Goal: Task Accomplishment & Management: Manage account settings

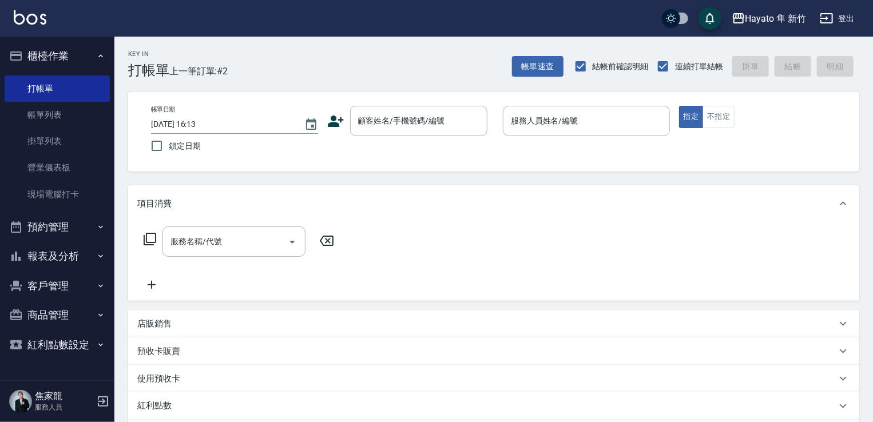
click at [336, 125] on icon at bounding box center [336, 121] width 16 height 11
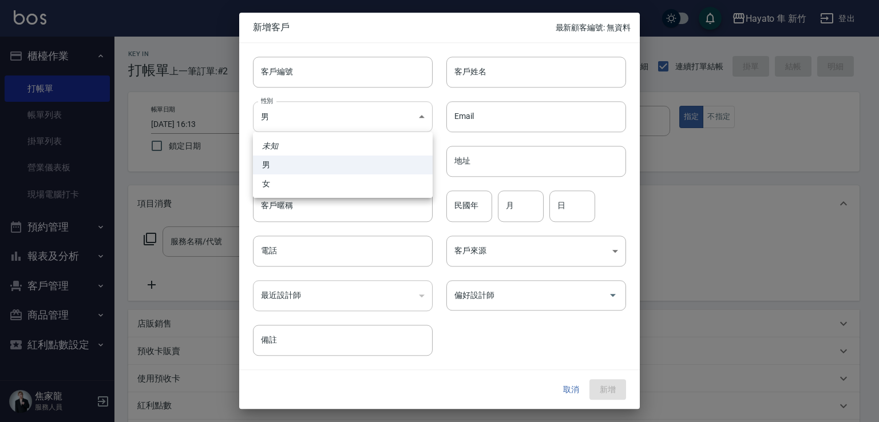
click at [370, 120] on body "Hayato 隼 新竹 登出 櫃檯作業 打帳單 帳單列表 掛單列表 營業儀表板 現場電腦打卡 預約管理 預約管理 報表及分析 報表目錄 店家日報表 互助日報表…" at bounding box center [439, 299] width 879 height 599
click at [326, 185] on li "女" at bounding box center [343, 184] width 180 height 19
type input "[DEMOGRAPHIC_DATA]"
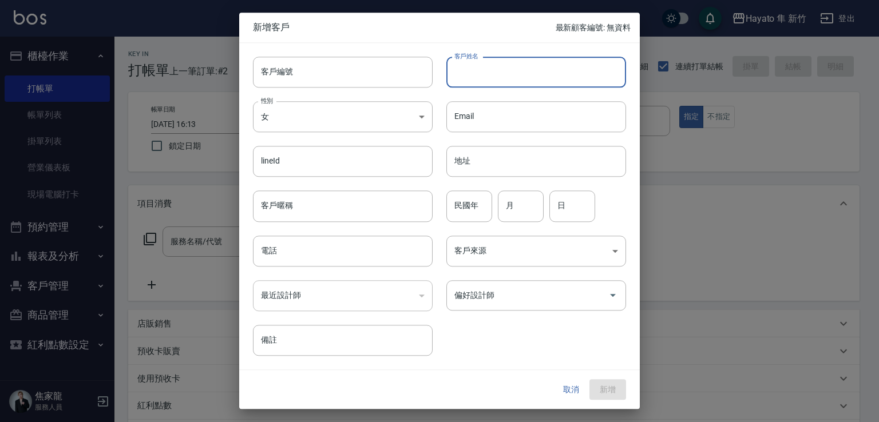
click at [536, 69] on input "客戶姓名" at bounding box center [536, 72] width 180 height 31
type input "[PERSON_NAME]"
click at [326, 248] on input "電話" at bounding box center [343, 251] width 180 height 31
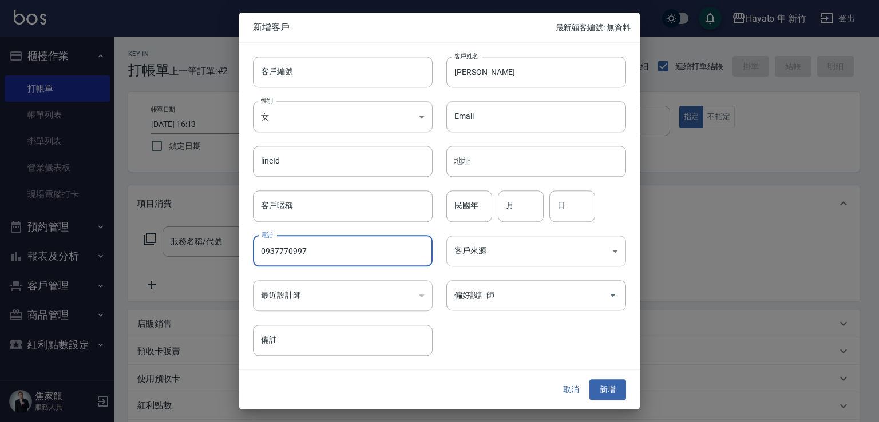
type input "0937770997"
click at [501, 252] on body "Hayato 隼 新竹 登出 櫃檯作業 打帳單 帳單列表 掛單列表 營業儀表板 現場電腦打卡 預約管理 預約管理 報表及分析 報表目錄 店家日報表 互助日報表…" at bounding box center [439, 299] width 879 height 599
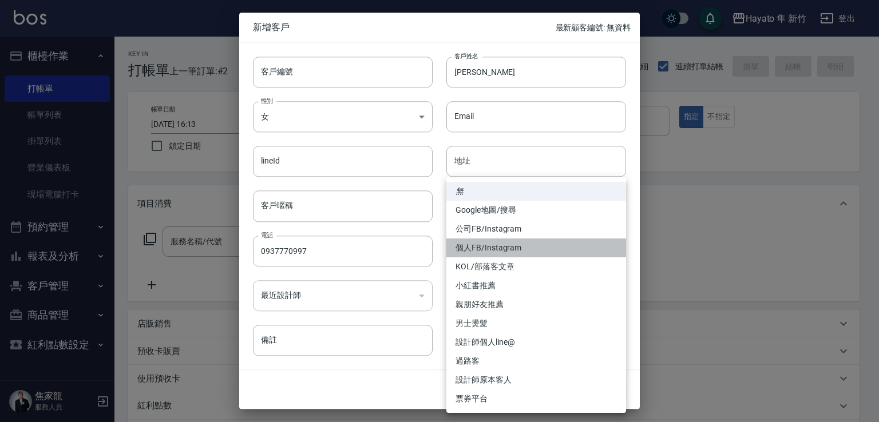
click at [512, 252] on li "個人FB/Instagram" at bounding box center [536, 248] width 180 height 19
type input "個人FB/Instagram"
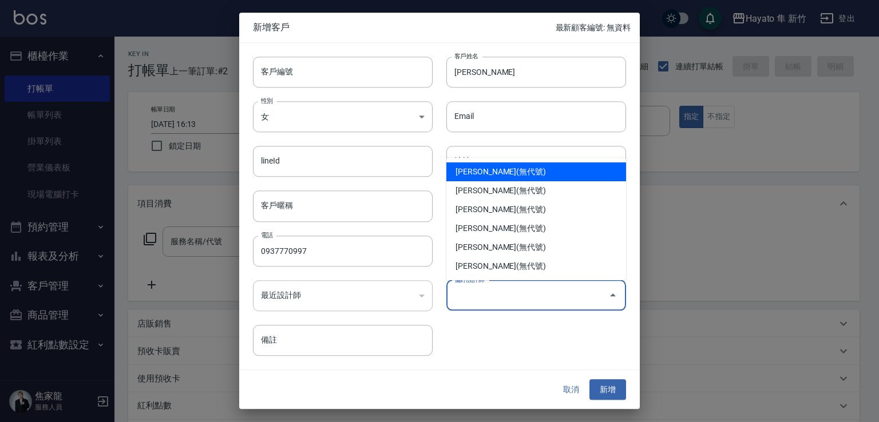
click at [505, 302] on input "偏好設計師" at bounding box center [527, 296] width 152 height 20
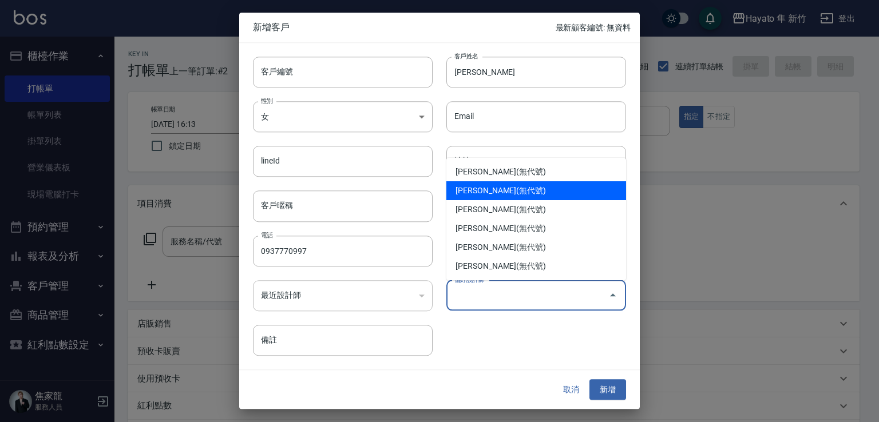
click at [496, 188] on li "[PERSON_NAME](無代號)" at bounding box center [536, 190] width 180 height 19
type input "焦家龍"
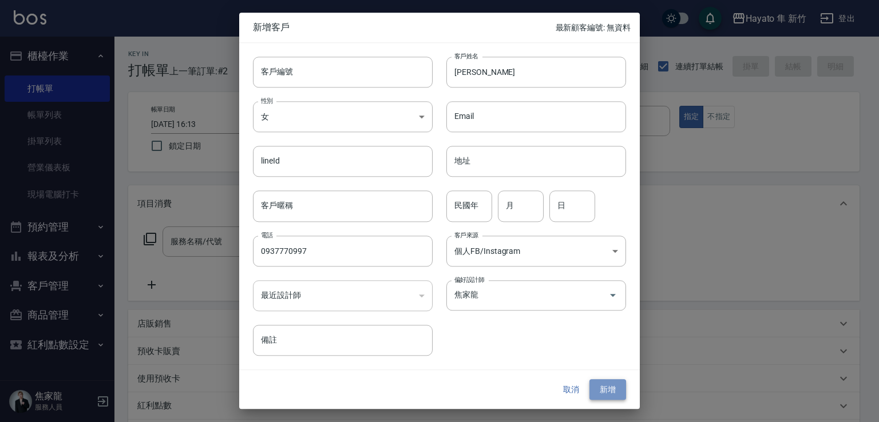
click at [607, 387] on button "新增" at bounding box center [607, 389] width 37 height 21
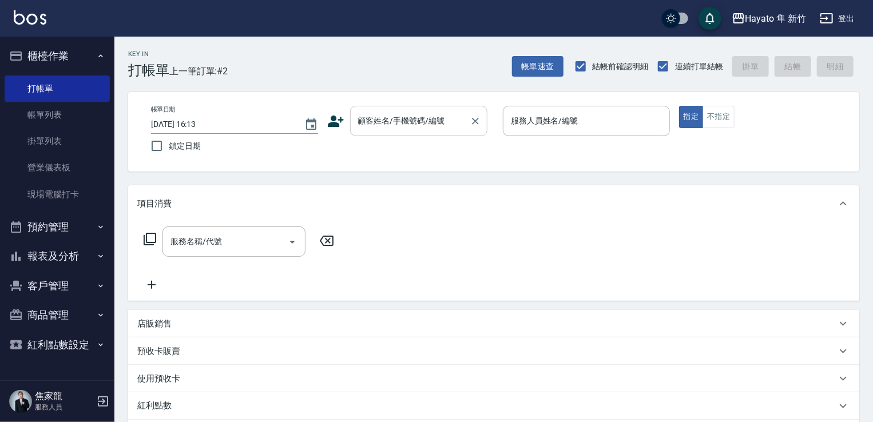
click at [389, 122] on input "顧客姓名/手機號碼/編號" at bounding box center [410, 121] width 110 height 20
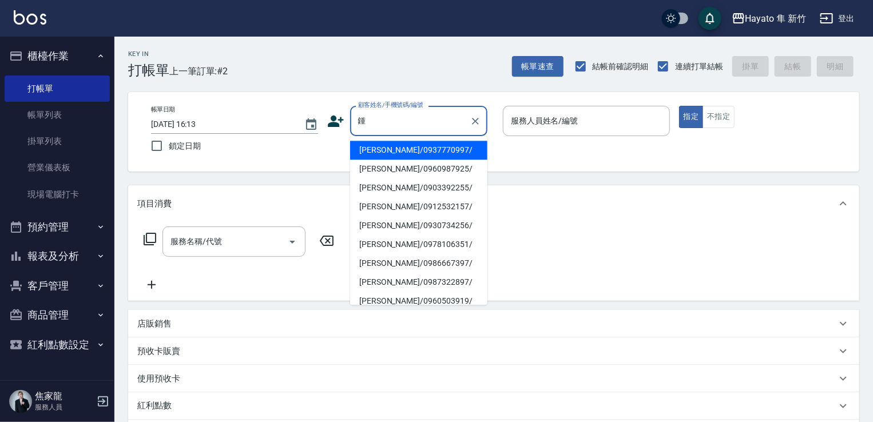
click at [417, 152] on li "[PERSON_NAME]/0937770997/" at bounding box center [418, 150] width 137 height 19
type input "[PERSON_NAME]/0937770997/"
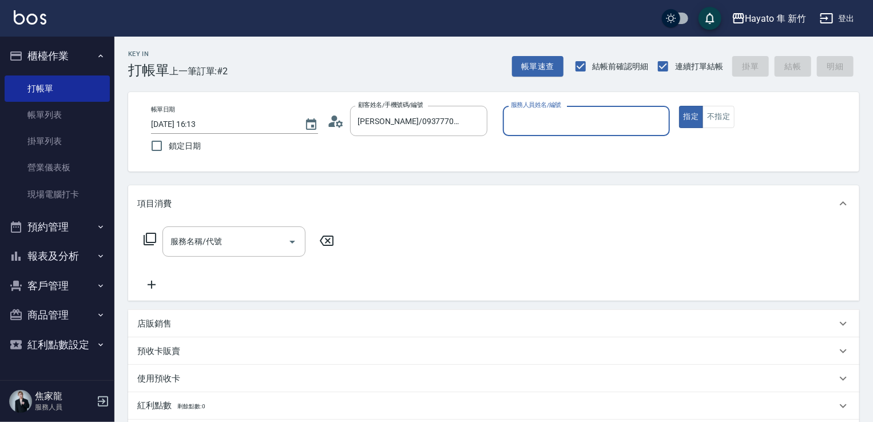
type input "En(無代號)"
click at [292, 248] on icon "Open" at bounding box center [293, 242] width 14 height 14
click at [385, 185] on div "Key In 打帳單 上一筆訂單:#2 帳單速查 結帳前確認明細 連續打單結帳 掛單 結帳 明細 帳單日期 [DATE] 16:13 鎖定日期 顧客姓名/手機…" at bounding box center [493, 318] width 759 height 562
click at [334, 122] on icon at bounding box center [335, 121] width 17 height 17
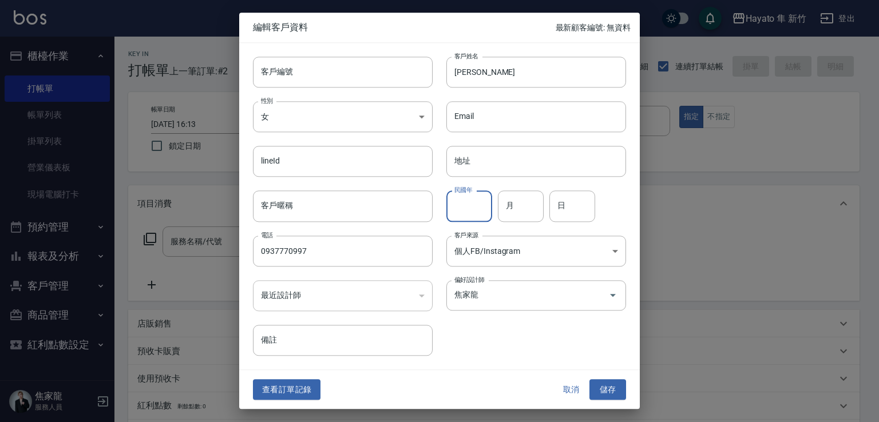
click at [488, 202] on input "民國年" at bounding box center [469, 206] width 46 height 31
type input "69"
click at [525, 207] on input "月" at bounding box center [521, 206] width 46 height 31
type input "4"
click at [574, 208] on input "日" at bounding box center [572, 206] width 46 height 31
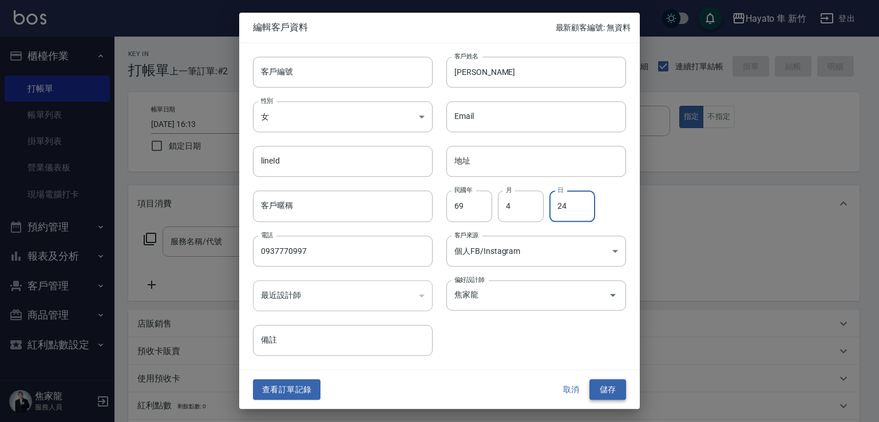
type input "24"
click at [612, 383] on button "儲存" at bounding box center [607, 389] width 37 height 21
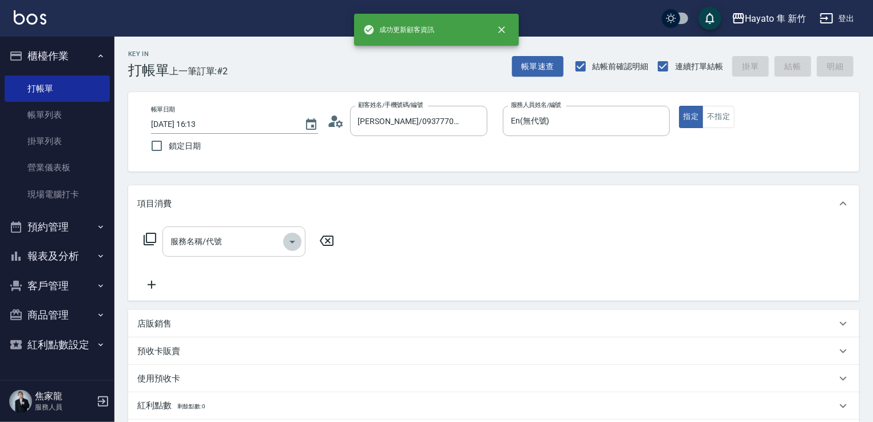
click at [291, 242] on icon "Open" at bounding box center [293, 242] width 6 height 3
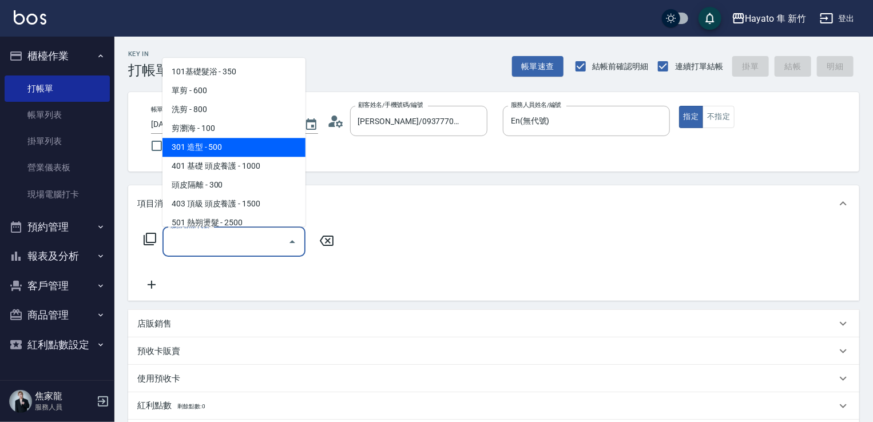
scroll to position [172, 0]
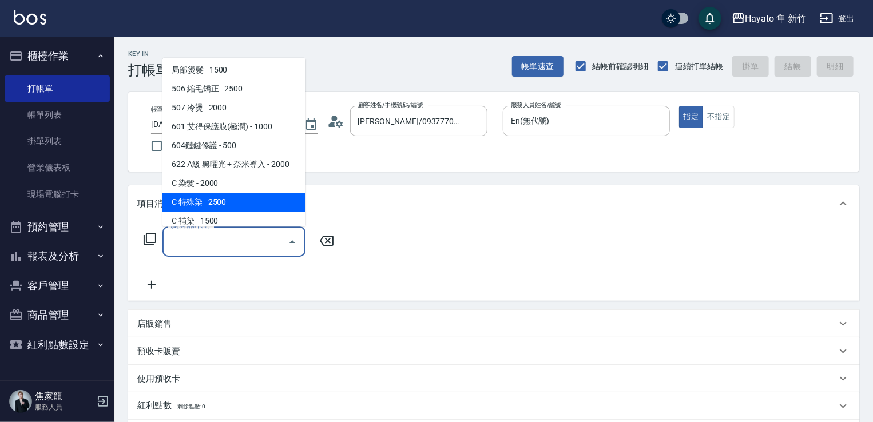
click at [252, 200] on span "C 特殊染 - 2500" at bounding box center [234, 202] width 143 height 19
type input "C 特殊染(703)"
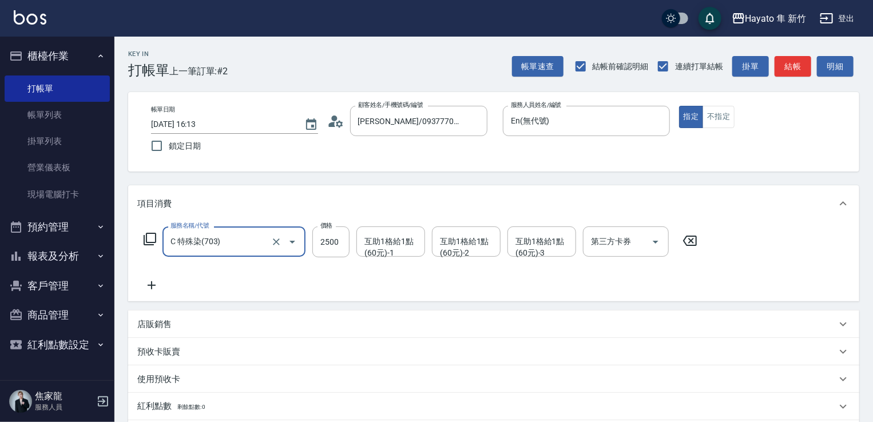
click at [156, 295] on div "服務名稱/代號 C 特殊染(703) 服務名稱/代號 價格 2500 價格 互助1格給1點(60元)-1 互助1格給1點(60元)-1 互助1格給1點(60元…" at bounding box center [493, 262] width 731 height 80
click at [157, 282] on icon at bounding box center [151, 286] width 29 height 14
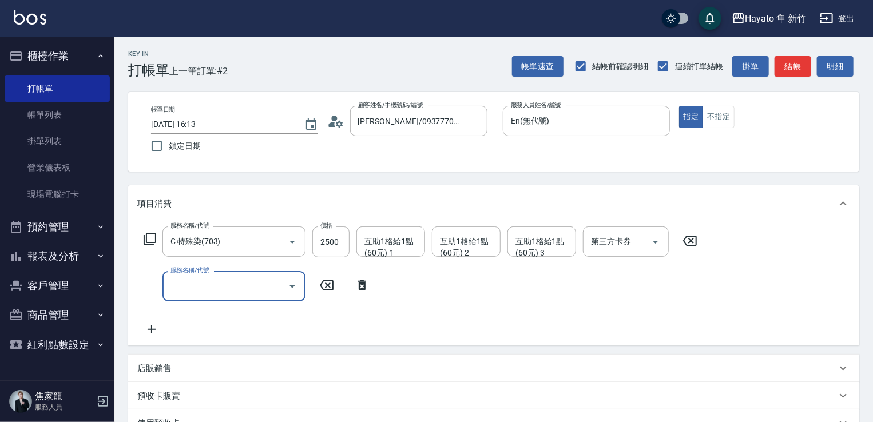
click at [290, 282] on icon "Open" at bounding box center [293, 287] width 14 height 14
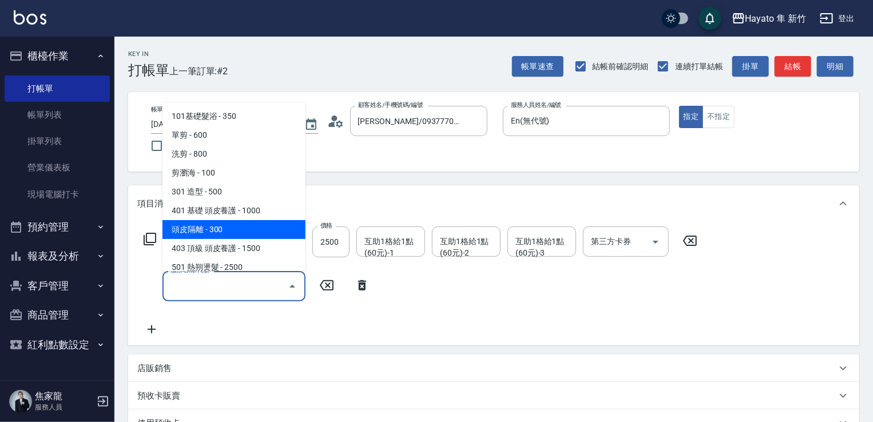
click at [244, 233] on span "頭皮隔離 - 300" at bounding box center [234, 229] width 143 height 19
type input "頭皮隔離(402)"
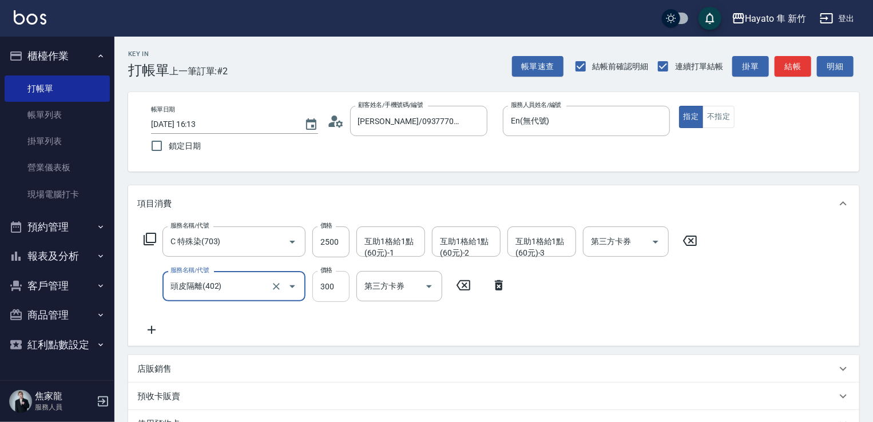
click at [326, 287] on input "300" at bounding box center [330, 286] width 37 height 31
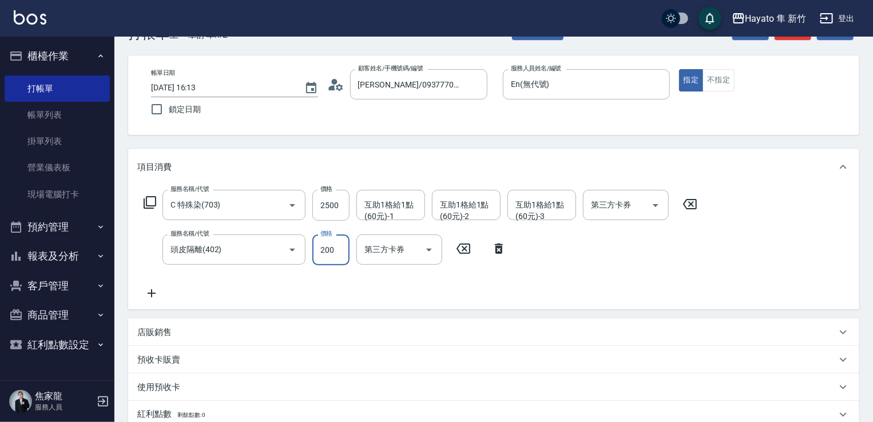
scroll to position [57, 0]
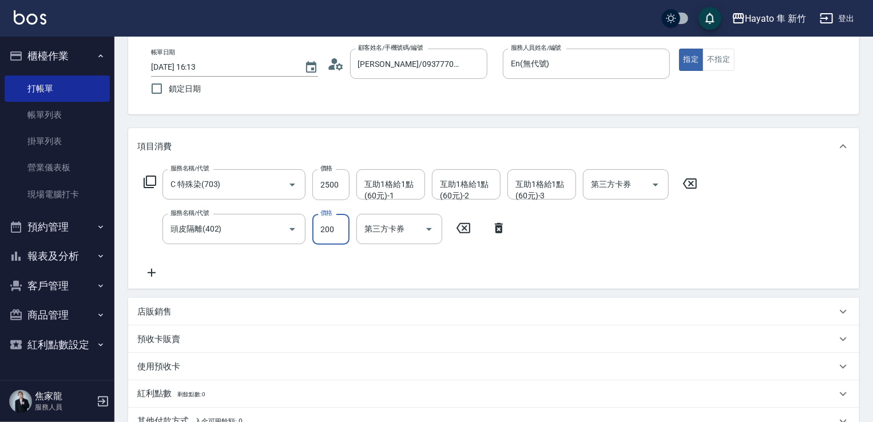
type input "200"
click at [157, 315] on p "店販銷售" at bounding box center [154, 312] width 34 height 12
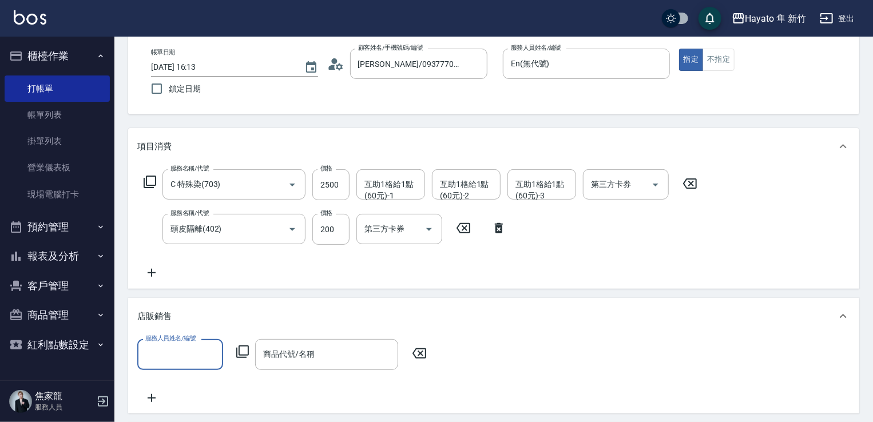
scroll to position [0, 0]
click at [184, 356] on input "服務人員姓名/編號" at bounding box center [180, 354] width 76 height 20
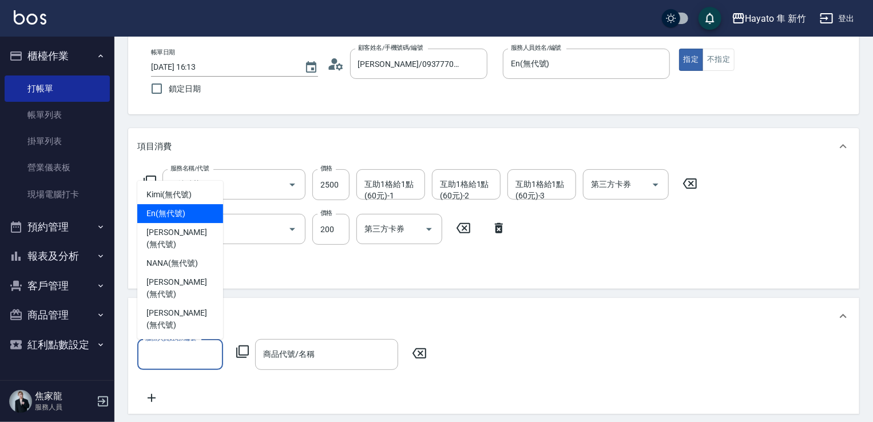
click at [187, 223] on div "En (無代號)" at bounding box center [180, 213] width 86 height 19
type input "En(無代號)"
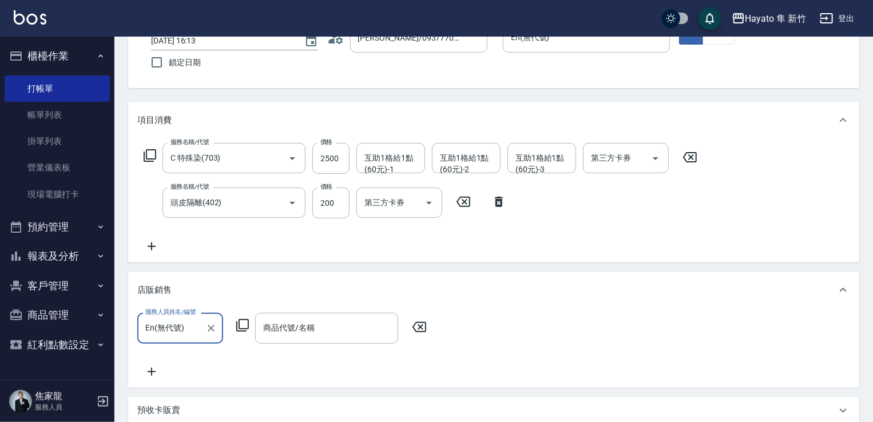
scroll to position [114, 0]
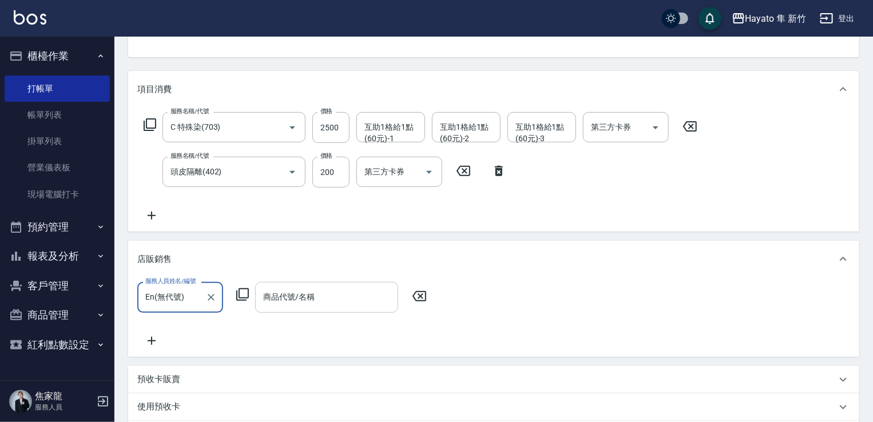
click at [300, 288] on div "商品代號/名稱" at bounding box center [326, 297] width 143 height 30
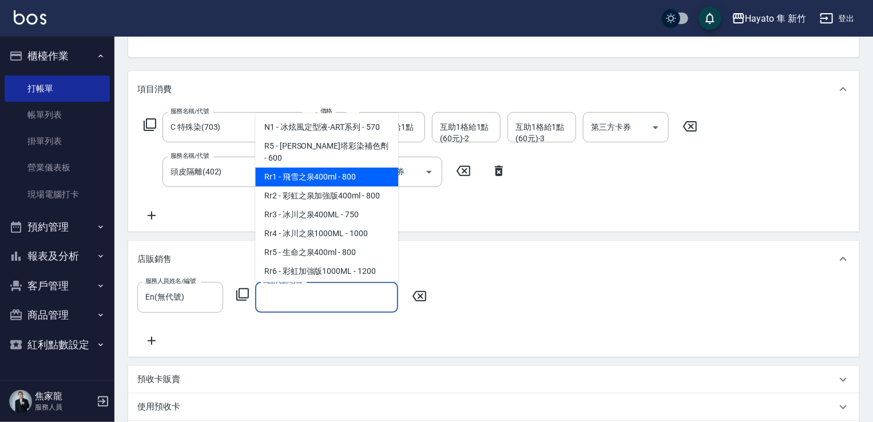
scroll to position [458, 0]
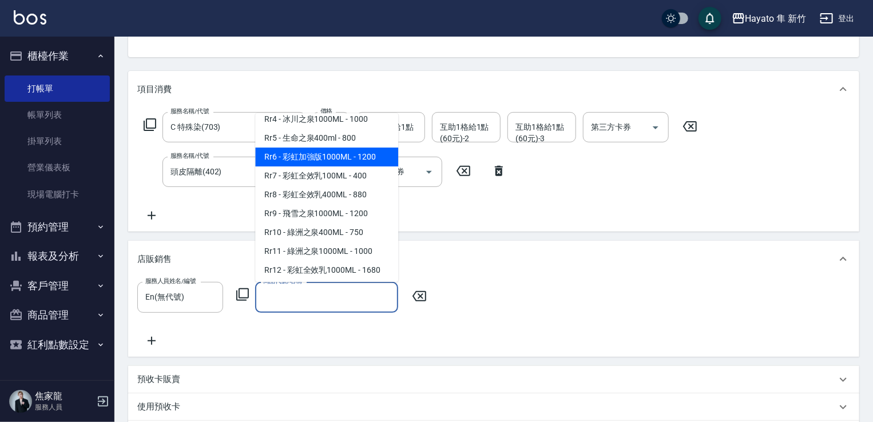
click at [326, 165] on span "Rr6 - 彩虹加強版1000ML - 1200" at bounding box center [326, 157] width 143 height 19
type input "彩虹加強版1000ML"
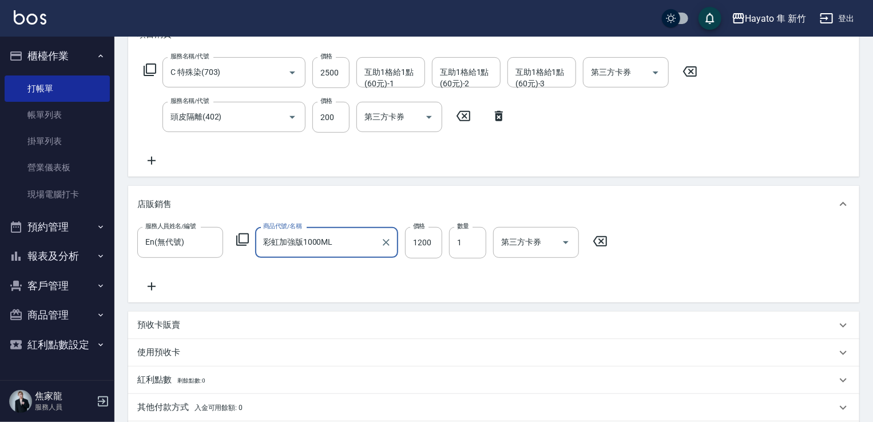
scroll to position [286, 0]
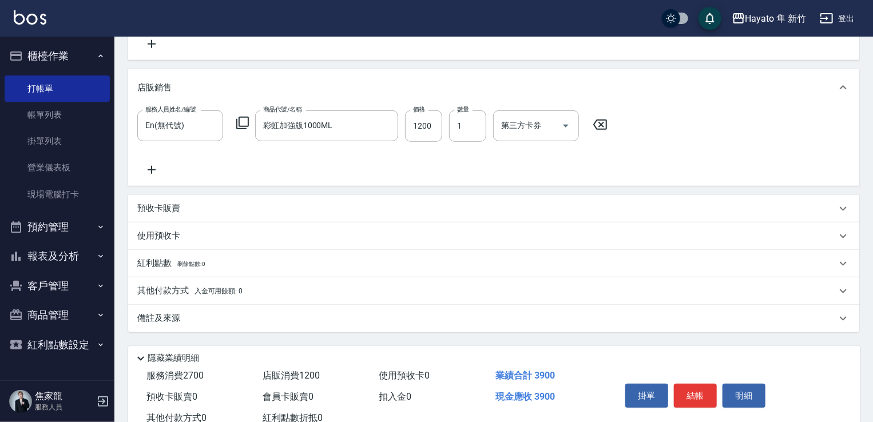
click at [158, 167] on icon at bounding box center [151, 170] width 29 height 14
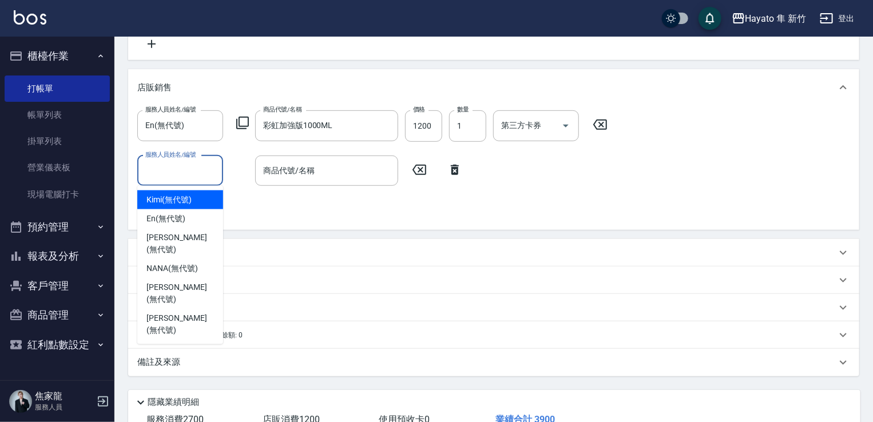
click at [167, 173] on input "服務人員姓名/編號" at bounding box center [180, 171] width 76 height 20
click at [181, 223] on span "En (無代號)" at bounding box center [165, 219] width 39 height 12
type input "En(無代號)"
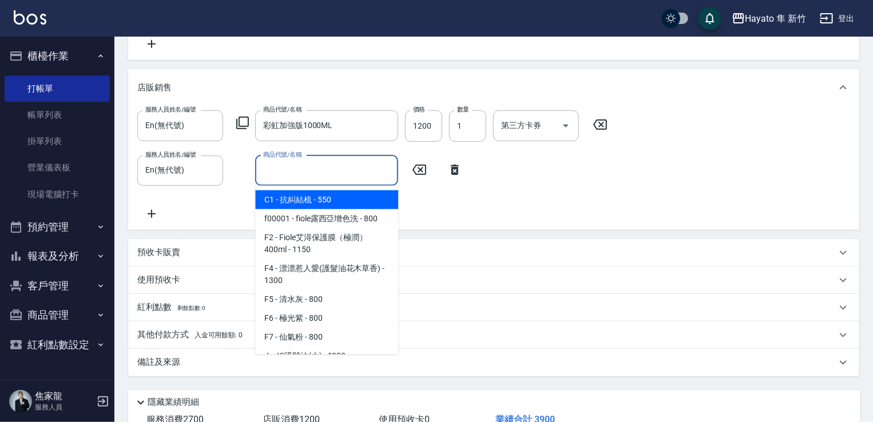
click at [333, 169] on input "商品代號/名稱" at bounding box center [326, 171] width 133 height 20
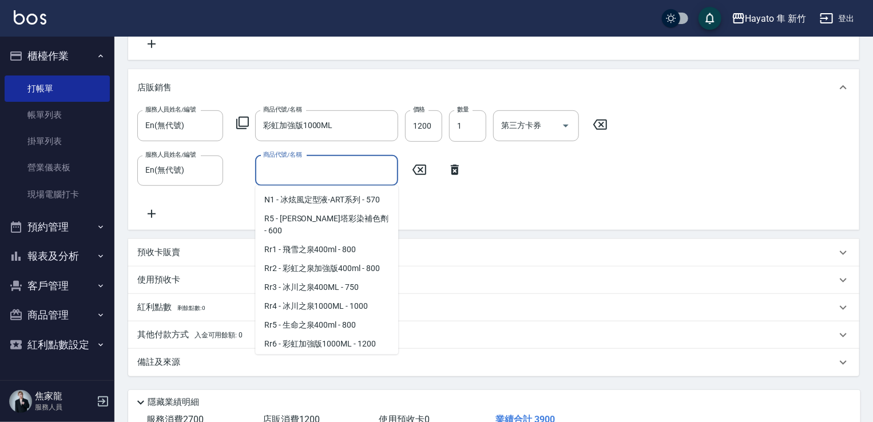
scroll to position [229, 0]
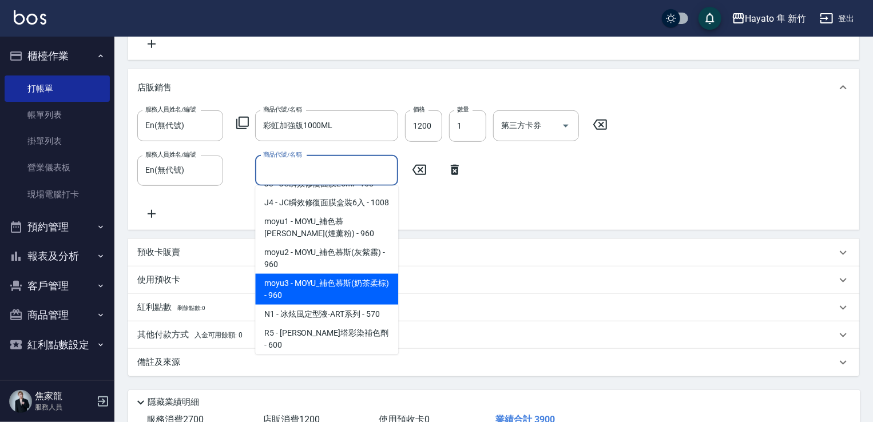
click at [344, 305] on span "moyu3 - MOYU_補色慕斯(奶茶柔棕) - 960" at bounding box center [326, 289] width 143 height 31
type input "MOYU_補色慕斯(奶茶柔棕)"
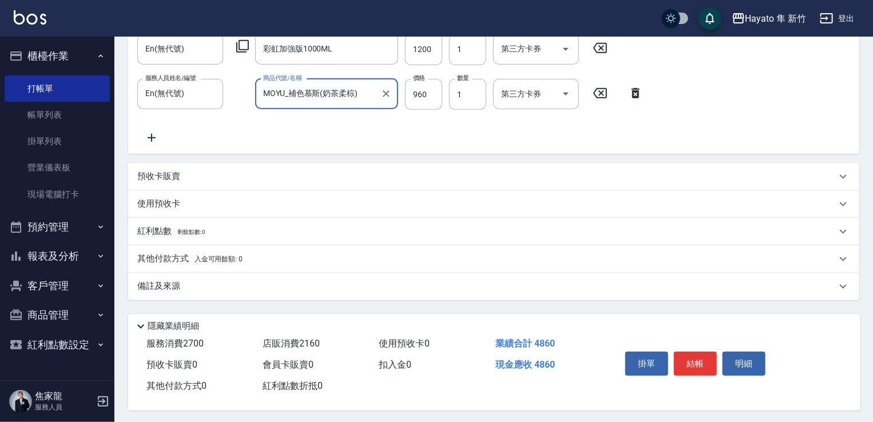
scroll to position [368, 0]
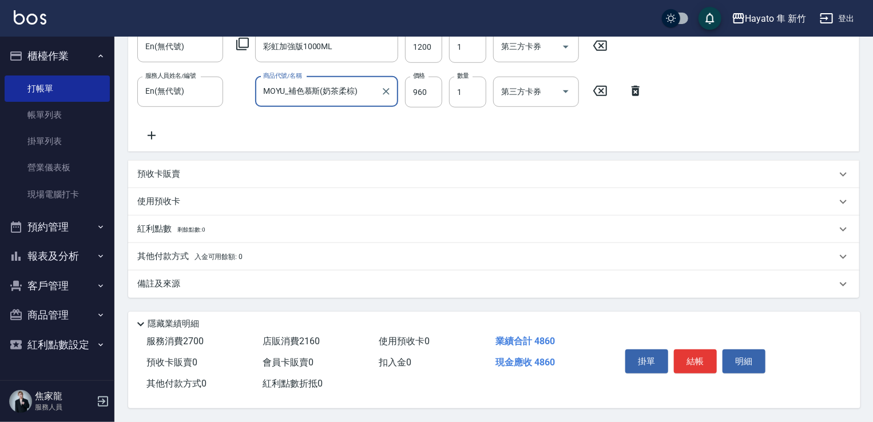
click at [208, 284] on div "備註及來源" at bounding box center [486, 284] width 699 height 12
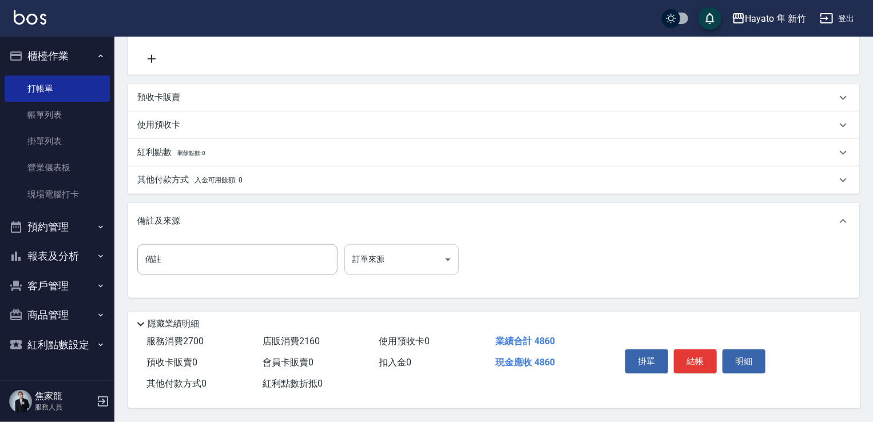
scroll to position [445, 0]
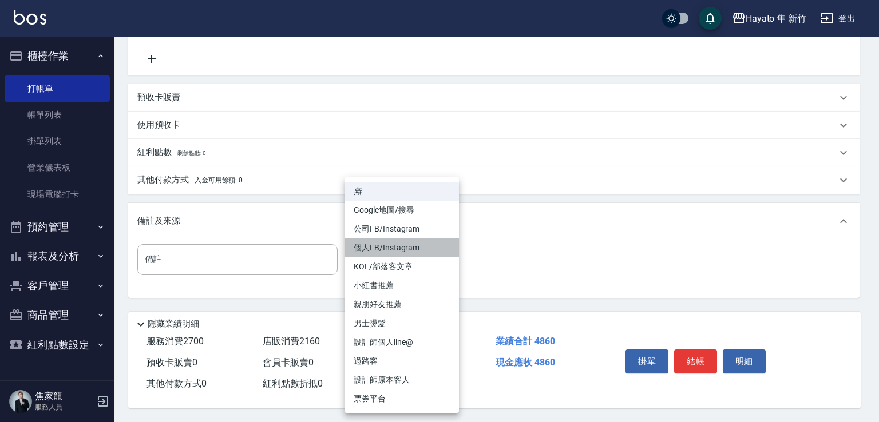
click at [401, 247] on li "個人FB/Instagram" at bounding box center [401, 248] width 114 height 19
type input "個人FB/Instagram"
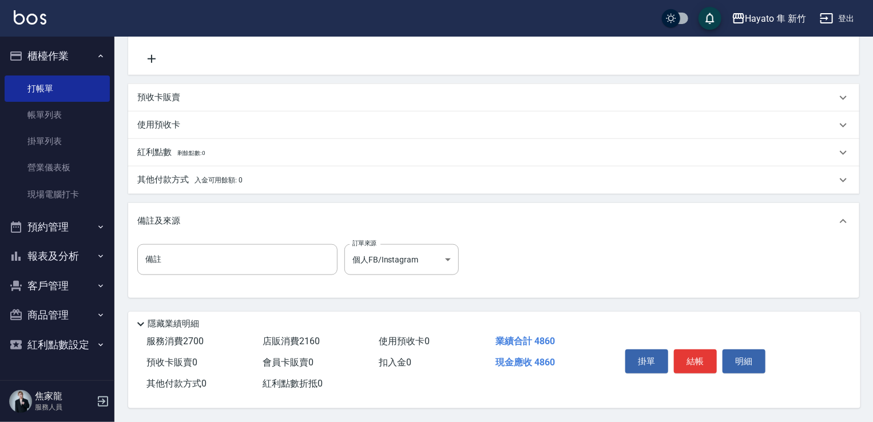
click at [206, 176] on span "入金可用餘額: 0" at bounding box center [219, 180] width 49 height 8
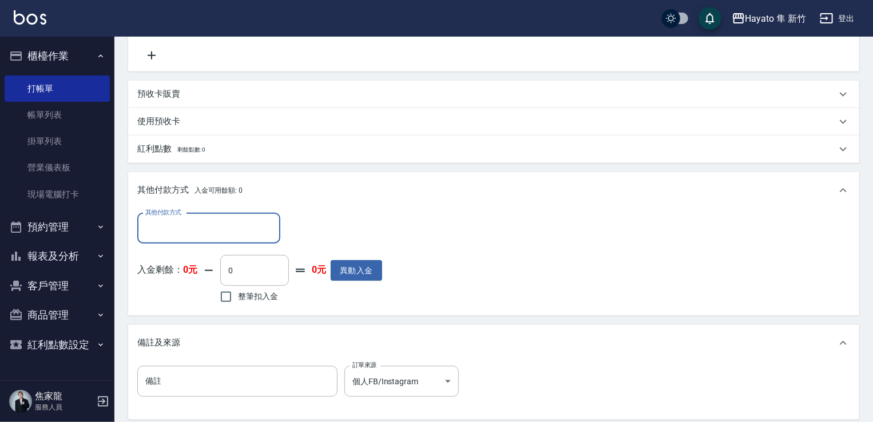
scroll to position [0, 0]
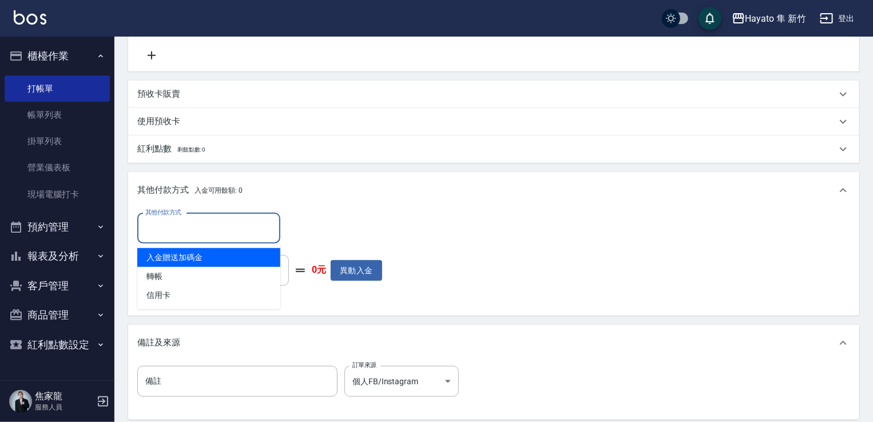
click at [201, 233] on input "其他付款方式" at bounding box center [208, 229] width 133 height 20
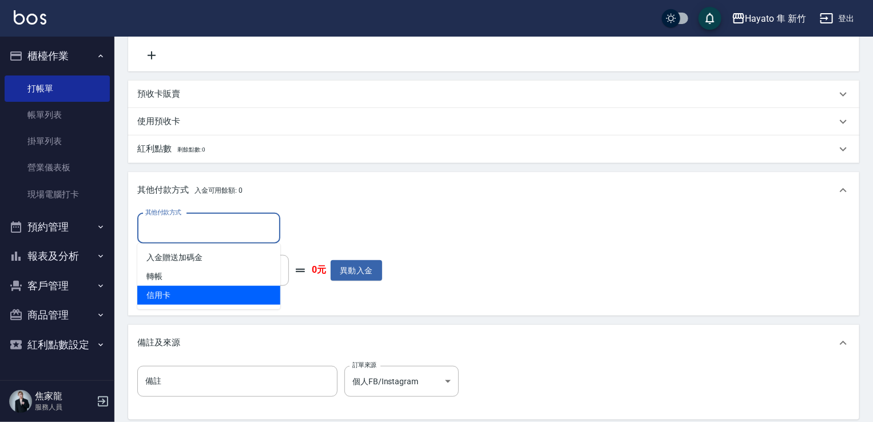
click at [203, 291] on span "信用卡" at bounding box center [208, 295] width 143 height 19
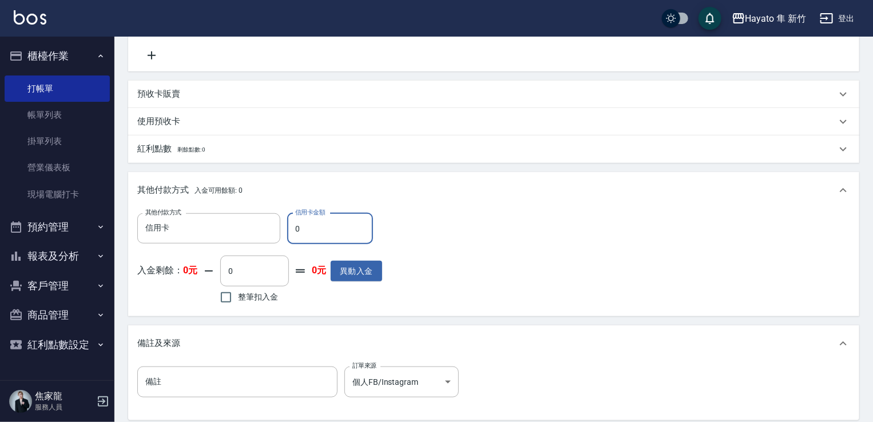
type input "信用卡"
drag, startPoint x: 300, startPoint y: 231, endPoint x: 286, endPoint y: 232, distance: 14.3
click at [286, 232] on div "其他付款方式 信用卡 其他付款方式 信用卡金額 0 信用卡金額" at bounding box center [259, 228] width 245 height 31
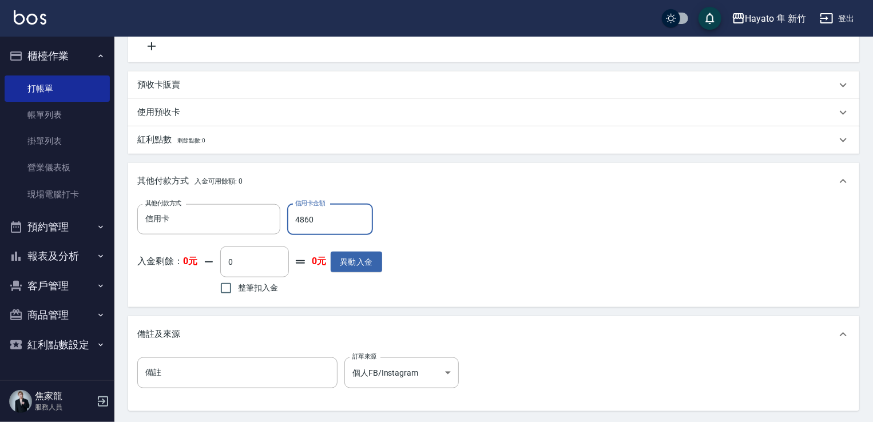
scroll to position [445, 0]
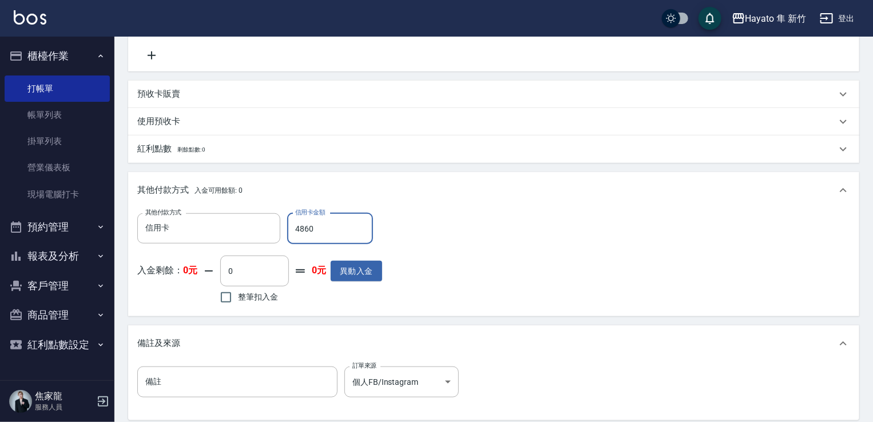
type input "4860"
click at [515, 320] on div "項目消費 服務名稱/代號 C 特殊染(703) 服務名稱/代號 價格 2500 價格 互助1格給1點(60元)-1 互助1格給1點(60元)-1 互助1格給1…" at bounding box center [493, 80] width 731 height 680
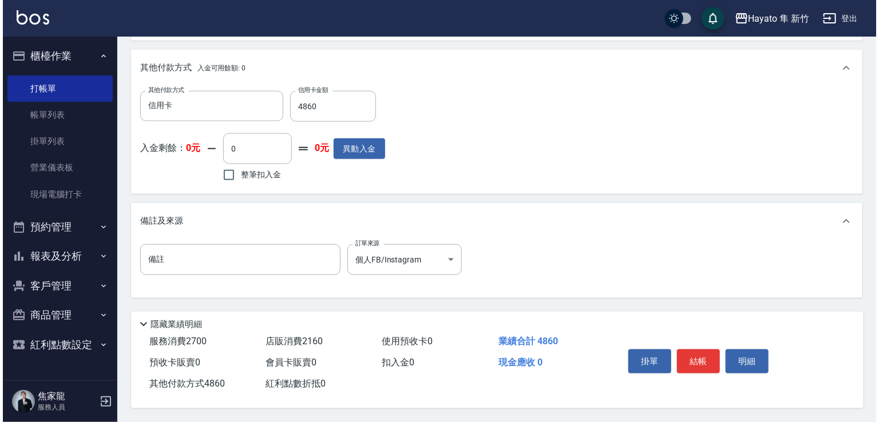
scroll to position [572, 0]
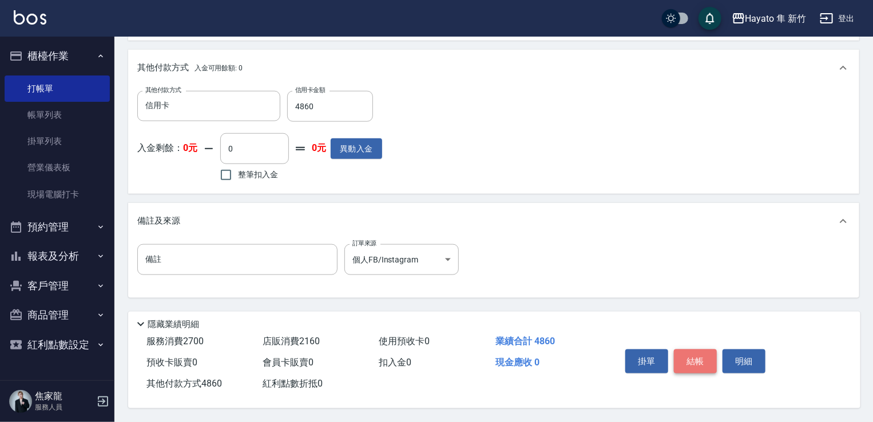
drag, startPoint x: 708, startPoint y: 360, endPoint x: 696, endPoint y: 361, distance: 11.5
click at [704, 364] on button "結帳" at bounding box center [695, 362] width 43 height 24
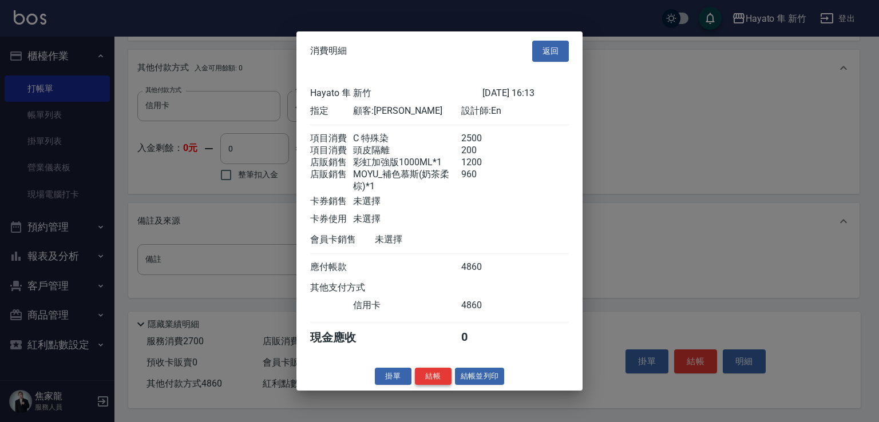
click at [440, 384] on button "結帳" at bounding box center [433, 376] width 37 height 18
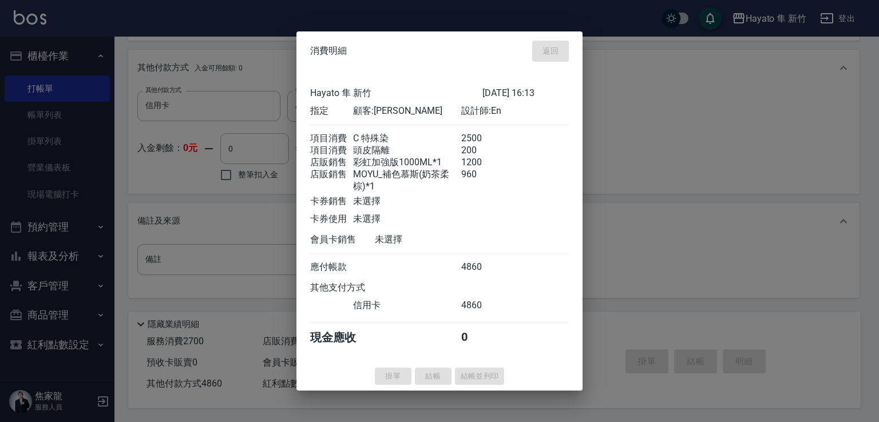
type input "[DATE] 17:54"
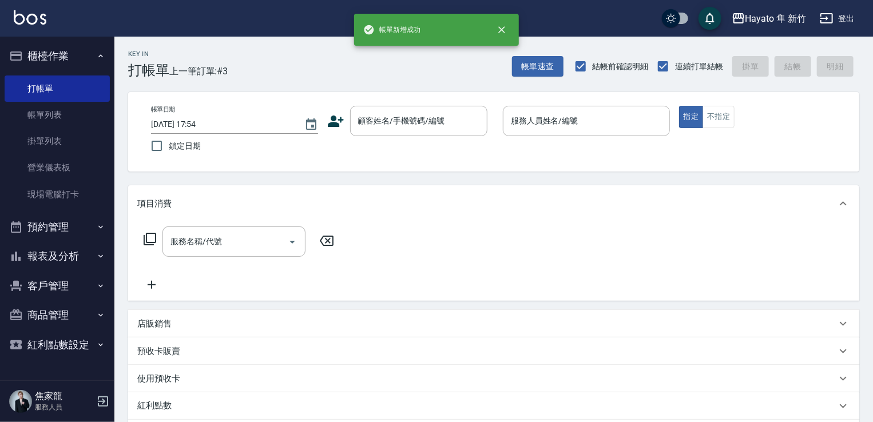
scroll to position [57, 0]
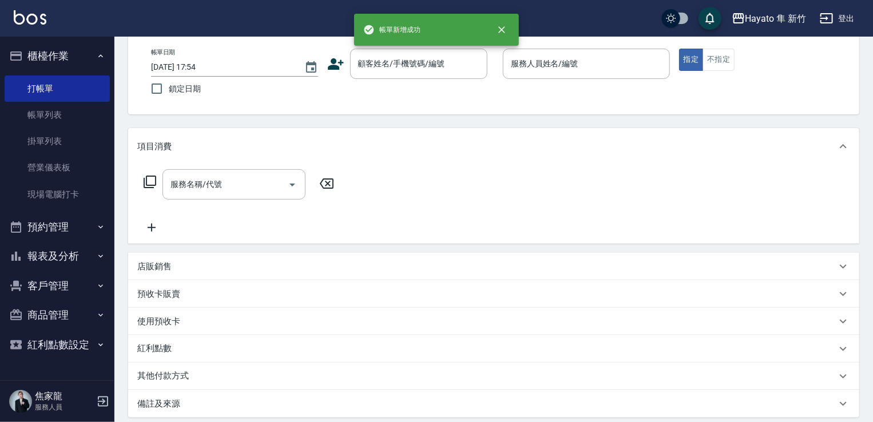
click at [96, 261] on button "報表及分析" at bounding box center [57, 256] width 105 height 30
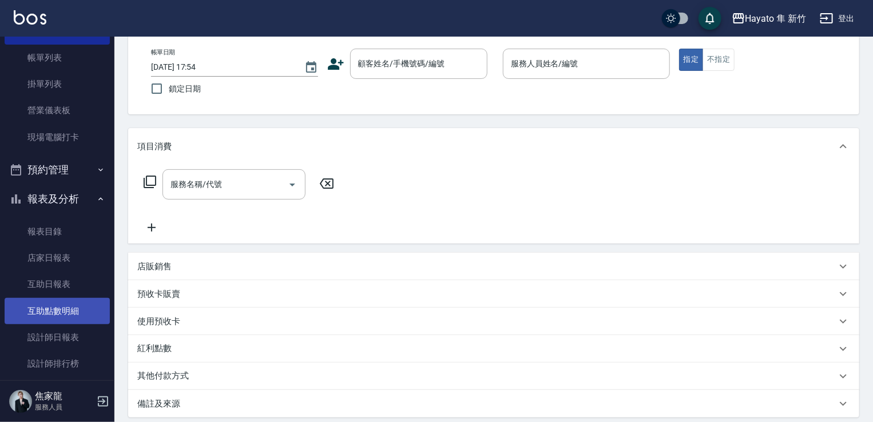
scroll to position [114, 0]
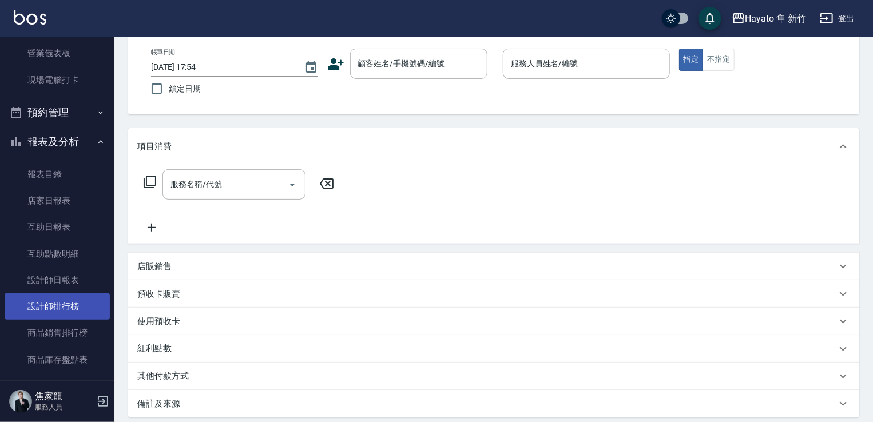
click at [78, 307] on link "設計師排行榜" at bounding box center [57, 307] width 105 height 26
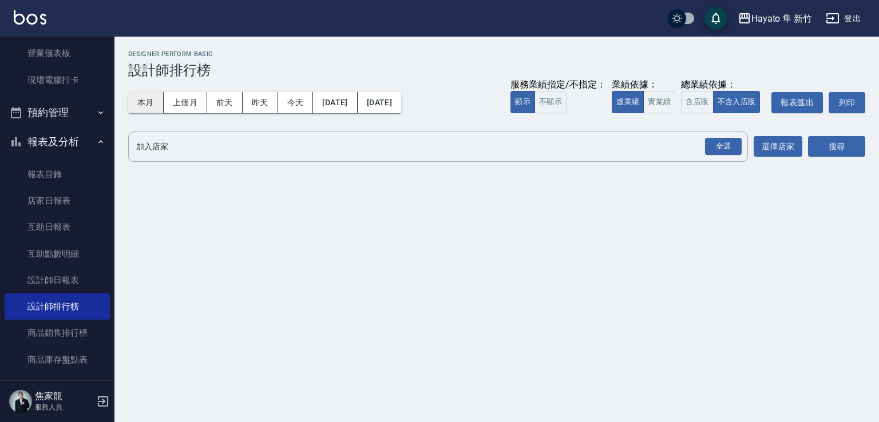
click at [140, 101] on button "本月" at bounding box center [145, 102] width 35 height 21
click at [716, 146] on div "全選" at bounding box center [723, 147] width 37 height 18
click at [833, 158] on div "搜尋" at bounding box center [836, 148] width 57 height 32
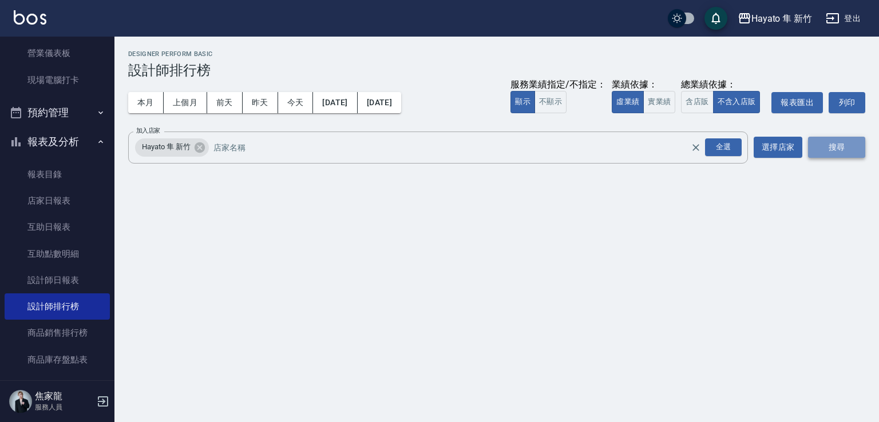
click at [833, 154] on button "搜尋" at bounding box center [836, 147] width 57 height 21
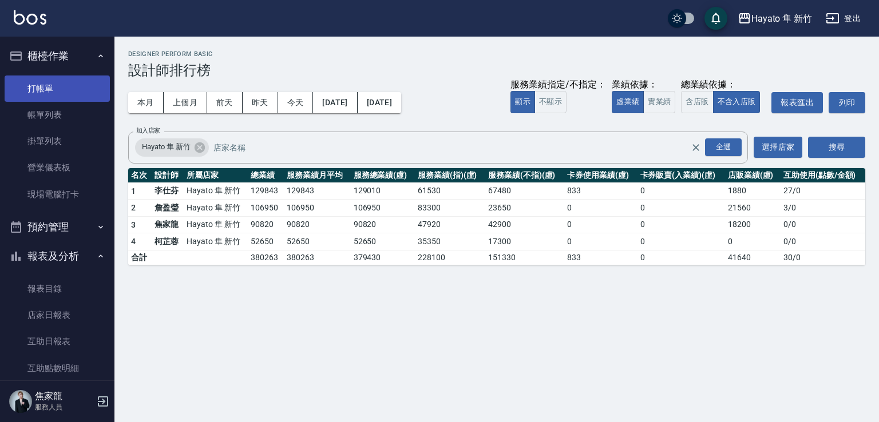
click at [81, 79] on link "打帳單" at bounding box center [57, 89] width 105 height 26
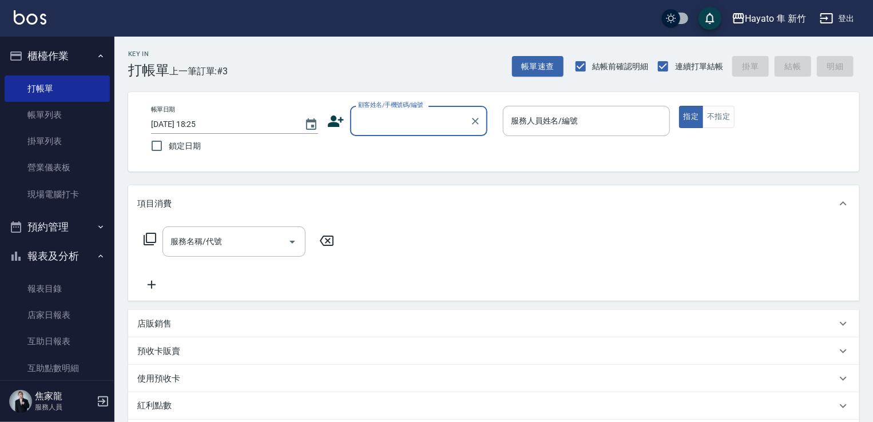
click at [396, 129] on input "顧客姓名/手機號碼/編號" at bounding box center [410, 121] width 110 height 20
click at [394, 130] on input "0966257" at bounding box center [410, 121] width 110 height 20
click at [403, 148] on li "[PERSON_NAME]/0966257807/" at bounding box center [418, 150] width 137 height 19
type input "[PERSON_NAME]/0966257807/"
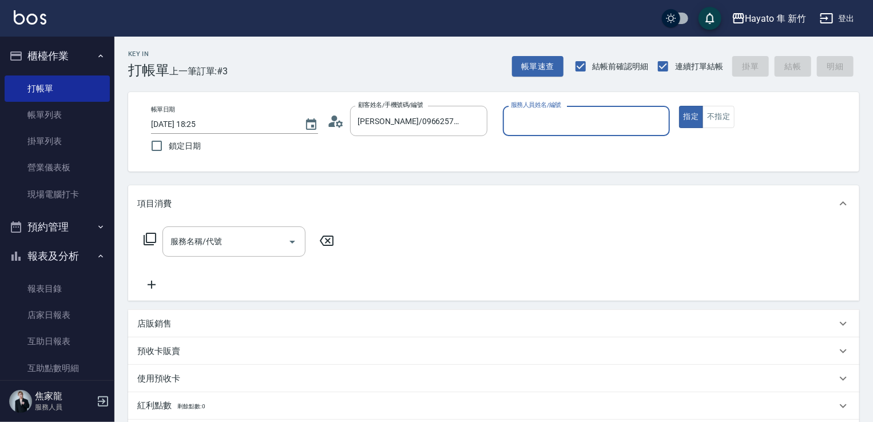
type input "Kimi(無代號)"
click at [176, 251] on input "服務名稱/代號" at bounding box center [226, 242] width 116 height 20
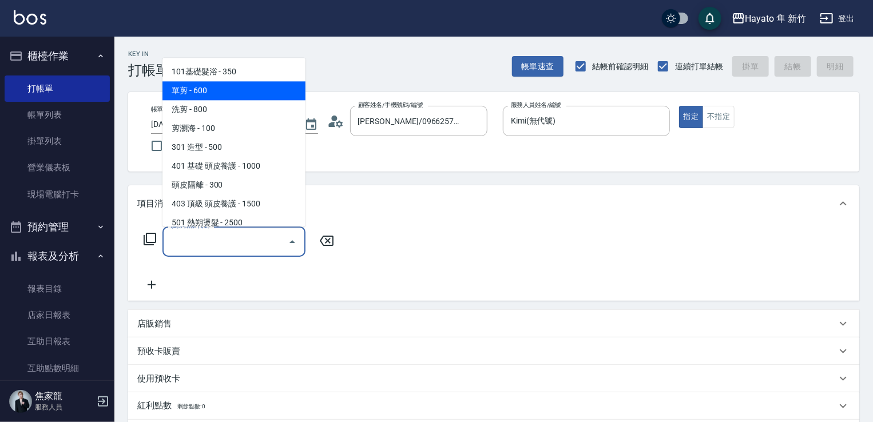
click at [201, 99] on span "單剪 - 600" at bounding box center [234, 90] width 143 height 19
type input "單剪(102)"
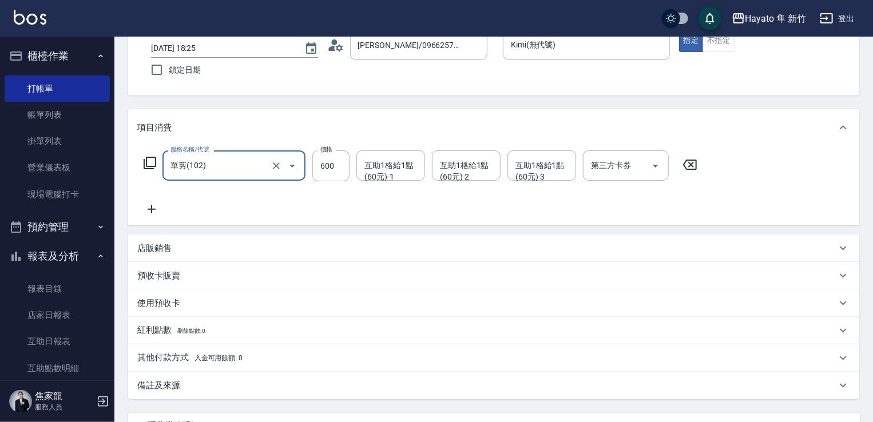
scroll to position [172, 0]
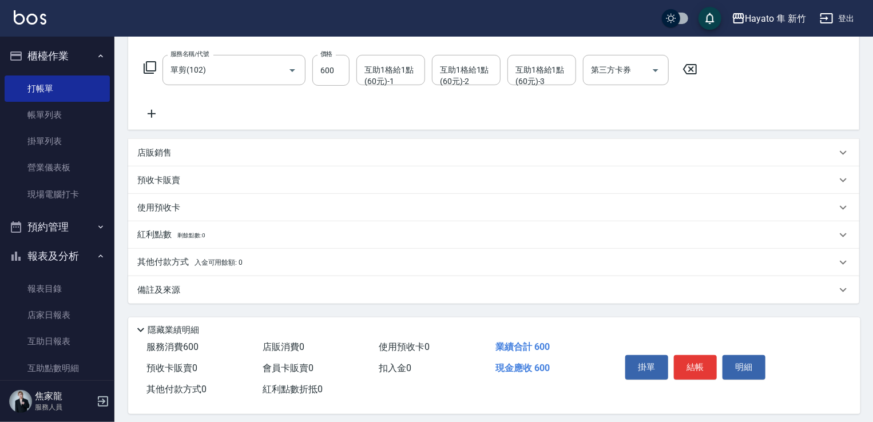
click at [225, 294] on div "備註及來源" at bounding box center [486, 290] width 699 height 12
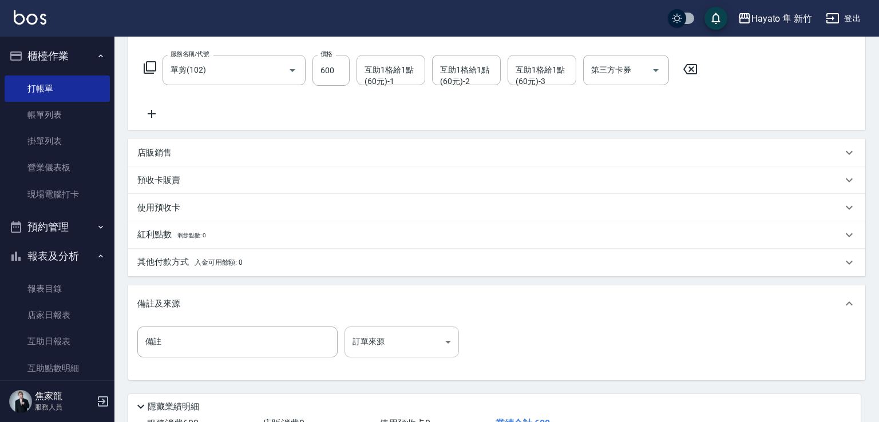
click at [398, 344] on body "Hayato 隼 新竹 登出 櫃檯作業 打帳單 帳單列表 掛單列表 營業儀表板 現場電腦打卡 預約管理 預約管理 報表及分析 報表目錄 店家日報表 互助日報表…" at bounding box center [439, 166] width 879 height 676
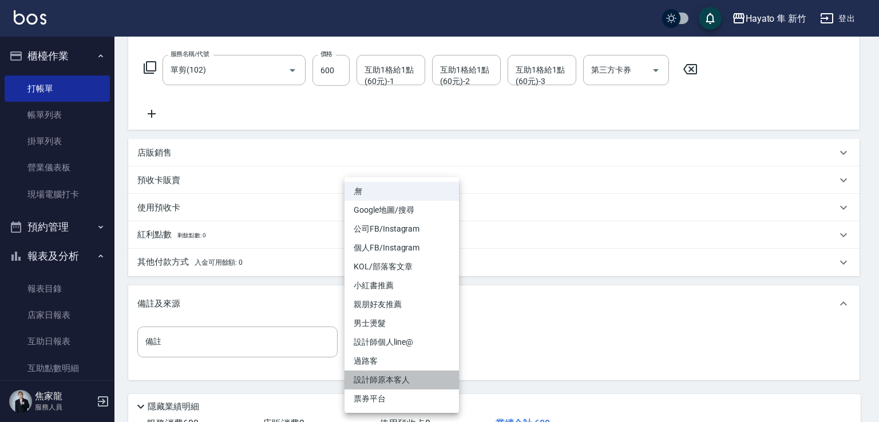
click at [385, 381] on li "設計師原本客人" at bounding box center [401, 380] width 114 height 19
type input "設計師原本客人"
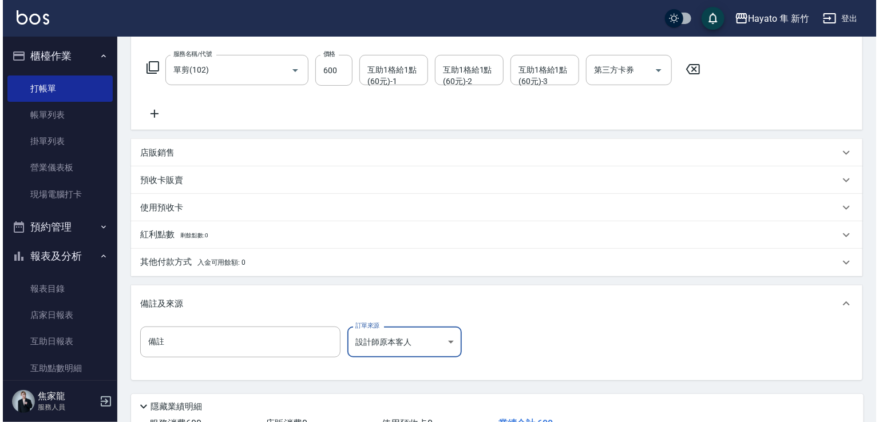
scroll to position [258, 0]
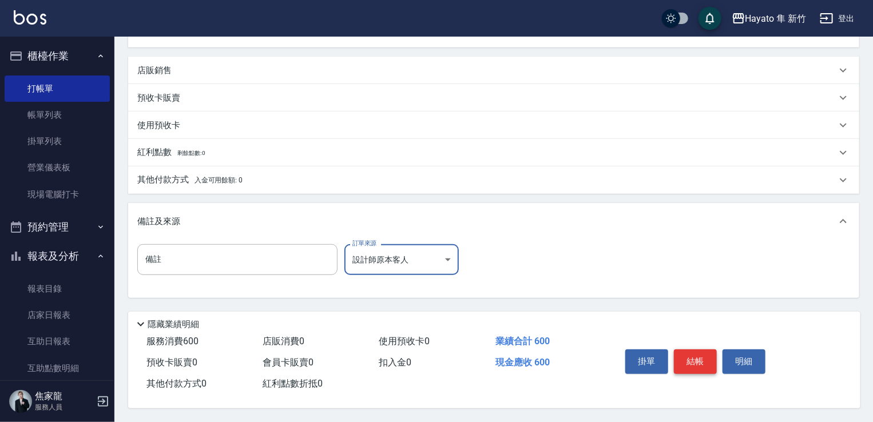
click at [685, 350] on button "結帳" at bounding box center [695, 362] width 43 height 24
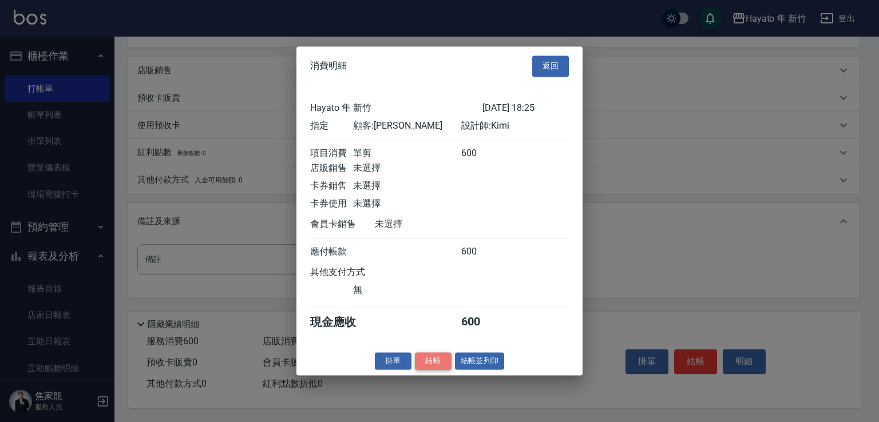
click at [426, 362] on button "結帳" at bounding box center [433, 361] width 37 height 18
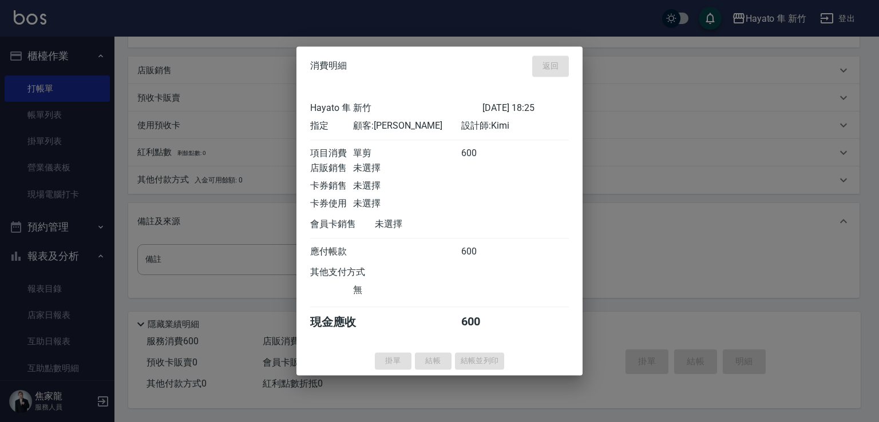
type input "[DATE] 18:26"
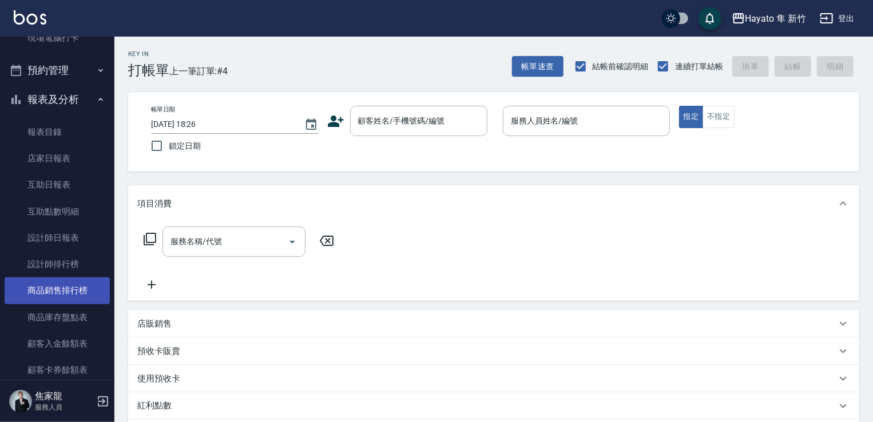
scroll to position [172, 0]
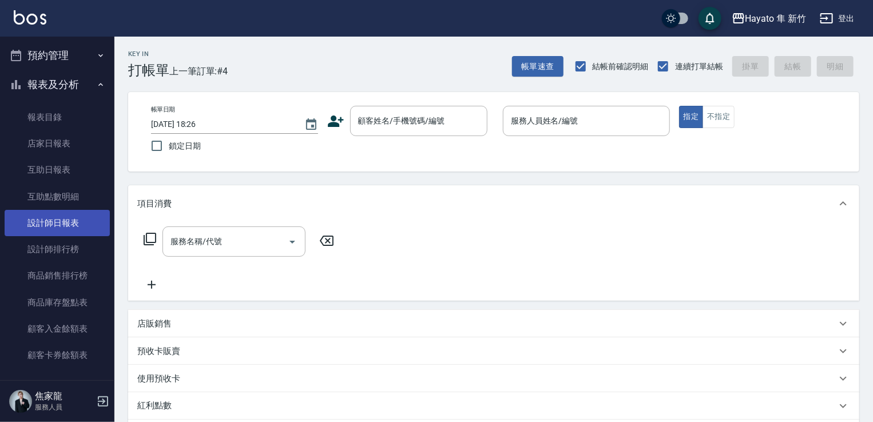
click at [71, 235] on link "設計師日報表" at bounding box center [57, 223] width 105 height 26
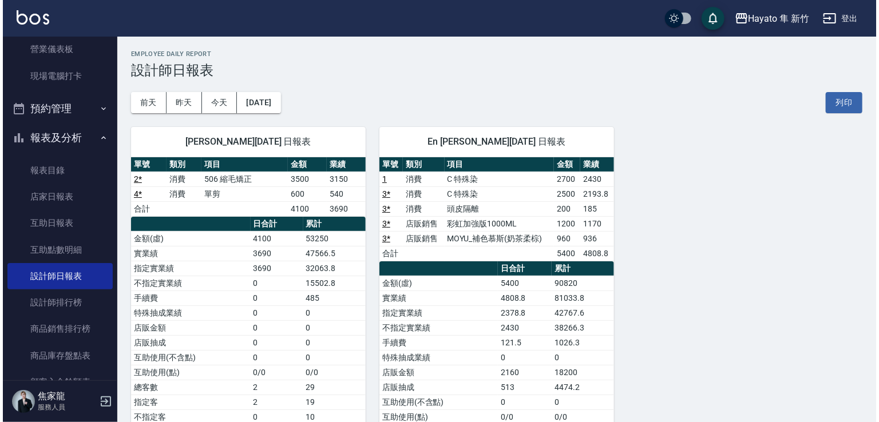
scroll to position [57, 0]
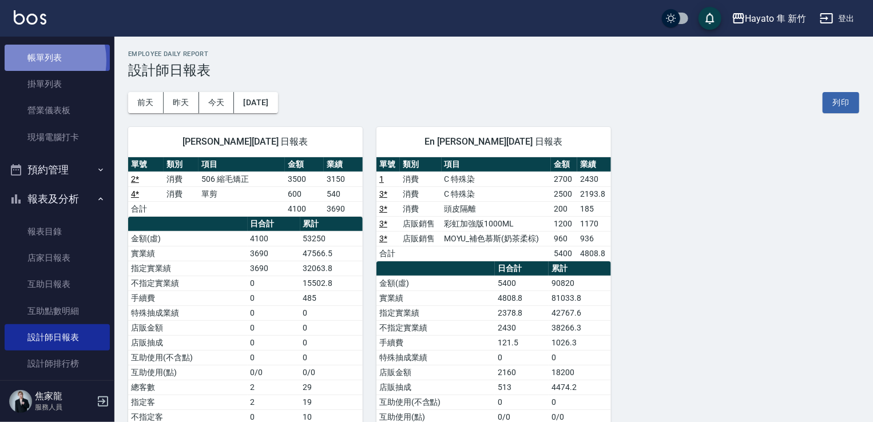
click at [34, 61] on link "帳單列表" at bounding box center [57, 58] width 105 height 26
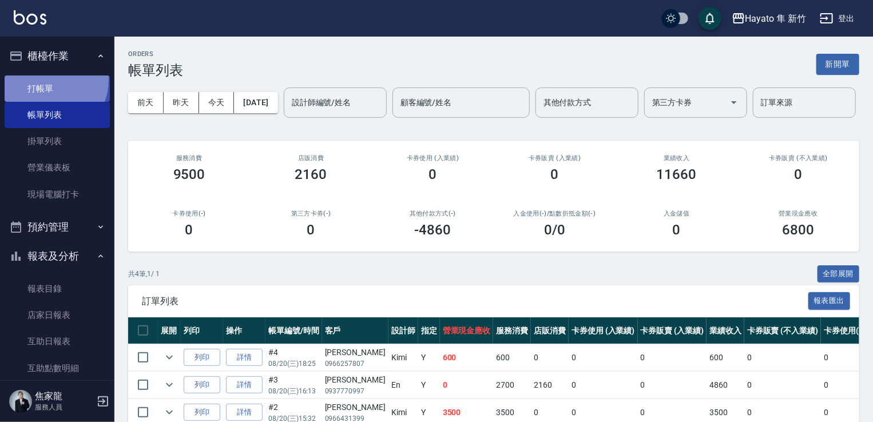
click at [48, 80] on link "打帳單" at bounding box center [57, 89] width 105 height 26
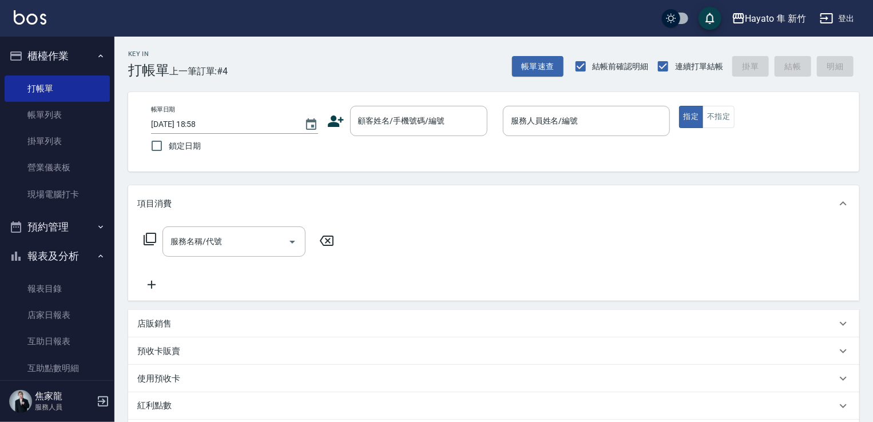
click at [332, 122] on icon at bounding box center [336, 121] width 16 height 11
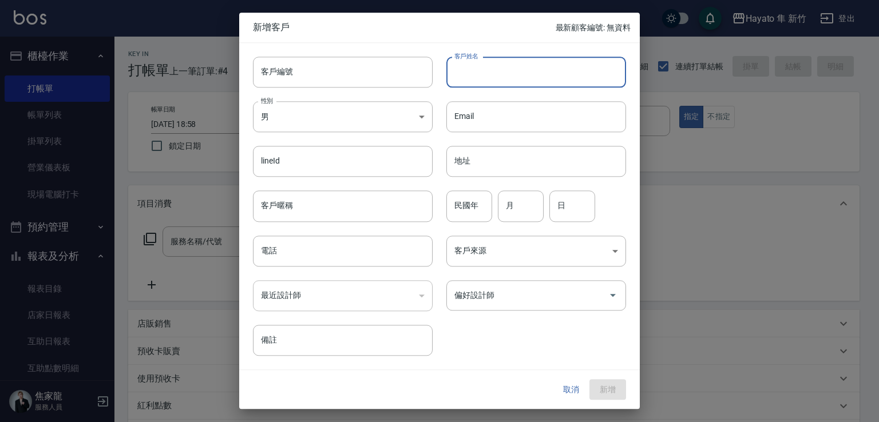
click at [478, 75] on input "客戶姓名" at bounding box center [536, 72] width 180 height 31
click at [478, 75] on input "[PERSON_NAME]" at bounding box center [536, 72] width 180 height 31
drag, startPoint x: 458, startPoint y: 72, endPoint x: 587, endPoint y: 88, distance: 129.7
click at [587, 88] on div "客戶編號 客戶編號 客戶姓名 [PERSON_NAME]姓名 性別 男 [DEMOGRAPHIC_DATA] 性別 Email Email lineId li…" at bounding box center [432, 199] width 387 height 313
drag, startPoint x: 454, startPoint y: 72, endPoint x: 507, endPoint y: 79, distance: 53.2
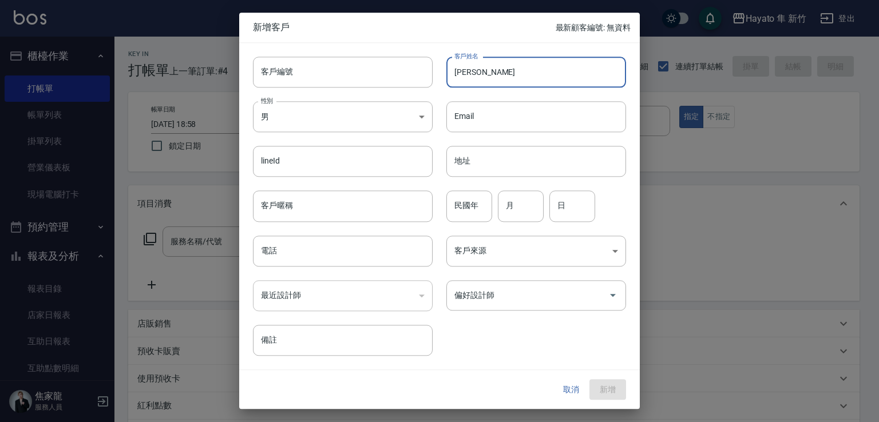
click at [507, 79] on input "[PERSON_NAME]" at bounding box center [536, 72] width 180 height 31
type input "[PERSON_NAME]"
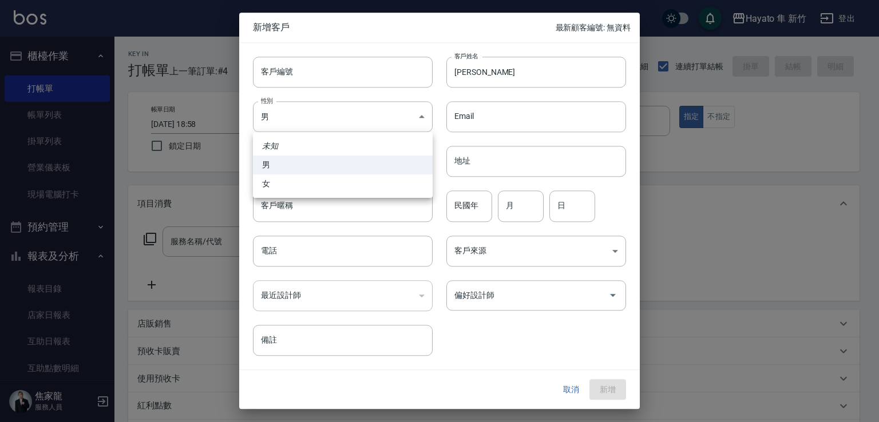
drag, startPoint x: 324, startPoint y: 120, endPoint x: 343, endPoint y: 156, distance: 41.2
click at [327, 122] on body "Hayato 隼 新竹 登出 櫃檯作業 打帳單 帳單列表 掛單列表 營業儀表板 現場電腦打卡 預約管理 預約管理 報表及分析 報表目錄 店家日報表 互助日報表…" at bounding box center [439, 299] width 879 height 599
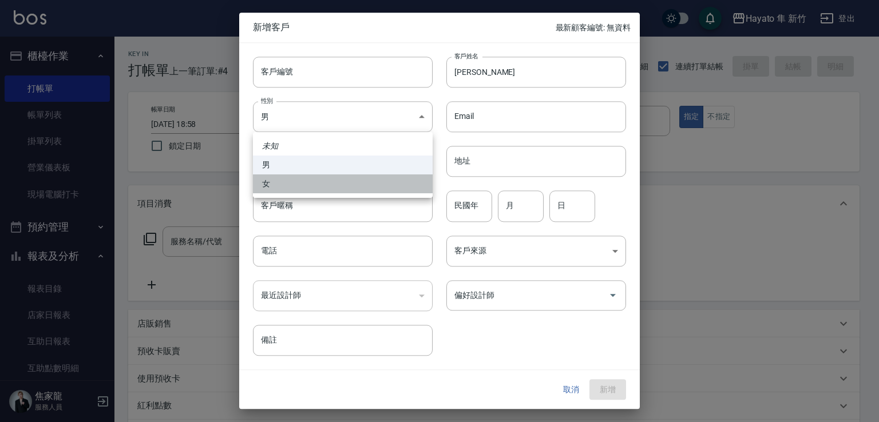
click at [339, 189] on li "女" at bounding box center [343, 184] width 180 height 19
type input "[DEMOGRAPHIC_DATA]"
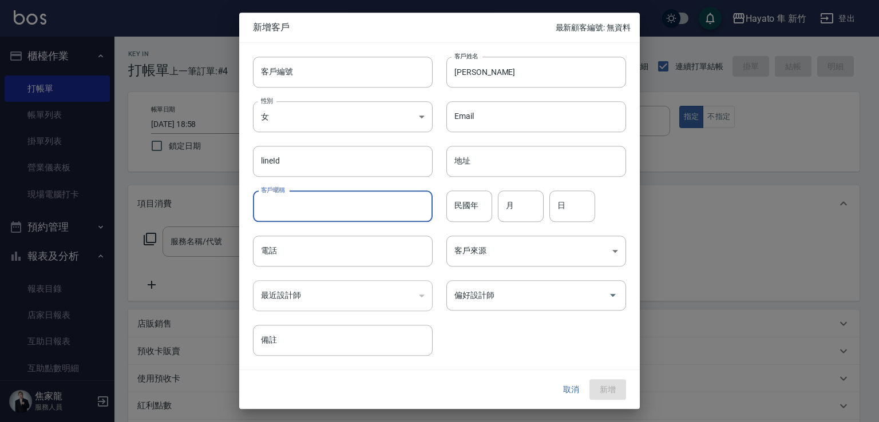
click at [366, 213] on input "客戶暱稱" at bounding box center [343, 206] width 180 height 31
type input "0958499718"
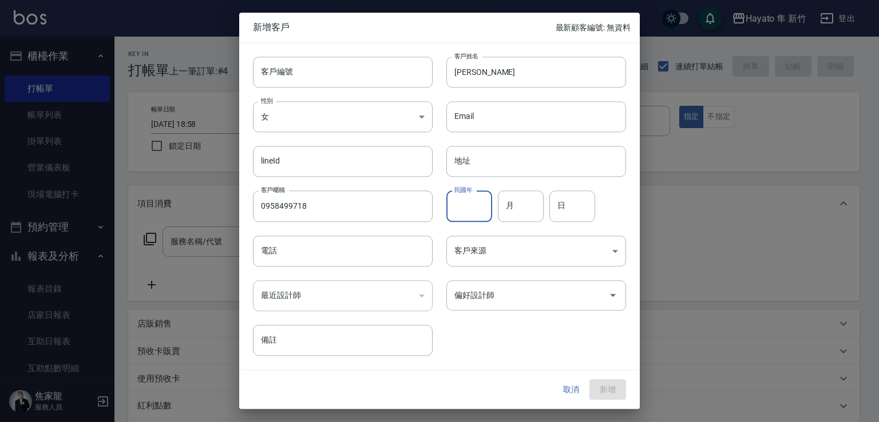
click at [484, 202] on input "民國年" at bounding box center [469, 206] width 46 height 31
type input "67"
click at [506, 202] on input "月" at bounding box center [521, 206] width 46 height 31
type input "1"
click at [572, 205] on input "日" at bounding box center [572, 206] width 46 height 31
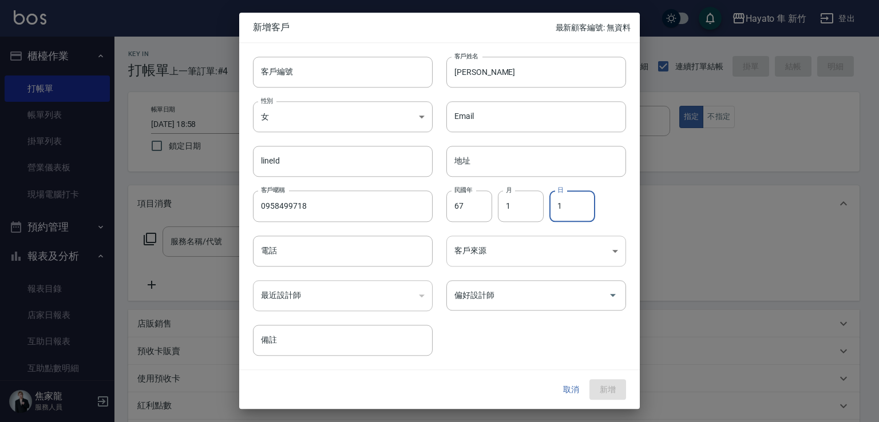
type input "1"
click at [505, 251] on body "Hayato 隼 新竹 登出 櫃檯作業 打帳單 帳單列表 掛單列表 營業儀表板 現場電腦打卡 預約管理 預約管理 報表及分析 報表目錄 店家日報表 互助日報表…" at bounding box center [439, 299] width 879 height 599
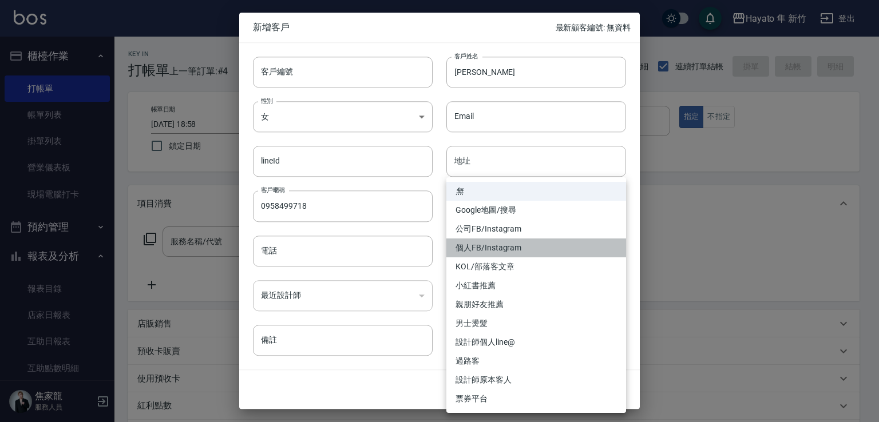
click at [499, 248] on li "個人FB/Instagram" at bounding box center [536, 248] width 180 height 19
type input "個人FB/Instagram"
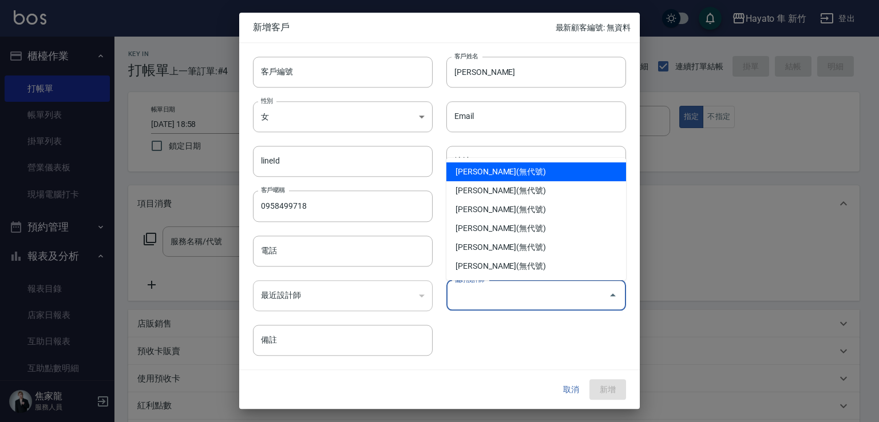
click at [488, 294] on input "偏好設計師" at bounding box center [527, 296] width 152 height 20
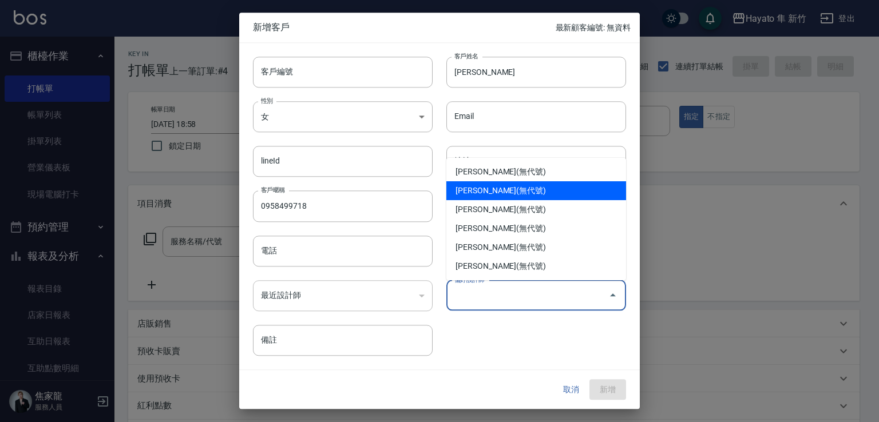
click at [471, 195] on li "[PERSON_NAME](無代號)" at bounding box center [536, 190] width 180 height 19
type input "李仕芬"
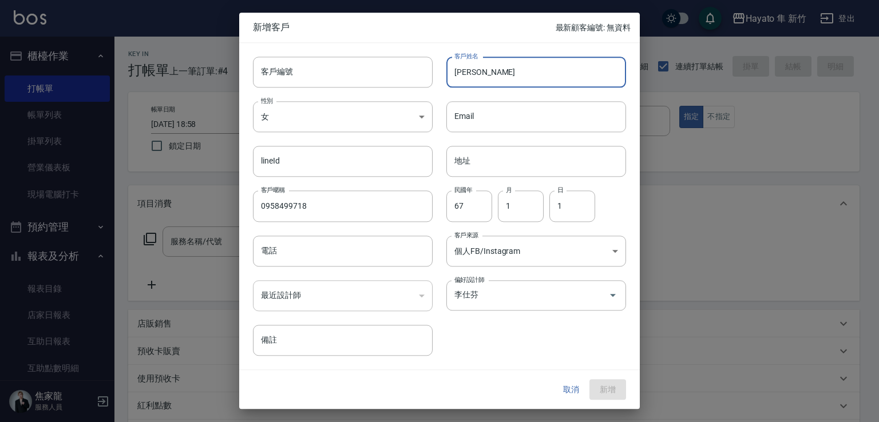
drag, startPoint x: 450, startPoint y: 72, endPoint x: 557, endPoint y: 72, distance: 107.0
click at [557, 72] on input "[PERSON_NAME]" at bounding box center [536, 72] width 180 height 31
paste input "[PERSON_NAME]"
type input "[PERSON_NAME]"
drag, startPoint x: 576, startPoint y: 394, endPoint x: 570, endPoint y: 393, distance: 6.0
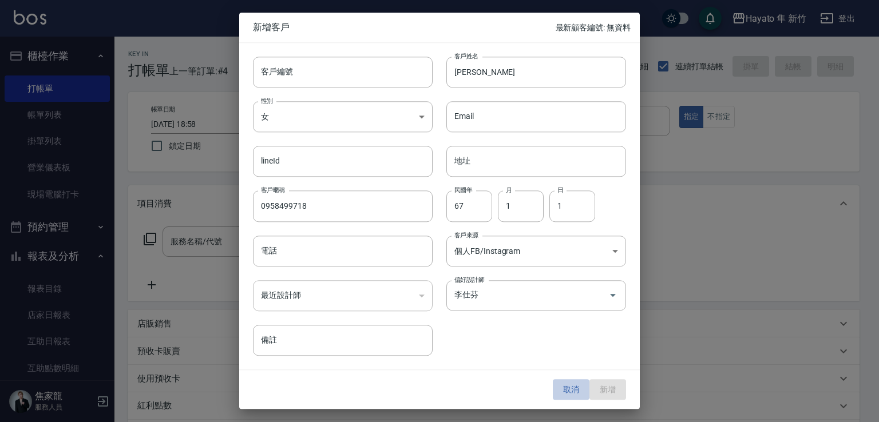
click at [573, 394] on button "取消" at bounding box center [571, 389] width 37 height 21
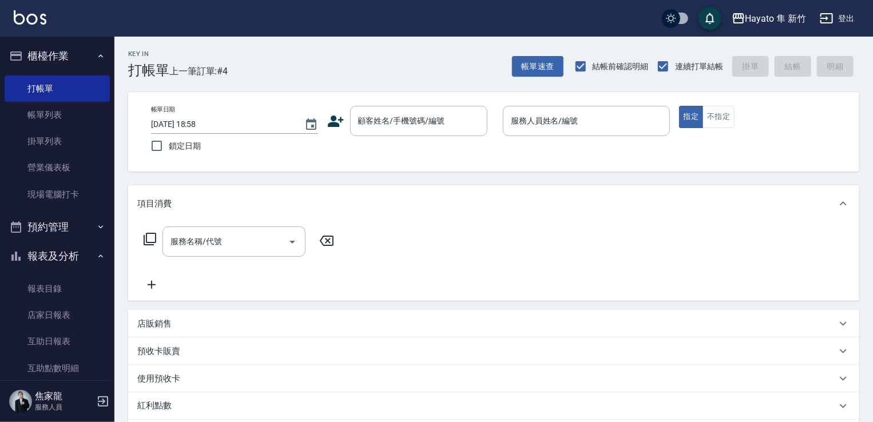
click at [338, 125] on icon at bounding box center [336, 121] width 16 height 11
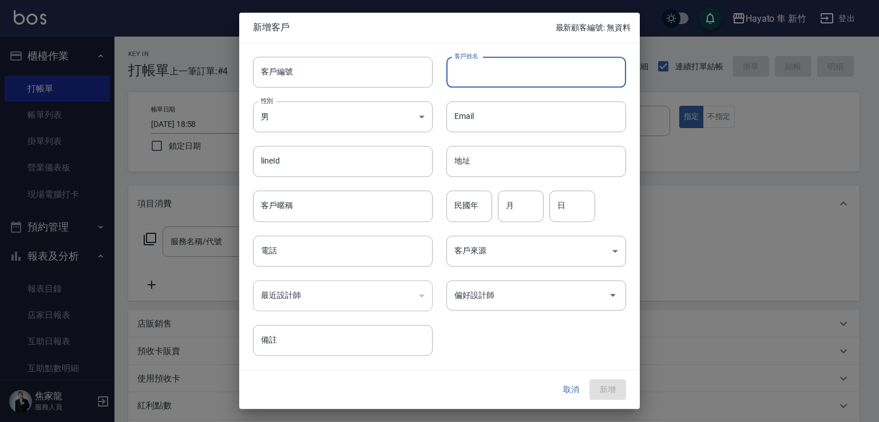
click at [469, 68] on input "客戶姓名" at bounding box center [536, 72] width 180 height 31
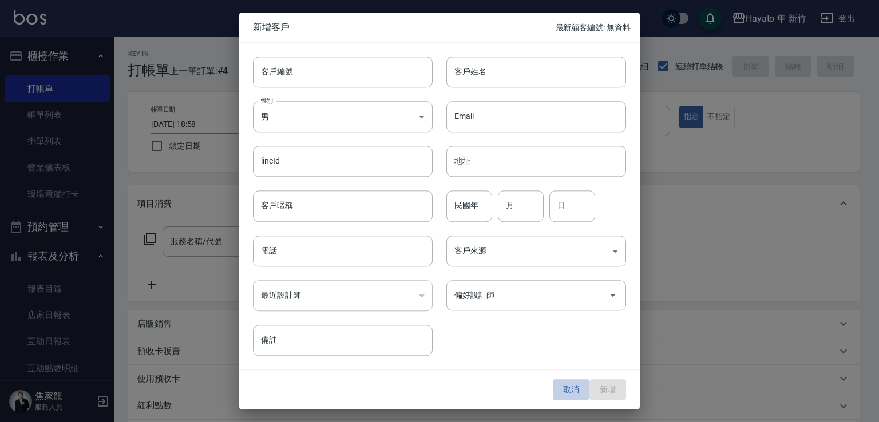
drag, startPoint x: 566, startPoint y: 388, endPoint x: 534, endPoint y: 344, distance: 54.1
click at [565, 383] on button "取消" at bounding box center [571, 389] width 37 height 21
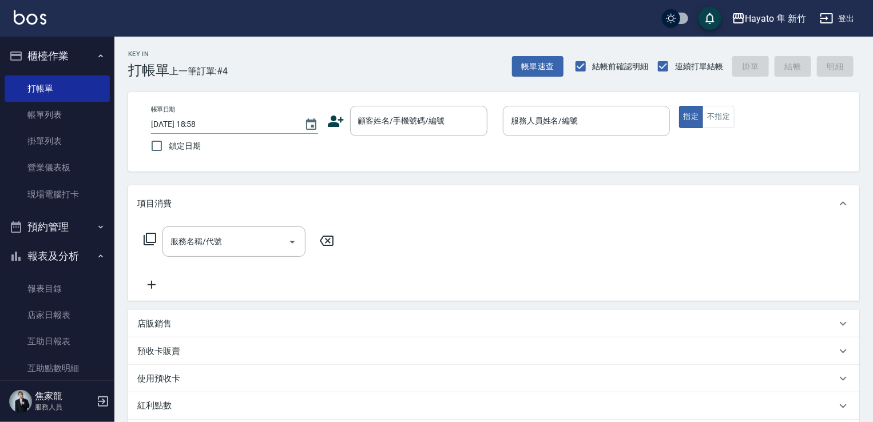
drag, startPoint x: 39, startPoint y: 115, endPoint x: 302, endPoint y: 252, distance: 296.9
click at [41, 115] on link "帳單列表" at bounding box center [57, 115] width 105 height 26
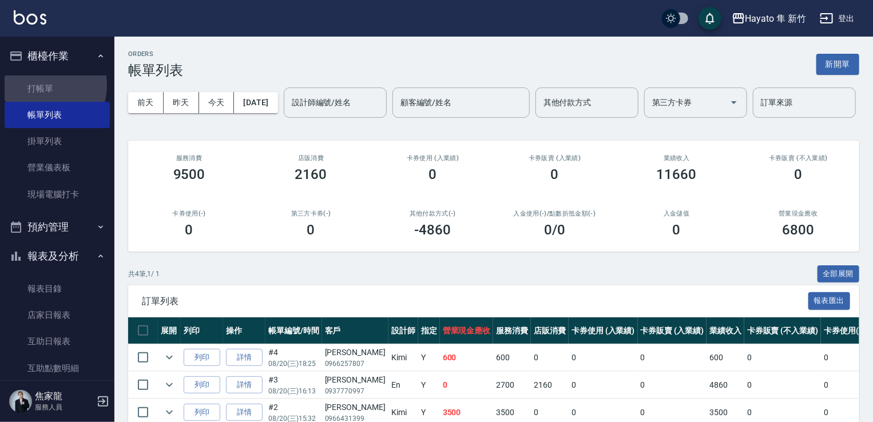
drag, startPoint x: 47, startPoint y: 85, endPoint x: 115, endPoint y: 109, distance: 72.0
click at [46, 84] on link "打帳單" at bounding box center [57, 89] width 105 height 26
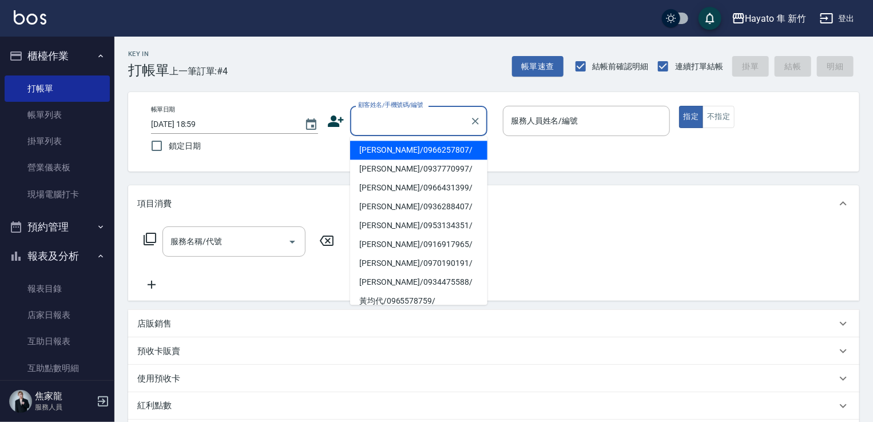
click at [375, 120] on input "顧客姓名/手機號碼/編號" at bounding box center [410, 121] width 110 height 20
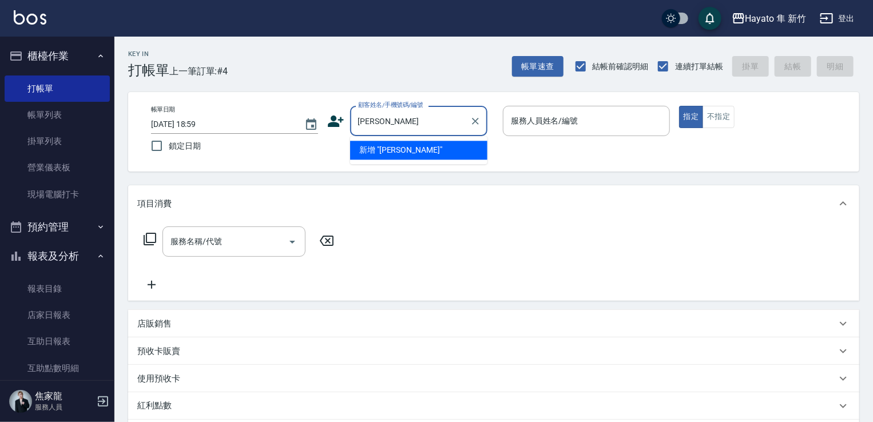
type input "[PERSON_NAME]"
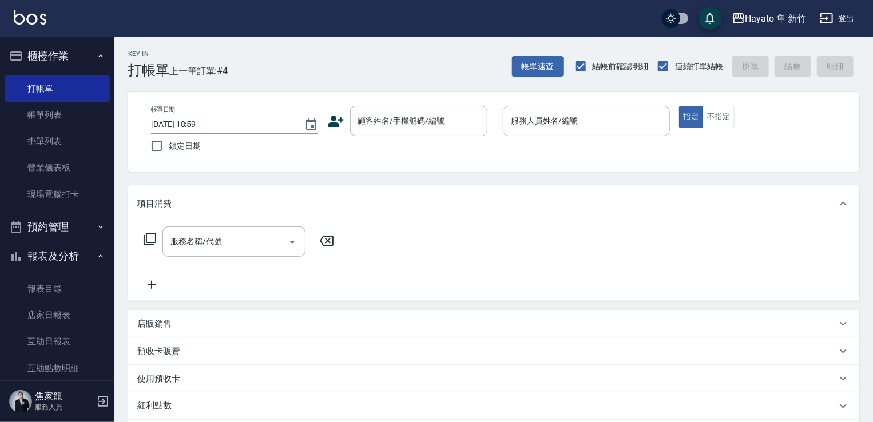
click at [334, 120] on icon at bounding box center [336, 121] width 16 height 11
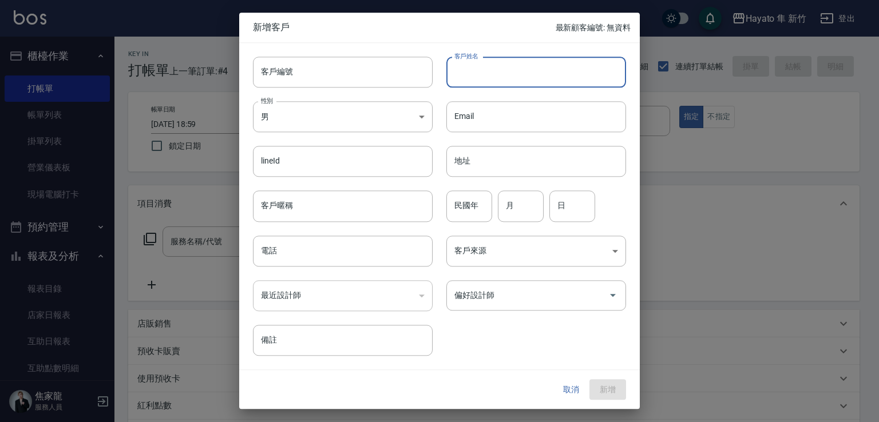
click at [500, 66] on input "客戶姓名" at bounding box center [536, 72] width 180 height 31
paste input "[PERSON_NAME]"
type input "[PERSON_NAME]"
click at [364, 113] on body "Hayato 隼 新竹 登出 櫃檯作業 打帳單 帳單列表 掛單列表 營業儀表板 現場電腦打卡 預約管理 預約管理 報表及分析 報表目錄 店家日報表 互助日報表…" at bounding box center [439, 299] width 879 height 599
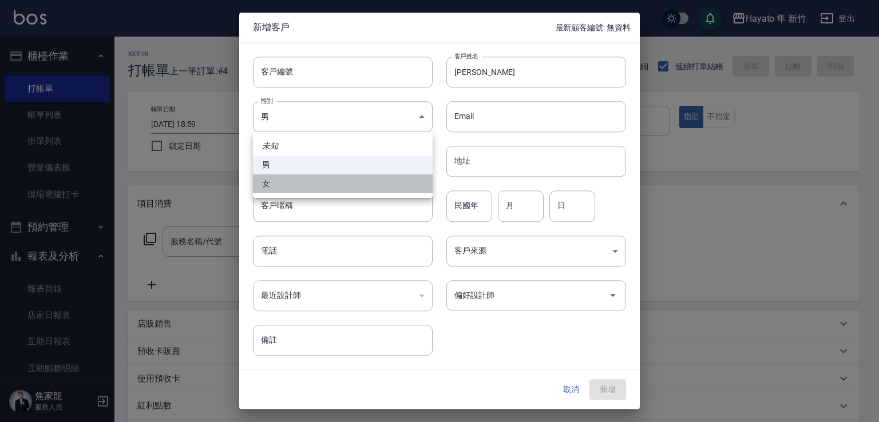
click at [370, 185] on li "女" at bounding box center [343, 184] width 180 height 19
type input "[DEMOGRAPHIC_DATA]"
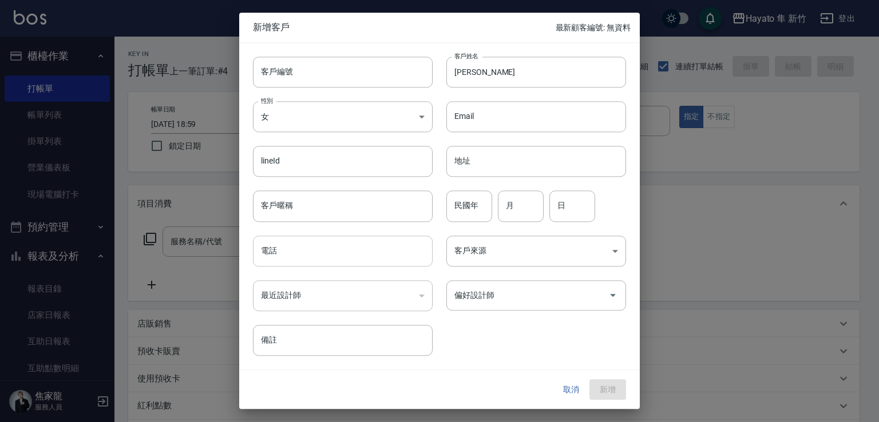
click at [340, 257] on input "電話" at bounding box center [343, 251] width 180 height 31
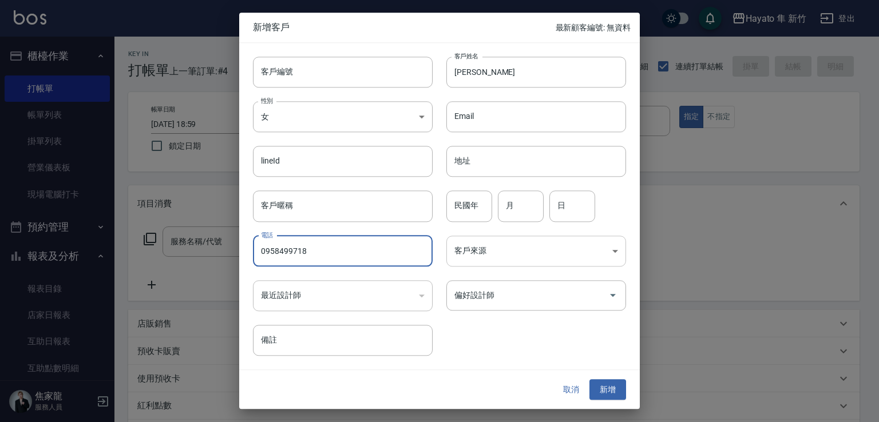
type input "0958499718"
click at [490, 252] on body "Hayato 隼 新竹 登出 櫃檯作業 打帳單 帳單列表 掛單列表 營業儀表板 現場電腦打卡 預約管理 預約管理 報表及分析 報表目錄 店家日報表 互助日報表…" at bounding box center [439, 299] width 879 height 599
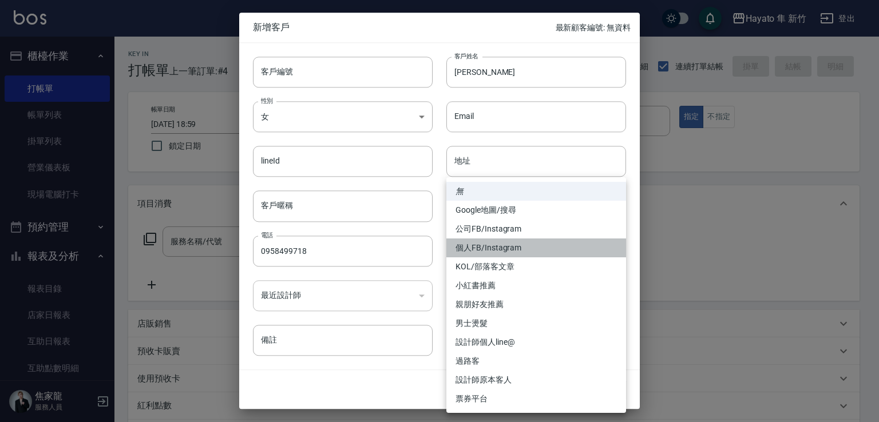
drag, startPoint x: 483, startPoint y: 245, endPoint x: 503, endPoint y: 261, distance: 25.3
click at [482, 244] on li "個人FB/Instagram" at bounding box center [536, 248] width 180 height 19
type input "個人FB/Instagram"
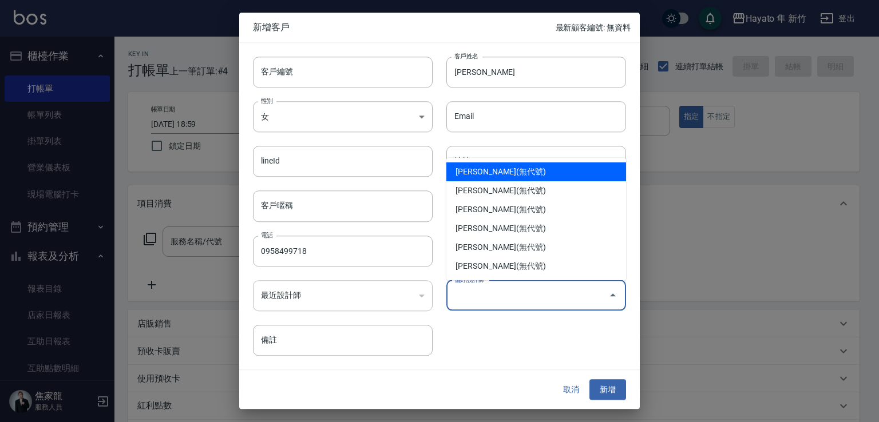
click at [506, 305] on input "偏好設計師" at bounding box center [527, 296] width 152 height 20
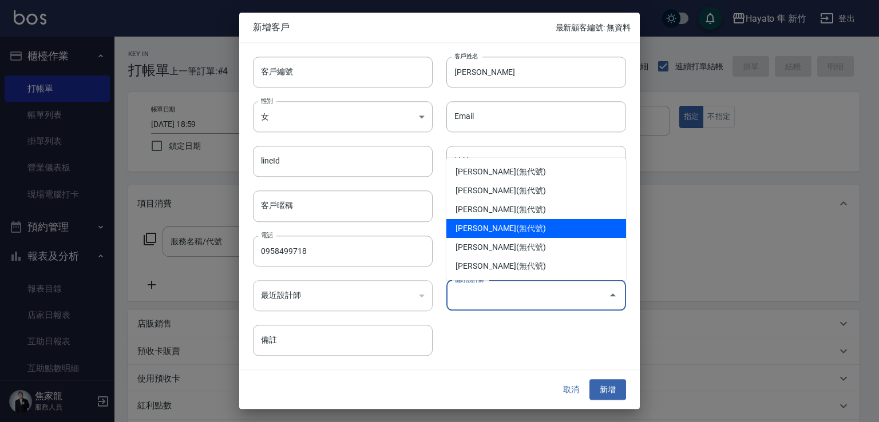
click at [460, 228] on li "[PERSON_NAME](無代號)" at bounding box center [536, 228] width 180 height 19
type input "李仕芬"
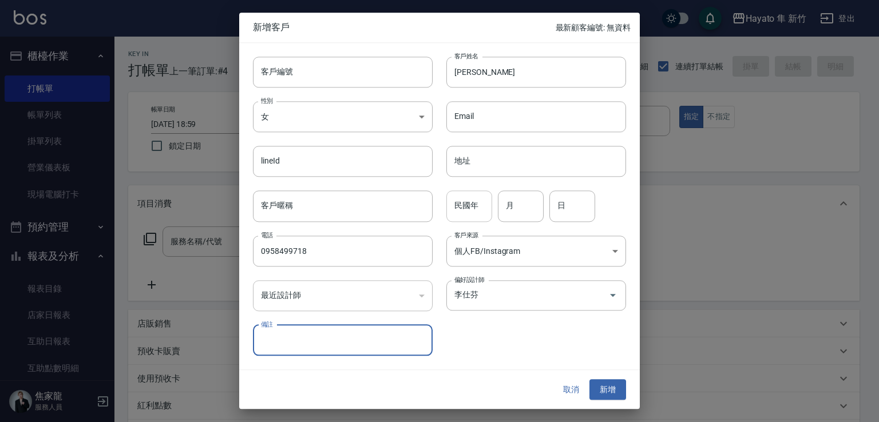
click at [478, 205] on input "民國年" at bounding box center [469, 206] width 46 height 31
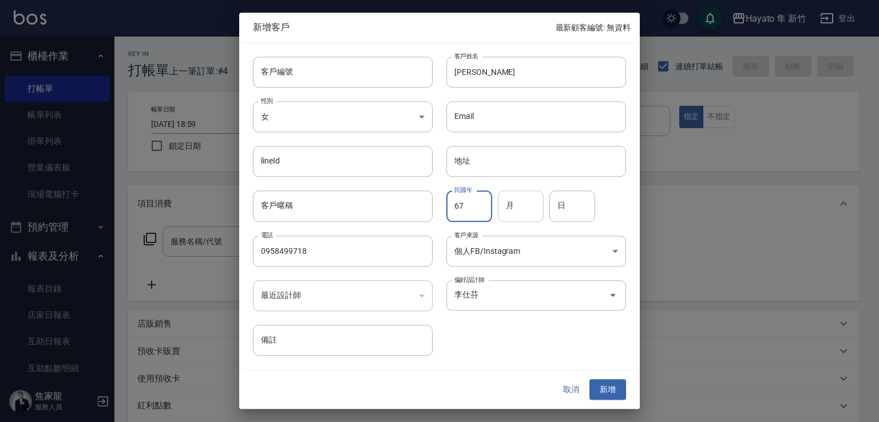
type input "67"
click at [533, 194] on input "月" at bounding box center [521, 206] width 46 height 31
type input "1"
drag, startPoint x: 581, startPoint y: 199, endPoint x: 596, endPoint y: 212, distance: 19.1
click at [590, 208] on input "日" at bounding box center [572, 206] width 46 height 31
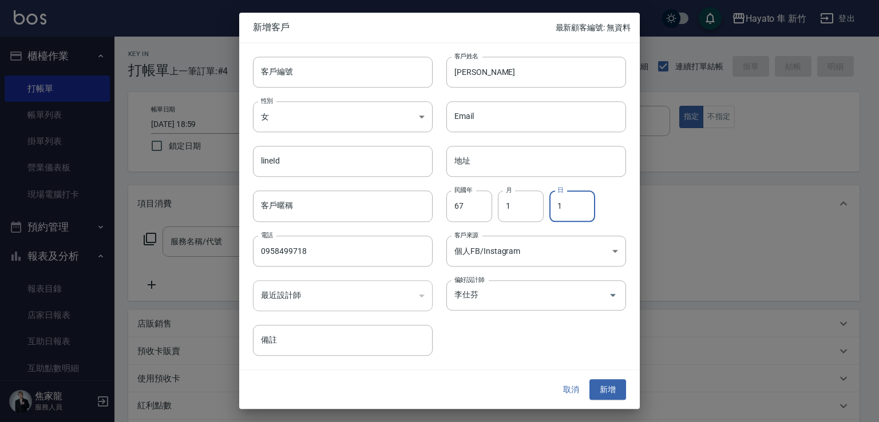
type input "1"
click at [813, 274] on div at bounding box center [439, 211] width 879 height 422
drag, startPoint x: 620, startPoint y: 390, endPoint x: 584, endPoint y: 377, distance: 38.7
click at [616, 390] on button "新增" at bounding box center [607, 389] width 37 height 21
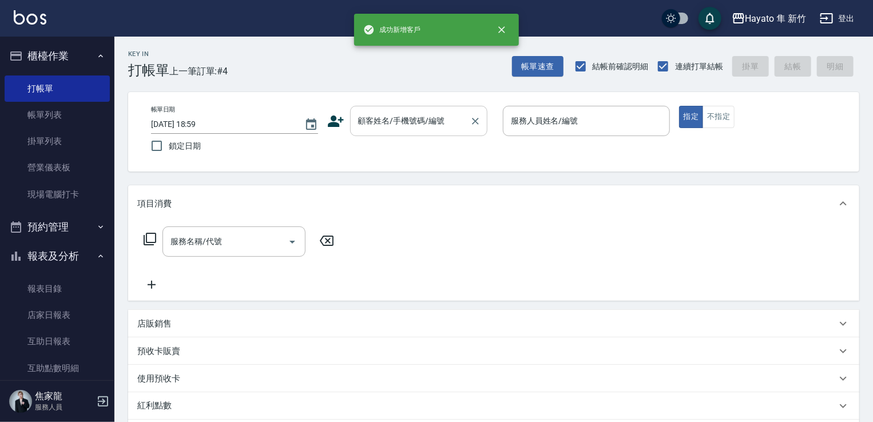
drag, startPoint x: 437, startPoint y: 114, endPoint x: 427, endPoint y: 116, distance: 10.0
click at [436, 114] on input "顧客姓名/手機號碼/編號" at bounding box center [410, 121] width 110 height 20
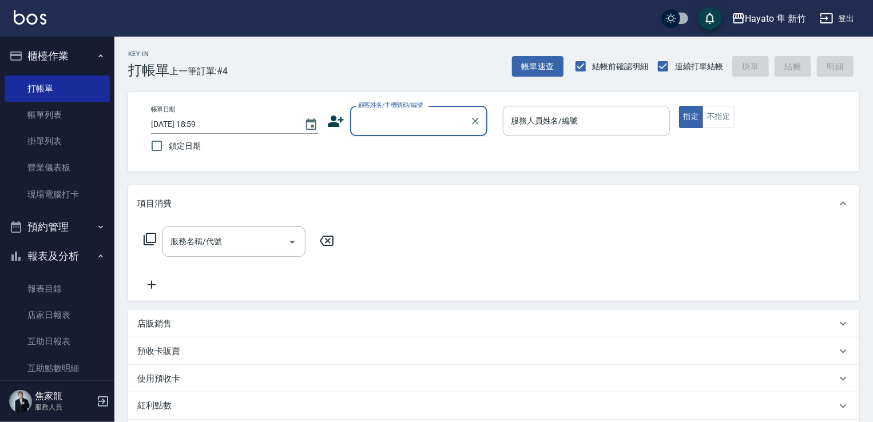
paste input "[PERSON_NAME]"
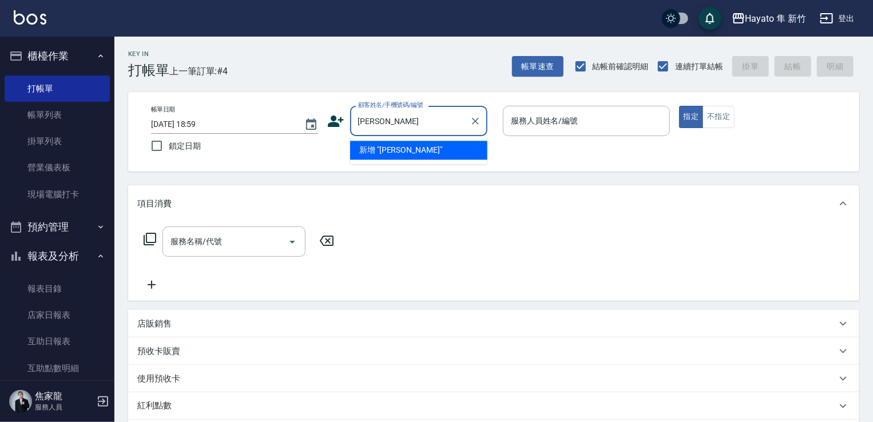
click at [391, 150] on li "新增 "[PERSON_NAME]"" at bounding box center [418, 150] width 137 height 19
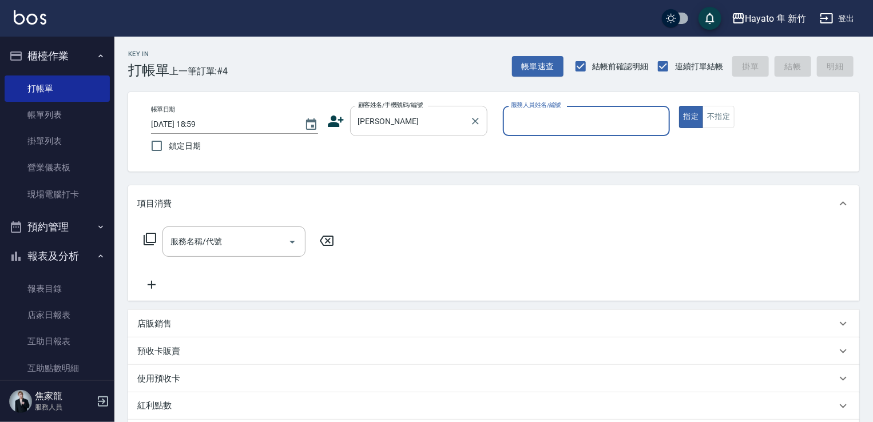
click at [403, 122] on input "[PERSON_NAME]" at bounding box center [410, 121] width 110 height 20
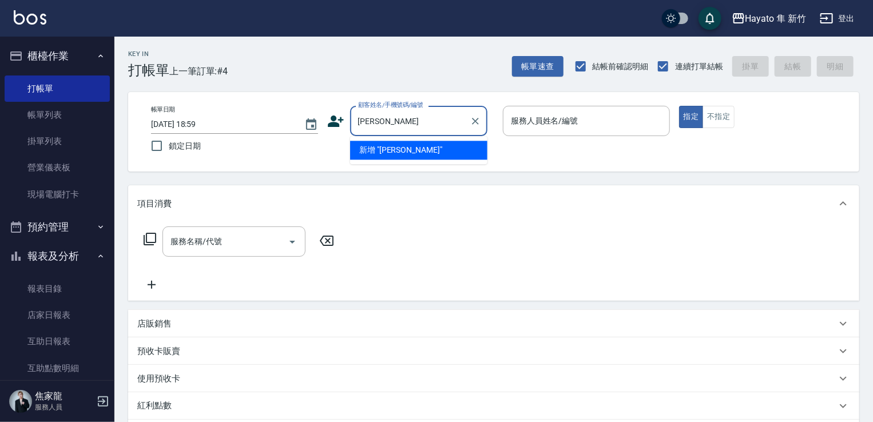
type input "林"
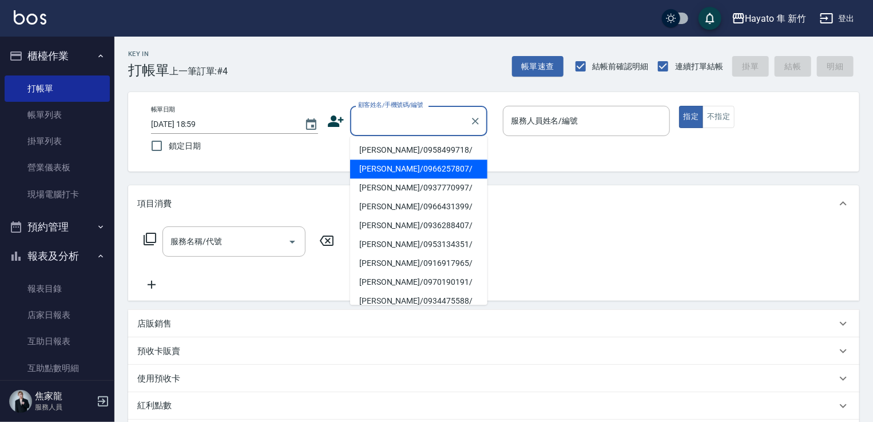
click at [398, 148] on li "[PERSON_NAME]/0958499718/" at bounding box center [418, 150] width 137 height 19
type input "[PERSON_NAME]/0958499718/"
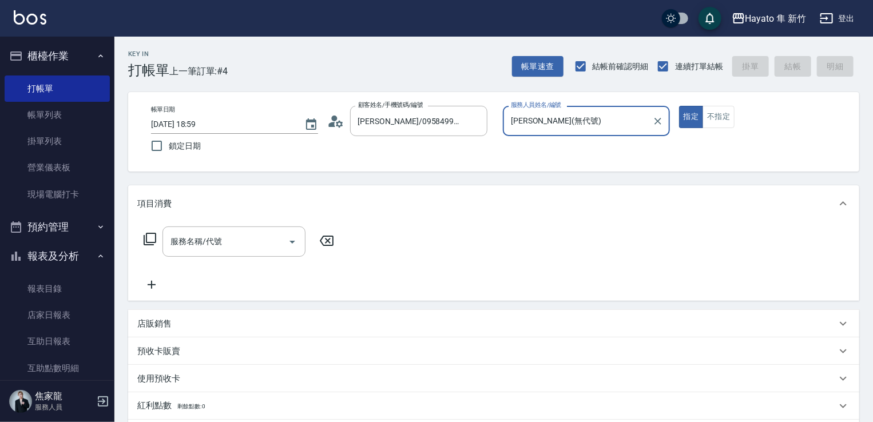
type input "[PERSON_NAME](無代號)"
click at [714, 111] on button "不指定" at bounding box center [719, 117] width 32 height 22
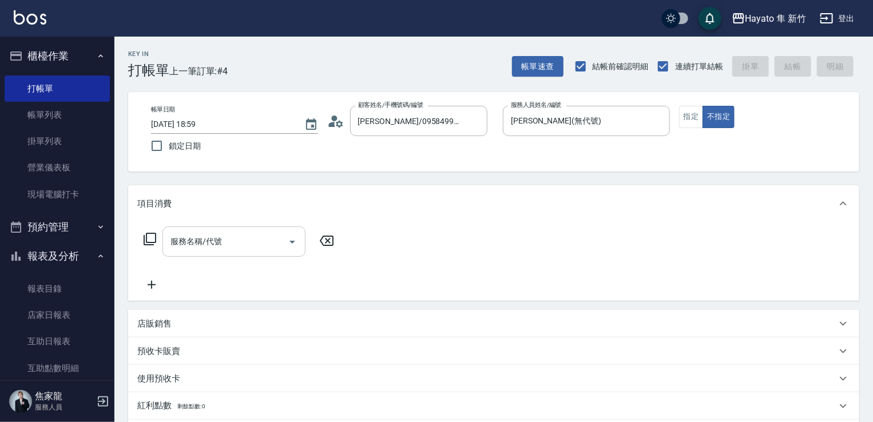
click at [209, 245] on input "服務名稱/代號" at bounding box center [226, 242] width 116 height 20
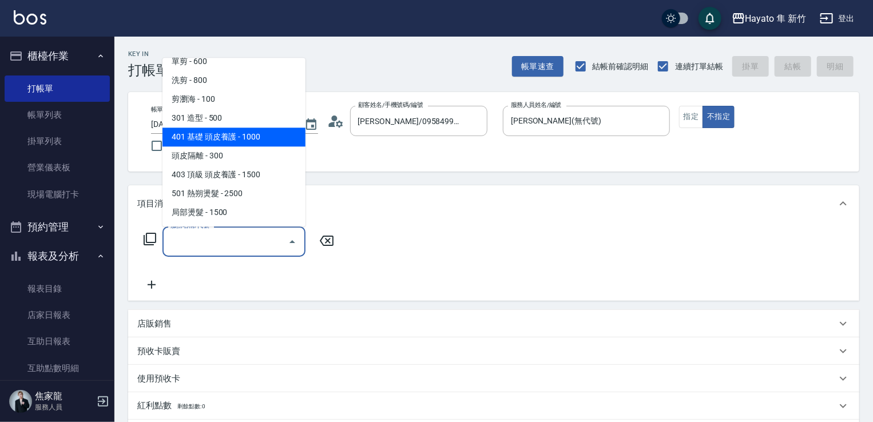
scroll to position [57, 0]
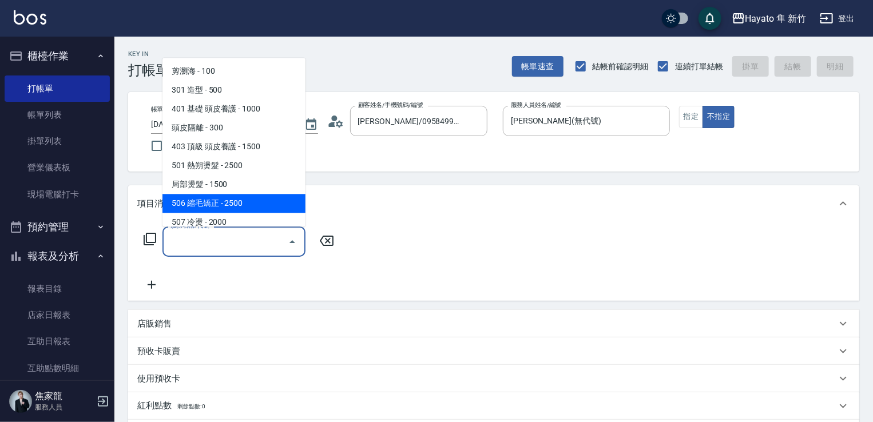
click at [251, 200] on span "506 縮毛矯正 - 2500" at bounding box center [234, 203] width 143 height 19
type input "506 縮毛矯正 (506)"
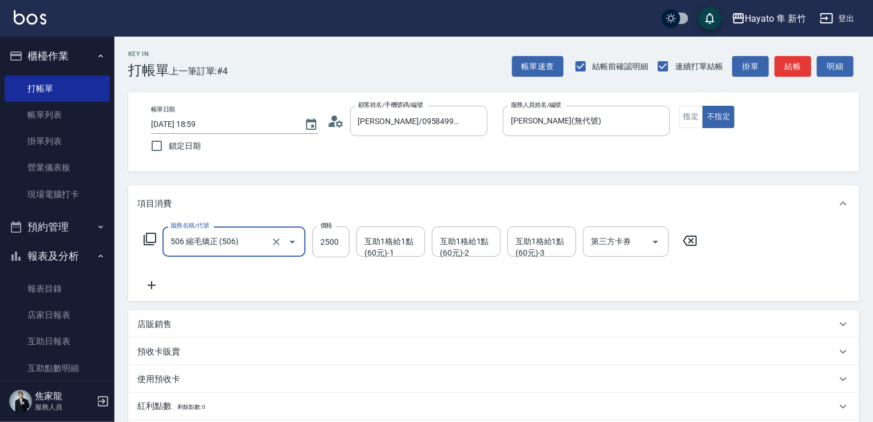
click at [357, 244] on div "互助1格給1點(60元)-1" at bounding box center [390, 242] width 69 height 30
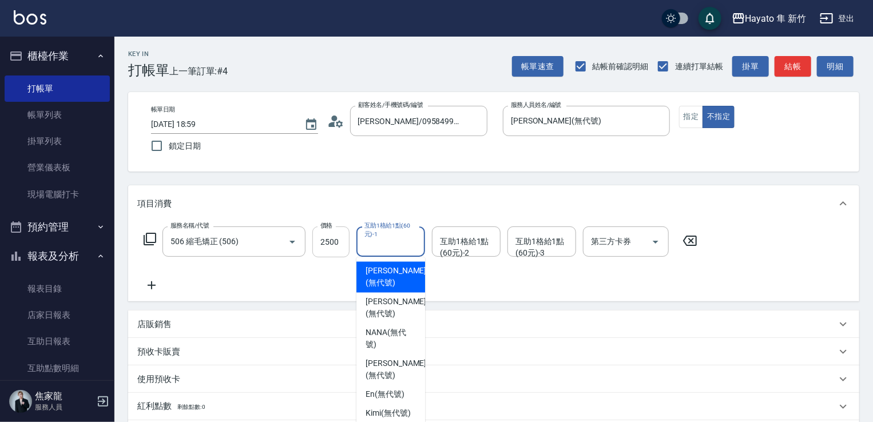
click at [326, 237] on input "2500" at bounding box center [330, 242] width 37 height 31
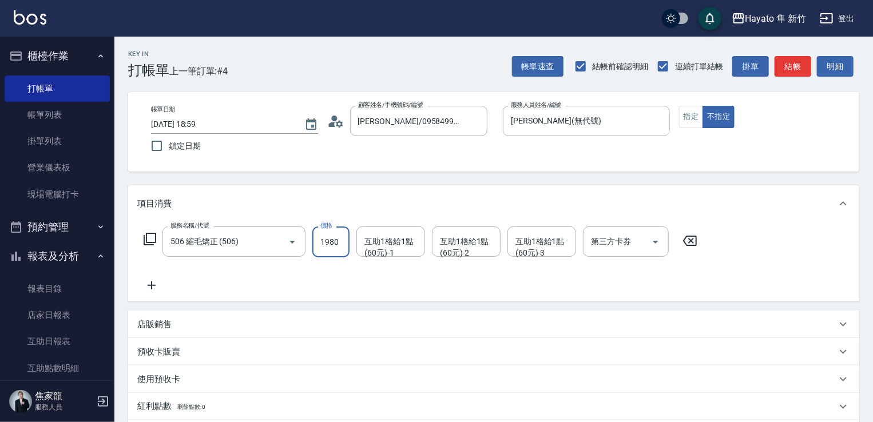
type input "1980"
click at [229, 274] on div "服務名稱/代號 506 縮毛矯正 (506) 服務名稱/代號 價格 1980 價格 互助1格給1點(60元)-1 互助1格給1點(60元)-1 互助1格給1點…" at bounding box center [420, 260] width 567 height 66
click at [152, 287] on icon at bounding box center [151, 286] width 29 height 14
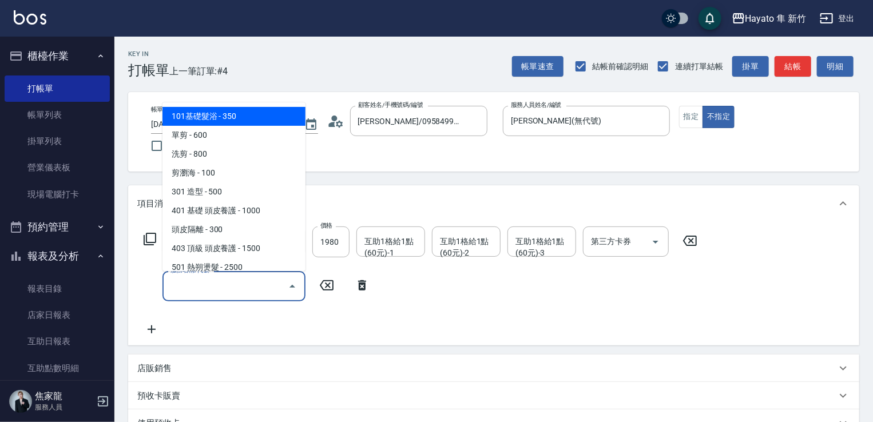
click at [195, 280] on input "服務名稱/代號" at bounding box center [226, 286] width 116 height 20
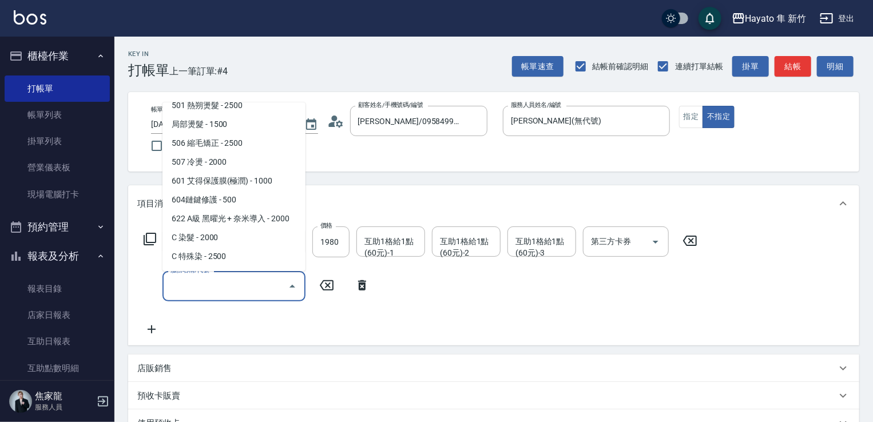
scroll to position [172, 0]
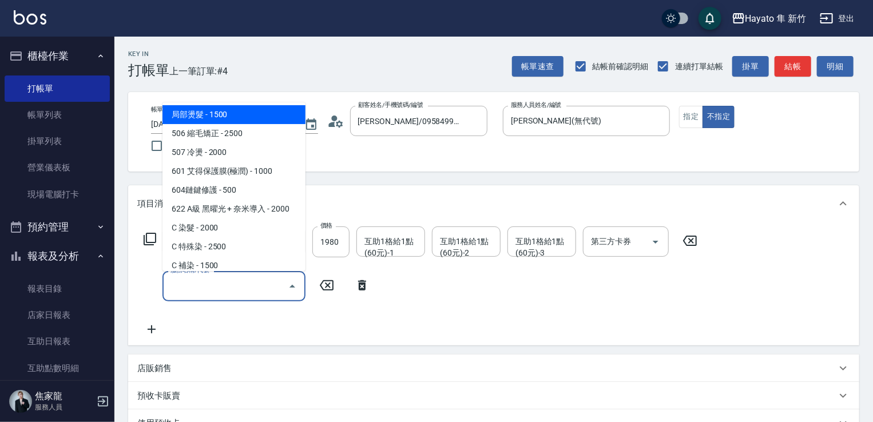
click at [217, 115] on span "局部燙髮 - 1500" at bounding box center [234, 114] width 143 height 19
type input "局部燙髮(502)"
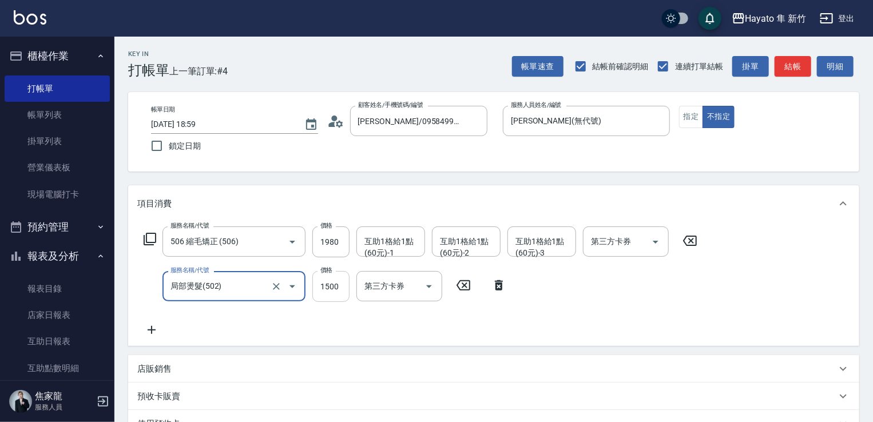
drag, startPoint x: 336, startPoint y: 280, endPoint x: 316, endPoint y: 275, distance: 20.5
click at [334, 280] on input "1500" at bounding box center [330, 286] width 37 height 31
type input "600"
click at [204, 321] on div "服務名稱/代號 506 縮毛矯正 (506) 服務名稱/代號 價格 1980 價格 互助1格給1點(60元)-1 互助1格給1點(60元)-1 互助1格給1點…" at bounding box center [420, 282] width 567 height 110
click at [151, 328] on icon at bounding box center [152, 330] width 8 height 8
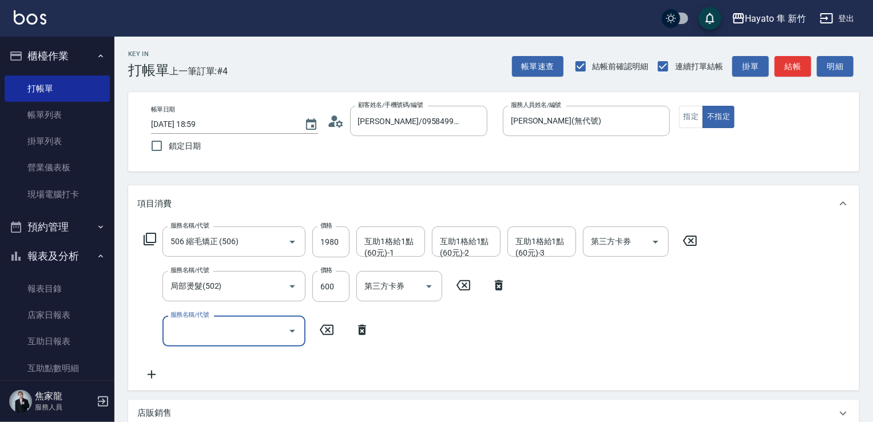
click at [195, 331] on input "服務名稱/代號" at bounding box center [226, 331] width 116 height 20
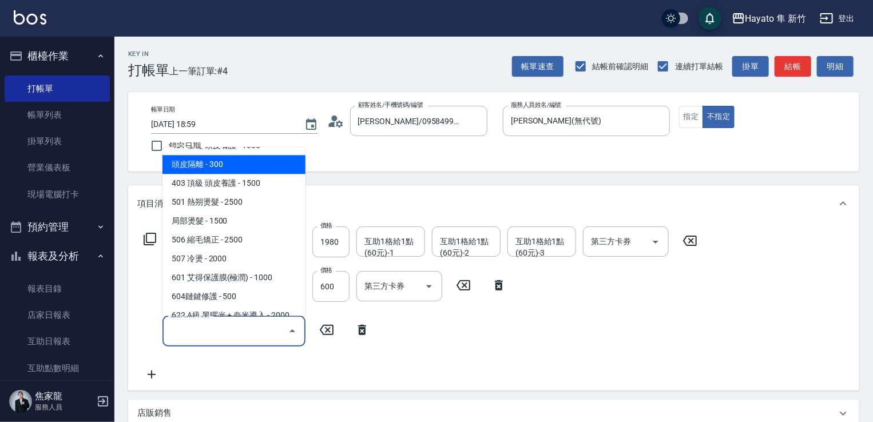
scroll to position [114, 0]
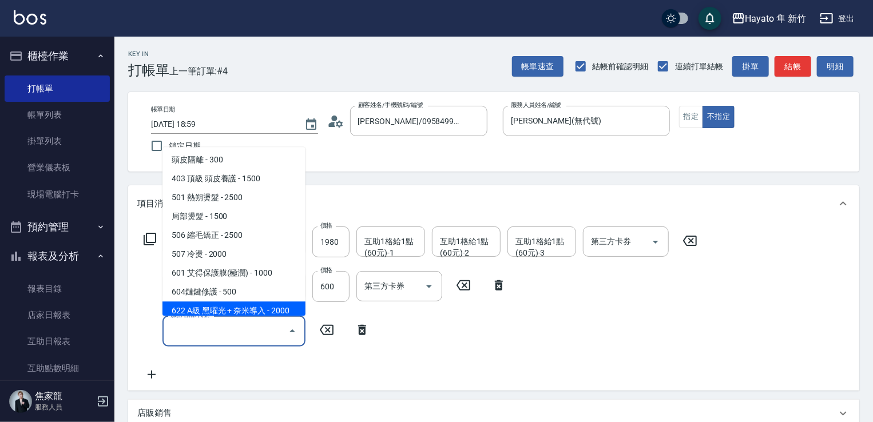
click at [260, 310] on span "622 A級 黑曜光 + 奈米導入 - 2000" at bounding box center [234, 311] width 143 height 19
type input "622 A級 黑曜光 + 奈米導入(622)"
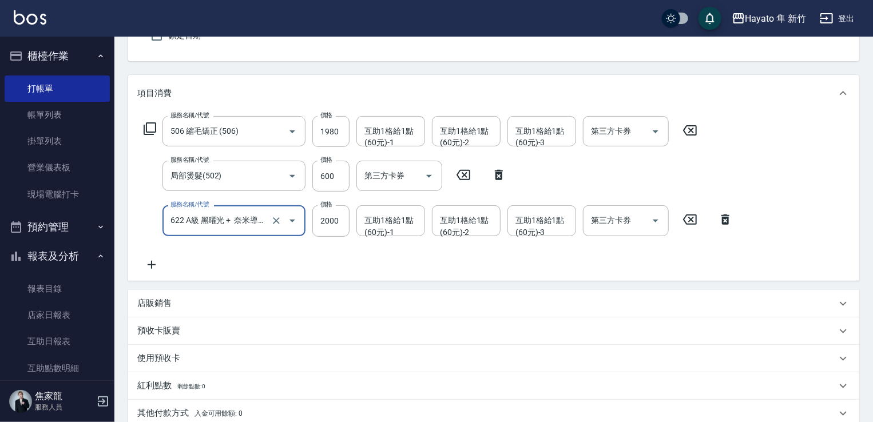
scroll to position [172, 0]
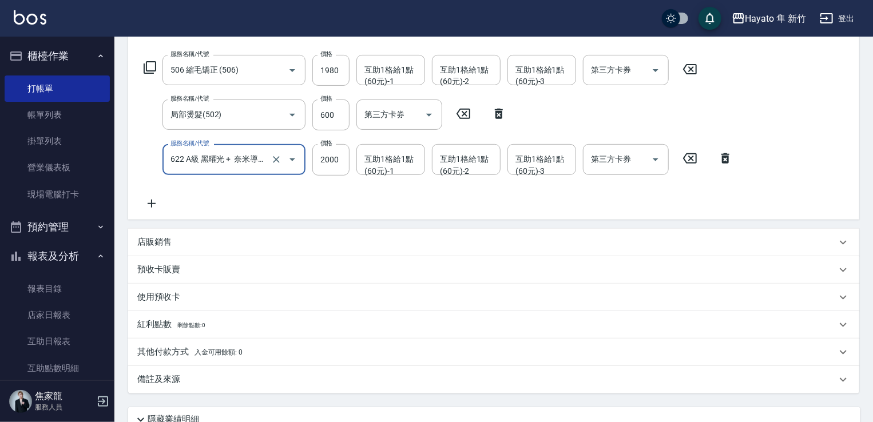
click at [174, 243] on div "店販銷售" at bounding box center [486, 242] width 699 height 12
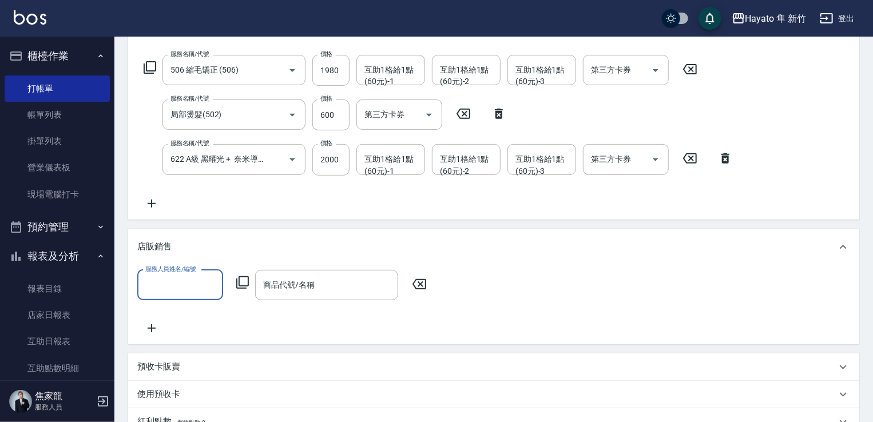
scroll to position [0, 0]
drag, startPoint x: 157, startPoint y: 271, endPoint x: 164, endPoint y: 288, distance: 18.5
click at [158, 278] on div "服務人員姓名/編號 服務人員姓名/編號" at bounding box center [180, 285] width 86 height 30
drag, startPoint x: 161, startPoint y: 293, endPoint x: 161, endPoint y: 310, distance: 16.6
click at [161, 294] on input "服務人員姓名/編號" at bounding box center [180, 285] width 76 height 20
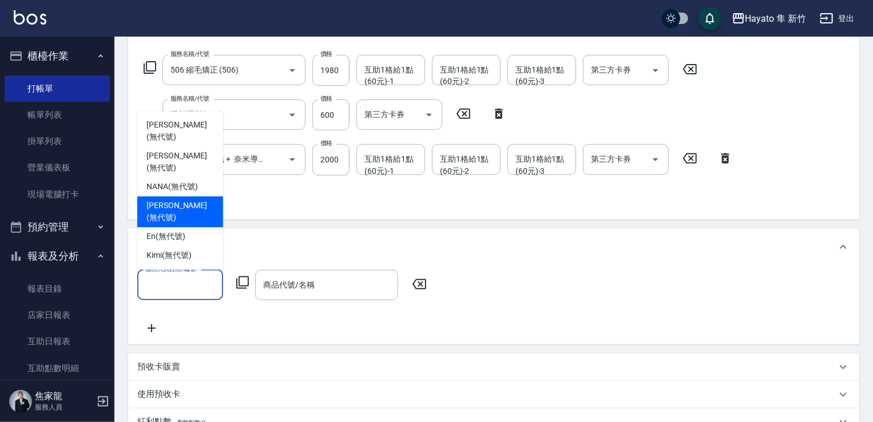
click at [157, 220] on span "[PERSON_NAME] (無代號)" at bounding box center [180, 212] width 68 height 24
type input "[PERSON_NAME](無代號)"
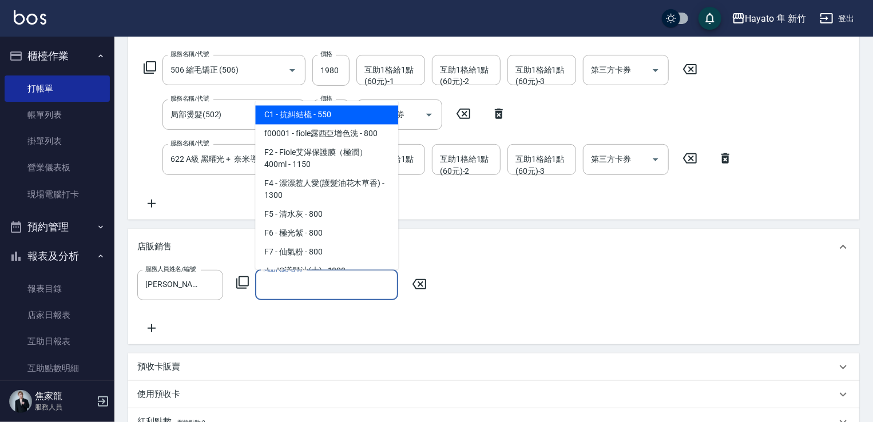
click at [295, 287] on input "商品代號/名稱" at bounding box center [326, 285] width 133 height 20
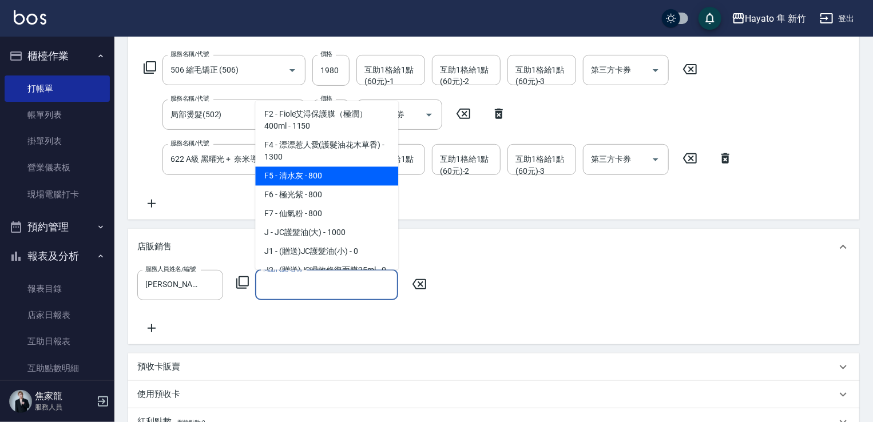
scroll to position [57, 0]
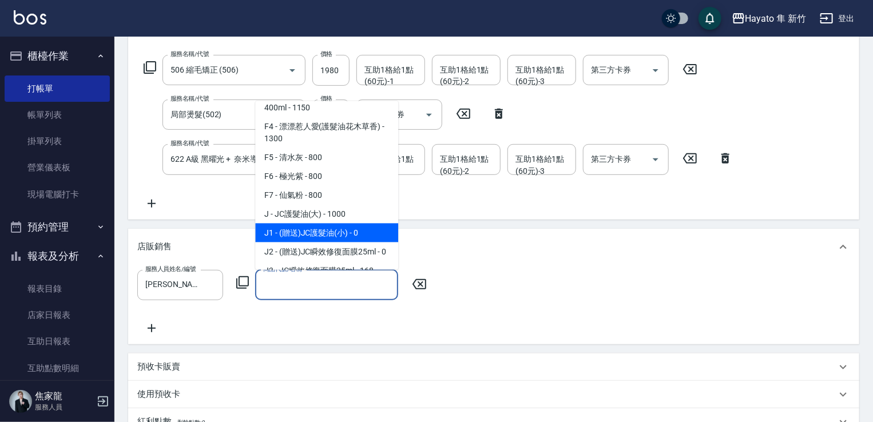
click at [315, 225] on span "J1 - (贈送)JC護髮油(小) - 0" at bounding box center [326, 232] width 143 height 19
type input "(贈送)JC護髮油(小)"
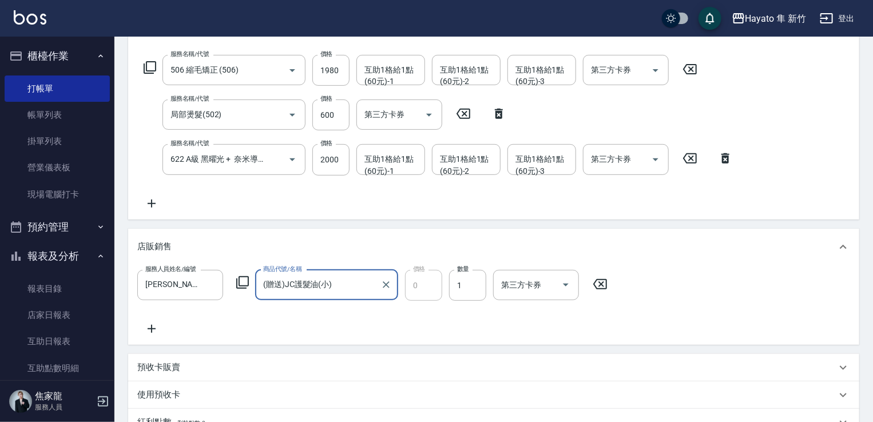
click at [151, 327] on icon at bounding box center [151, 329] width 29 height 14
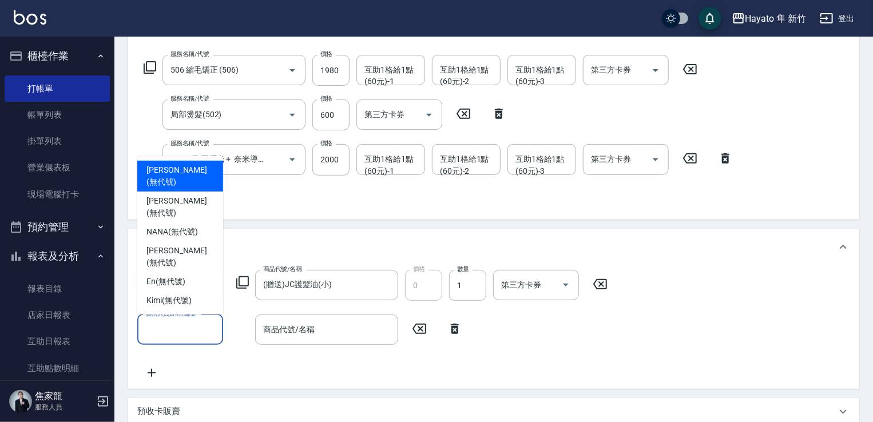
click at [181, 326] on input "服務人員姓名/編號" at bounding box center [180, 330] width 76 height 20
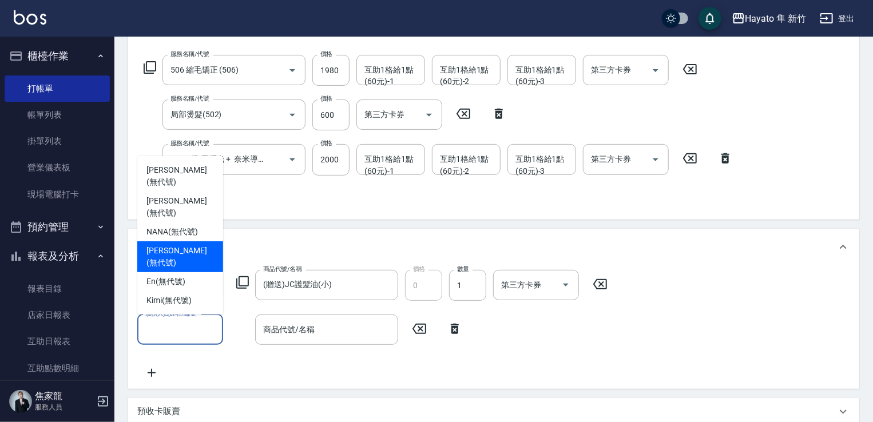
click at [160, 259] on span "[PERSON_NAME] (無代號)" at bounding box center [180, 257] width 68 height 24
type input "[PERSON_NAME](無代號)"
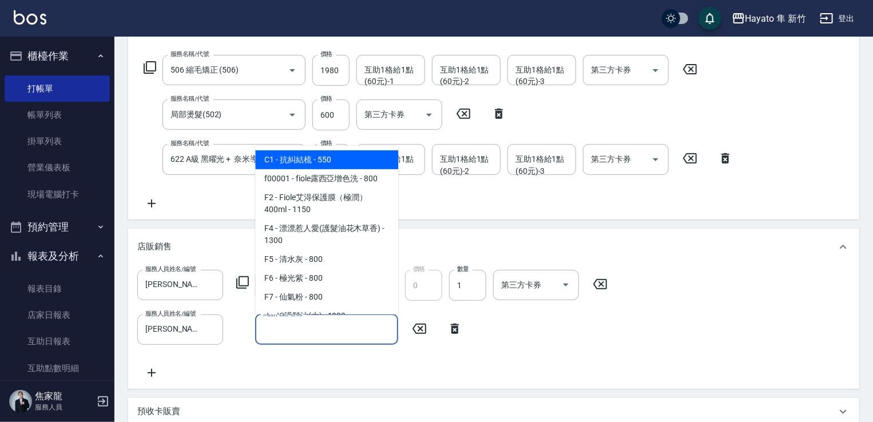
click at [281, 326] on input "商品代號/名稱" at bounding box center [326, 330] width 133 height 20
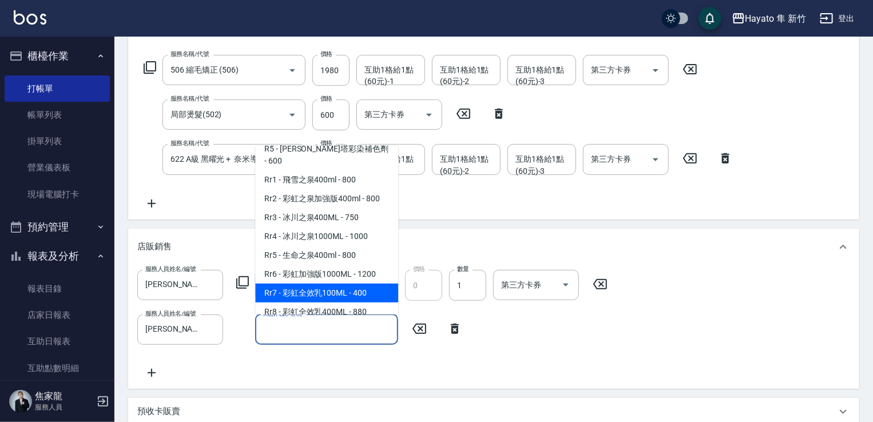
scroll to position [401, 0]
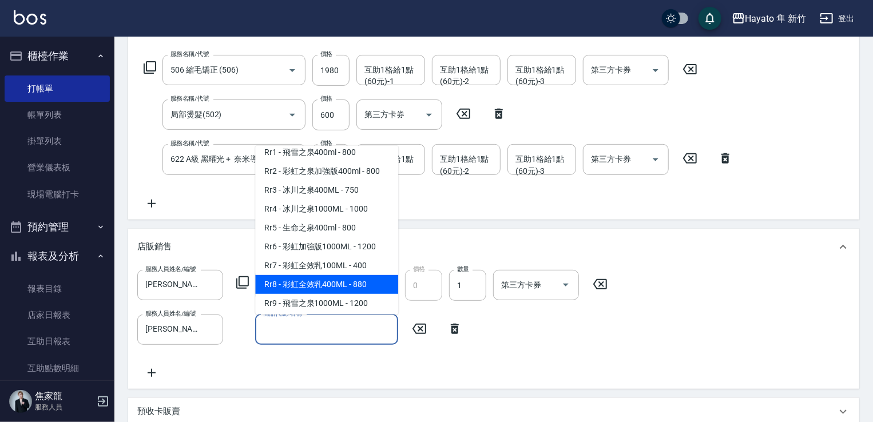
drag, startPoint x: 346, startPoint y: 296, endPoint x: 339, endPoint y: 310, distance: 15.4
click at [343, 294] on span "Rr8 - 彩虹全效乳400ML - 880" at bounding box center [326, 284] width 143 height 19
type input "彩虹全效乳400ML"
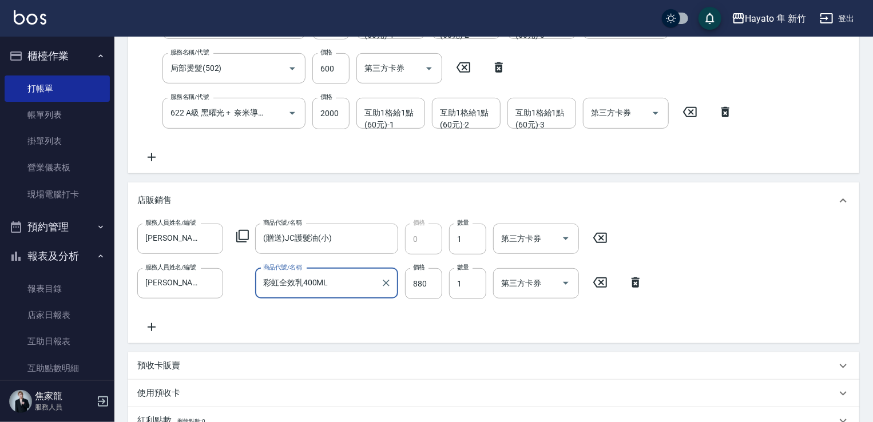
scroll to position [286, 0]
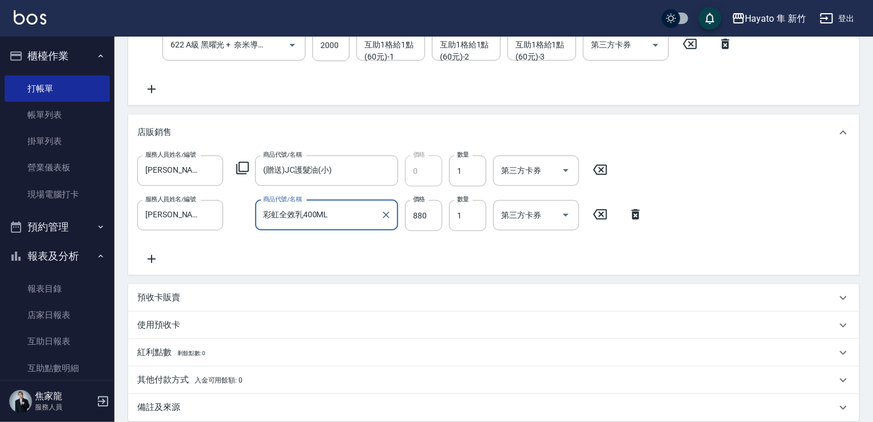
click at [236, 402] on div "備註及來源" at bounding box center [486, 408] width 699 height 12
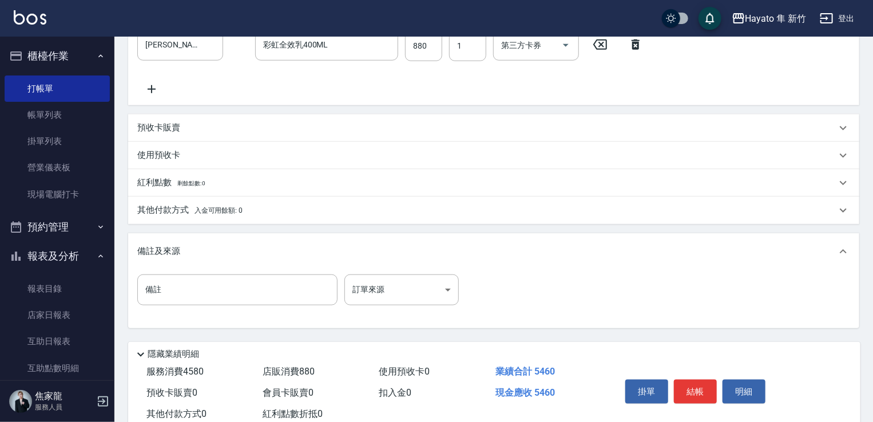
scroll to position [458, 0]
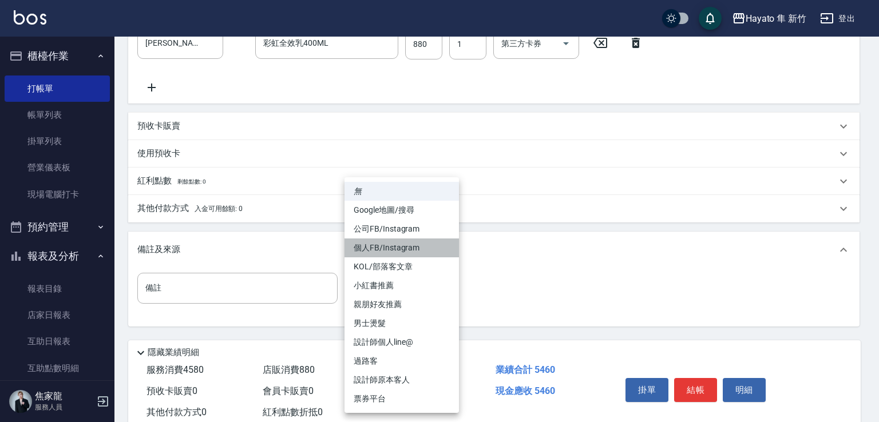
click at [401, 249] on li "個人FB/Instagram" at bounding box center [401, 248] width 114 height 19
type input "個人FB/Instagram"
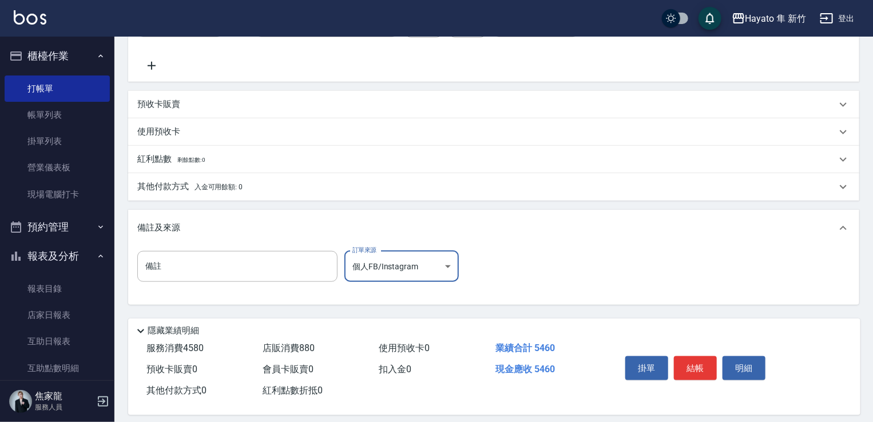
scroll to position [490, 0]
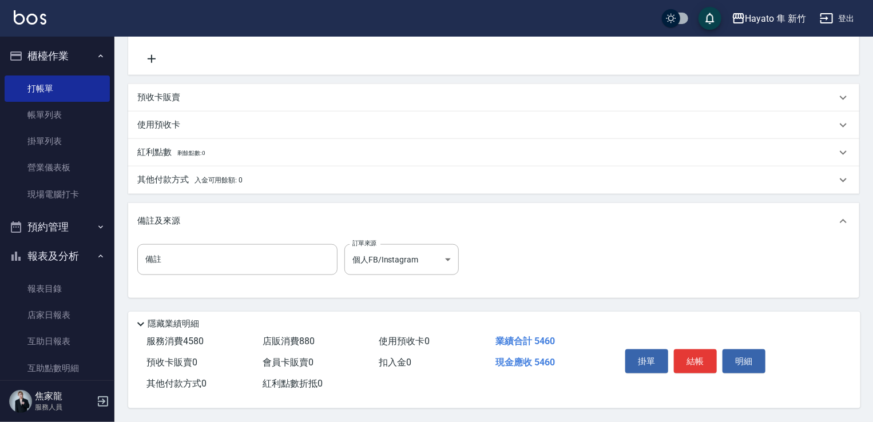
click at [157, 174] on p "其他付款方式 入金可用餘額: 0" at bounding box center [189, 180] width 105 height 13
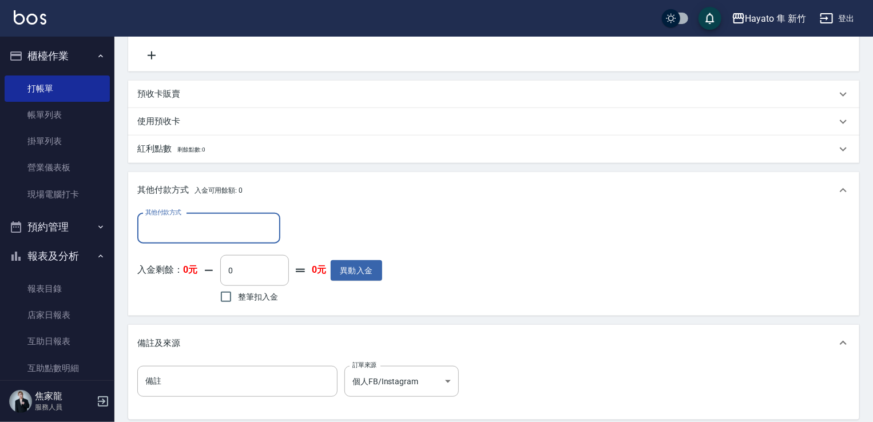
scroll to position [0, 0]
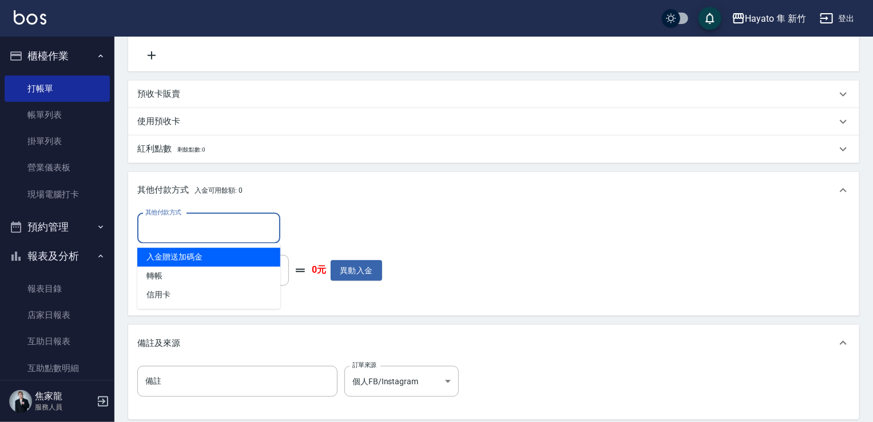
click at [184, 235] on input "其他付款方式" at bounding box center [208, 229] width 133 height 20
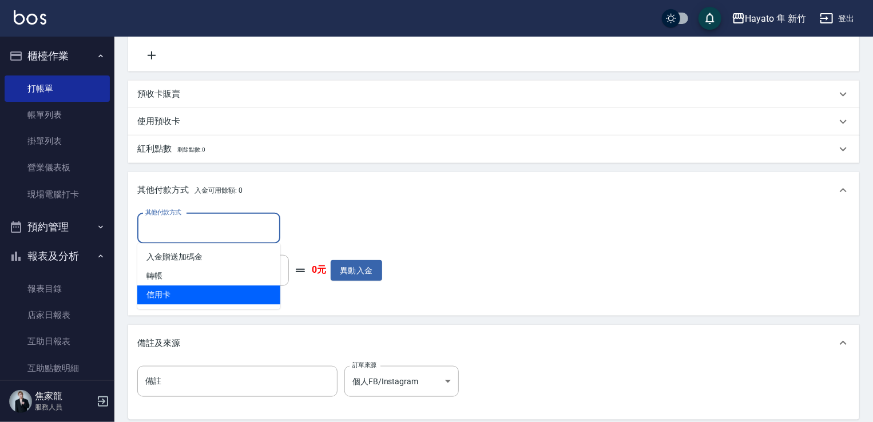
click at [207, 292] on span "信用卡" at bounding box center [208, 295] width 143 height 19
type input "信用卡"
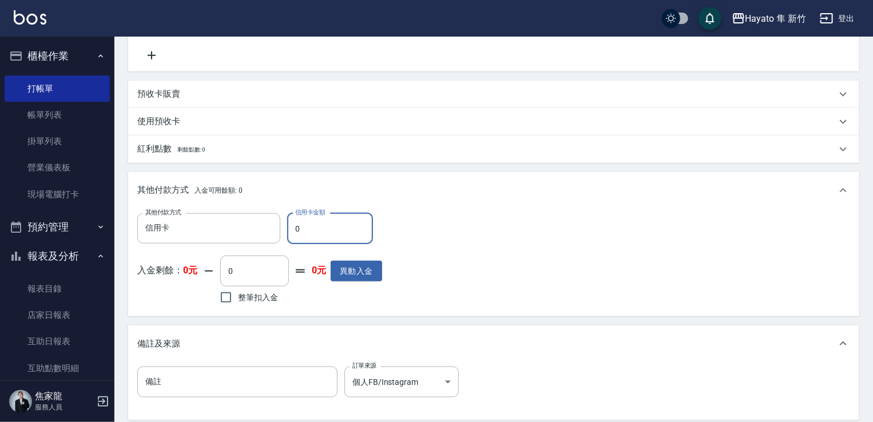
click at [317, 229] on input "0" at bounding box center [330, 228] width 86 height 31
type input "5460"
click at [506, 256] on div "其他付款方式 信用卡 其他付款方式 信用卡金額 5460 信用卡金額 入金剩餘： 0元 0 ​ 整筆扣入金 0元 異動入金" at bounding box center [493, 260] width 713 height 94
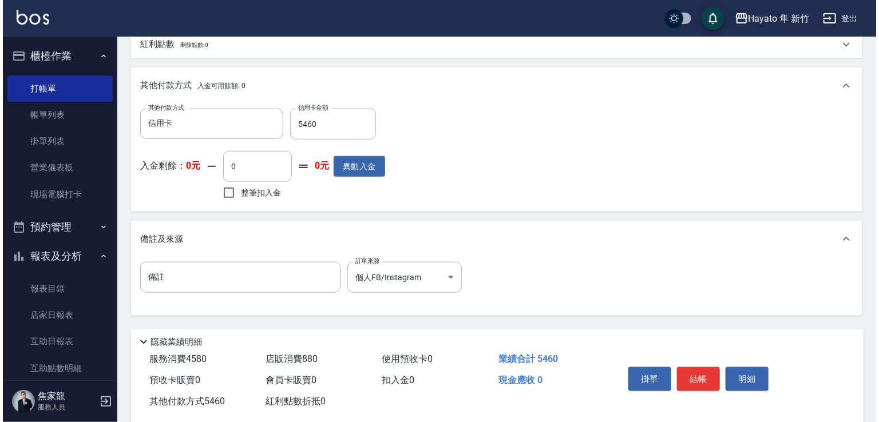
scroll to position [616, 0]
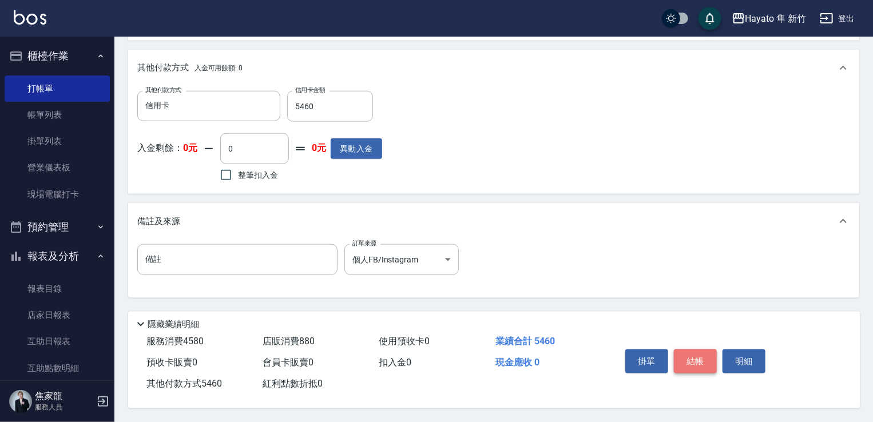
click at [704, 361] on button "結帳" at bounding box center [695, 362] width 43 height 24
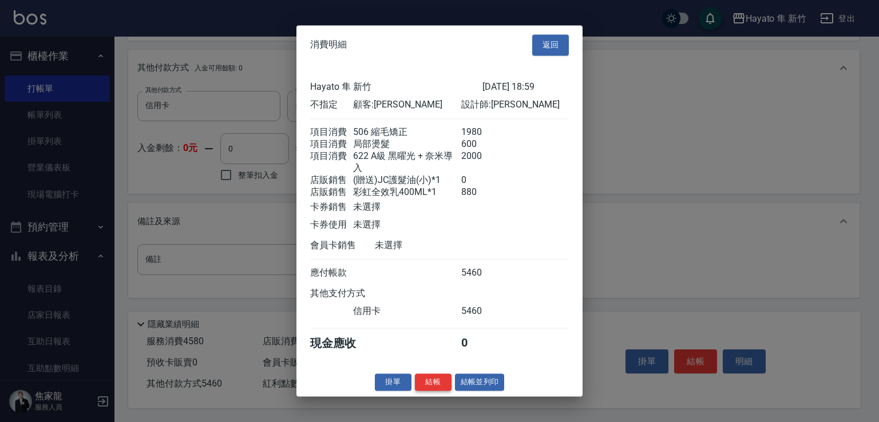
click at [435, 385] on button "結帳" at bounding box center [433, 383] width 37 height 18
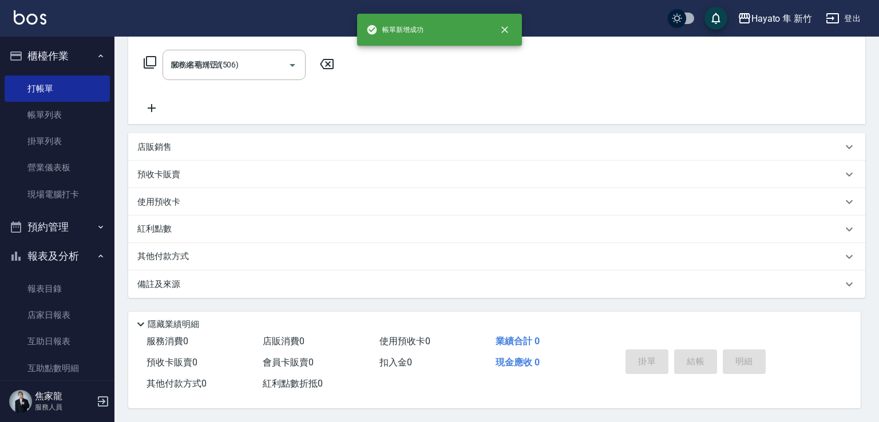
type input "[DATE] 19:02"
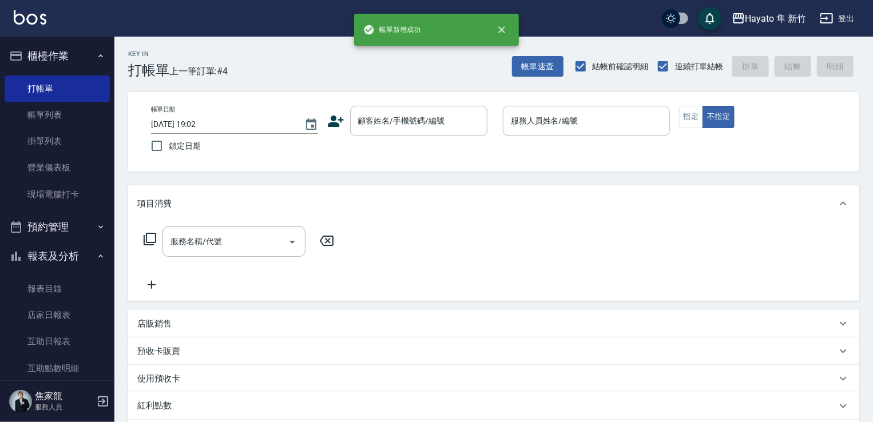
scroll to position [0, 0]
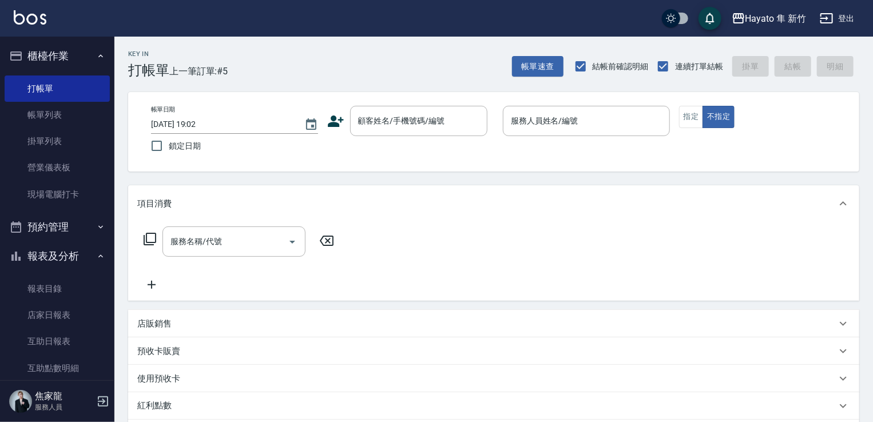
click at [337, 125] on icon at bounding box center [336, 121] width 16 height 11
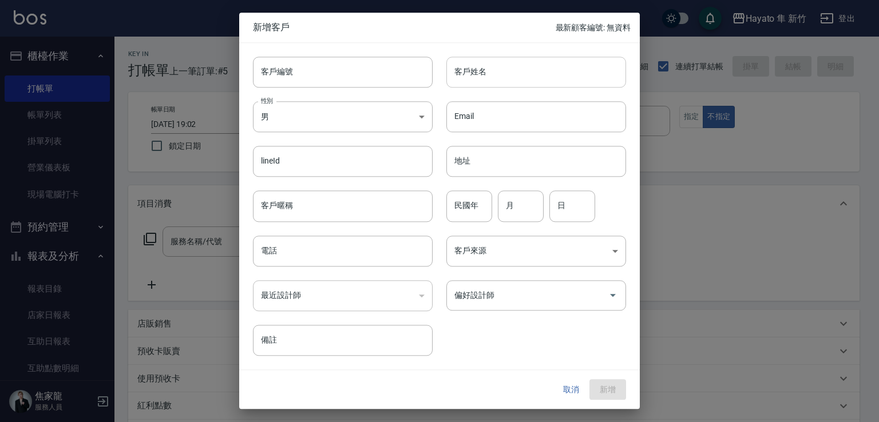
click at [508, 75] on input "客戶姓名" at bounding box center [536, 72] width 180 height 31
drag, startPoint x: 451, startPoint y: 69, endPoint x: 529, endPoint y: 79, distance: 77.9
click at [529, 79] on input "[PERSON_NAME]" at bounding box center [536, 72] width 180 height 31
type input "[PERSON_NAME]"
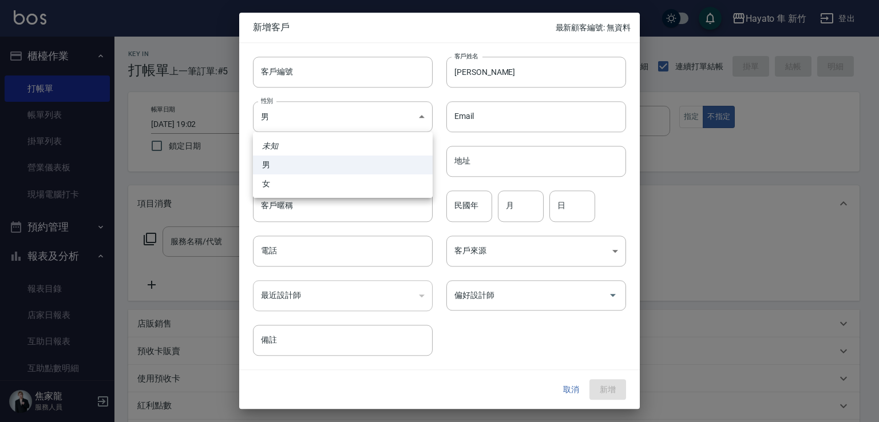
drag, startPoint x: 337, startPoint y: 124, endPoint x: 381, endPoint y: 173, distance: 66.5
click at [358, 136] on body "Hayato 隼 新竹 登出 櫃檯作業 打帳單 帳單列表 掛單列表 營業儀表板 現場電腦打卡 預約管理 預約管理 報表及分析 報表目錄 店家日報表 互助日報表…" at bounding box center [439, 299] width 879 height 599
click at [381, 191] on li "女" at bounding box center [343, 184] width 180 height 19
type input "[DEMOGRAPHIC_DATA]"
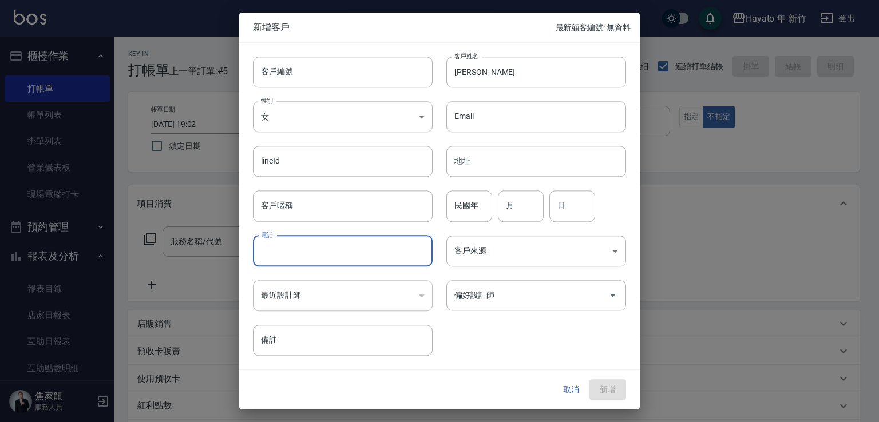
click at [359, 253] on input "電話" at bounding box center [343, 251] width 180 height 31
type input "0911270020"
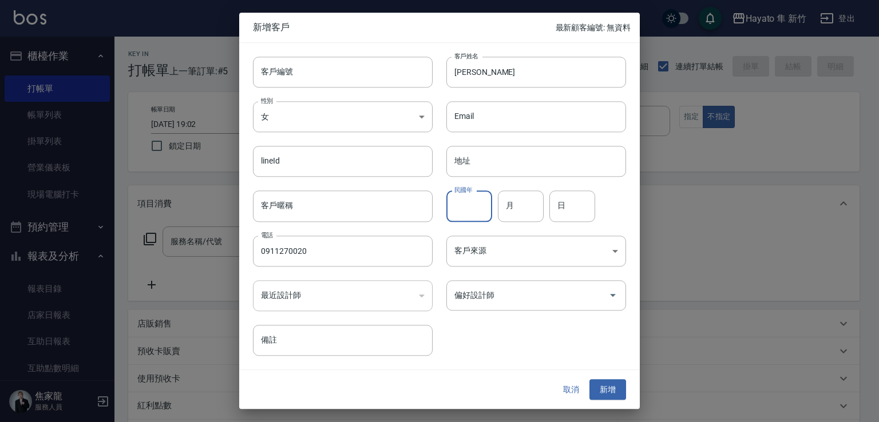
click at [487, 213] on input "民國年" at bounding box center [469, 206] width 46 height 31
type input "71"
click at [531, 213] on input "月" at bounding box center [521, 206] width 46 height 31
type input "12"
click at [574, 209] on input "日" at bounding box center [572, 206] width 46 height 31
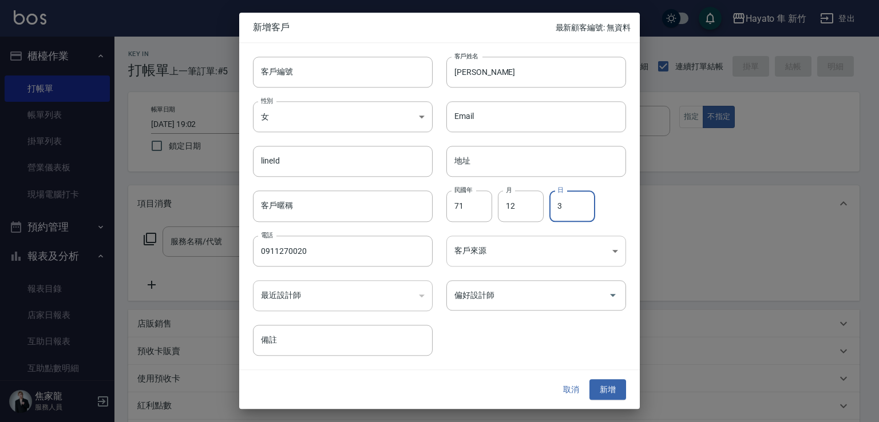
type input "3"
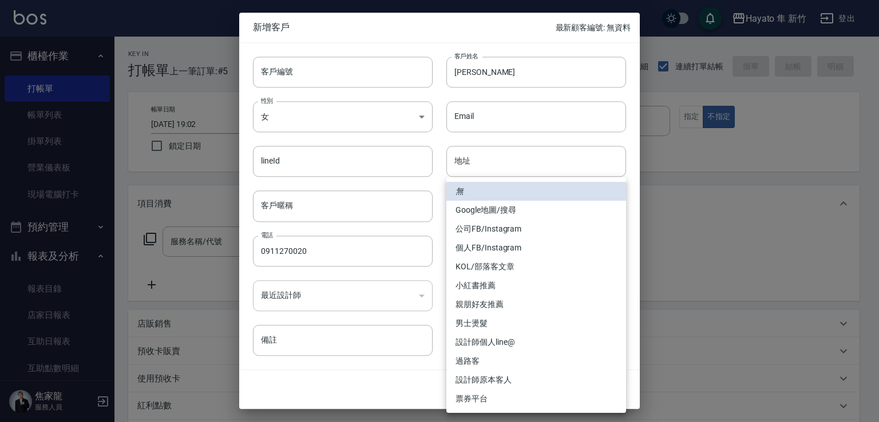
click at [517, 249] on body "Hayato 隼 新竹 登出 櫃檯作業 打帳單 帳單列表 掛單列表 營業儀表板 現場電腦打卡 預約管理 預約管理 報表及分析 報表目錄 店家日報表 互助日報表…" at bounding box center [439, 299] width 879 height 599
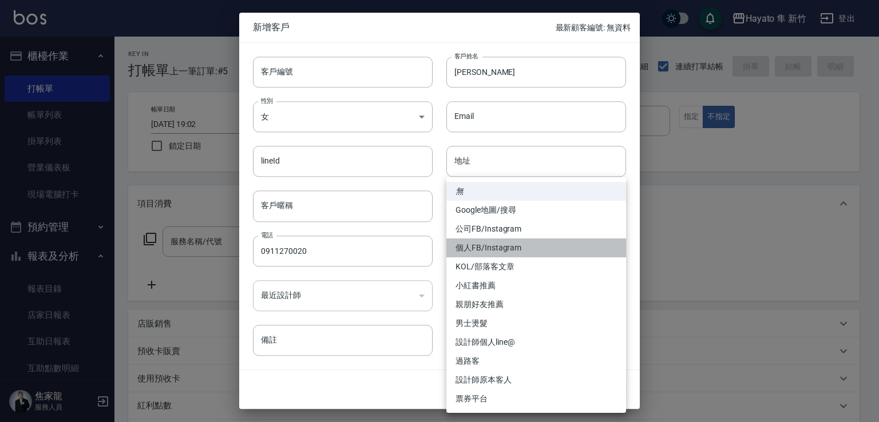
click at [492, 254] on li "個人FB/Instagram" at bounding box center [536, 248] width 180 height 19
type input "個人FB/Instagram"
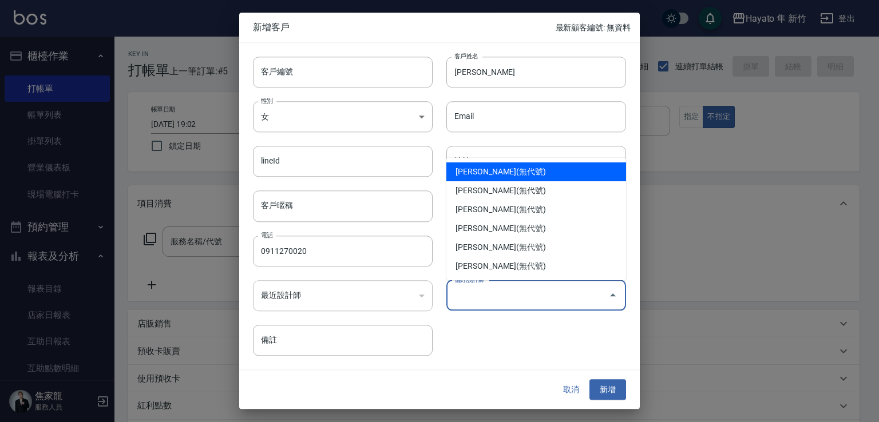
click at [471, 288] on input "偏好設計師" at bounding box center [527, 296] width 152 height 20
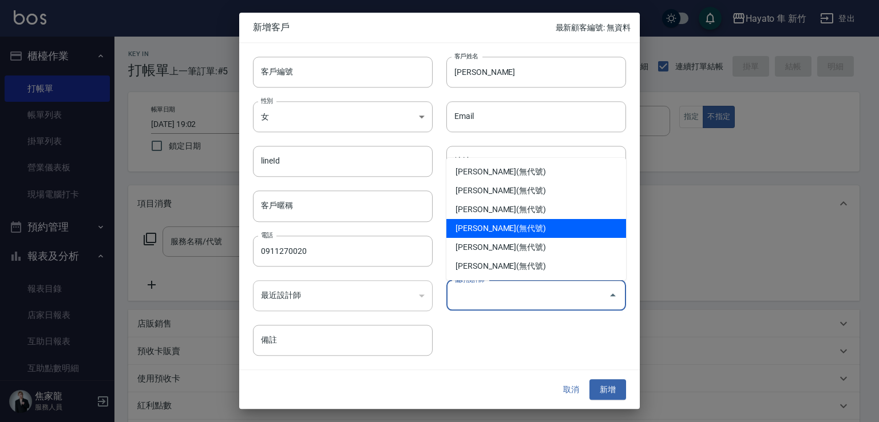
click at [493, 227] on li "[PERSON_NAME](無代號)" at bounding box center [536, 228] width 180 height 19
type input "李仕芬"
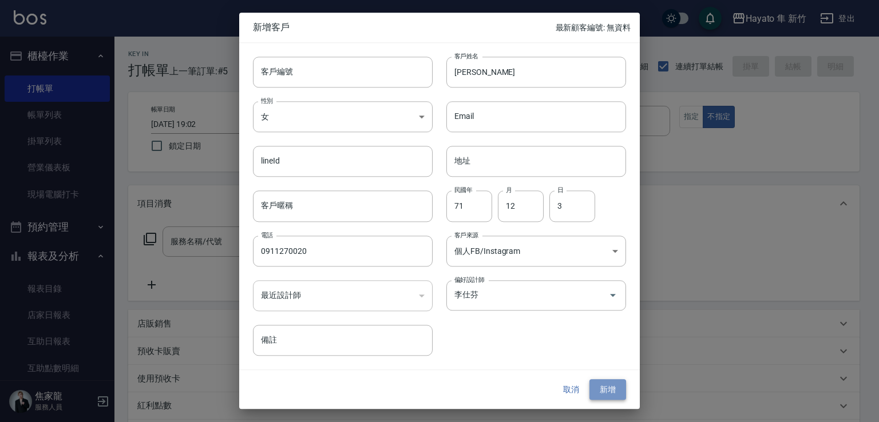
click at [613, 384] on button "新增" at bounding box center [607, 389] width 37 height 21
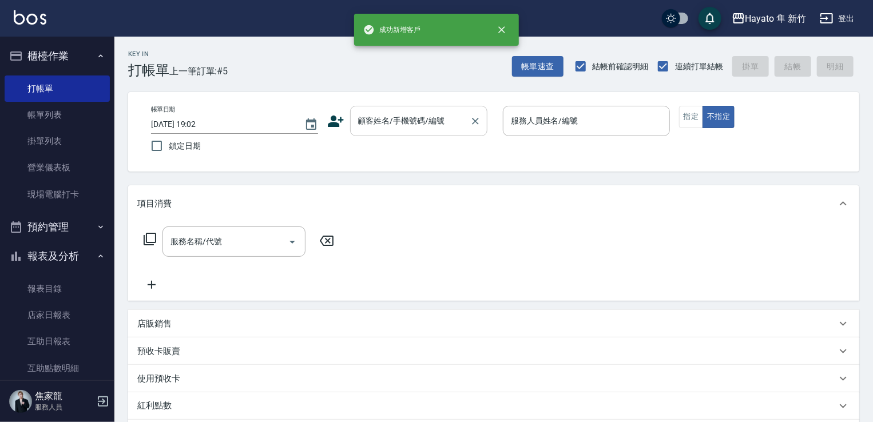
click at [382, 117] on input "顧客姓名/手機號碼/編號" at bounding box center [410, 121] width 110 height 20
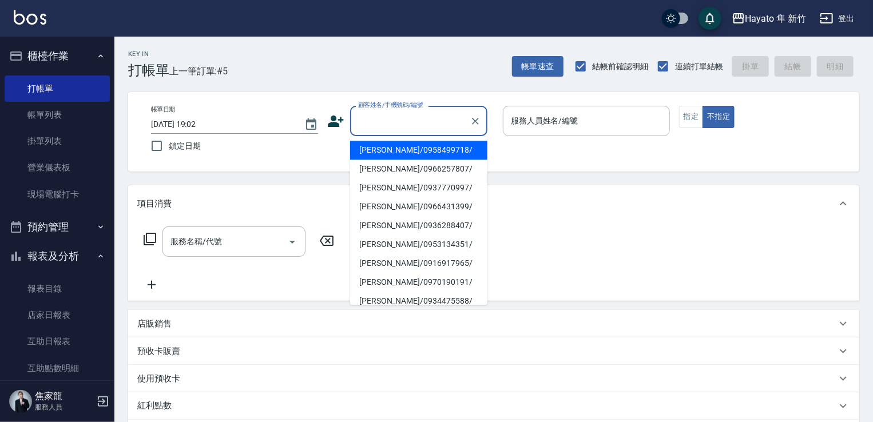
paste input "[PERSON_NAME]"
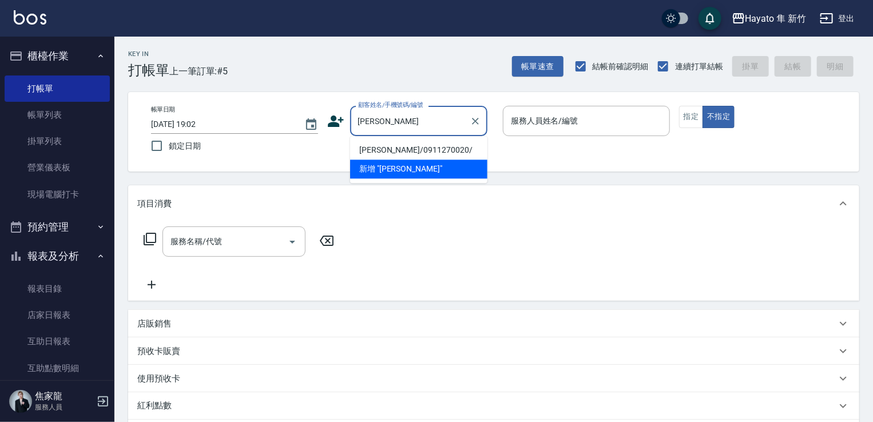
click at [387, 144] on li "[PERSON_NAME]/0911270020/" at bounding box center [418, 150] width 137 height 19
type input "[PERSON_NAME]/0911270020/"
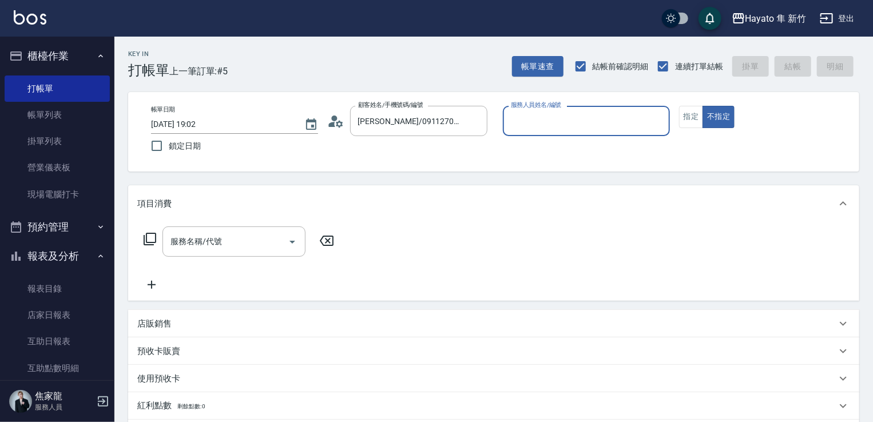
type input "[PERSON_NAME](無代號)"
drag, startPoint x: 220, startPoint y: 236, endPoint x: 211, endPoint y: 234, distance: 8.9
click at [219, 236] on div "服務名稱/代號 服務名稱/代號" at bounding box center [234, 242] width 143 height 30
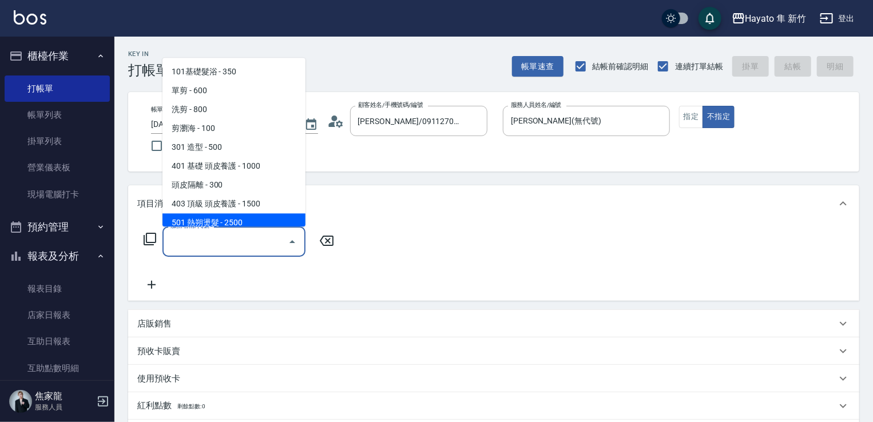
scroll to position [57, 0]
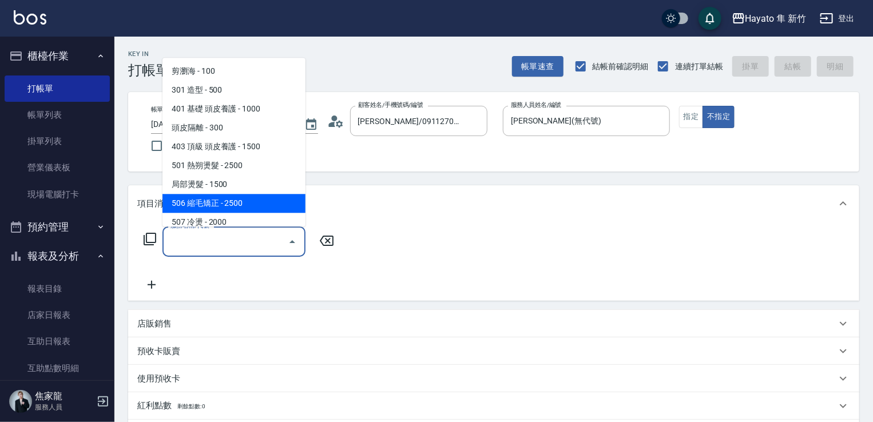
click at [207, 208] on span "506 縮毛矯正 - 2500" at bounding box center [234, 203] width 143 height 19
type input "506 縮毛矯正 (506)"
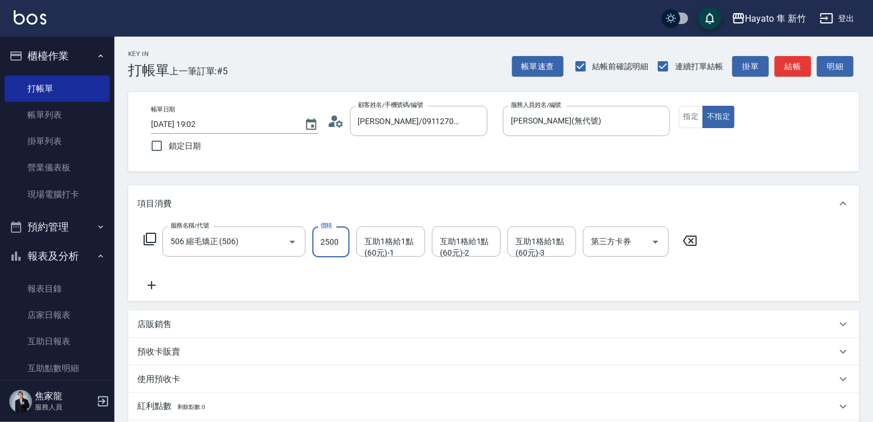
click at [331, 243] on input "2500" at bounding box center [330, 242] width 37 height 31
type input "1980"
drag, startPoint x: 300, startPoint y: 276, endPoint x: 291, endPoint y: 284, distance: 11.4
click at [299, 279] on div "服務名稱/代號 506 縮毛矯正 (506) 服務名稱/代號 價格 1980 價格 互助1格給1點(60元)-1 互助1格給1點(60元)-1 互助1格給1點…" at bounding box center [420, 260] width 567 height 66
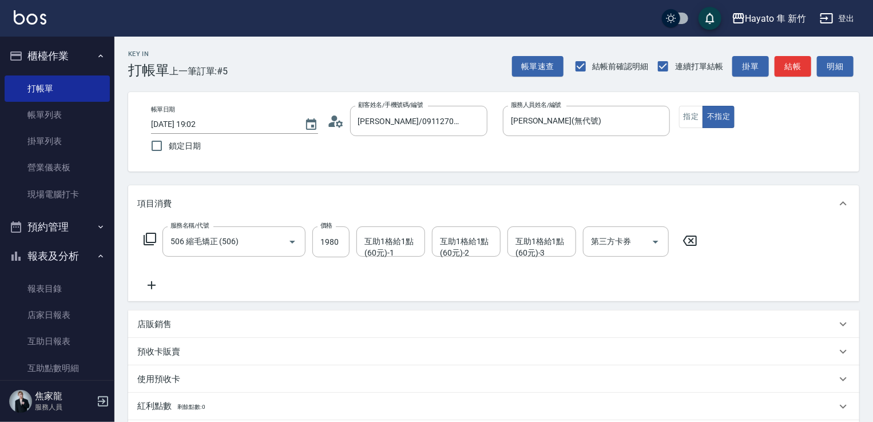
click at [144, 286] on icon at bounding box center [151, 286] width 29 height 14
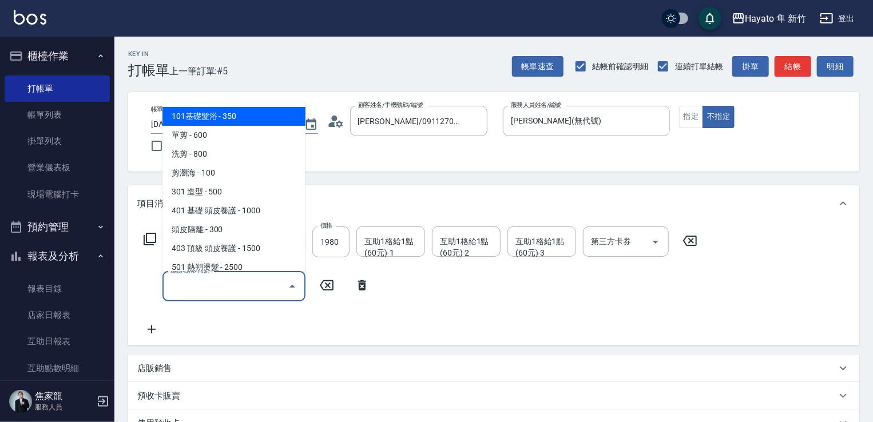
click at [207, 286] on input "服務名稱/代號" at bounding box center [226, 286] width 116 height 20
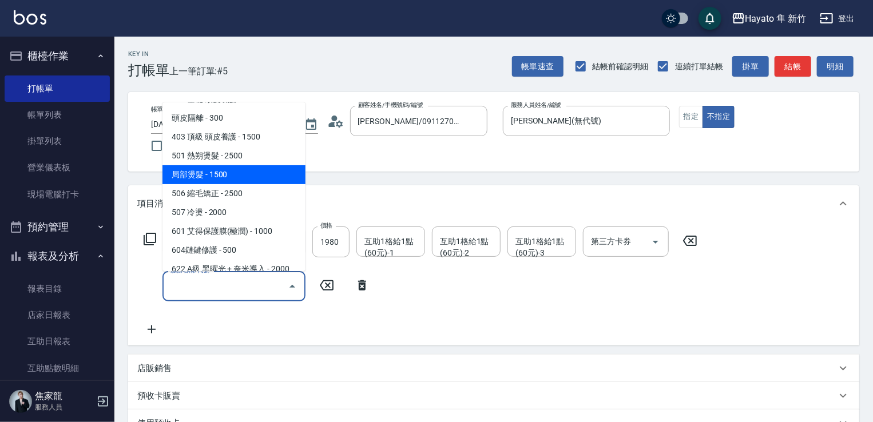
scroll to position [114, 0]
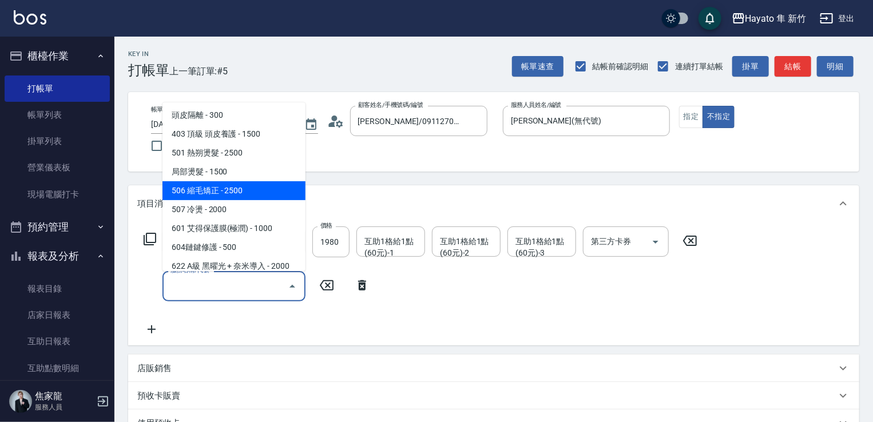
drag, startPoint x: 229, startPoint y: 186, endPoint x: 340, endPoint y: 268, distance: 137.4
click at [229, 188] on span "506 縮毛矯正 - 2500" at bounding box center [234, 190] width 143 height 19
type input "506 縮毛矯正 (506)"
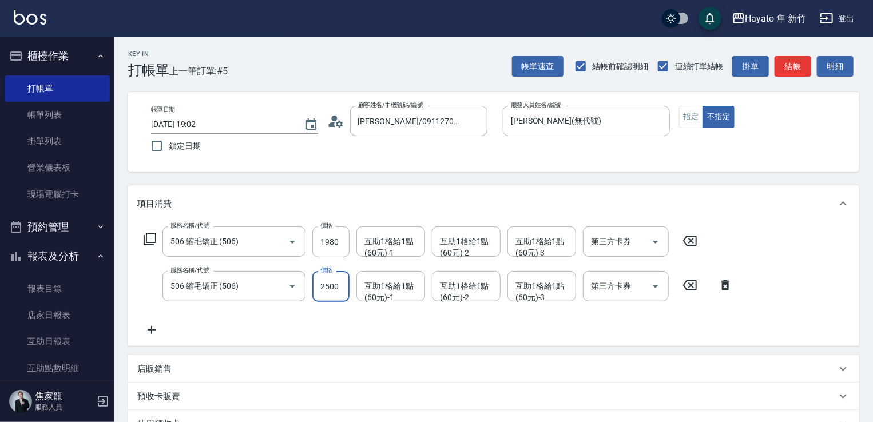
click at [326, 286] on input "2500" at bounding box center [330, 286] width 37 height 31
type input "1980"
drag, startPoint x: 284, startPoint y: 305, endPoint x: 256, endPoint y: 346, distance: 50.2
click at [277, 316] on div "服務名稱/代號 506 縮毛矯正 (506) 服務名稱/代號 價格 1980 價格 互助1格給1點(60元)-1 互助1格給1點(60元)-1 互助1格給1點…" at bounding box center [438, 282] width 603 height 110
click at [145, 330] on icon at bounding box center [151, 330] width 29 height 14
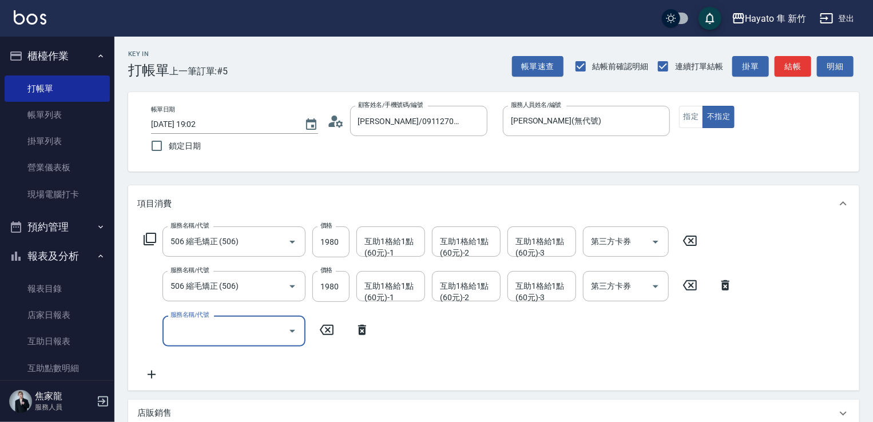
click at [191, 332] on input "服務名稱/代號" at bounding box center [226, 331] width 116 height 20
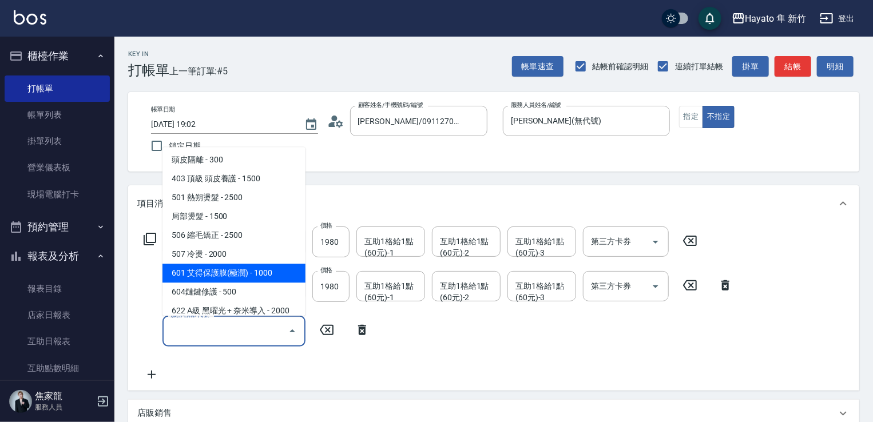
click at [239, 264] on span "601 艾得保護膜(極潤) - 1000" at bounding box center [234, 273] width 143 height 19
type input "601 艾得保護膜(極潤)(601)"
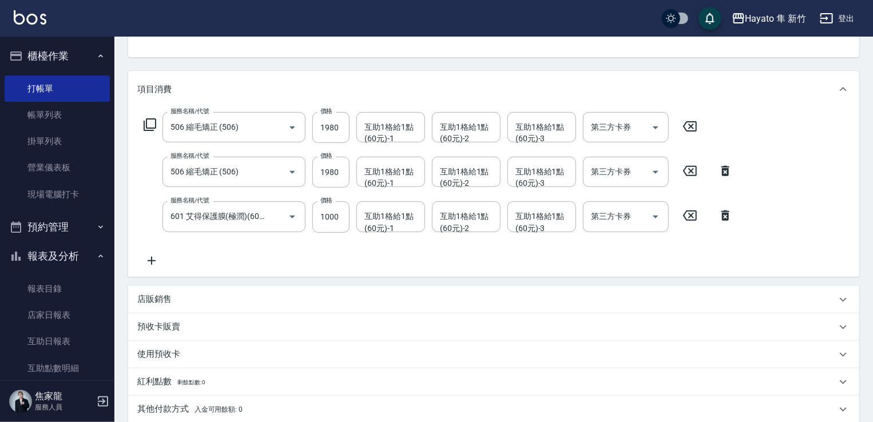
click at [201, 286] on div "店販銷售 服務人員姓名/編號 服務人員姓名/編號 商品代號/名稱 商品代號/名稱" at bounding box center [493, 299] width 731 height 27
drag, startPoint x: 207, startPoint y: 294, endPoint x: 209, endPoint y: 299, distance: 6.4
click at [208, 295] on div "店販銷售" at bounding box center [486, 300] width 699 height 12
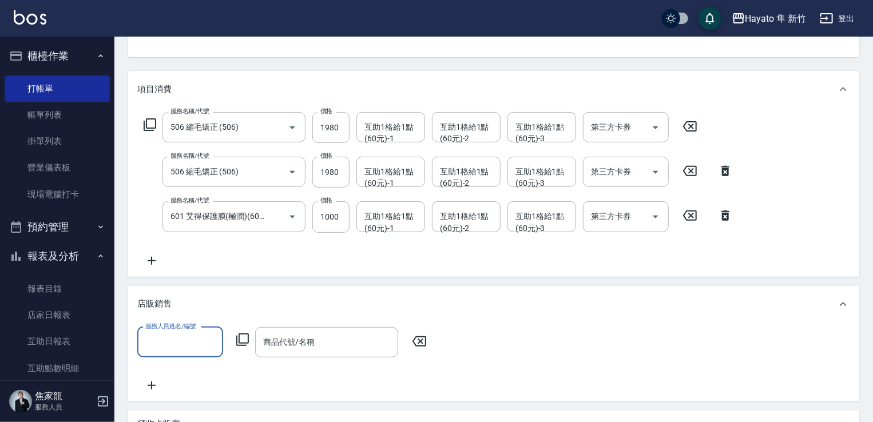
scroll to position [0, 0]
drag, startPoint x: 180, startPoint y: 326, endPoint x: 183, endPoint y: 332, distance: 7.4
click at [179, 326] on label "服務人員姓名/編號" at bounding box center [170, 326] width 50 height 9
click at [179, 332] on input "服務人員姓名/編號" at bounding box center [180, 342] width 76 height 20
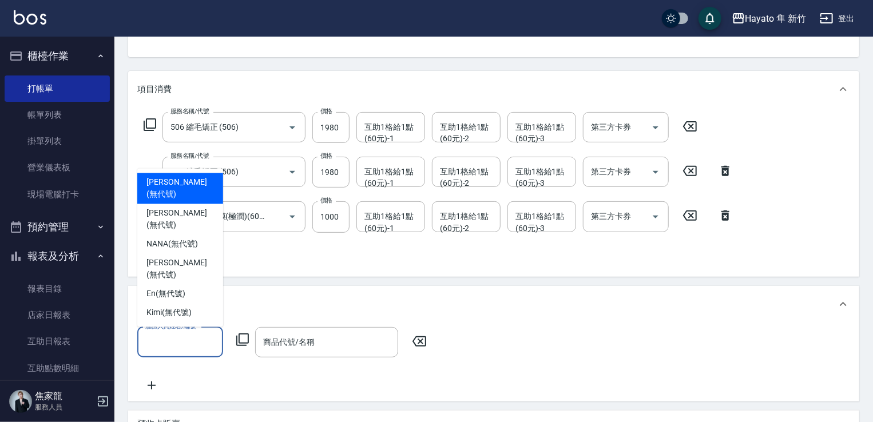
click at [194, 348] on input "服務人員姓名/編號" at bounding box center [180, 342] width 76 height 20
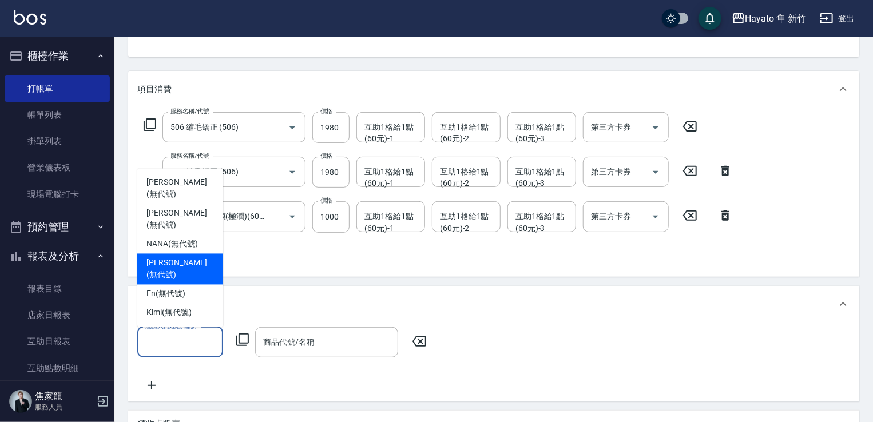
click at [167, 271] on span "[PERSON_NAME] (無代號)" at bounding box center [180, 269] width 68 height 24
type input "[PERSON_NAME](無代號)"
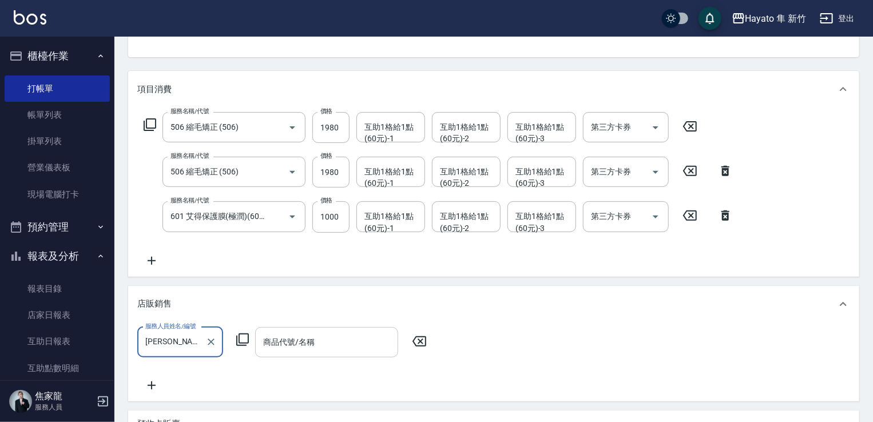
click at [281, 355] on div "商品代號/名稱" at bounding box center [326, 342] width 143 height 30
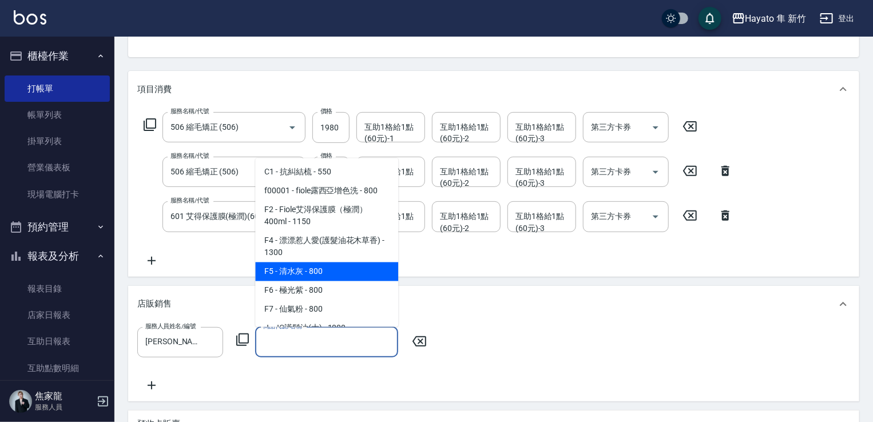
scroll to position [57, 0]
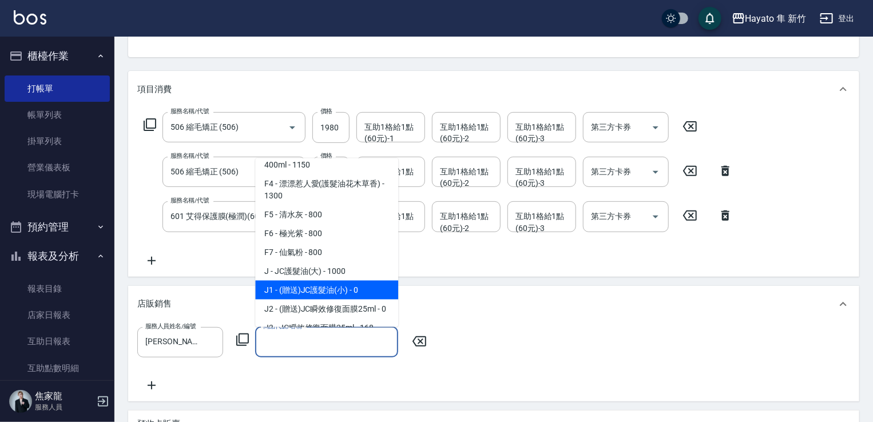
drag, startPoint x: 307, startPoint y: 290, endPoint x: 201, endPoint y: 377, distance: 137.0
click at [306, 295] on span "J1 - (贈送)JC護髮油(小) - 0" at bounding box center [326, 289] width 143 height 19
type input "(贈送)JC護髮油(小)"
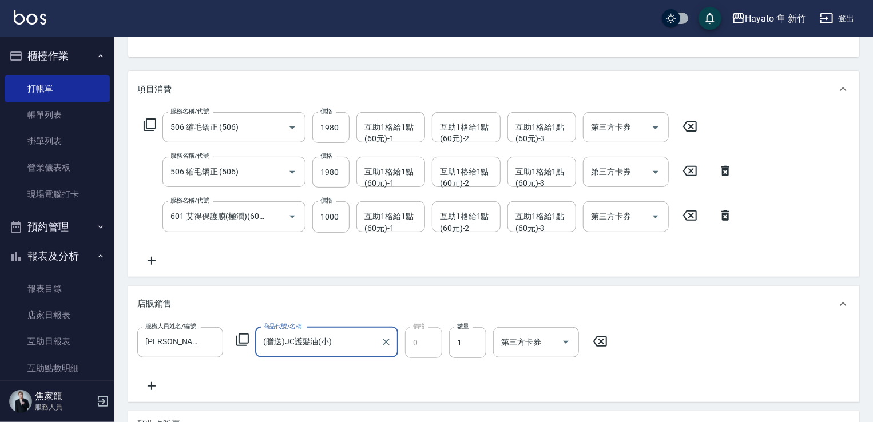
click at [150, 381] on icon at bounding box center [151, 386] width 29 height 14
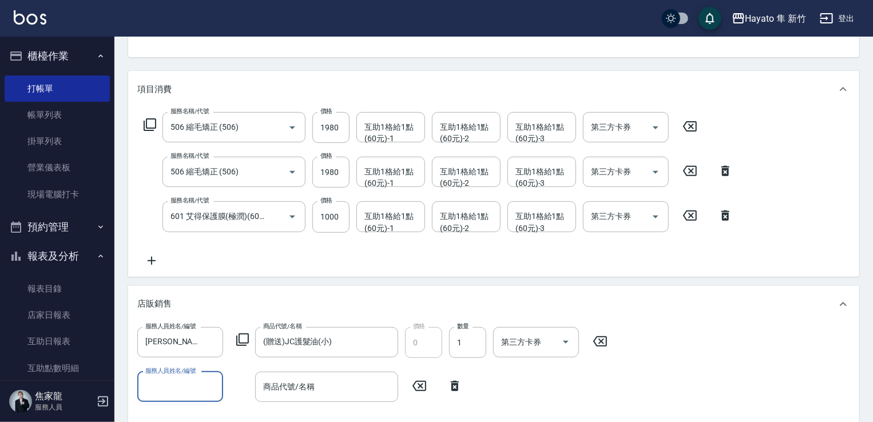
click at [164, 382] on input "服務人員姓名/編號" at bounding box center [180, 387] width 76 height 20
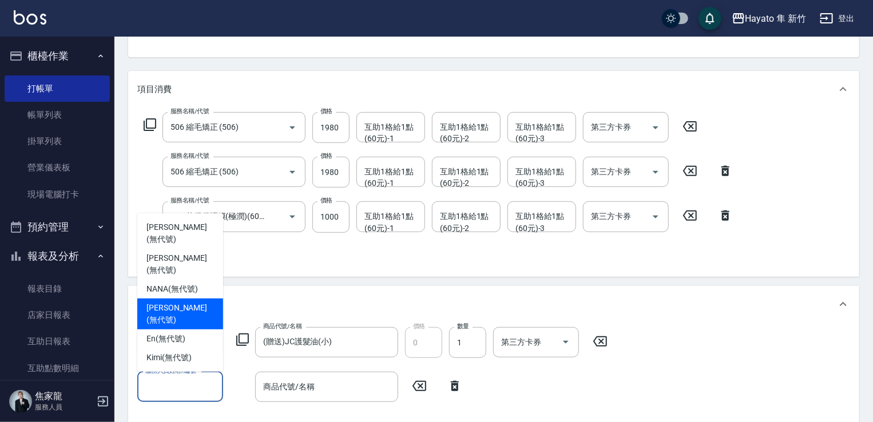
drag, startPoint x: 160, startPoint y: 321, endPoint x: 294, endPoint y: 360, distance: 139.6
click at [167, 325] on span "[PERSON_NAME] (無代號)" at bounding box center [180, 314] width 68 height 24
type input "[PERSON_NAME](無代號)"
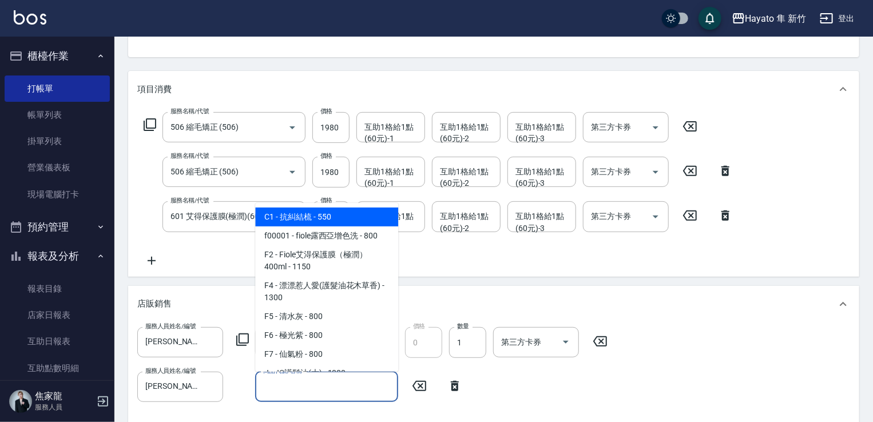
click at [311, 394] on input "商品代號/名稱" at bounding box center [326, 387] width 133 height 20
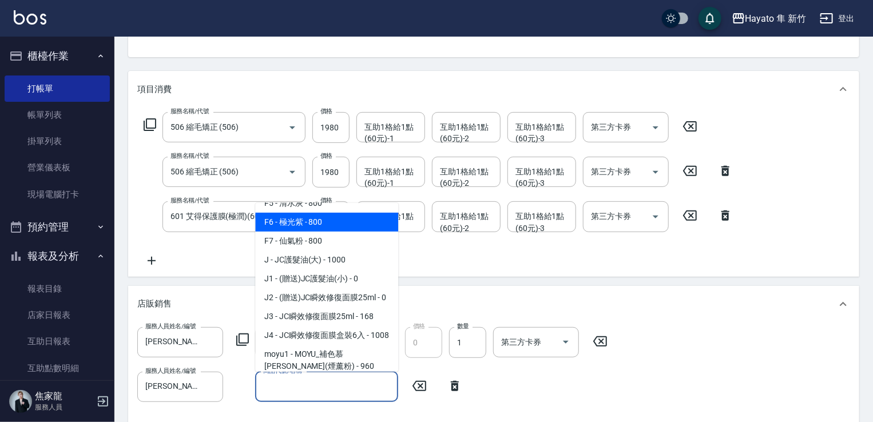
scroll to position [114, 0]
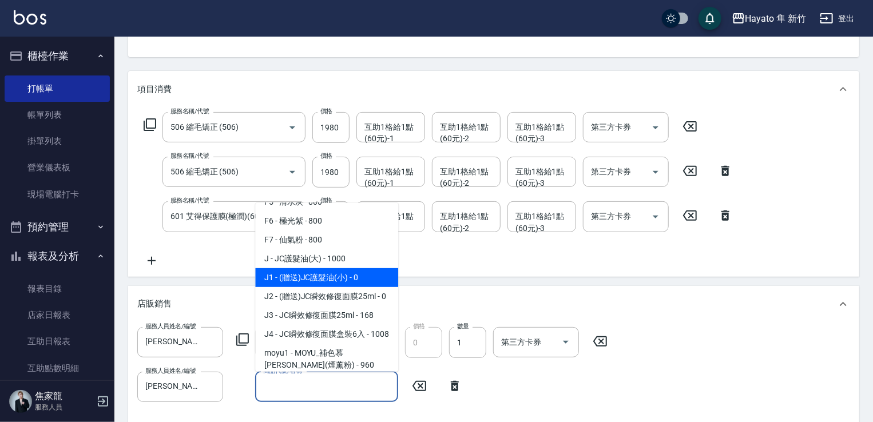
click at [292, 275] on span "J1 - (贈送)JC護髮油(小) - 0" at bounding box center [326, 277] width 143 height 19
type input "(贈送)JC護髮油(小)"
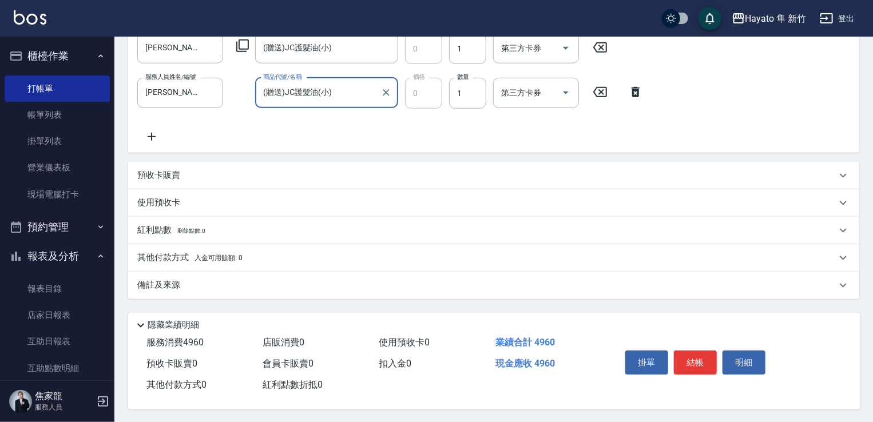
scroll to position [413, 0]
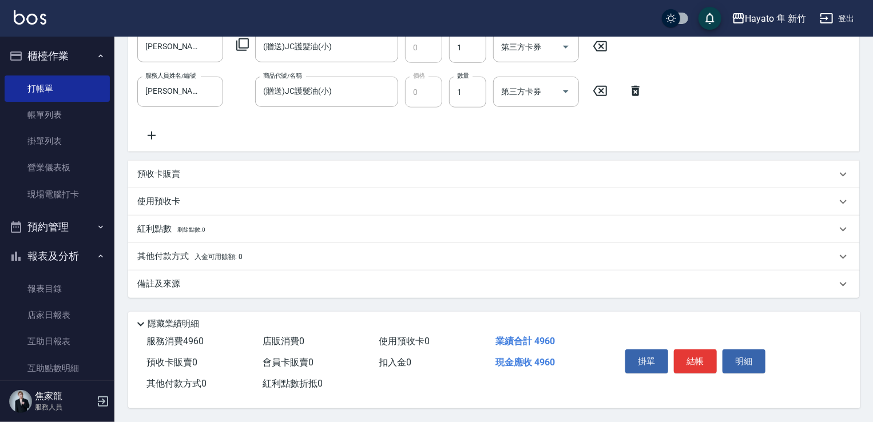
click at [283, 281] on div "備註及來源" at bounding box center [486, 284] width 699 height 12
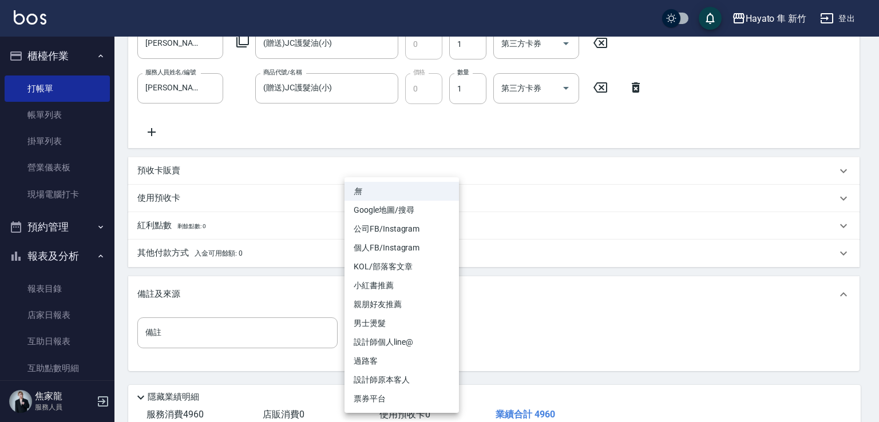
click at [374, 339] on body "Hayato 隼 新竹 登出 櫃檯作業 打帳單 帳單列表 掛單列表 營業儀表板 現場電腦打卡 預約管理 預約管理 報表及分析 報表目錄 店家日報表 互助日報表…" at bounding box center [439, 41] width 879 height 909
click at [378, 249] on li "個人FB/Instagram" at bounding box center [401, 248] width 114 height 19
type input "個人FB/Instagram"
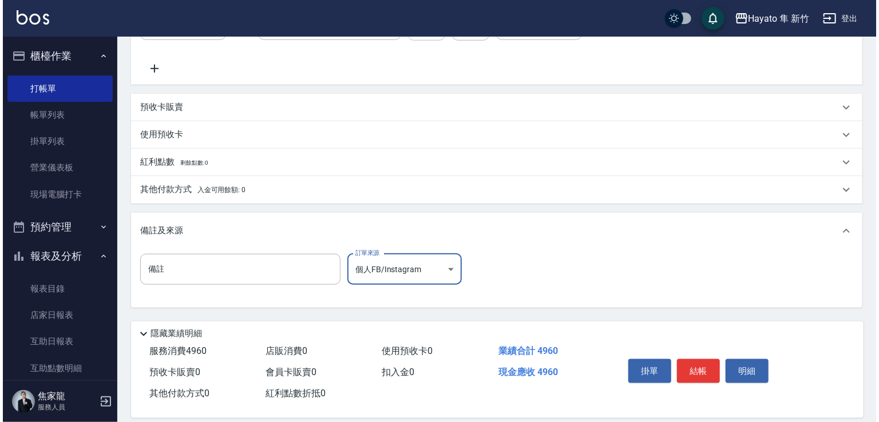
scroll to position [490, 0]
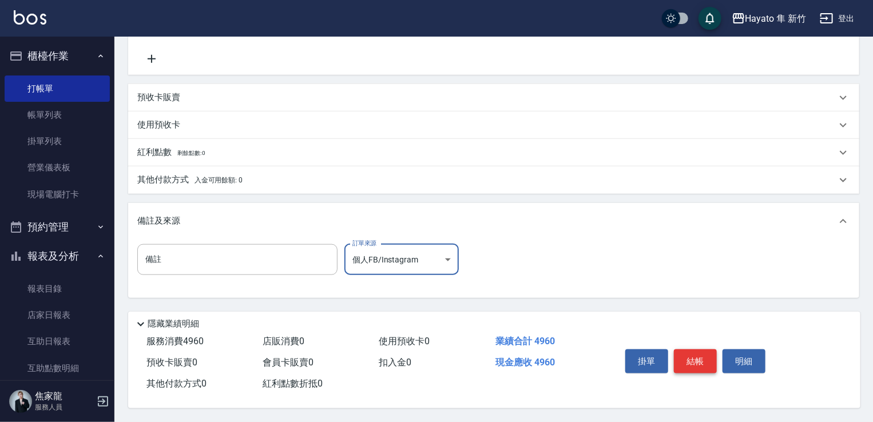
click at [691, 360] on button "結帳" at bounding box center [695, 362] width 43 height 24
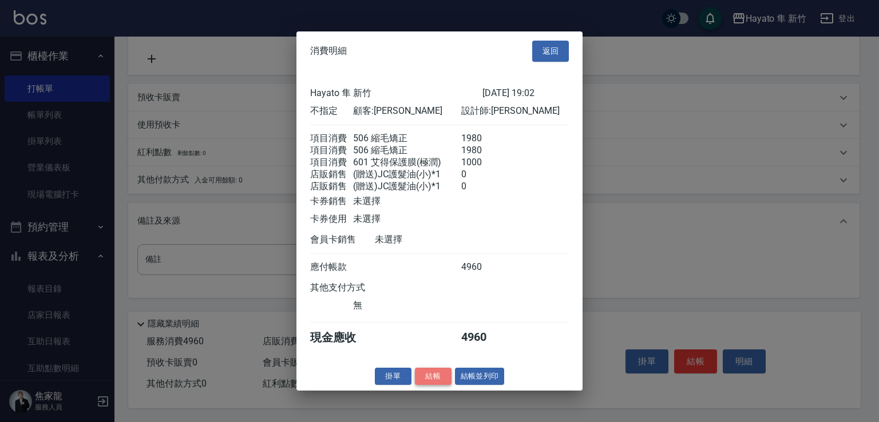
drag, startPoint x: 445, startPoint y: 385, endPoint x: 534, endPoint y: 421, distance: 96.8
click at [446, 385] on button "結帳" at bounding box center [433, 376] width 37 height 18
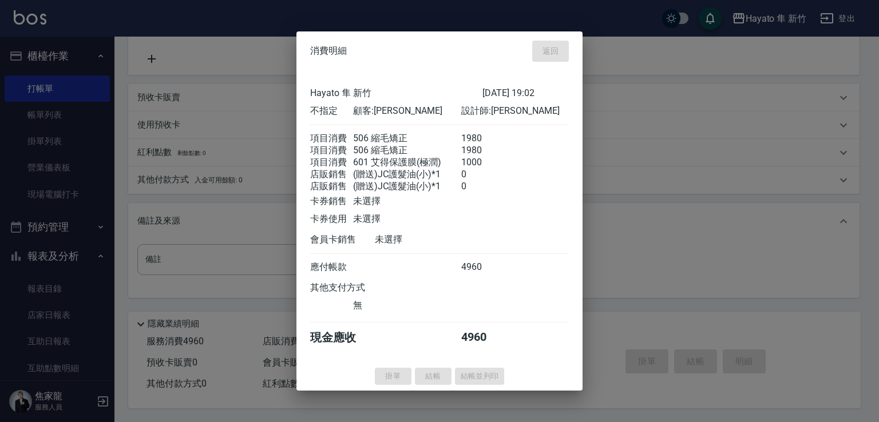
type input "[DATE] 19:04"
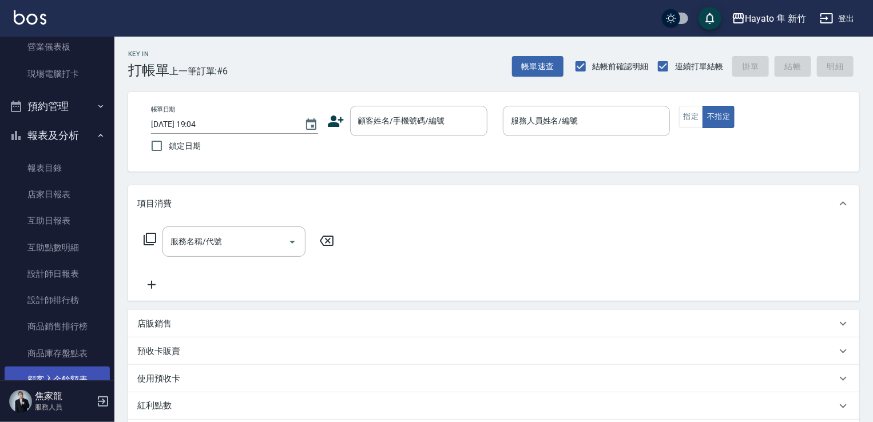
scroll to position [172, 0]
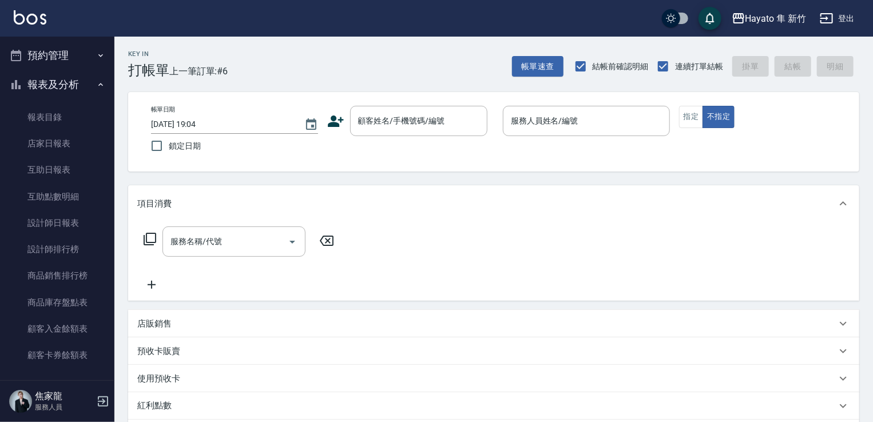
click at [60, 82] on button "報表及分析" at bounding box center [57, 85] width 105 height 30
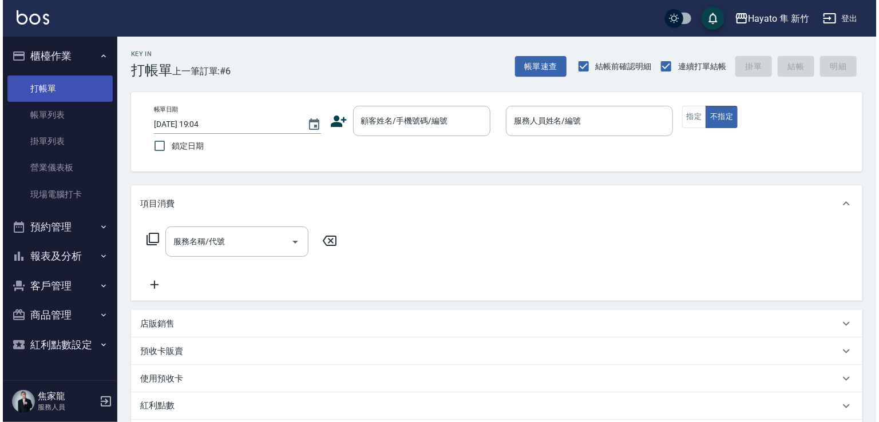
scroll to position [0, 0]
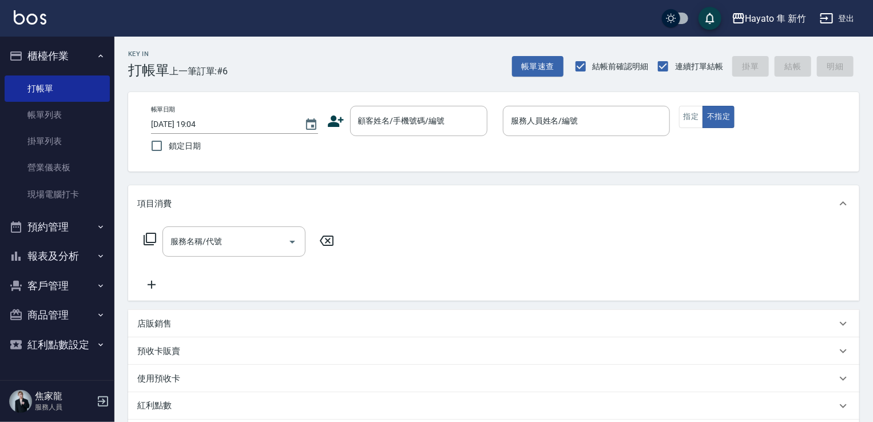
click at [61, 251] on button "報表及分析" at bounding box center [57, 256] width 105 height 30
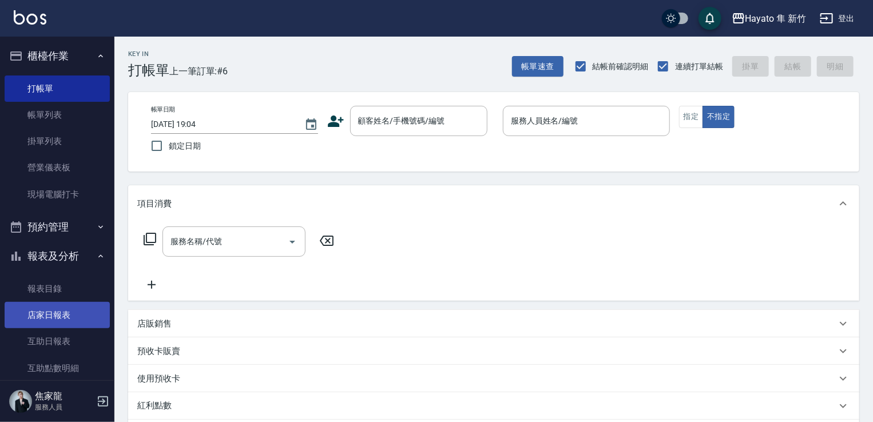
click at [57, 310] on link "店家日報表" at bounding box center [57, 315] width 105 height 26
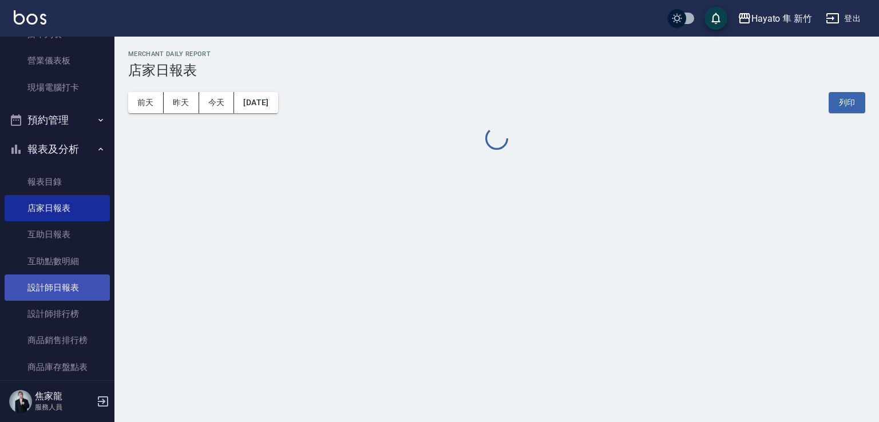
scroll to position [114, 0]
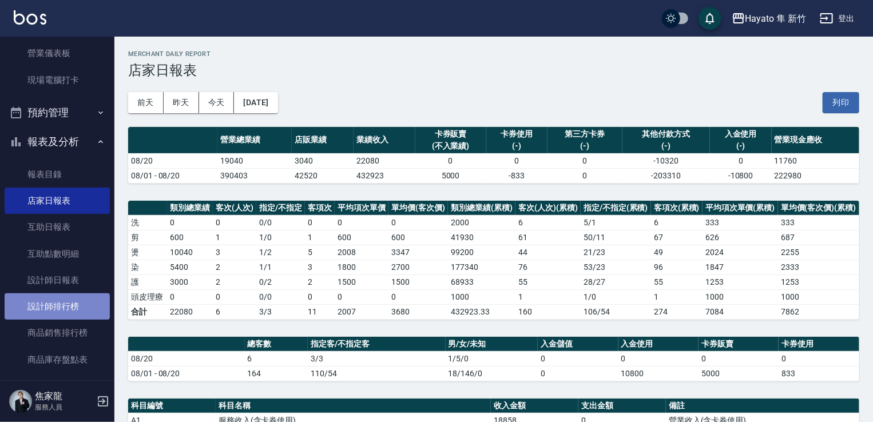
click at [68, 305] on link "設計師排行榜" at bounding box center [57, 307] width 105 height 26
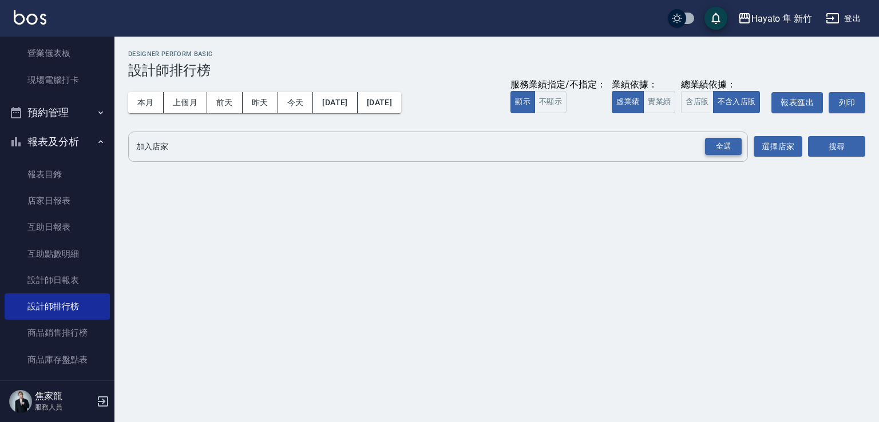
click at [723, 140] on div "全選" at bounding box center [723, 147] width 37 height 18
click at [833, 146] on button "搜尋" at bounding box center [836, 147] width 57 height 21
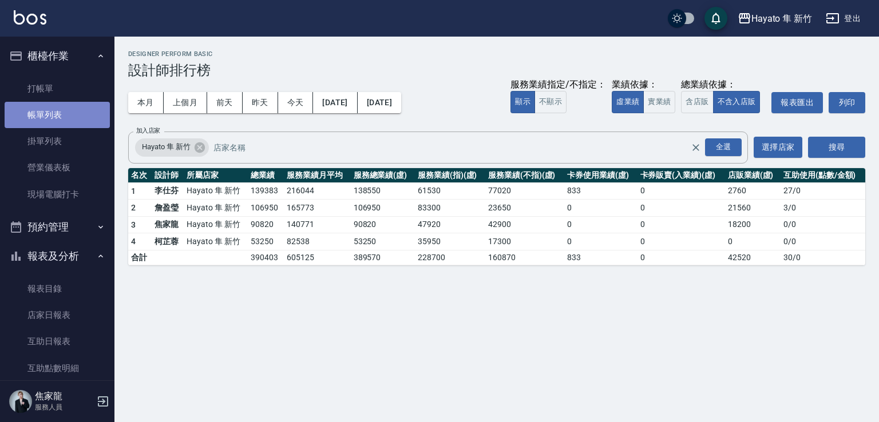
click at [57, 104] on link "帳單列表" at bounding box center [57, 115] width 105 height 26
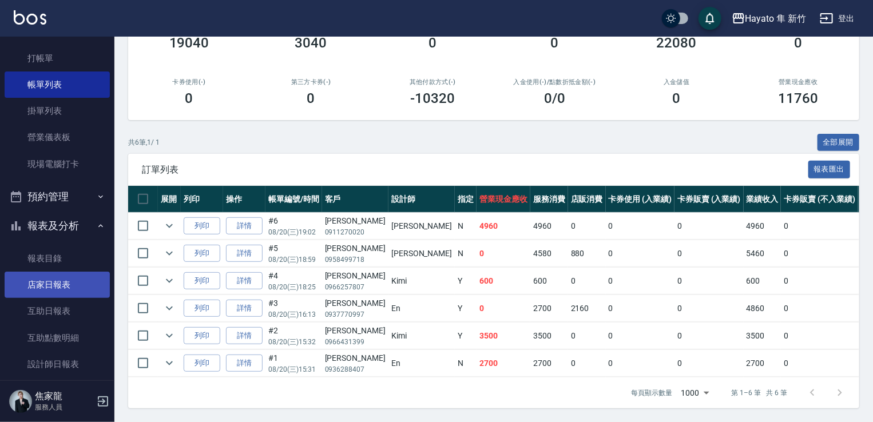
scroll to position [114, 0]
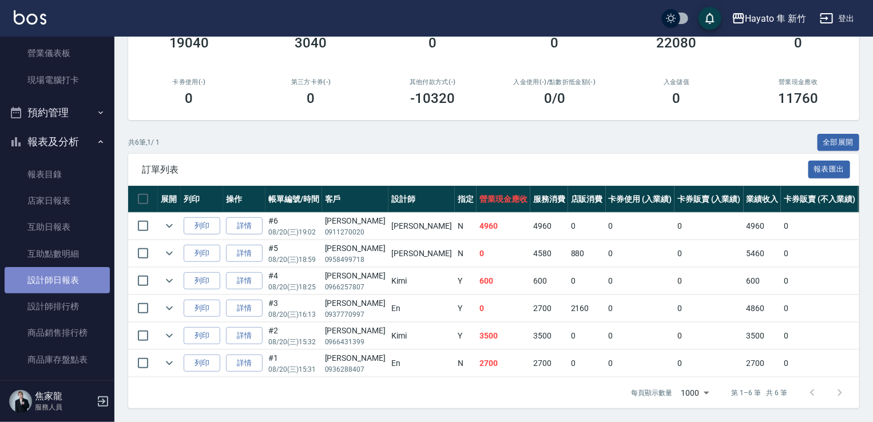
click at [62, 280] on link "設計師日報表" at bounding box center [57, 280] width 105 height 26
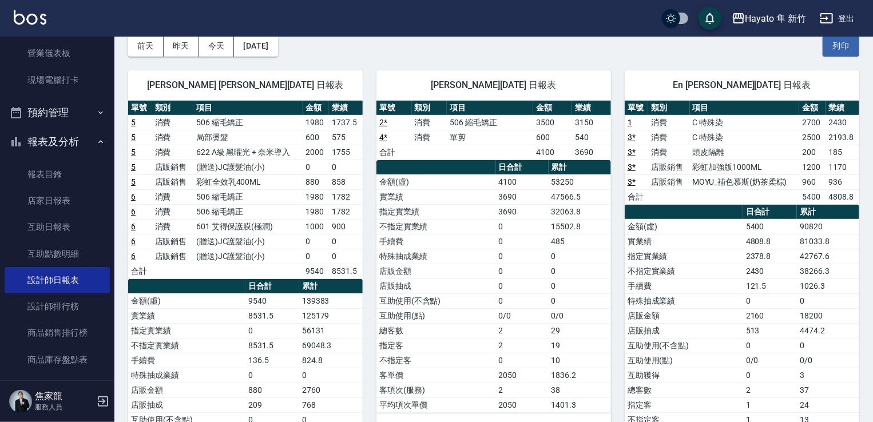
drag, startPoint x: 176, startPoint y: 268, endPoint x: 217, endPoint y: 319, distance: 65.9
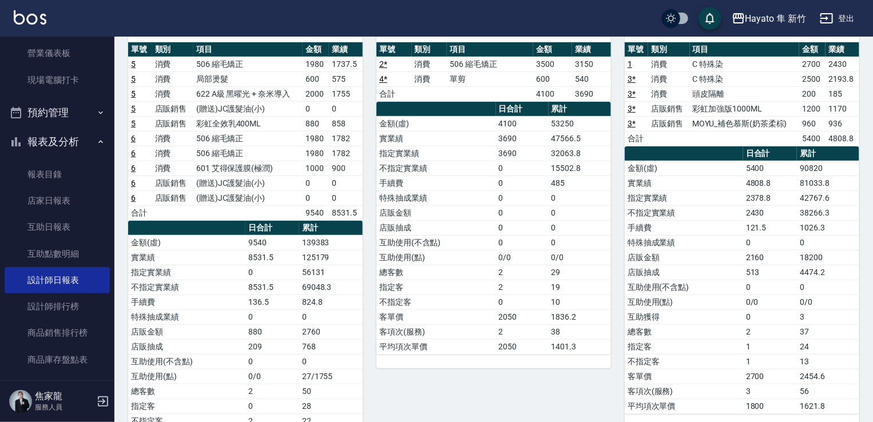
drag, startPoint x: 356, startPoint y: 227, endPoint x: 329, endPoint y: 300, distance: 77.5
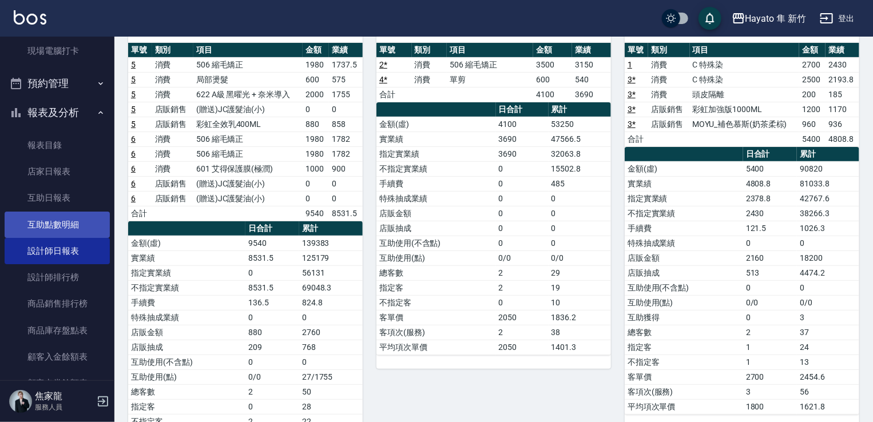
scroll to position [172, 0]
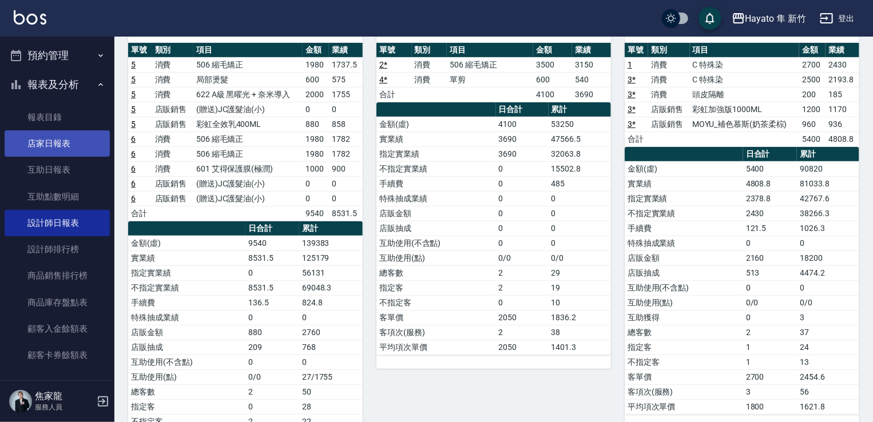
click at [49, 150] on link "店家日報表" at bounding box center [57, 143] width 105 height 26
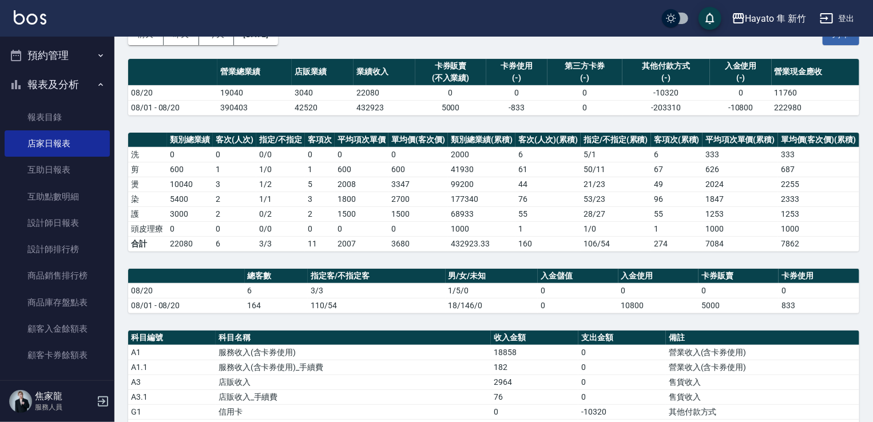
scroll to position [229, 0]
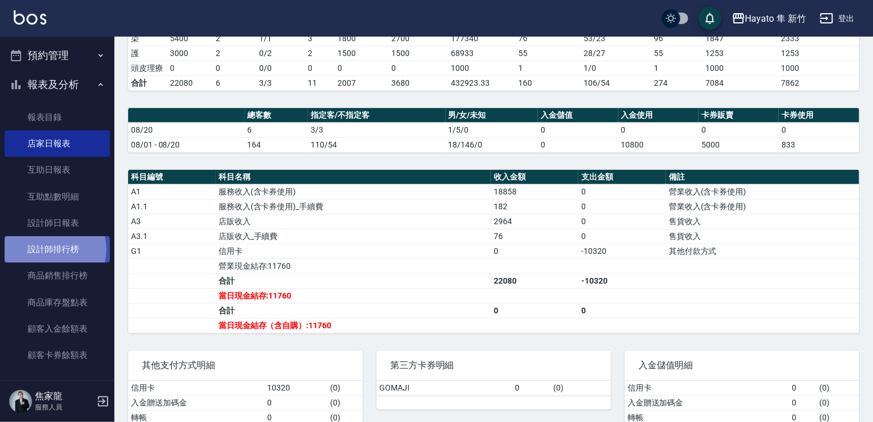
click at [47, 249] on link "設計師排行榜" at bounding box center [57, 249] width 105 height 26
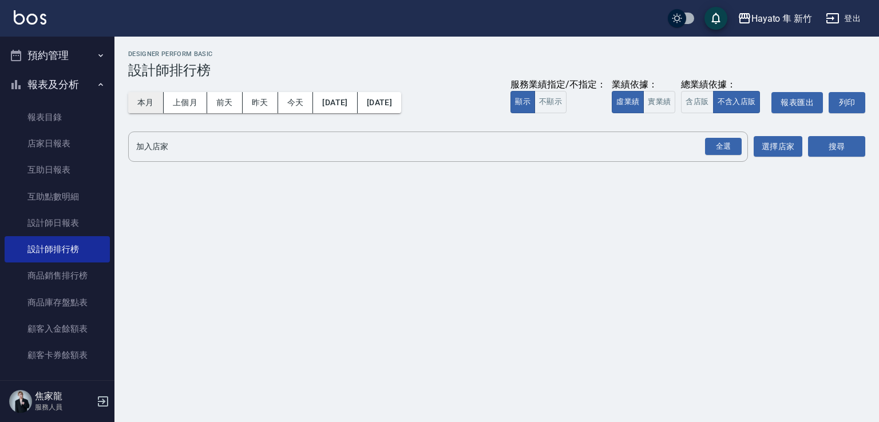
click at [140, 103] on button "本月" at bounding box center [145, 102] width 35 height 21
click at [724, 154] on div "全選" at bounding box center [723, 147] width 37 height 18
click at [870, 150] on div "Hayato 隼 新竹 [DATE] - [DATE] 設計師排行榜 列印時間： [DATE][PHONE_NUMBER]:23 Designer Perfo…" at bounding box center [496, 109] width 764 height 145
click at [813, 145] on button "搜尋" at bounding box center [836, 147] width 57 height 21
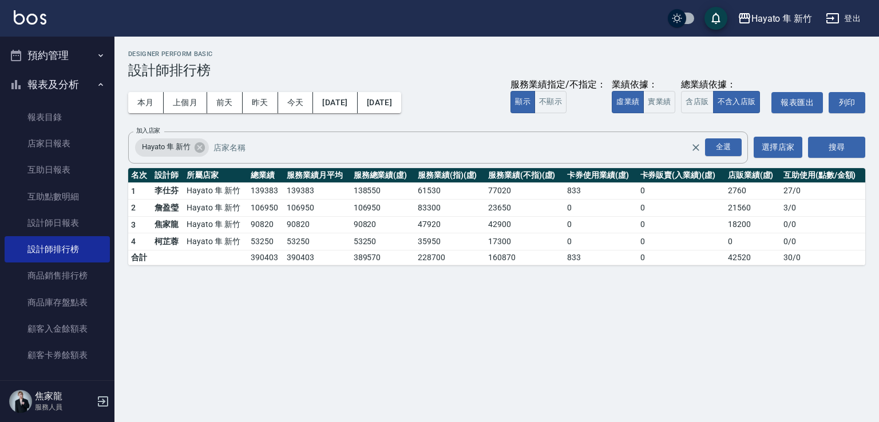
click at [346, 316] on div "Hayato 隼 新竹 [DATE] - [DATE] 設計師排行榜 列印時間： [DATE][PHONE_NUMBER]:23 Designer Perfo…" at bounding box center [439, 211] width 879 height 422
click at [245, 301] on div "Hayato 隼 新竹 [DATE] - [DATE] 設計師排行榜 列印時間： [DATE][PHONE_NUMBER]:23 Designer Perfo…" at bounding box center [439, 211] width 879 height 422
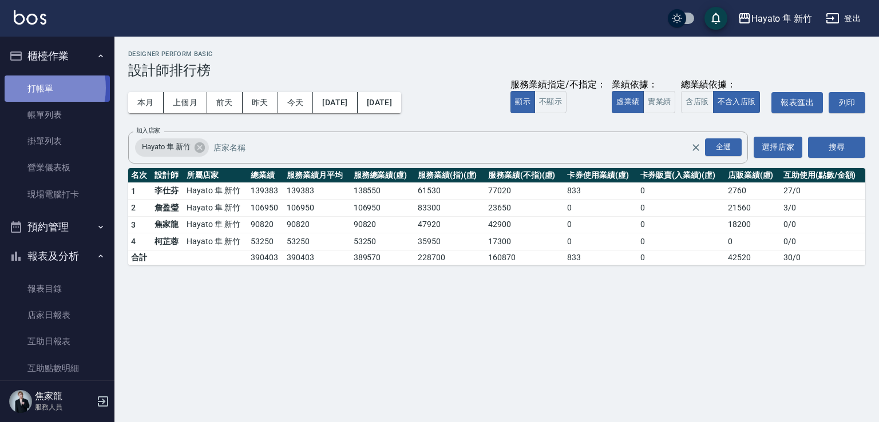
click at [31, 88] on link "打帳單" at bounding box center [57, 89] width 105 height 26
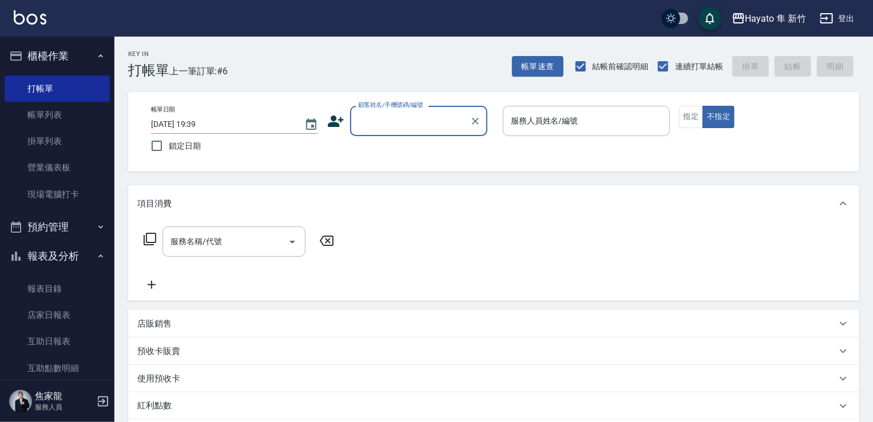
click at [360, 124] on input "顧客姓名/手機號碼/編號" at bounding box center [410, 121] width 110 height 20
click at [334, 119] on icon at bounding box center [336, 121] width 16 height 11
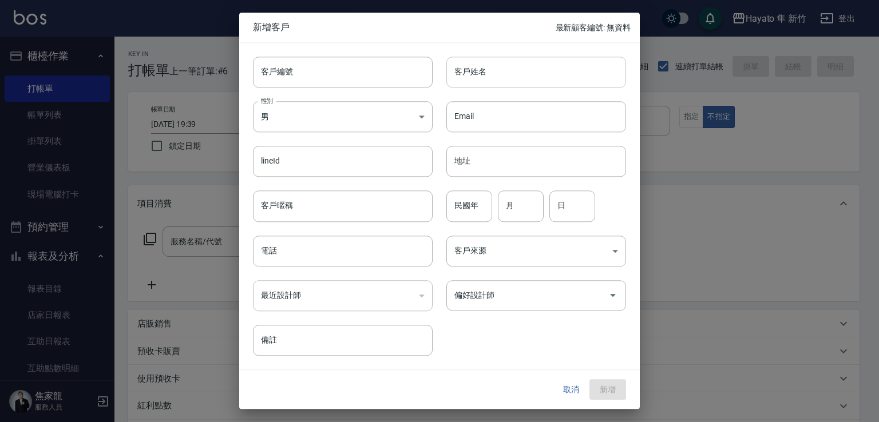
drag, startPoint x: 593, startPoint y: 70, endPoint x: 600, endPoint y: 70, distance: 6.9
click at [593, 70] on input "客戶姓名" at bounding box center [536, 72] width 180 height 31
type input "[PERSON_NAME]"
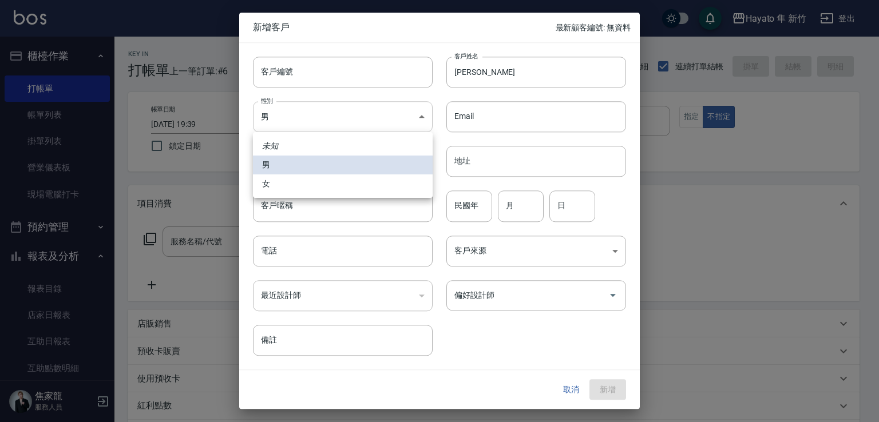
click at [352, 110] on body "Hayato 隼 新竹 登出 櫃檯作業 打帳單 帳單列表 掛單列表 營業儀表板 現場電腦打卡 預約管理 預約管理 報表及分析 報表目錄 店家日報表 互助日報表…" at bounding box center [439, 299] width 879 height 599
click at [335, 181] on li "女" at bounding box center [343, 184] width 180 height 19
type input "[DEMOGRAPHIC_DATA]"
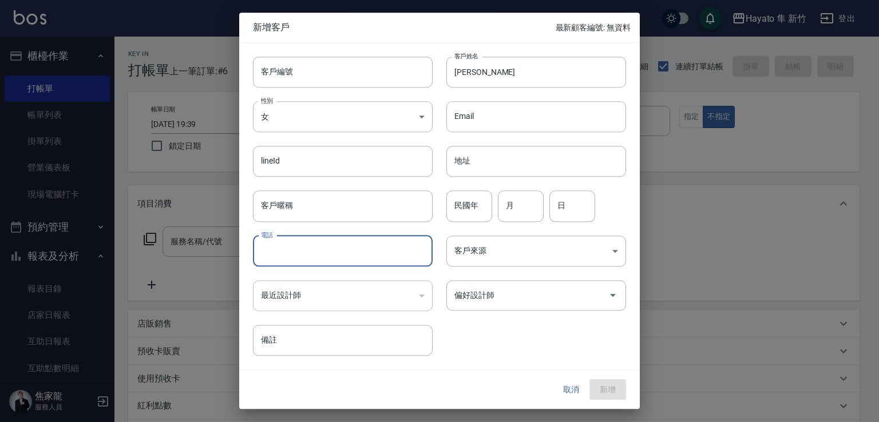
click at [307, 256] on input "電話" at bounding box center [343, 251] width 180 height 31
type input "0933261591"
click at [538, 241] on body "Hayato 隼 新竹 登出 櫃檯作業 打帳單 帳單列表 掛單列表 營業儀表板 現場電腦打卡 預約管理 預約管理 報表及分析 報表目錄 店家日報表 互助日報表…" at bounding box center [439, 299] width 879 height 599
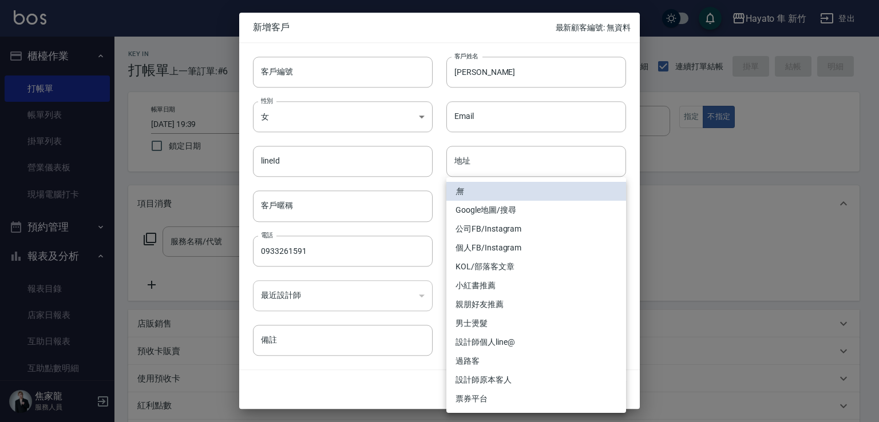
click at [522, 379] on li "設計師原本客人" at bounding box center [536, 380] width 180 height 19
type input "設計師原本客人"
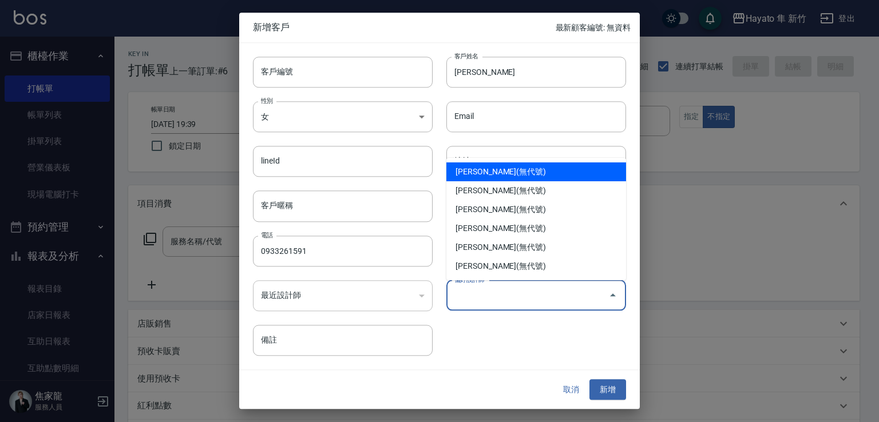
click at [549, 292] on input "偏好設計師" at bounding box center [527, 296] width 152 height 20
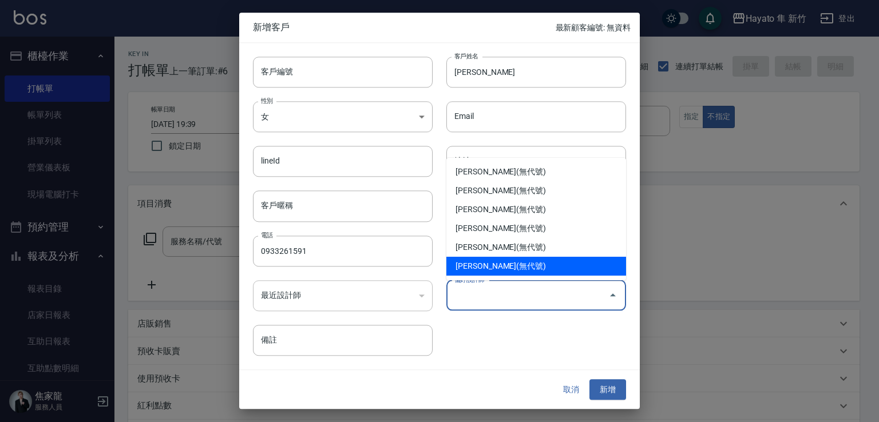
click at [544, 265] on li "[PERSON_NAME](無代號)" at bounding box center [536, 266] width 180 height 19
type input "詹盈瑩"
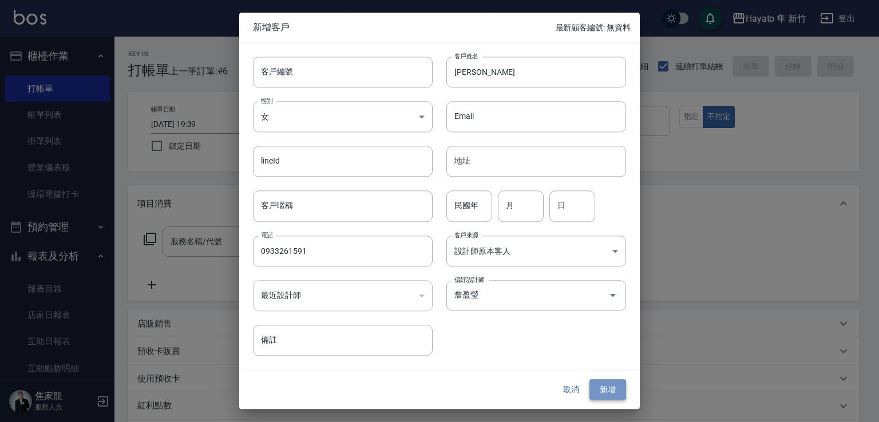
click at [605, 390] on button "新增" at bounding box center [607, 389] width 37 height 21
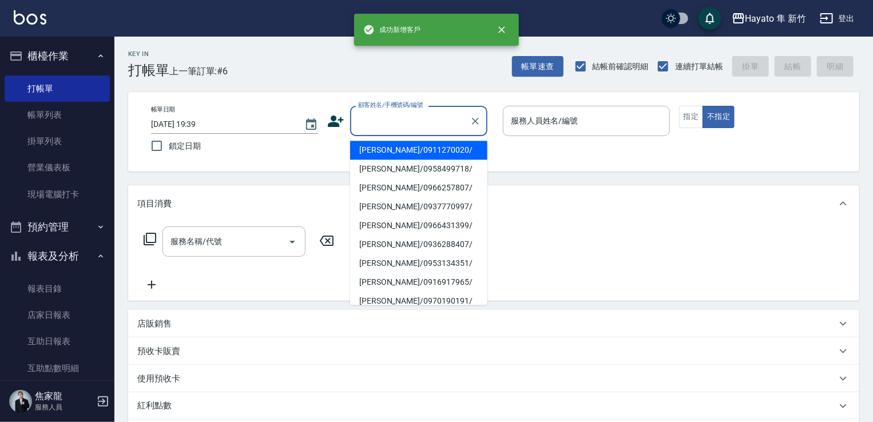
click at [412, 121] on input "顧客姓名/手機號碼/編號" at bounding box center [410, 121] width 110 height 20
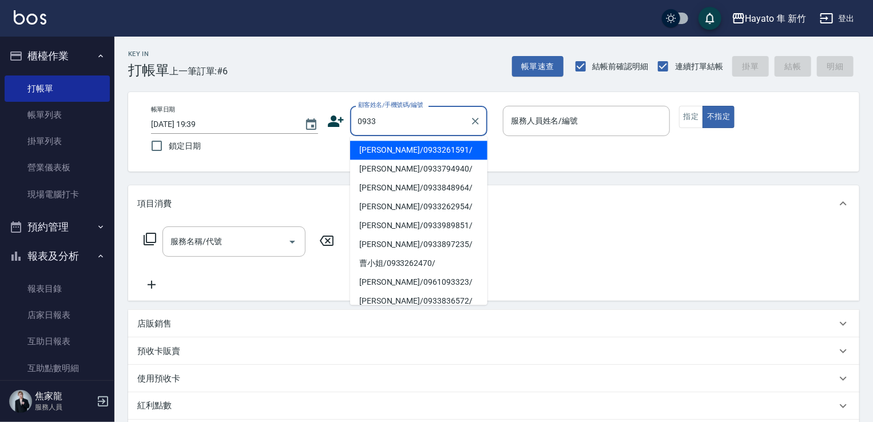
click at [396, 156] on li "[PERSON_NAME]/0933261591/" at bounding box center [418, 150] width 137 height 19
type input "[PERSON_NAME]/0933261591/"
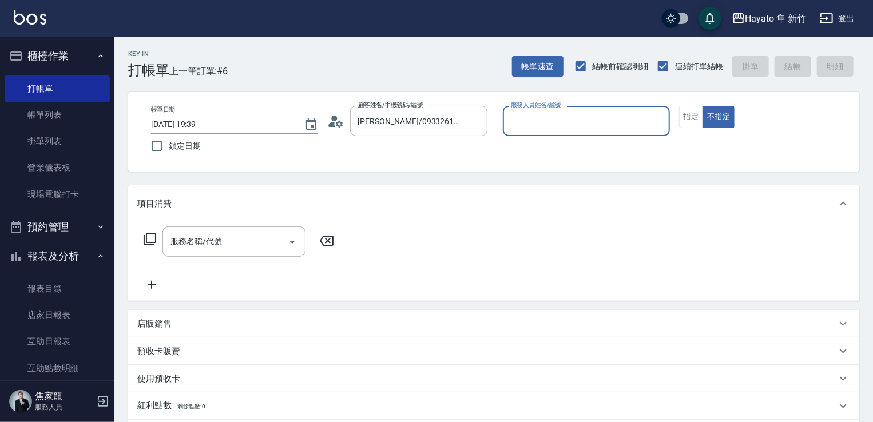
type input "[PERSON_NAME](無代號)"
click at [689, 120] on button "指定" at bounding box center [691, 117] width 25 height 22
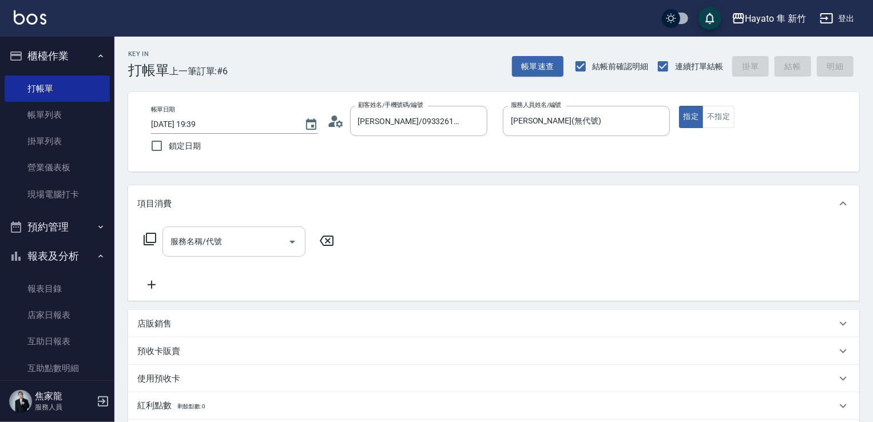
click at [252, 255] on div "服務名稱/代號" at bounding box center [234, 242] width 143 height 30
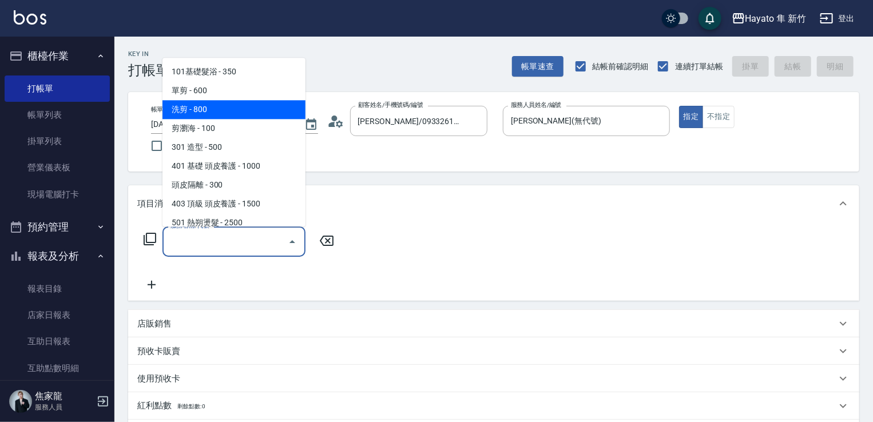
click at [253, 108] on span "洗剪 - 800" at bounding box center [234, 109] width 143 height 19
type input "洗剪(201)"
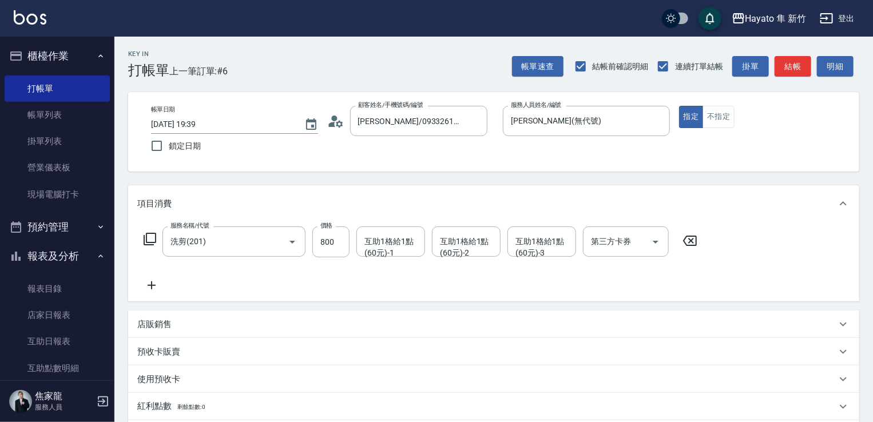
click at [326, 288] on div "服務名稱/代號 洗剪(201) 服務名稱/代號 價格 800 價格 互助1格給1點(60元)-1 互助1格給1點(60元)-1 互助1格給1點(60元)-2 …" at bounding box center [420, 260] width 567 height 66
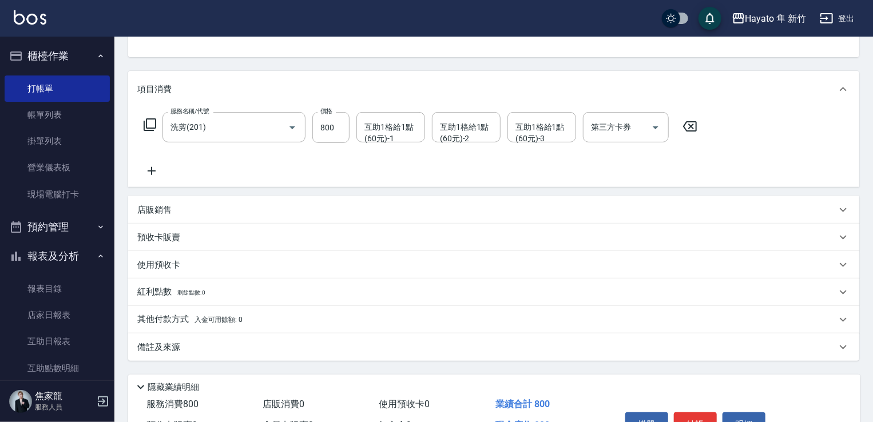
click at [174, 344] on p "備註及來源" at bounding box center [158, 348] width 43 height 12
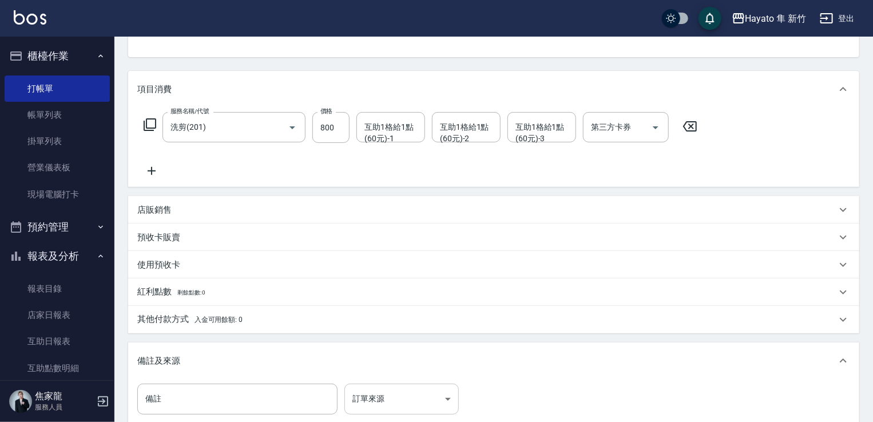
click at [399, 393] on body "Hayato 隼 新竹 登出 櫃檯作業 打帳單 帳單列表 掛單列表 營業儀表板 現場電腦打卡 預約管理 預約管理 報表及分析 報表目錄 店家日報表 互助日報表…" at bounding box center [436, 224] width 873 height 676
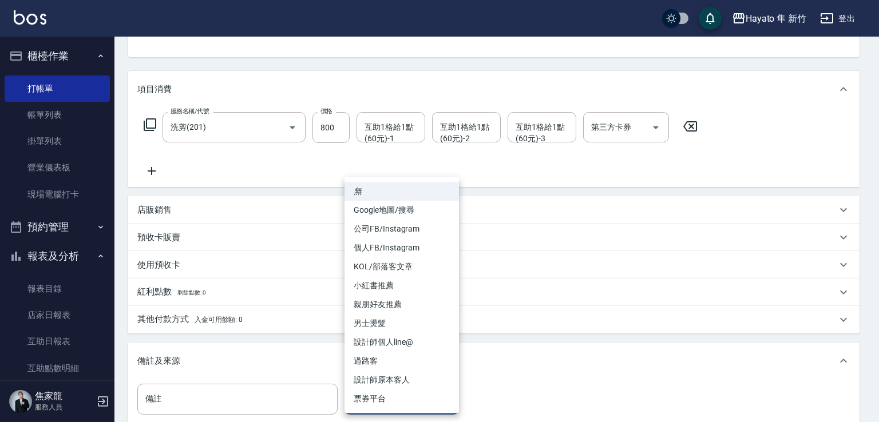
click at [399, 383] on li "設計師原本客人" at bounding box center [401, 380] width 114 height 19
type input "設計師原本客人"
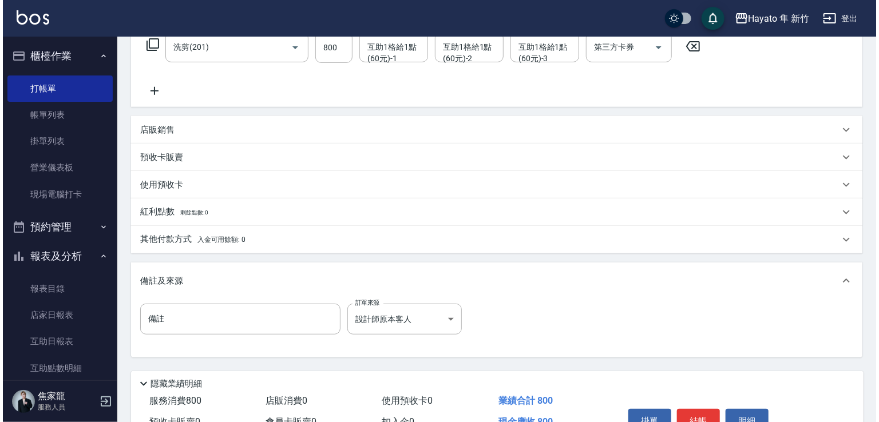
scroll to position [258, 0]
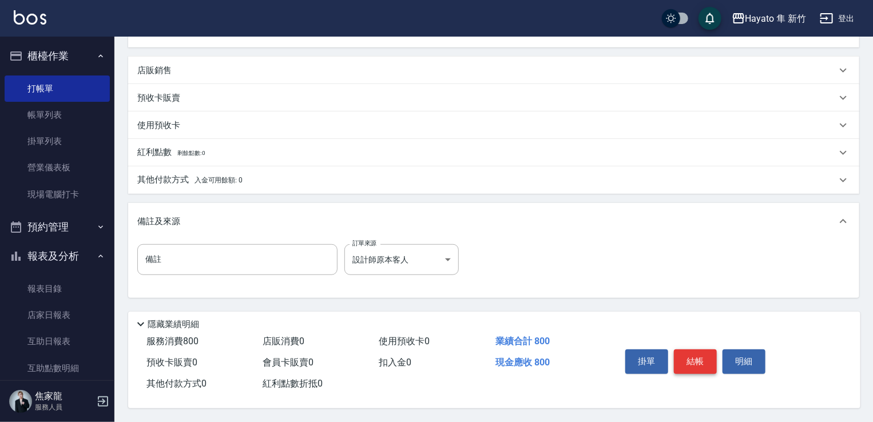
click at [700, 355] on button "結帳" at bounding box center [695, 362] width 43 height 24
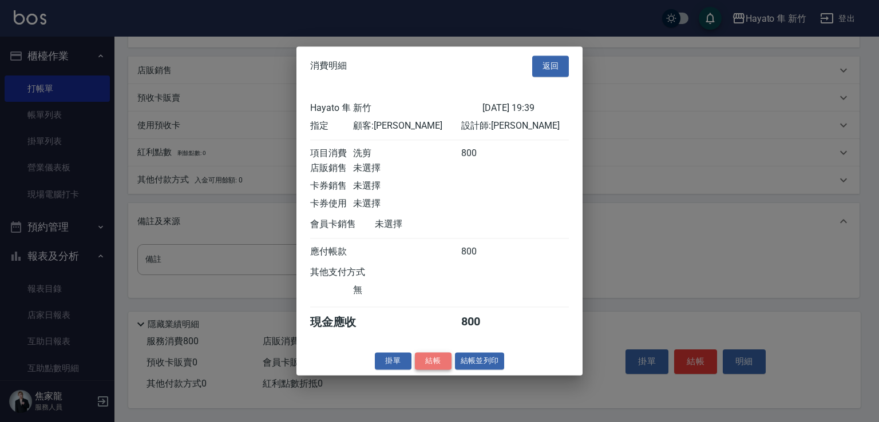
click at [430, 369] on button "結帳" at bounding box center [433, 361] width 37 height 18
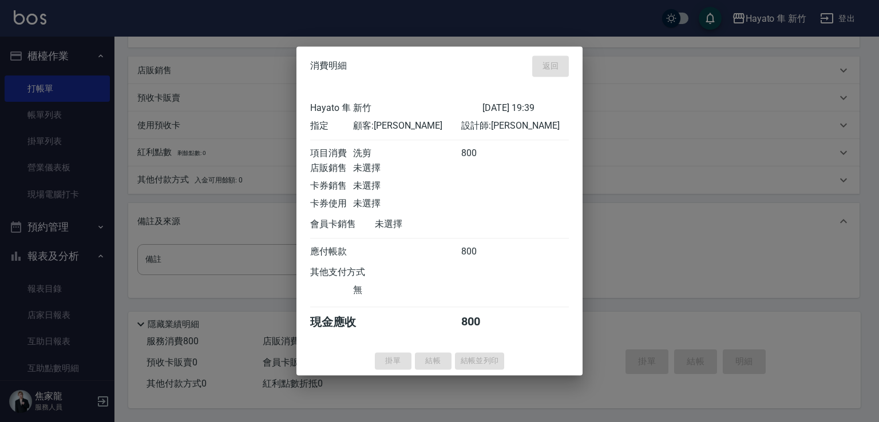
type input "[DATE] 19:40"
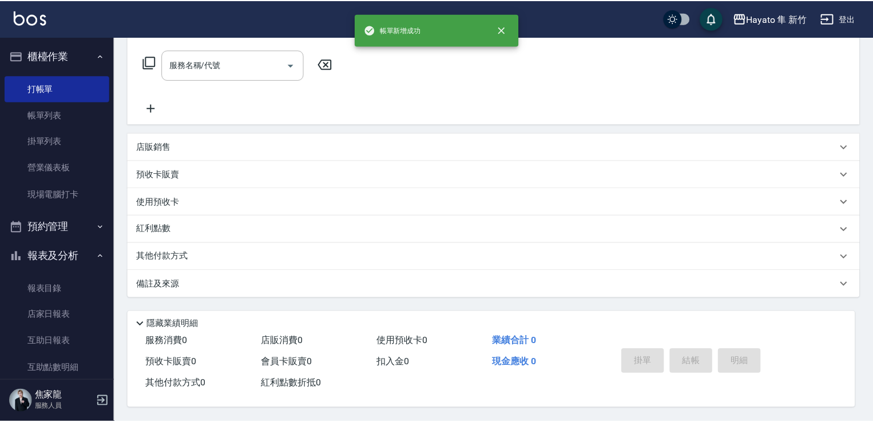
scroll to position [0, 0]
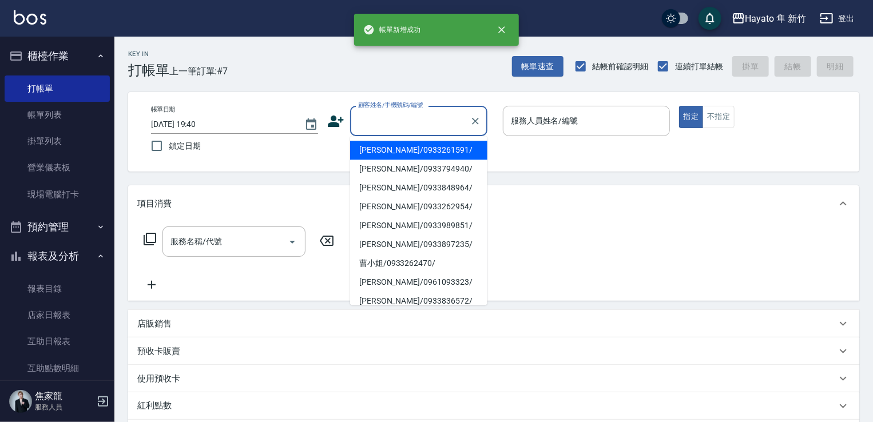
click at [371, 118] on input "顧客姓名/手機號碼/編號" at bounding box center [410, 121] width 110 height 20
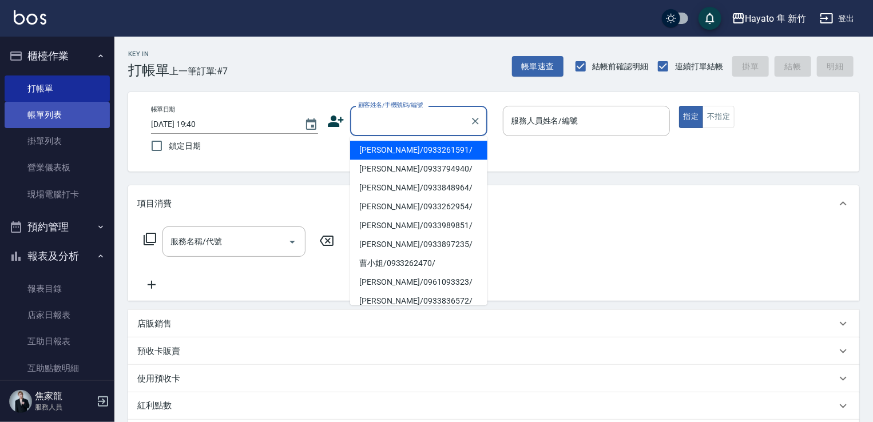
click at [38, 106] on link "帳單列表" at bounding box center [57, 115] width 105 height 26
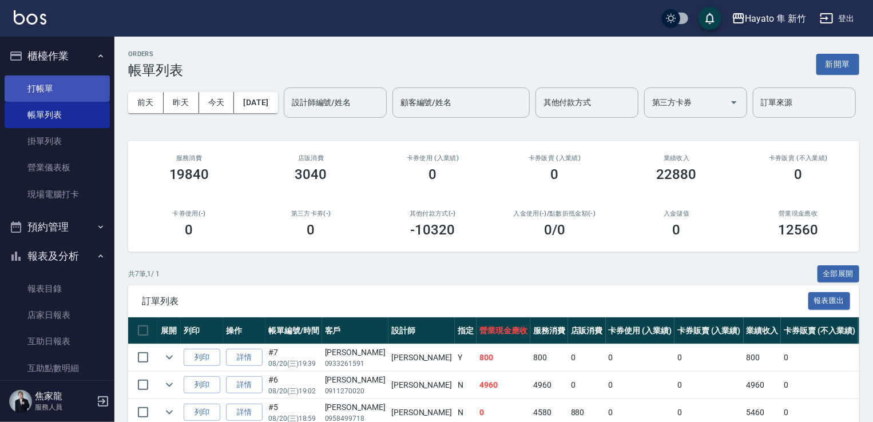
click at [37, 96] on link "打帳單" at bounding box center [57, 89] width 105 height 26
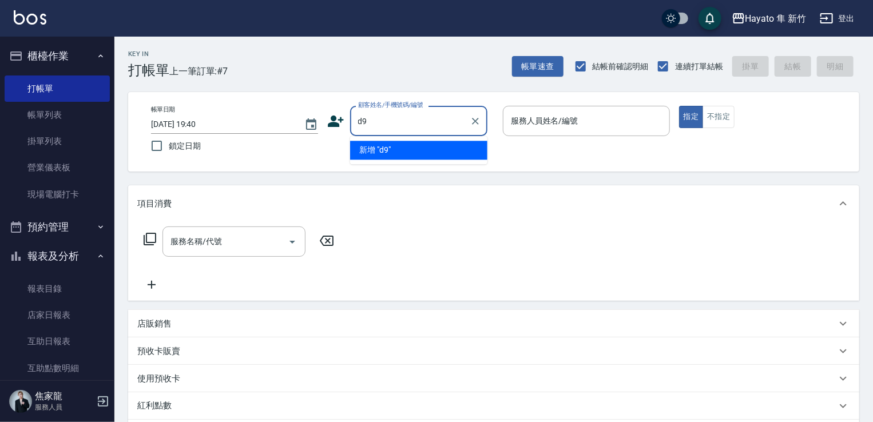
type input "d"
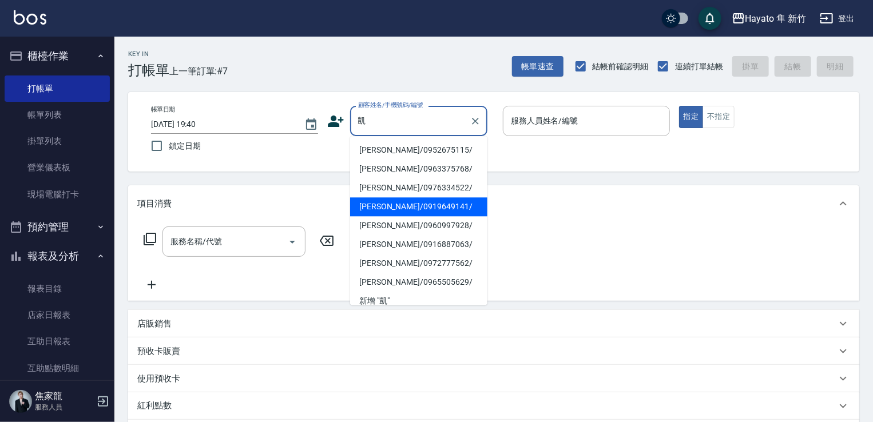
click at [410, 206] on li "[PERSON_NAME]/0919649141/" at bounding box center [418, 206] width 137 height 19
type input "[PERSON_NAME]/0919649141/"
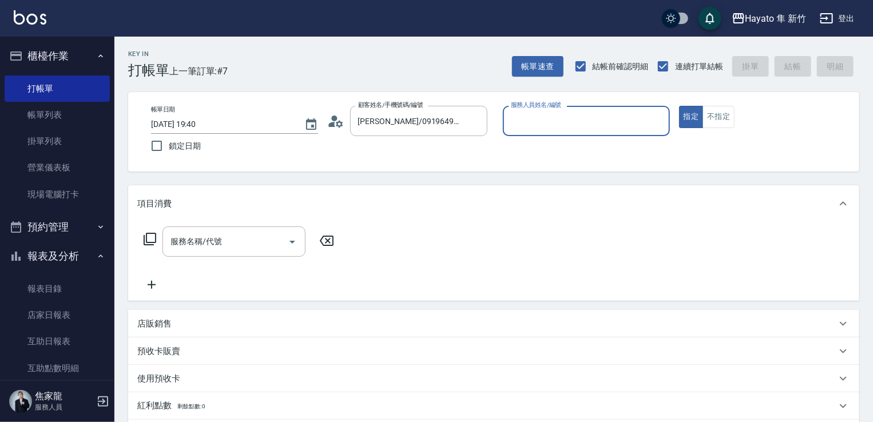
type input "[PERSON_NAME](無代號)"
click at [278, 249] on input "服務名稱/代號" at bounding box center [226, 242] width 116 height 20
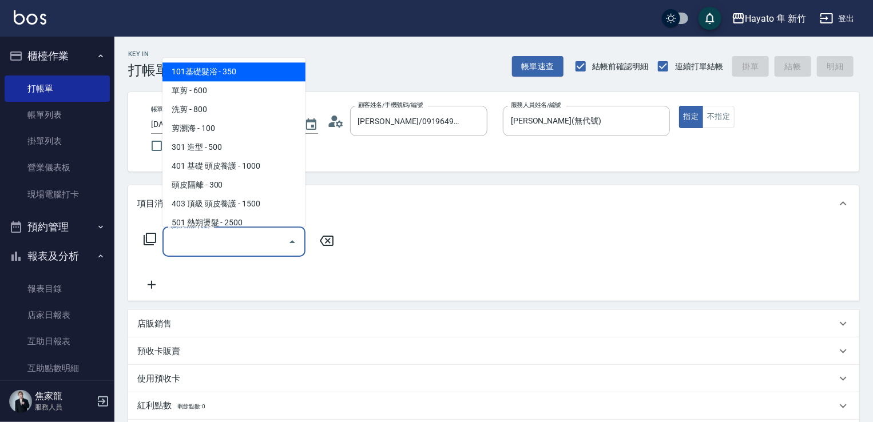
click at [229, 75] on span "101基礎髮浴 - 350" at bounding box center [234, 71] width 143 height 19
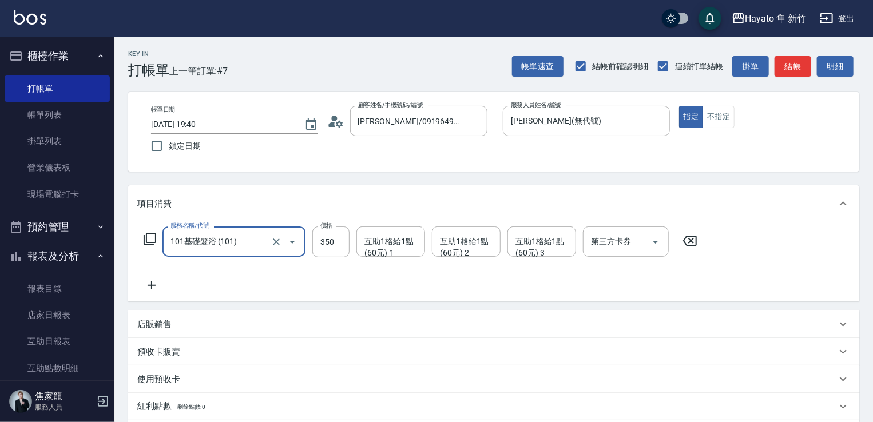
click at [215, 253] on div "101基礎髮浴 (101) 服務名稱/代號" at bounding box center [234, 242] width 143 height 30
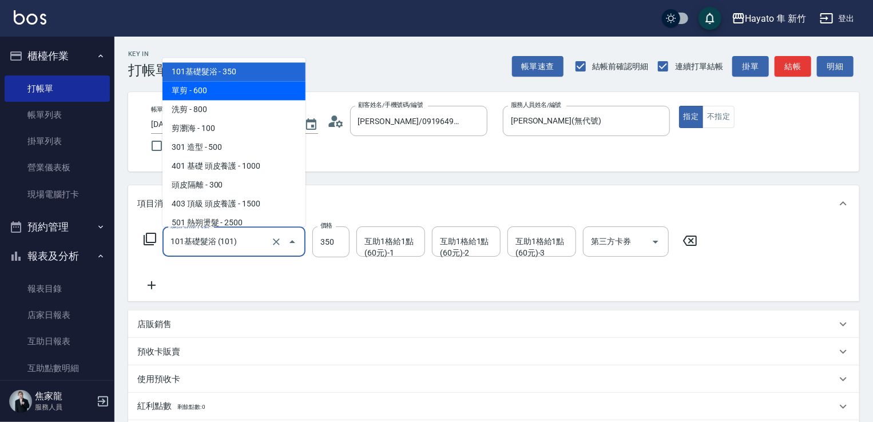
click at [204, 93] on span "單剪 - 600" at bounding box center [234, 90] width 143 height 19
type input "單剪(102)"
type input "600"
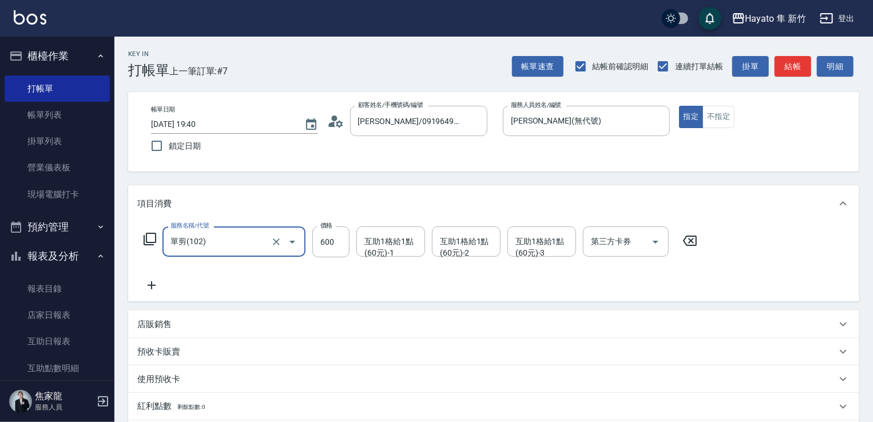
click at [149, 294] on div "服務名稱/代號 單剪(102) 服務名稱/代號 價格 600 價格 互助1格給1點(60元)-1 互助1格給1點(60元)-1 互助1格給1點(60元)-2 …" at bounding box center [493, 262] width 731 height 80
click at [153, 279] on icon at bounding box center [151, 286] width 29 height 14
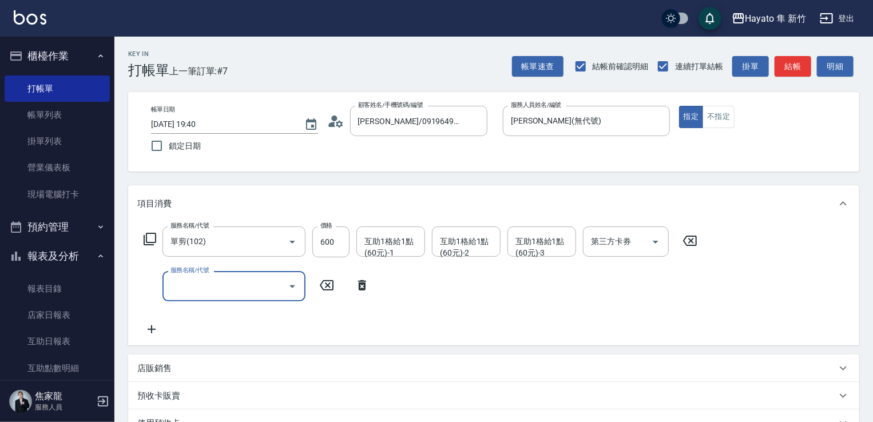
click at [283, 281] on div at bounding box center [291, 286] width 17 height 30
click at [291, 289] on icon "Open" at bounding box center [293, 287] width 14 height 14
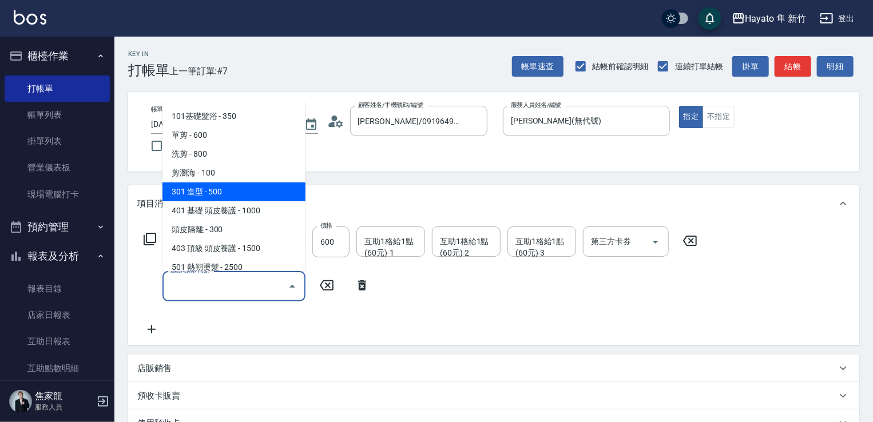
scroll to position [199, 0]
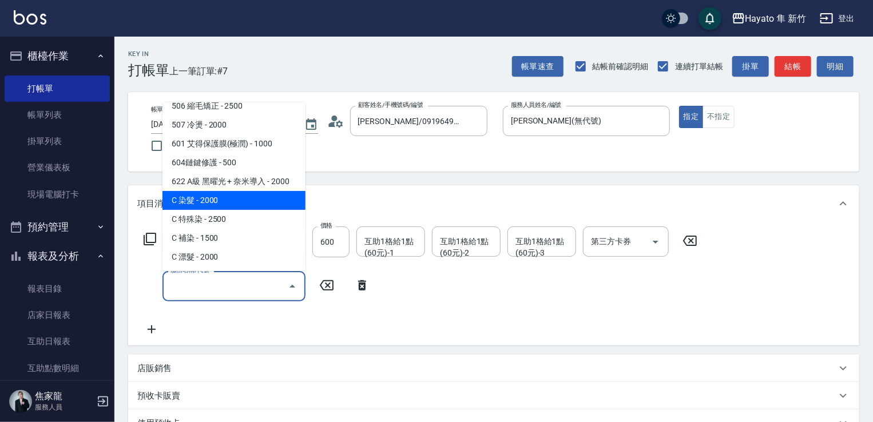
click at [250, 204] on span "C 染髮 - 2000" at bounding box center [234, 200] width 143 height 19
type input "C 染髮(701)"
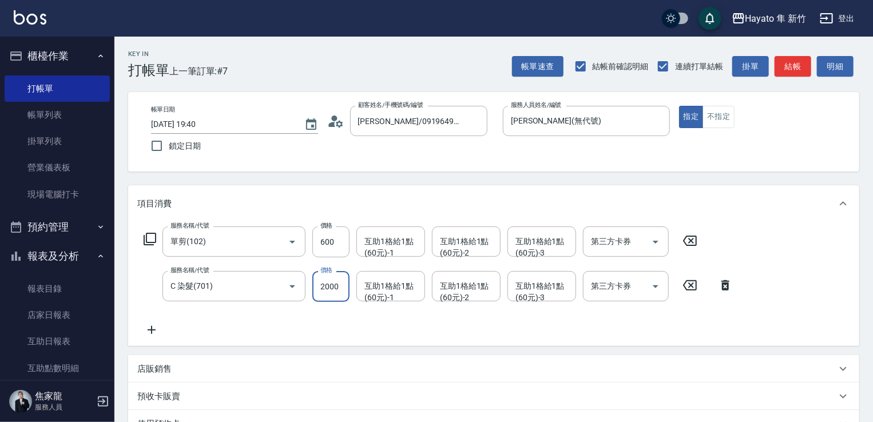
click at [326, 281] on input "2000" at bounding box center [330, 286] width 37 height 31
type input "1800"
click at [398, 303] on div "服務名稱/代號 單剪(102) 服務名稱/代號 價格 600 價格 互助1格給1點(60元)-1 互助1格給1點(60元)-1 互助1格給1點(60元)-2 …" at bounding box center [438, 282] width 603 height 110
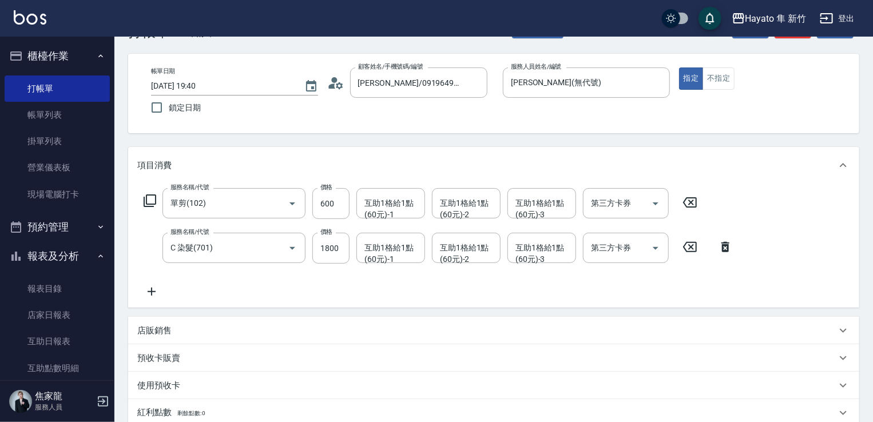
scroll to position [114, 0]
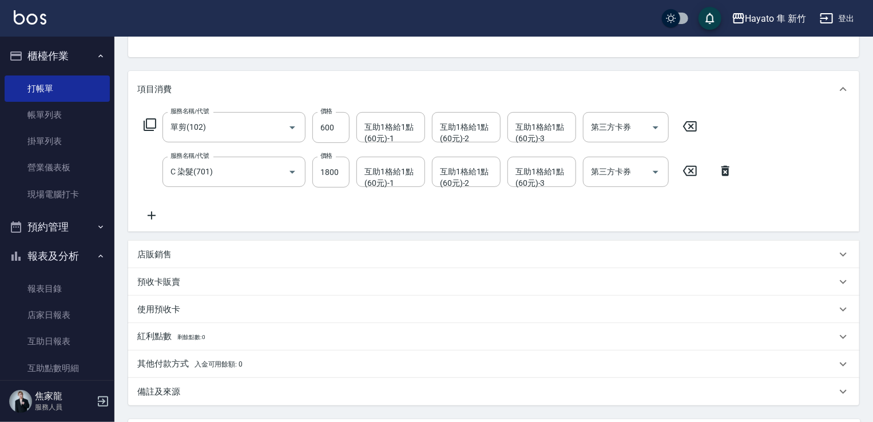
click at [234, 366] on span "入金可用餘額: 0" at bounding box center [219, 364] width 49 height 8
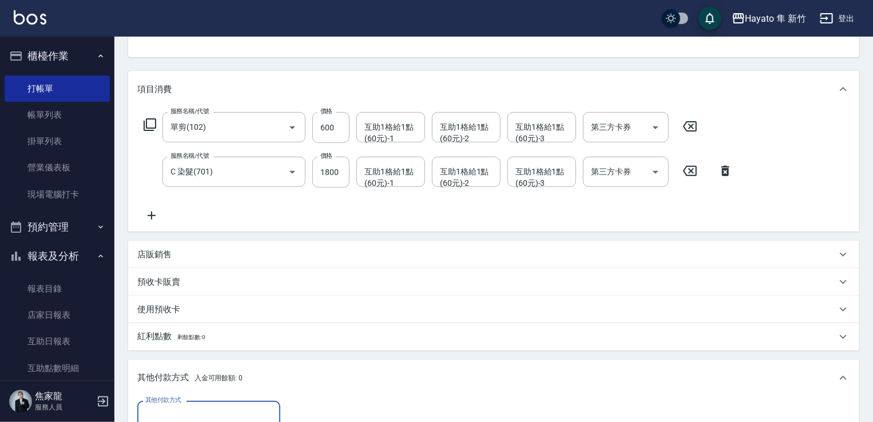
scroll to position [0, 0]
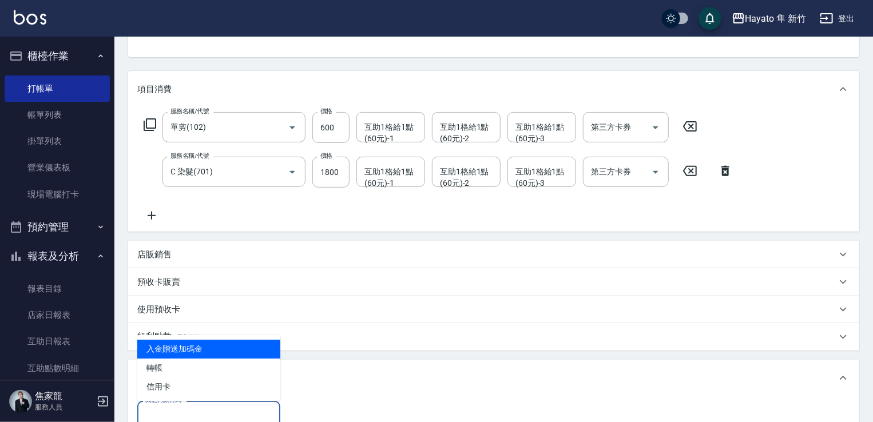
click at [245, 410] on input "其他付款方式" at bounding box center [208, 416] width 133 height 20
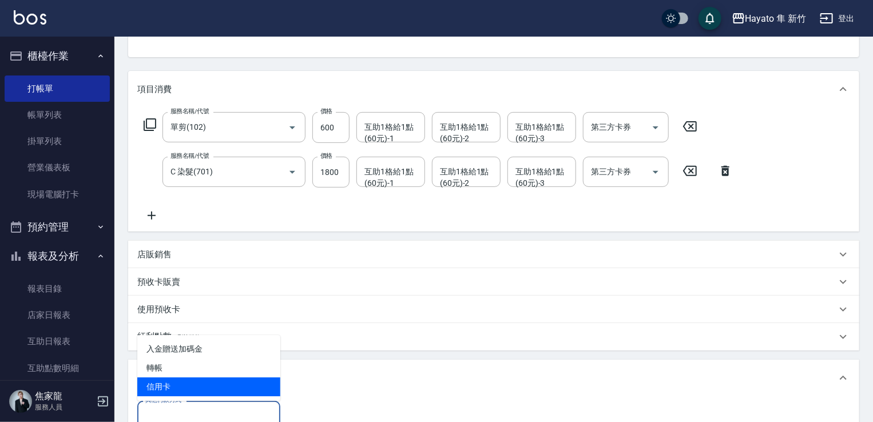
click at [212, 381] on span "信用卡" at bounding box center [208, 387] width 143 height 19
type input "信用卡"
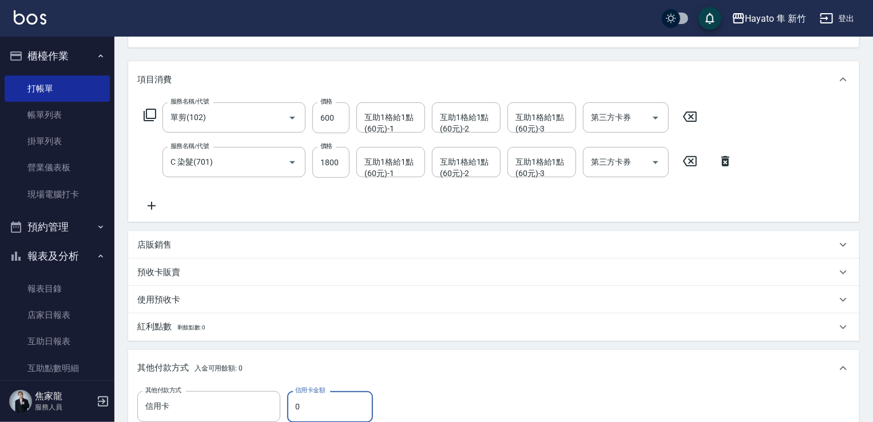
drag, startPoint x: 309, startPoint y: 397, endPoint x: 284, endPoint y: 402, distance: 25.3
click at [284, 402] on div "其他付款方式 信用卡 其他付款方式 信用卡金額 0 信用卡金額" at bounding box center [259, 406] width 245 height 31
type input "2400"
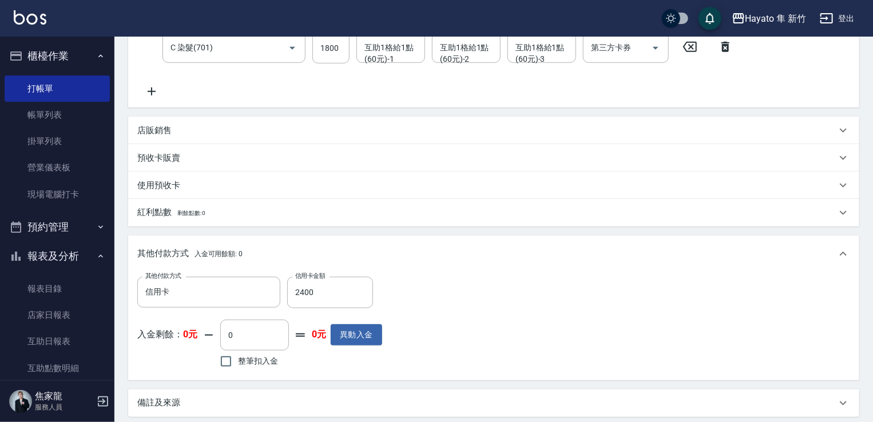
click at [395, 397] on div "備註及來源" at bounding box center [486, 403] width 699 height 12
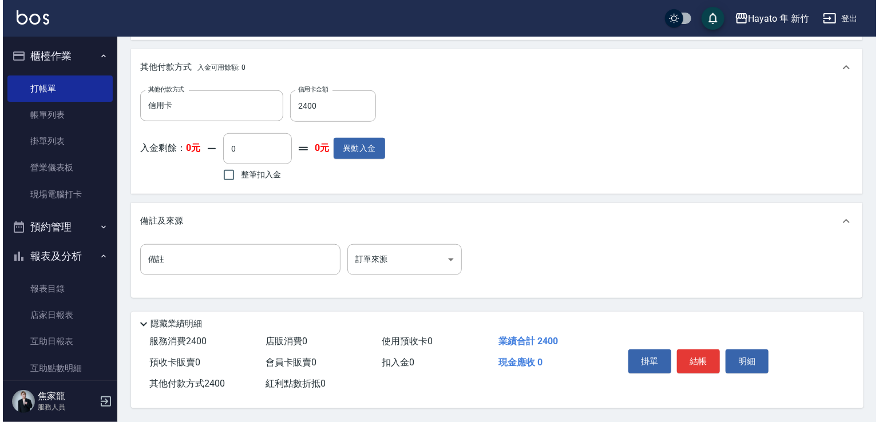
scroll to position [429, 0]
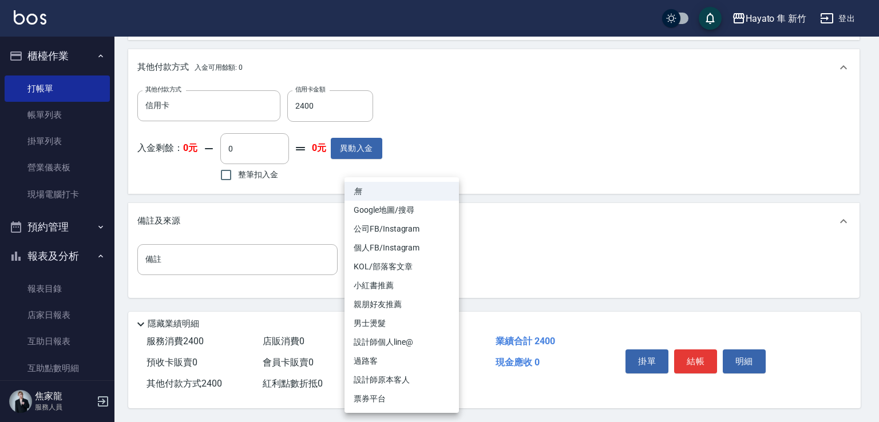
click at [402, 389] on li "設計師原本客人" at bounding box center [401, 380] width 114 height 19
type input "設計師原本客人"
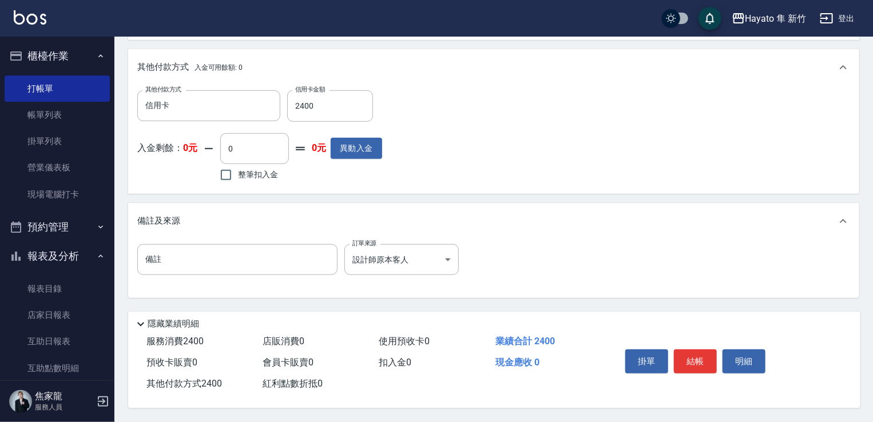
click at [561, 278] on div "備註 備註 訂單來源 設計師原本客人 設計師原本客人 訂單來源" at bounding box center [493, 266] width 713 height 45
click at [688, 358] on button "結帳" at bounding box center [695, 362] width 43 height 24
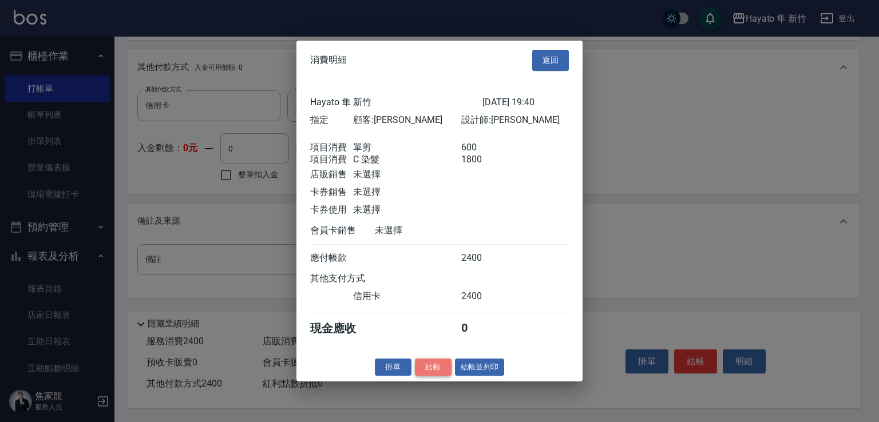
click at [437, 372] on button "結帳" at bounding box center [433, 367] width 37 height 18
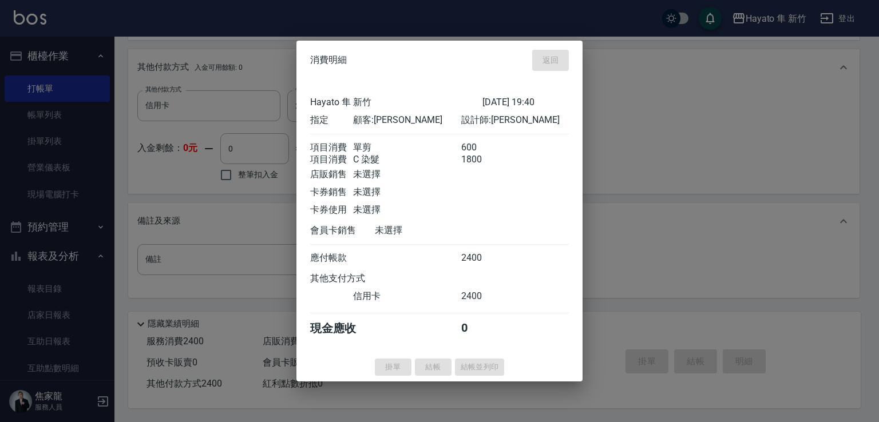
type input "[DATE] 19:41"
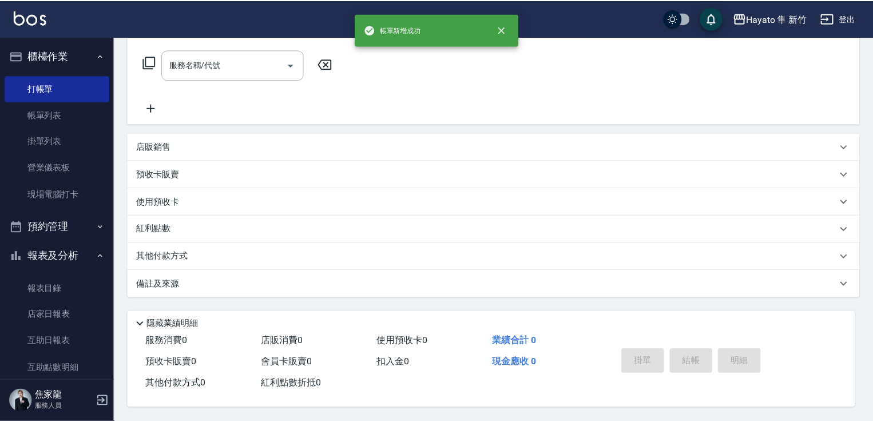
scroll to position [0, 0]
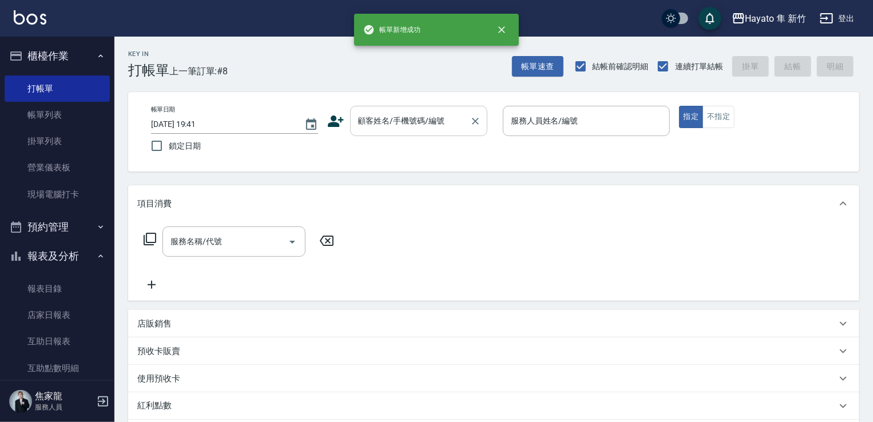
click at [380, 113] on input "顧客姓名/手機號碼/編號" at bounding box center [410, 121] width 110 height 20
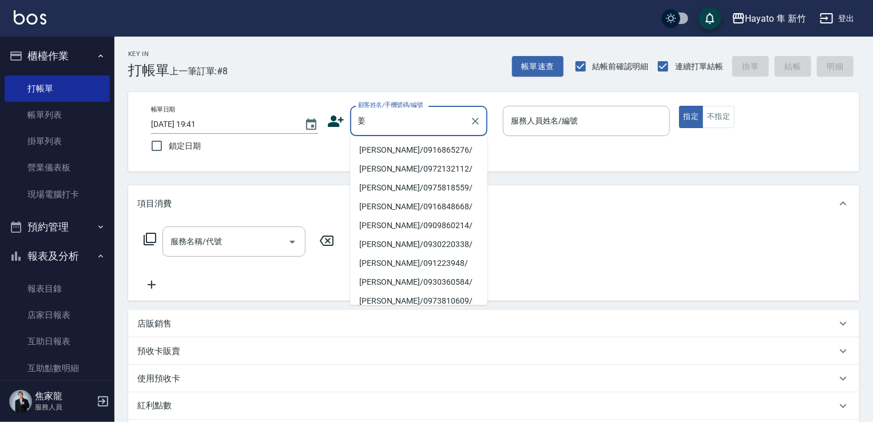
click at [394, 158] on li "[PERSON_NAME]/0916865276/" at bounding box center [418, 150] width 137 height 19
type input "[PERSON_NAME]/0916865276/"
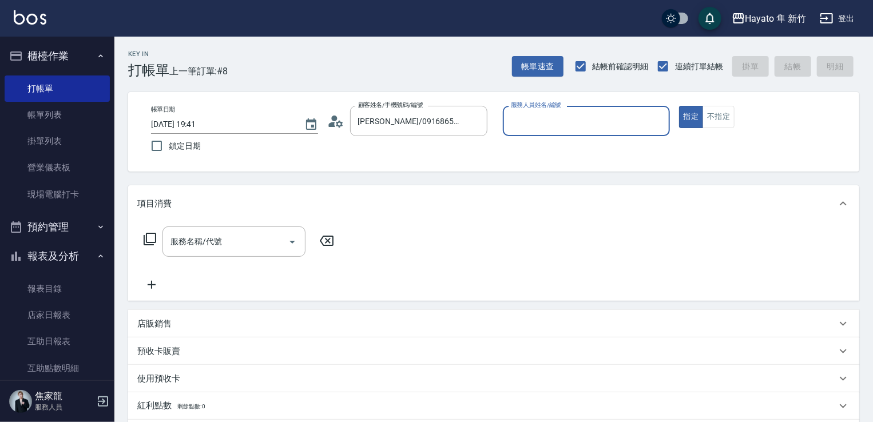
type input "[PERSON_NAME](無代號)"
click at [253, 237] on input "服務名稱/代號" at bounding box center [226, 242] width 116 height 20
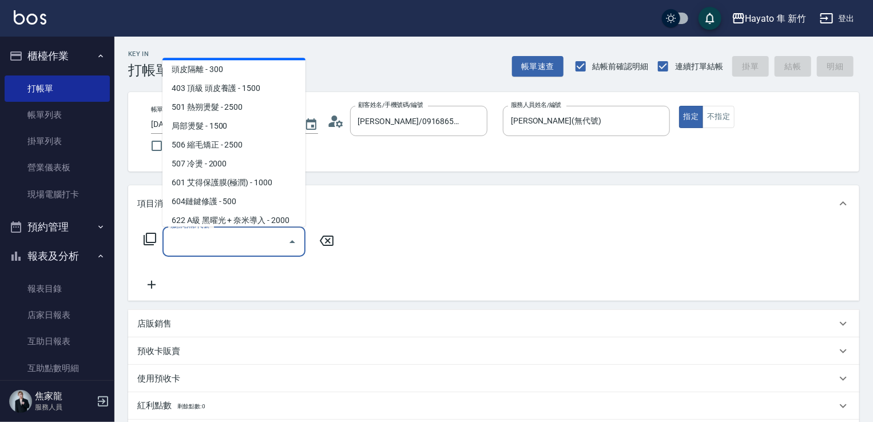
scroll to position [199, 0]
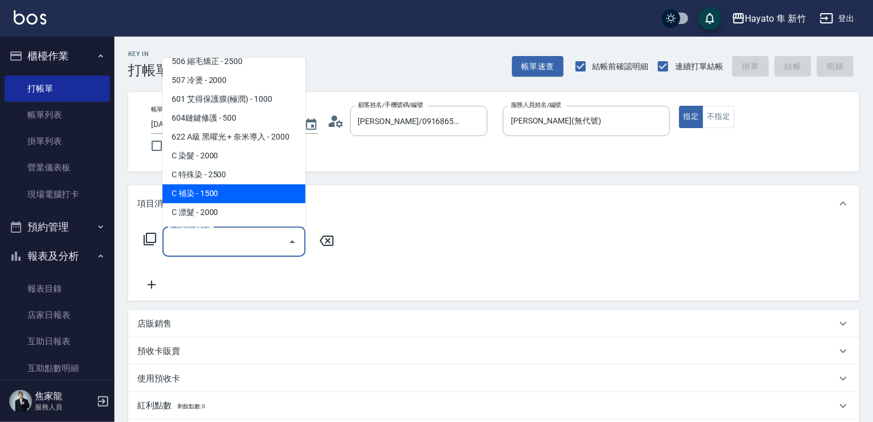
click at [236, 195] on span "C 補染 - 1500" at bounding box center [234, 193] width 143 height 19
type input "C 補染(704)"
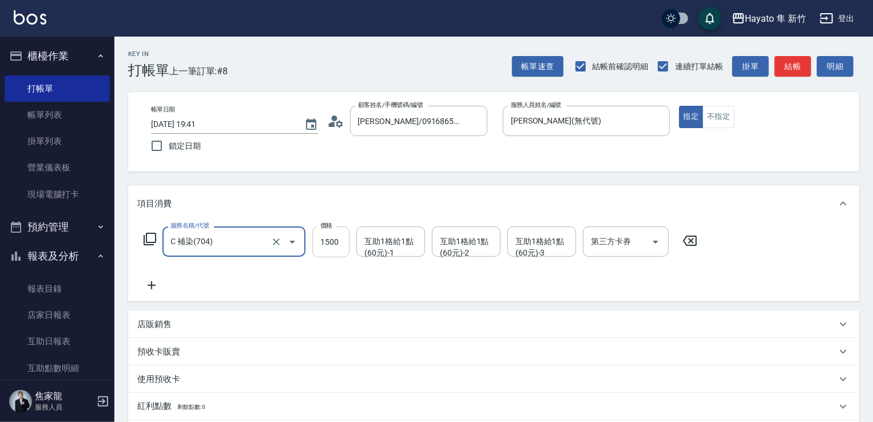
click at [343, 240] on input "1500" at bounding box center [330, 242] width 37 height 31
type input "1350"
click at [300, 288] on div "服務名稱/代號 C 補染(704) 服務名稱/代號 價格 1350 價格 互助1格給1點(60元)-1 互助1格給1點(60元)-1 互助1格給1點(60元)…" at bounding box center [420, 260] width 567 height 66
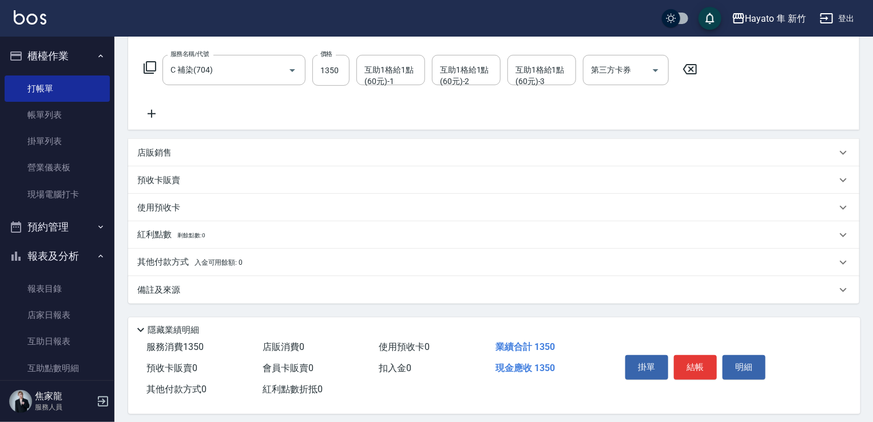
click at [161, 268] on p "其他付款方式 入金可用餘額: 0" at bounding box center [189, 262] width 105 height 13
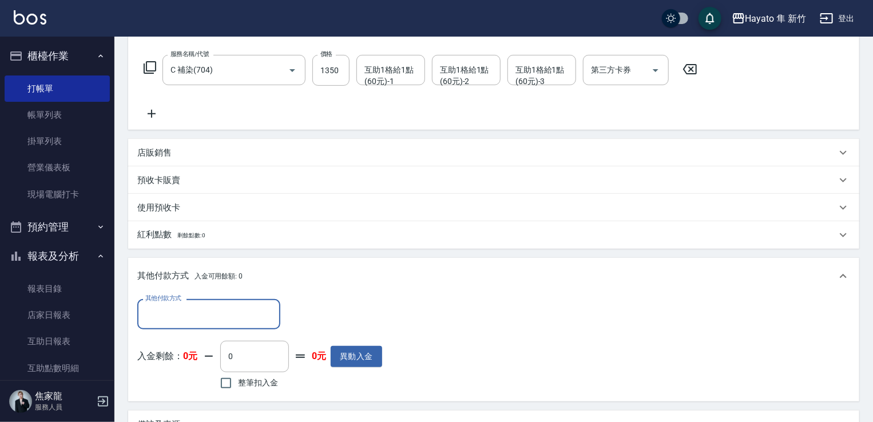
scroll to position [0, 0]
click at [208, 296] on div "其他付款方式 其他付款方式 入金剩餘： 0元 0 ​ 整筆扣入金 0元 異動入金" at bounding box center [493, 348] width 731 height 107
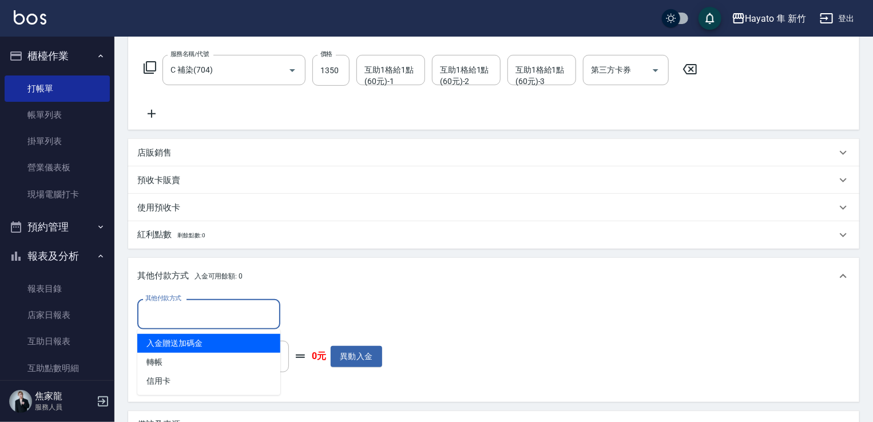
click at [186, 323] on input "其他付款方式" at bounding box center [208, 314] width 133 height 20
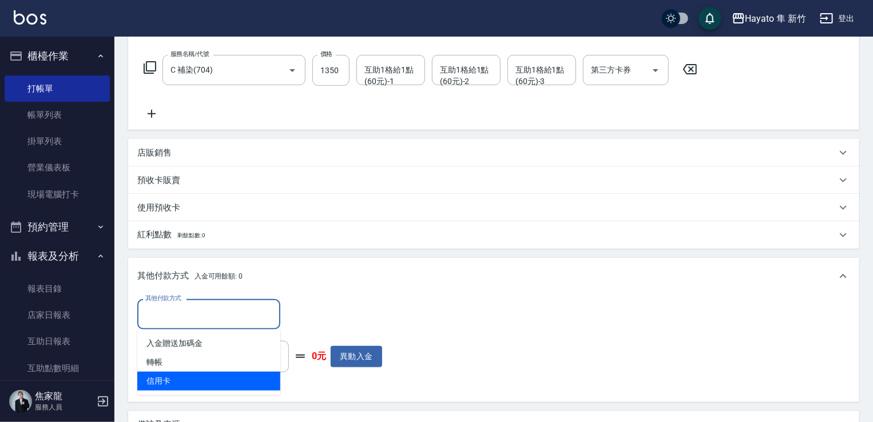
click at [183, 375] on span "信用卡" at bounding box center [208, 381] width 143 height 19
type input "信用卡"
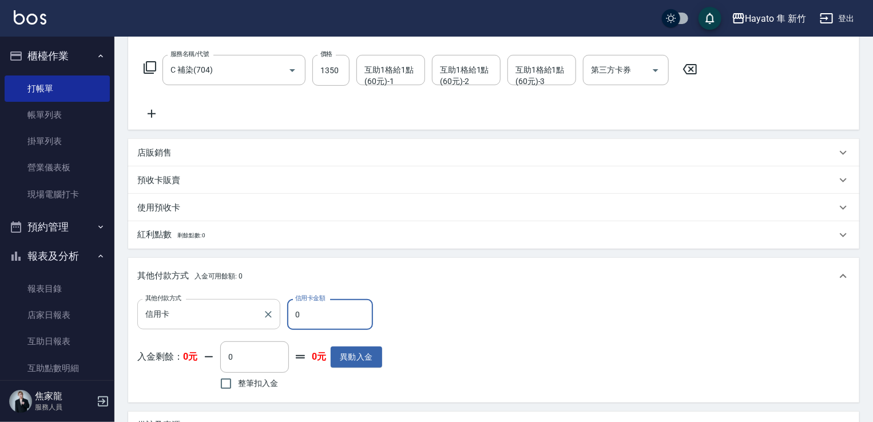
drag, startPoint x: 314, startPoint y: 316, endPoint x: 279, endPoint y: 314, distance: 34.4
click at [279, 314] on div "其他付款方式 信用卡 其他付款方式 信用卡金額 0 信用卡金額" at bounding box center [259, 314] width 245 height 31
type input "1350"
click at [412, 326] on div "其他付款方式 信用卡 其他付款方式 信用卡金額 1350 信用卡金額 入金剩餘： 0元 0 ​ 整筆扣入金 0元 異動入金" at bounding box center [493, 346] width 713 height 94
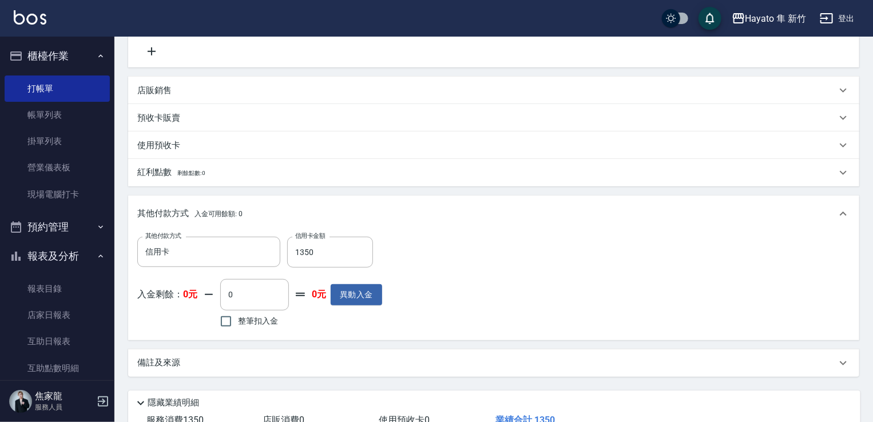
scroll to position [316, 0]
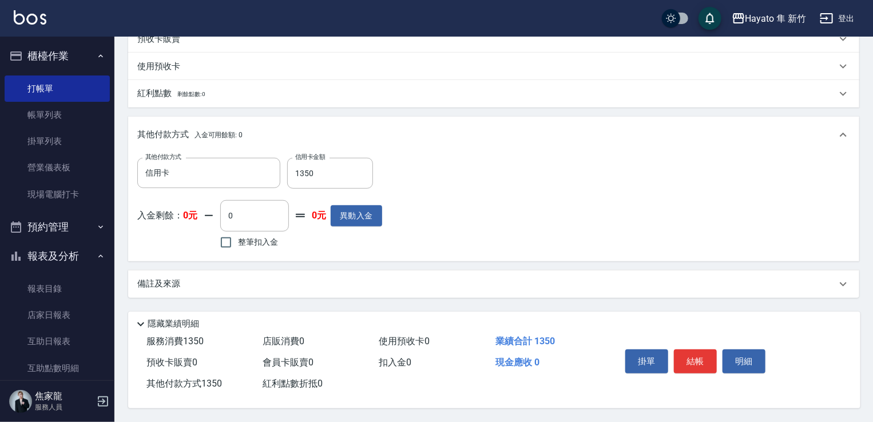
click at [355, 287] on div "備註及來源" at bounding box center [493, 284] width 731 height 27
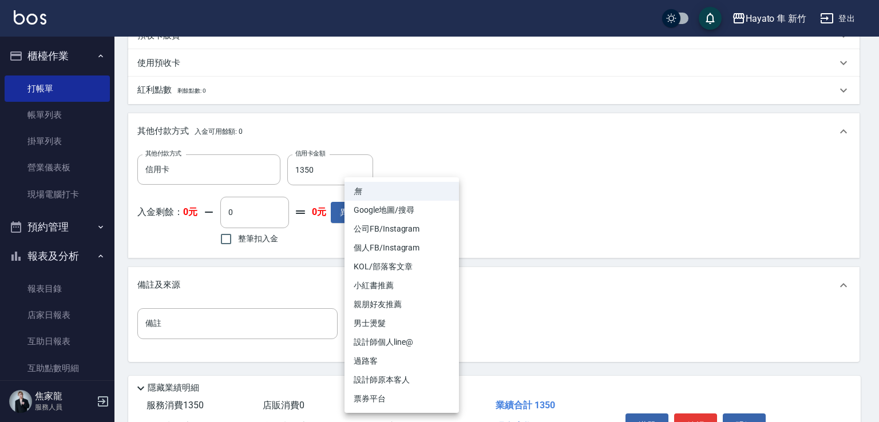
click at [403, 330] on body "Hayato 隼 新竹 登出 櫃檯作業 打帳單 帳單列表 掛單列表 營業儀表板 現場電腦打卡 預約管理 預約管理 報表及分析 報表目錄 店家日報表 互助日報表…" at bounding box center [439, 85] width 879 height 803
click at [394, 374] on li "設計師原本客人" at bounding box center [401, 380] width 114 height 19
type input "設計師原本客人"
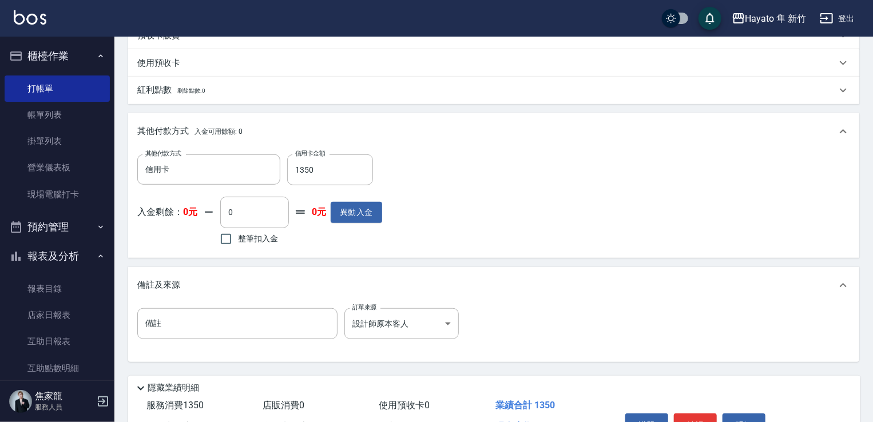
click at [494, 332] on div "備註 備註 訂單來源 設計師原本客人 設計師原本客人 訂單來源" at bounding box center [493, 330] width 713 height 45
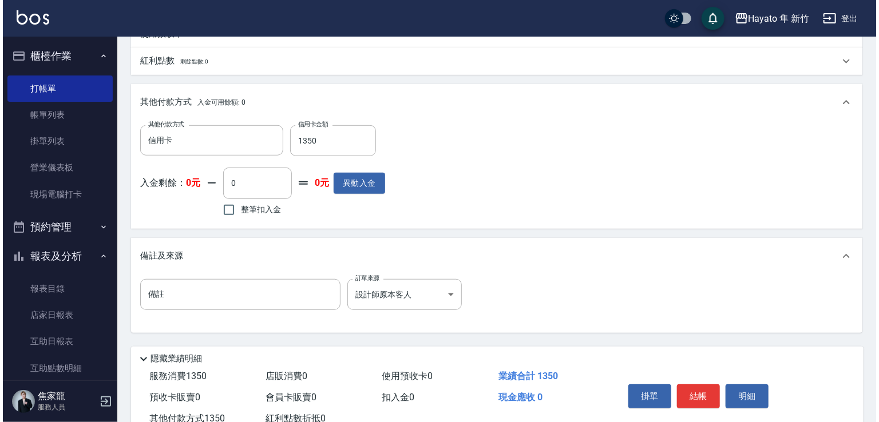
scroll to position [385, 0]
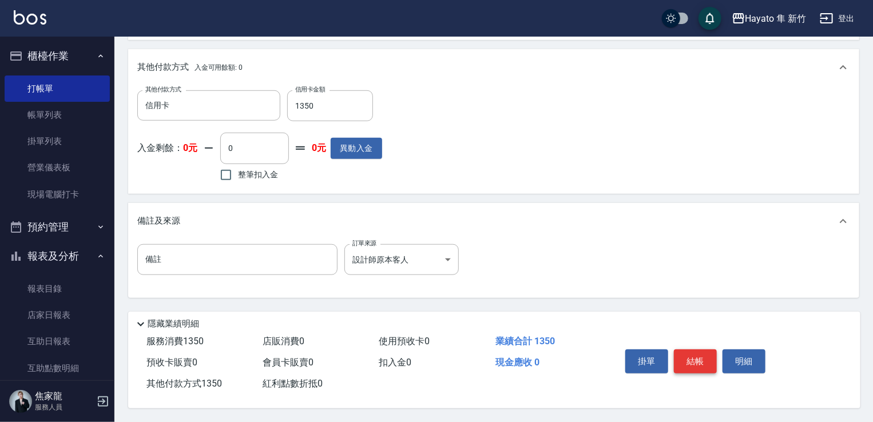
click at [682, 364] on button "結帳" at bounding box center [695, 362] width 43 height 24
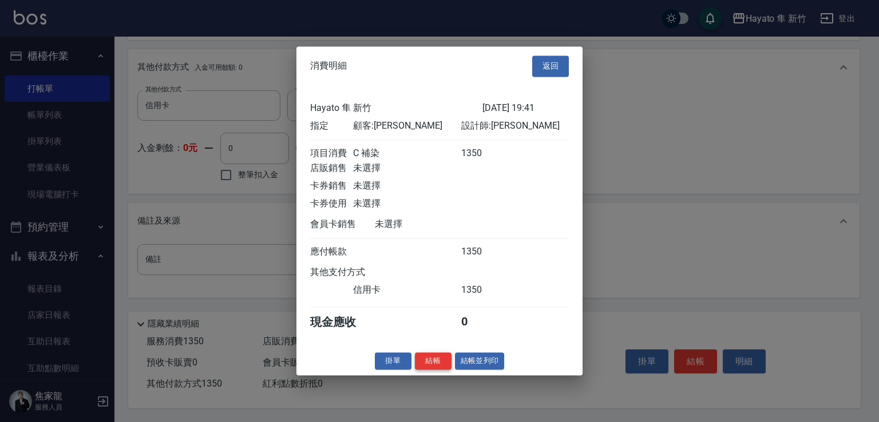
click at [435, 370] on button "結帳" at bounding box center [433, 361] width 37 height 18
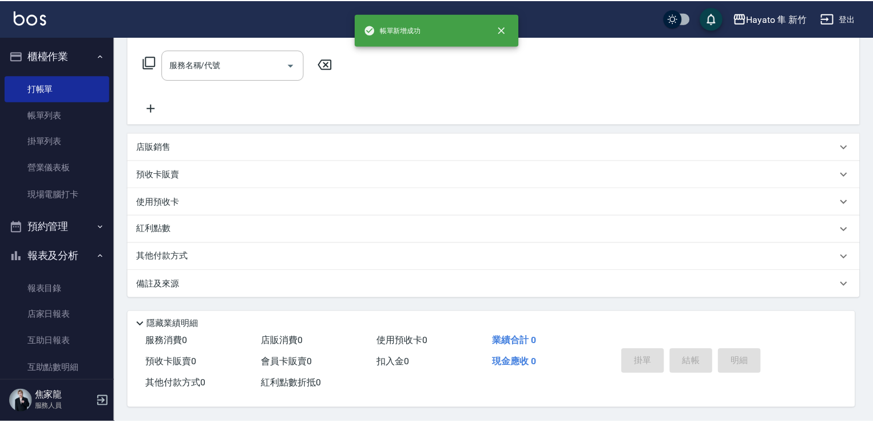
scroll to position [0, 0]
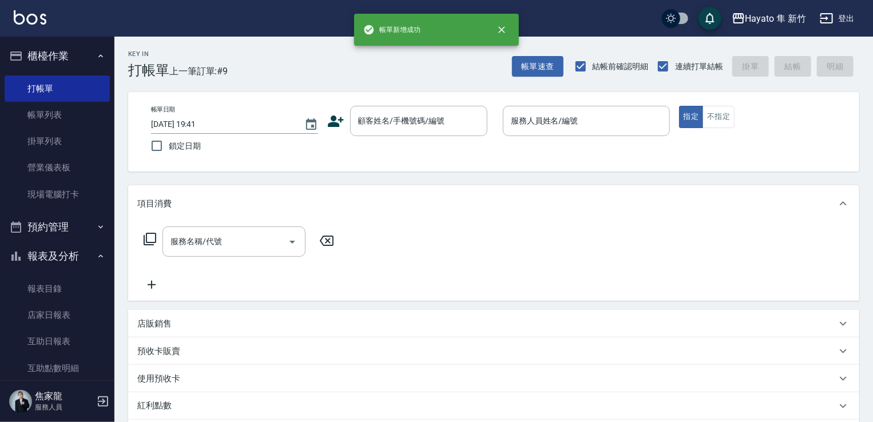
click at [330, 132] on div "顧客姓名/手機號碼/編號 顧客姓名/手機號碼/編號" at bounding box center [410, 121] width 167 height 30
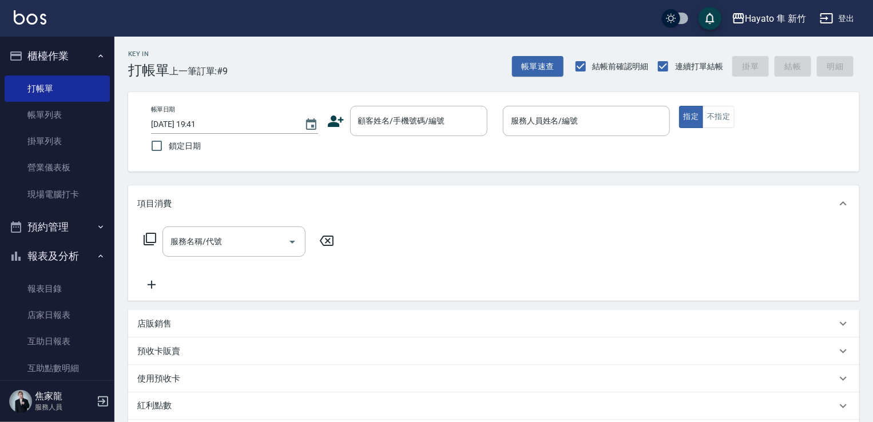
click at [333, 128] on icon at bounding box center [335, 121] width 17 height 17
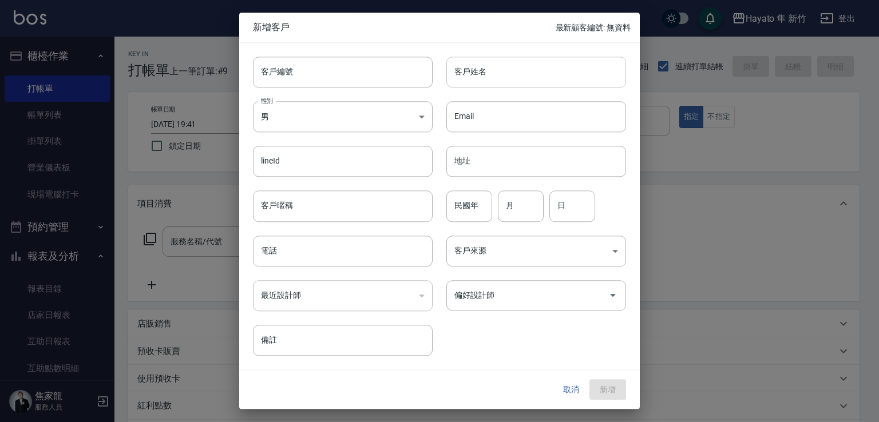
drag, startPoint x: 483, startPoint y: 79, endPoint x: 490, endPoint y: 78, distance: 7.0
click at [483, 79] on input "客戶姓名" at bounding box center [536, 72] width 180 height 31
type input "ㄗ"
type input "[PERSON_NAME]"
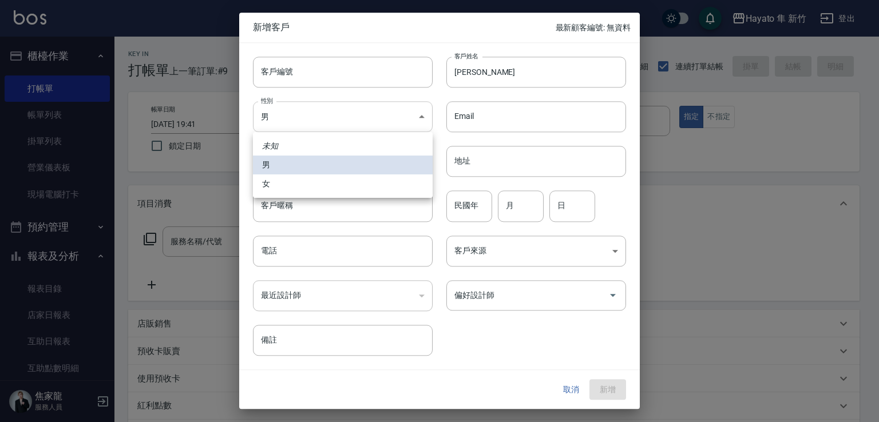
click at [372, 116] on body "Hayato 隼 新竹 登出 櫃檯作業 打帳單 帳單列表 掛單列表 營業儀表板 現場電腦打卡 預約管理 預約管理 報表及分析 報表目錄 店家日報表 互助日報表…" at bounding box center [439, 299] width 879 height 599
click at [360, 185] on li "女" at bounding box center [343, 184] width 180 height 19
type input "[DEMOGRAPHIC_DATA]"
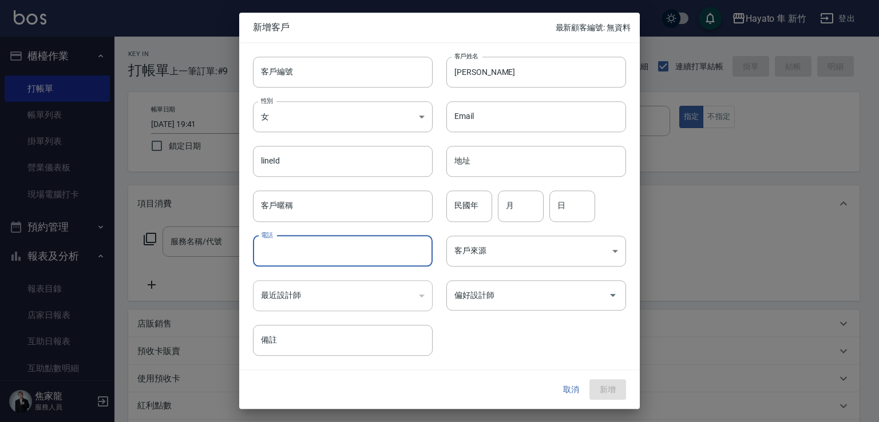
click at [327, 246] on input "電話" at bounding box center [343, 251] width 180 height 31
type input "0905149428"
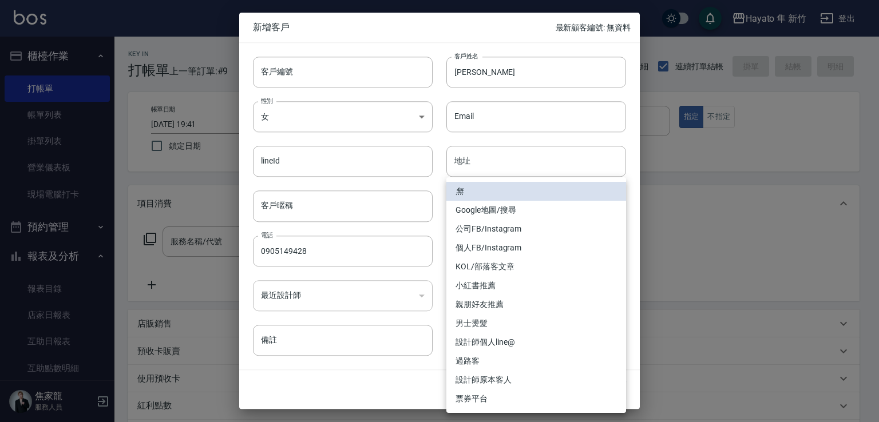
click at [496, 259] on body "Hayato 隼 新竹 登出 櫃檯作業 打帳單 帳單列表 掛單列表 營業儀表板 現場電腦打卡 預約管理 預約管理 報表及分析 報表目錄 店家日報表 互助日報表…" at bounding box center [439, 299] width 879 height 599
click at [499, 216] on li "Google地圖/搜尋" at bounding box center [536, 210] width 180 height 19
type input "Google地圖/搜尋"
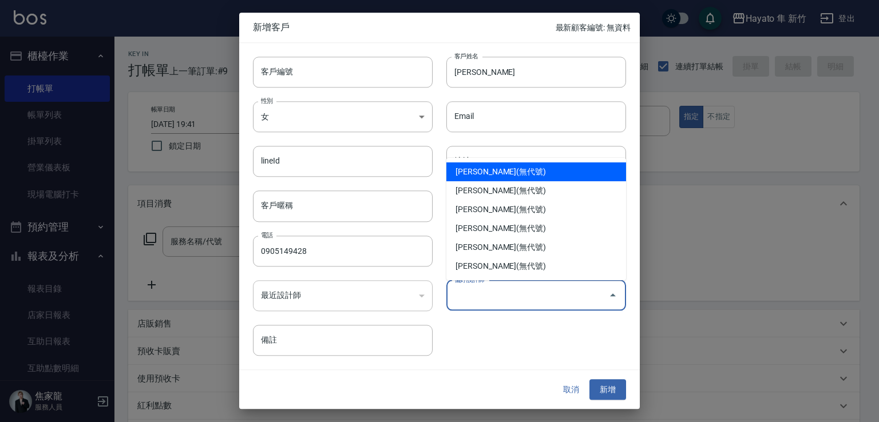
click at [469, 295] on input "偏好設計師" at bounding box center [527, 296] width 152 height 20
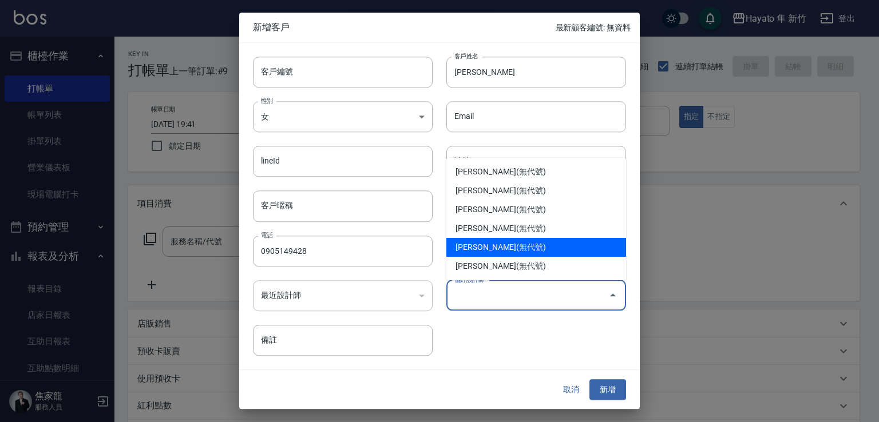
click at [484, 243] on li "[PERSON_NAME](無代號)" at bounding box center [536, 247] width 180 height 19
type input "詹盈瑩"
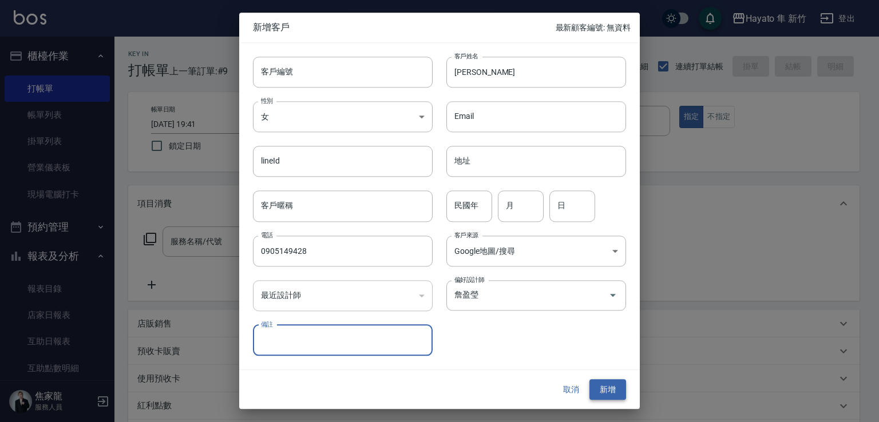
click at [596, 393] on button "新增" at bounding box center [607, 389] width 37 height 21
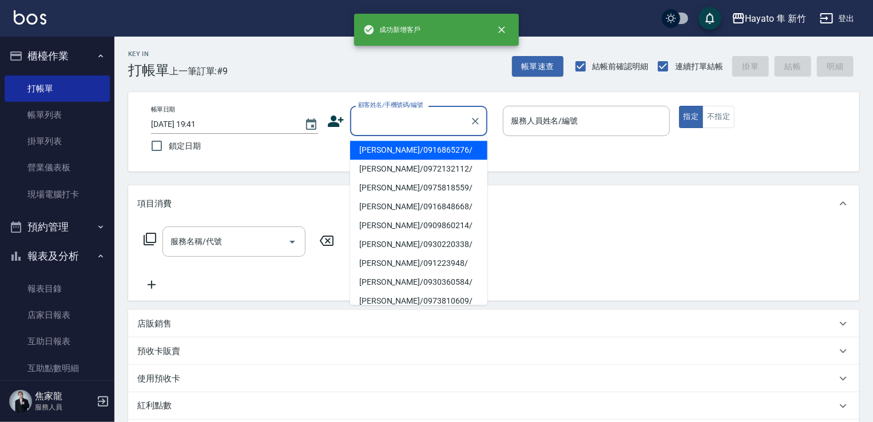
click at [403, 113] on input "顧客姓名/手機號碼/編號" at bounding box center [410, 121] width 110 height 20
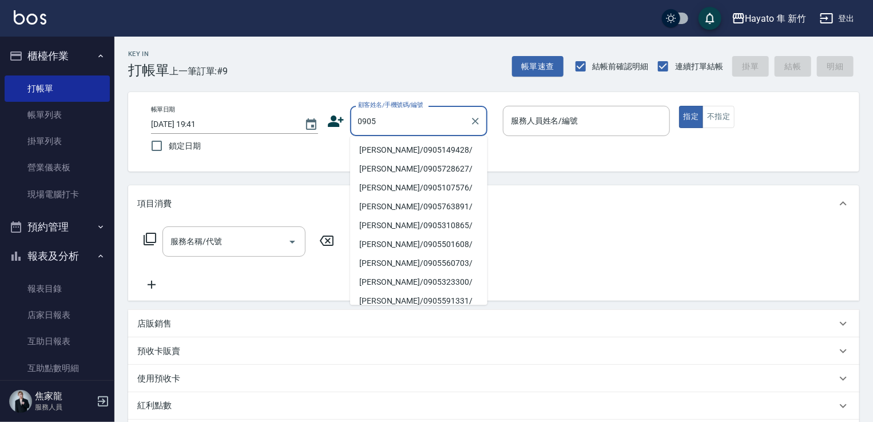
click at [414, 149] on li "[PERSON_NAME]/0905149428/" at bounding box center [418, 150] width 137 height 19
type input "[PERSON_NAME]/0905149428/"
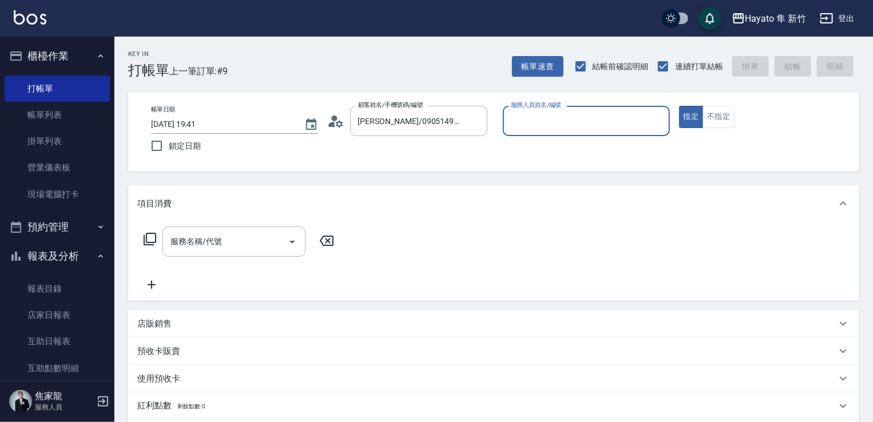
type input "[PERSON_NAME](無代號)"
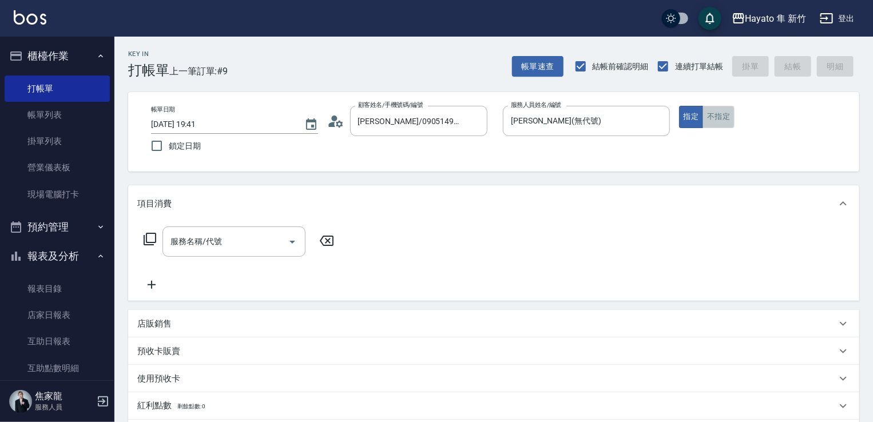
click at [710, 124] on button "不指定" at bounding box center [719, 117] width 32 height 22
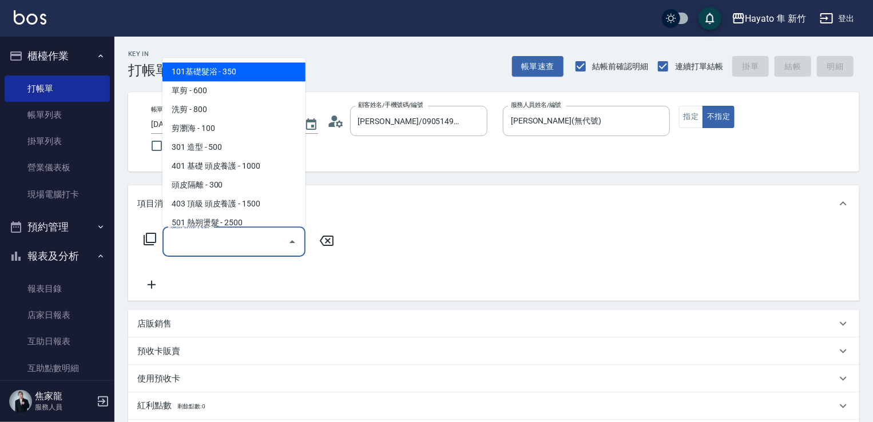
click at [184, 242] on input "服務名稱/代號" at bounding box center [226, 242] width 116 height 20
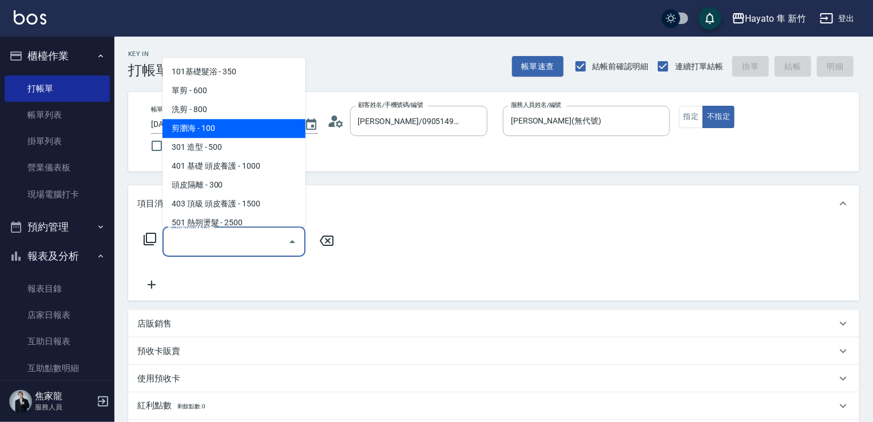
click at [236, 123] on span "剪瀏海 - 100" at bounding box center [234, 128] width 143 height 19
type input "剪瀏海(202)"
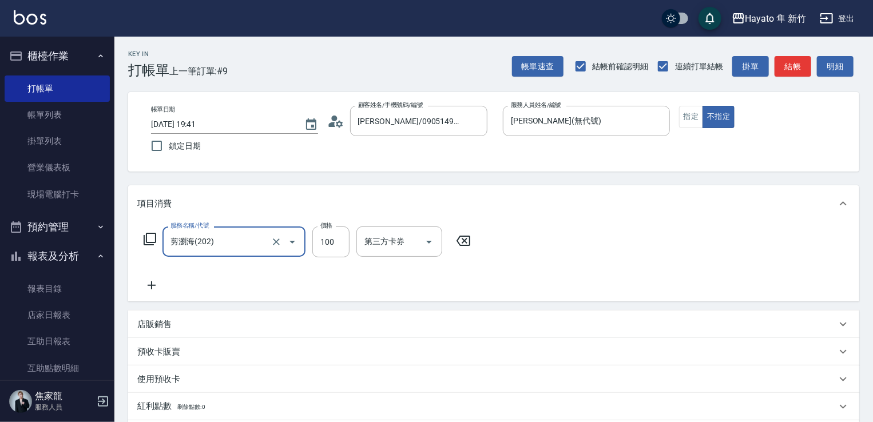
click at [153, 283] on icon at bounding box center [151, 286] width 29 height 14
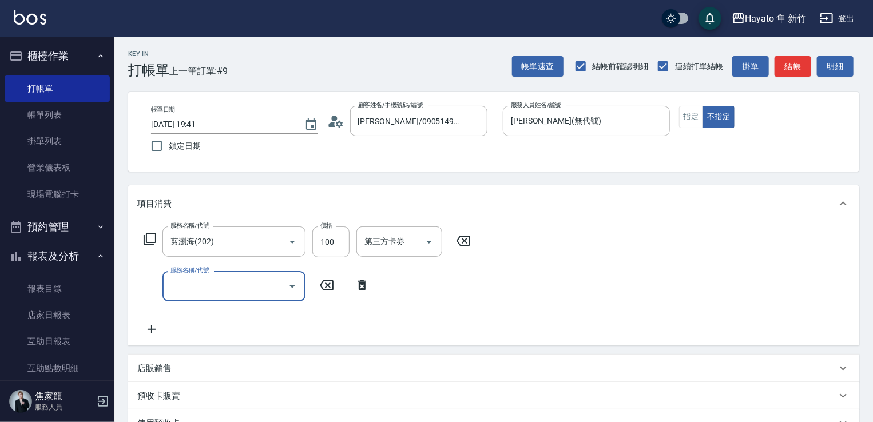
click at [291, 282] on icon "Open" at bounding box center [293, 287] width 14 height 14
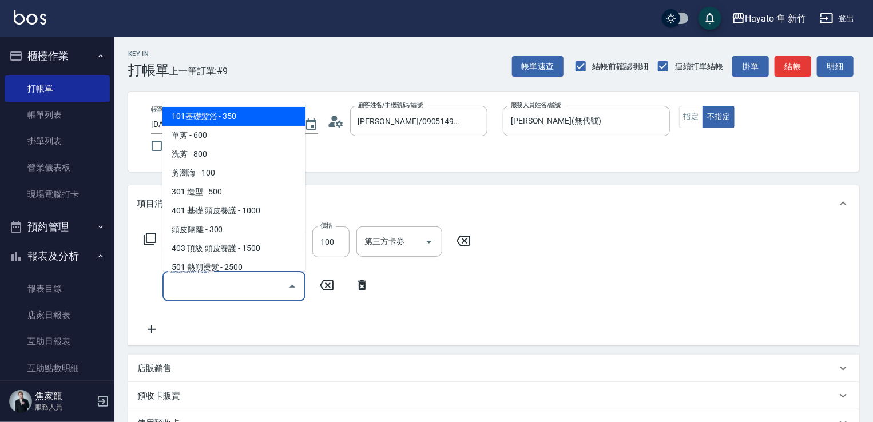
click at [257, 121] on span "101基礎髮浴 - 350" at bounding box center [234, 116] width 143 height 19
type input "101基礎髮浴 (101)"
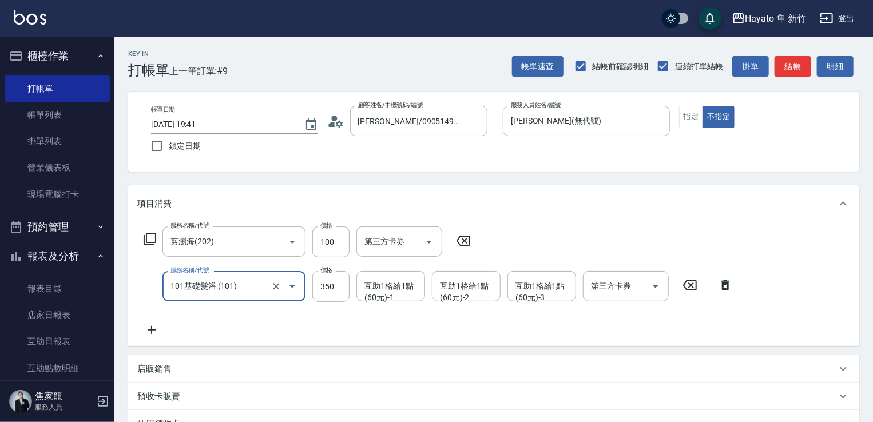
drag, startPoint x: 433, startPoint y: 322, endPoint x: 426, endPoint y: 319, distance: 6.9
click at [432, 323] on div "服務名稱/代號 剪瀏海(202) 服務名稱/代號 價格 100 價格 第三方卡券 第三方卡券 服務名稱/代號 101基礎髮浴 (101) 服務名稱/代號 價格…" at bounding box center [438, 282] width 603 height 110
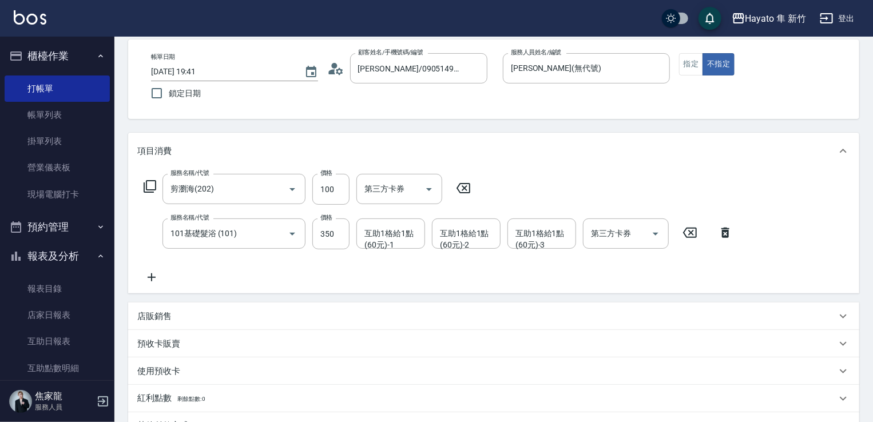
scroll to position [114, 0]
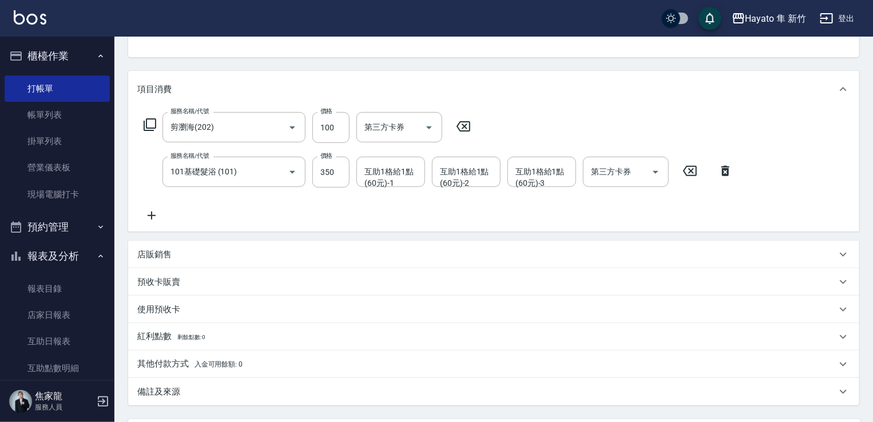
drag, startPoint x: 211, startPoint y: 395, endPoint x: 282, endPoint y: 394, distance: 70.4
click at [213, 397] on div "備註及來源" at bounding box center [486, 392] width 699 height 12
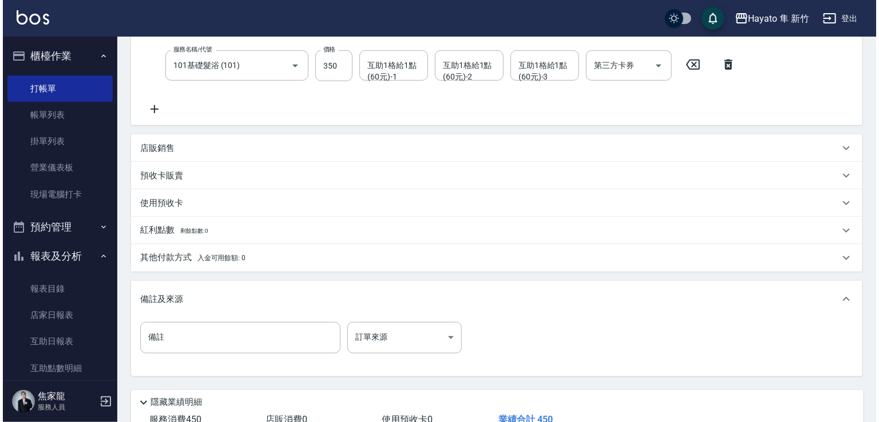
scroll to position [303, 0]
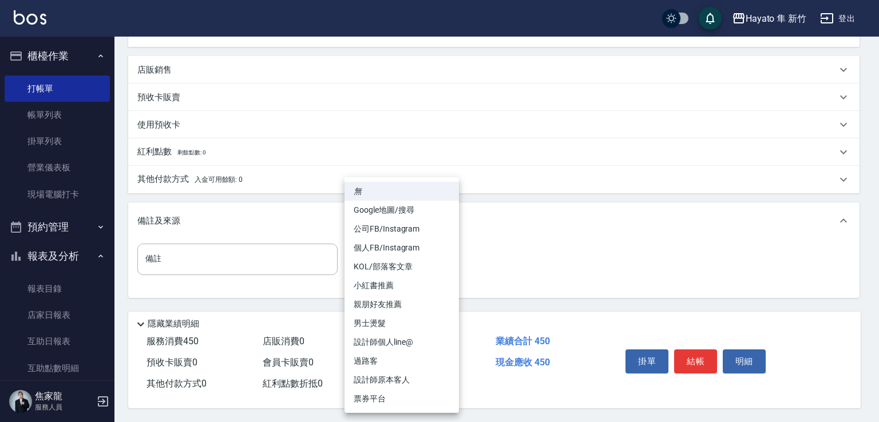
click at [390, 257] on body "Hayato 隼 新竹 登出 櫃檯作業 打帳單 帳單列表 掛單列表 營業儀表板 現場電腦打卡 預約管理 預約管理 報表及分析 報表目錄 店家日報表 互助日報表…" at bounding box center [439, 62] width 879 height 722
click at [387, 213] on li "Google地圖/搜尋" at bounding box center [401, 210] width 114 height 19
type input "Google地圖/搜尋"
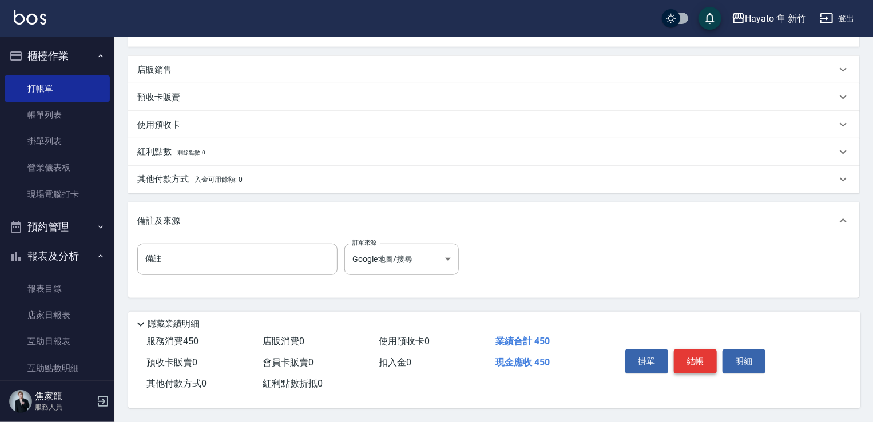
click at [695, 362] on button "結帳" at bounding box center [695, 362] width 43 height 24
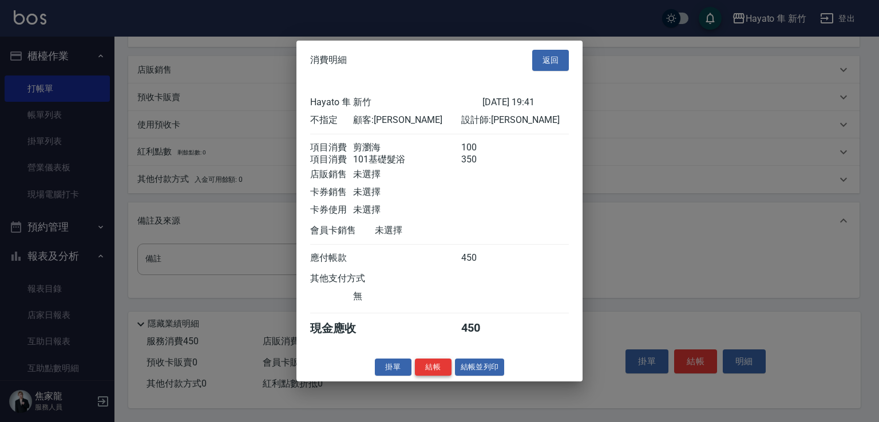
click at [439, 368] on button "結帳" at bounding box center [433, 367] width 37 height 18
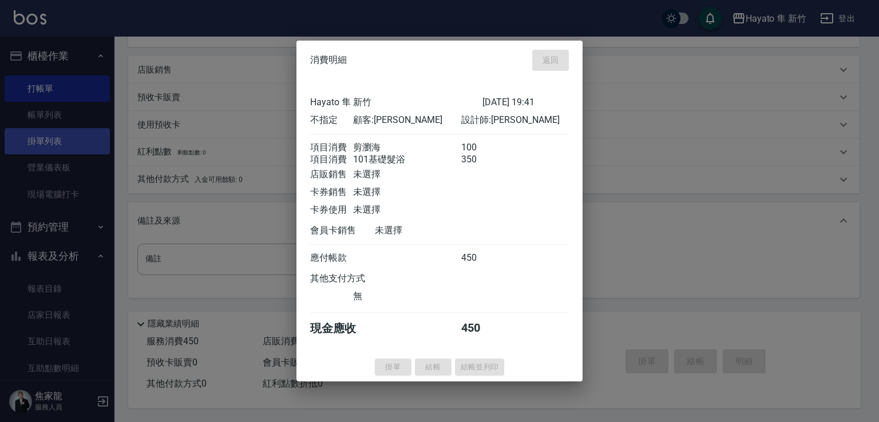
type input "[DATE] 19:43"
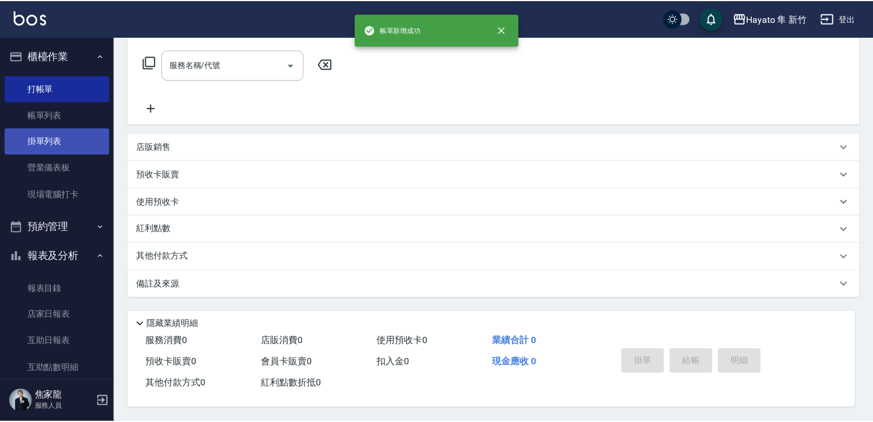
scroll to position [0, 0]
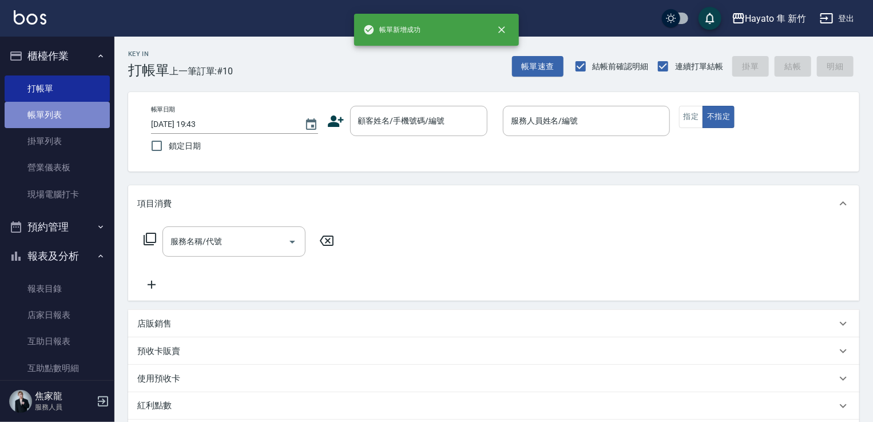
click at [57, 115] on link "帳單列表" at bounding box center [57, 115] width 105 height 26
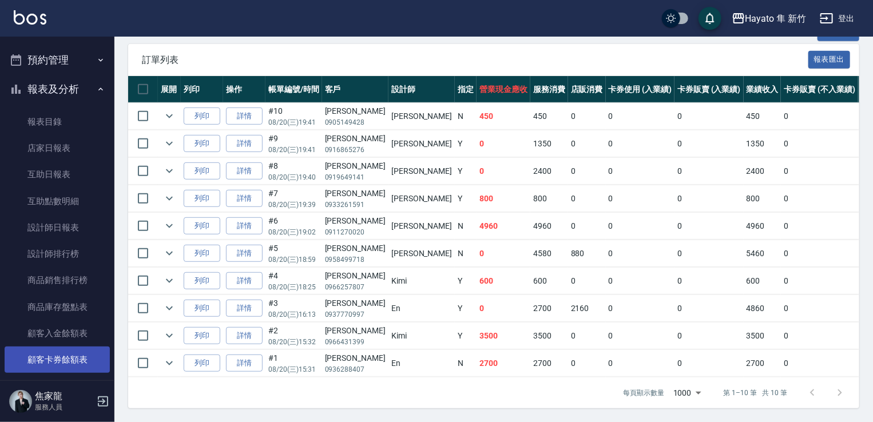
scroll to position [266, 0]
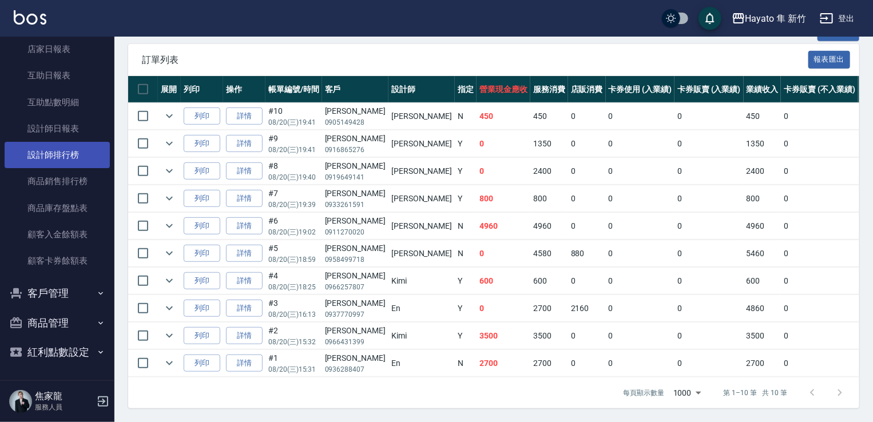
click at [73, 156] on link "設計師排行榜" at bounding box center [57, 155] width 105 height 26
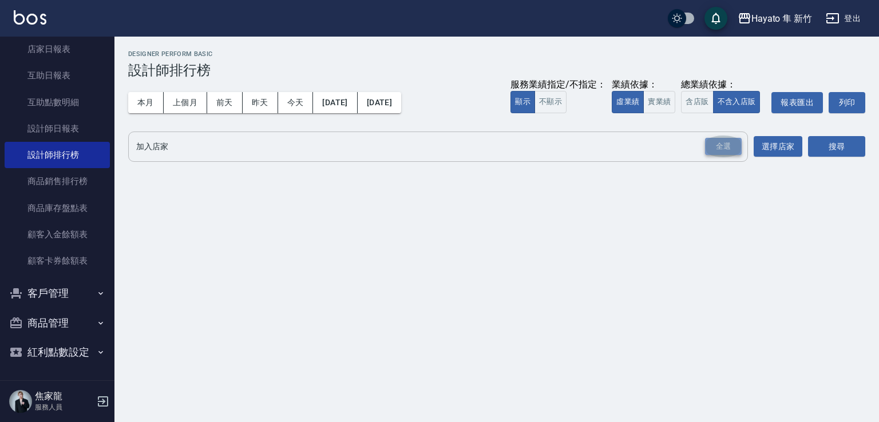
click at [710, 154] on div "全選" at bounding box center [723, 147] width 37 height 18
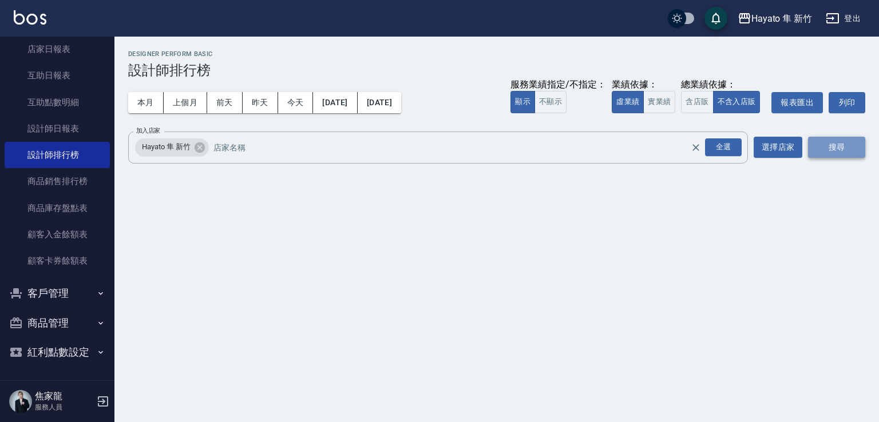
click at [825, 145] on button "搜尋" at bounding box center [836, 147] width 57 height 21
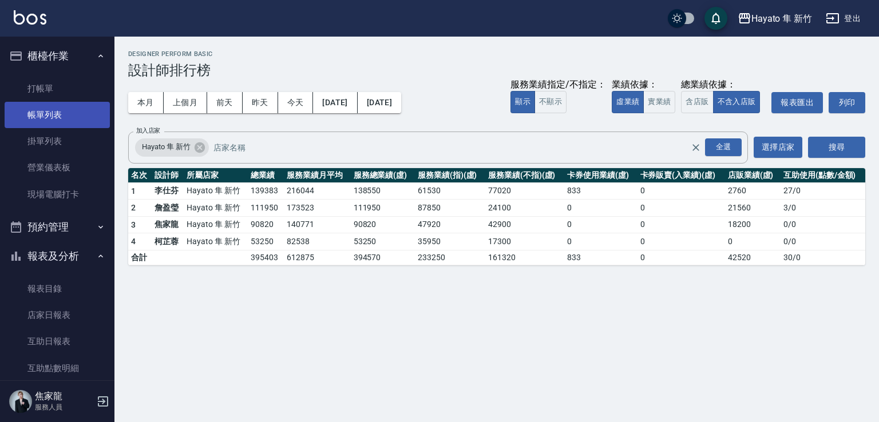
click at [60, 123] on link "帳單列表" at bounding box center [57, 115] width 105 height 26
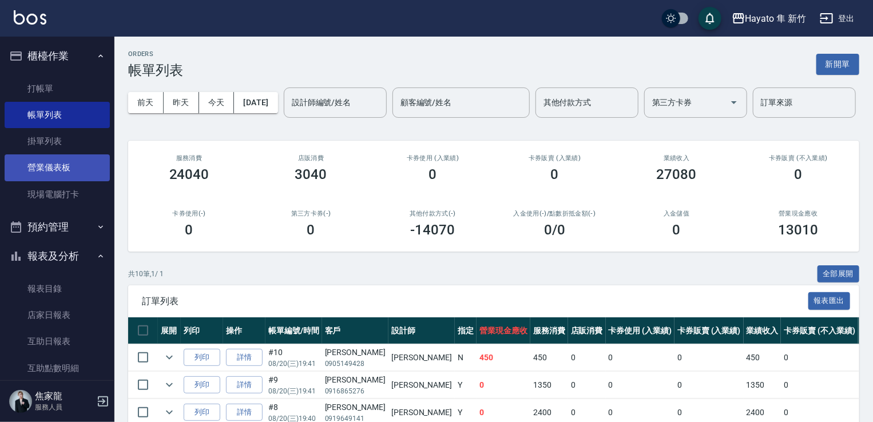
click at [60, 171] on link "營業儀表板" at bounding box center [57, 167] width 105 height 26
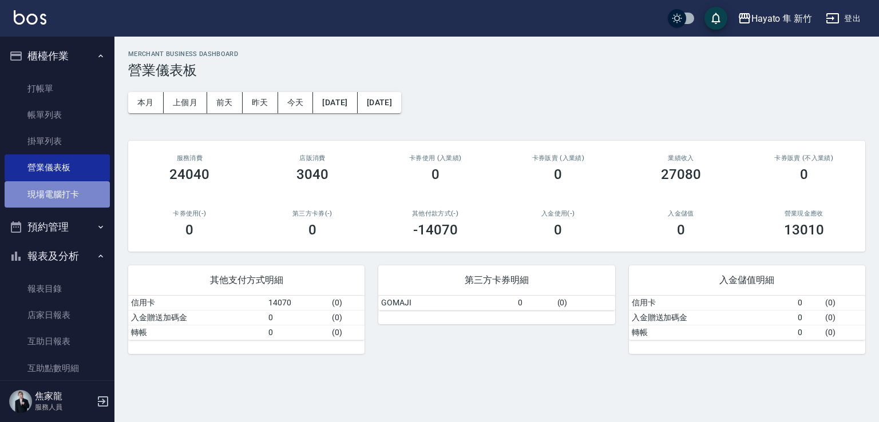
click at [71, 202] on link "現場電腦打卡" at bounding box center [57, 194] width 105 height 26
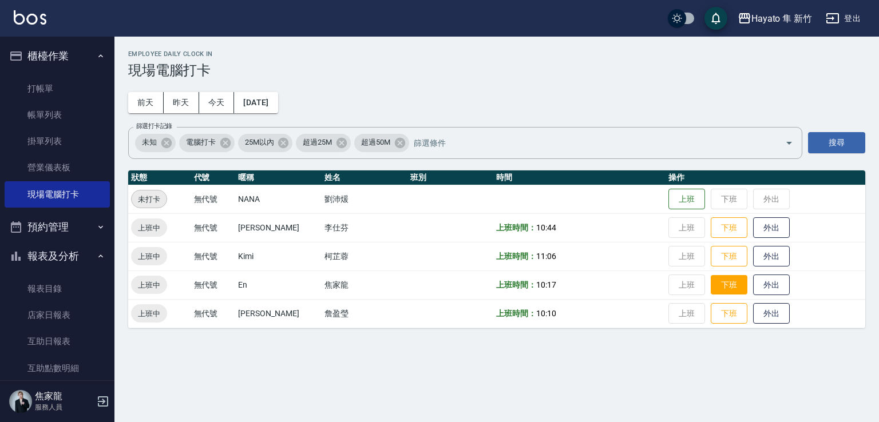
click at [711, 278] on button "下班" at bounding box center [729, 285] width 37 height 20
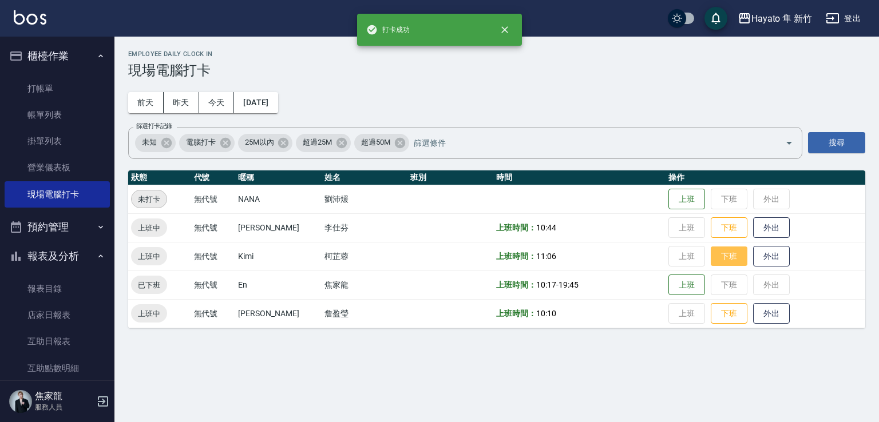
click at [716, 252] on button "下班" at bounding box center [729, 257] width 37 height 20
click at [716, 319] on button "下班" at bounding box center [729, 314] width 37 height 20
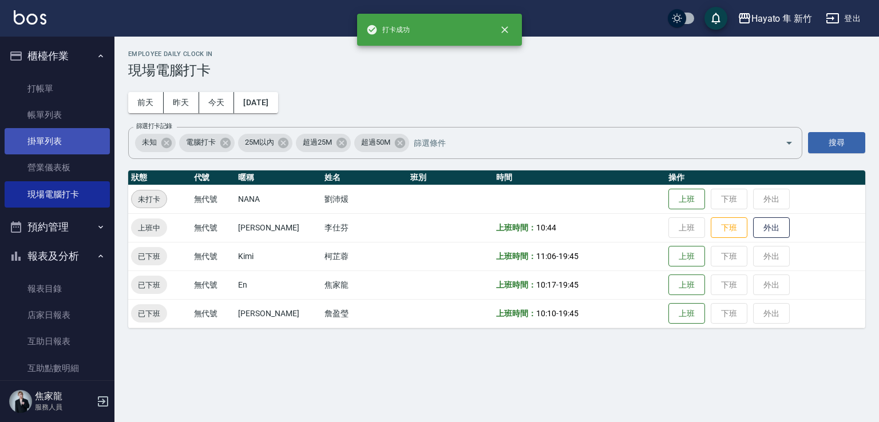
click at [73, 128] on link "掛單列表" at bounding box center [57, 141] width 105 height 26
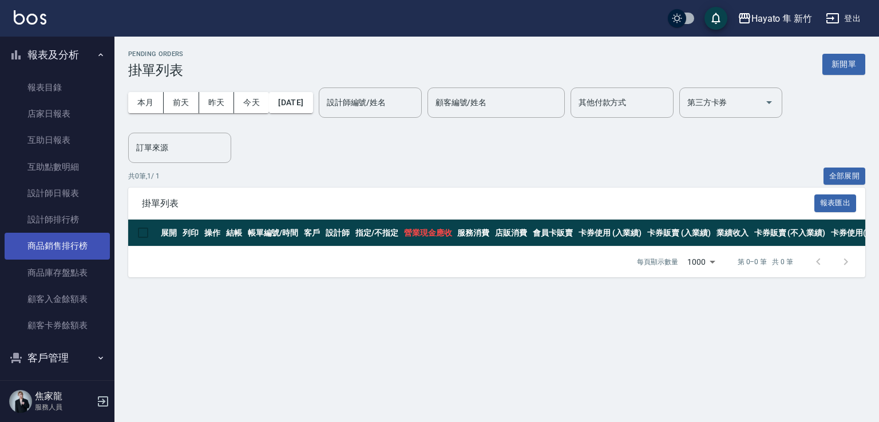
scroll to position [266, 0]
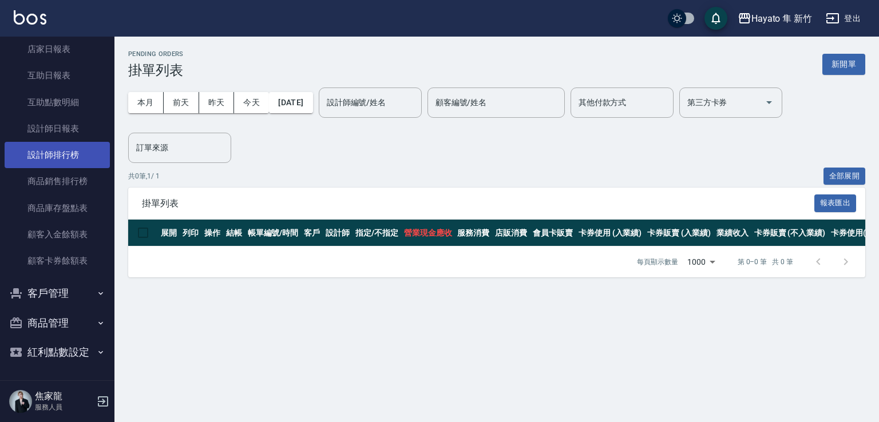
click at [73, 152] on link "設計師排行榜" at bounding box center [57, 155] width 105 height 26
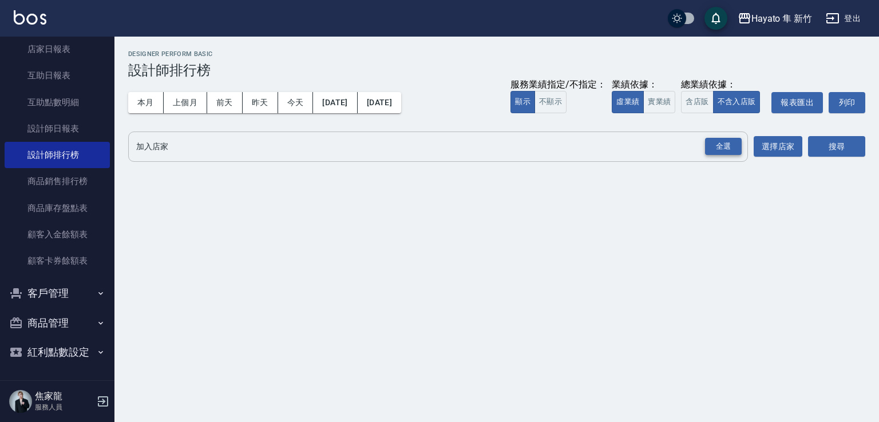
click at [719, 149] on div "全選" at bounding box center [723, 147] width 37 height 18
click at [835, 144] on button "搜尋" at bounding box center [836, 147] width 57 height 21
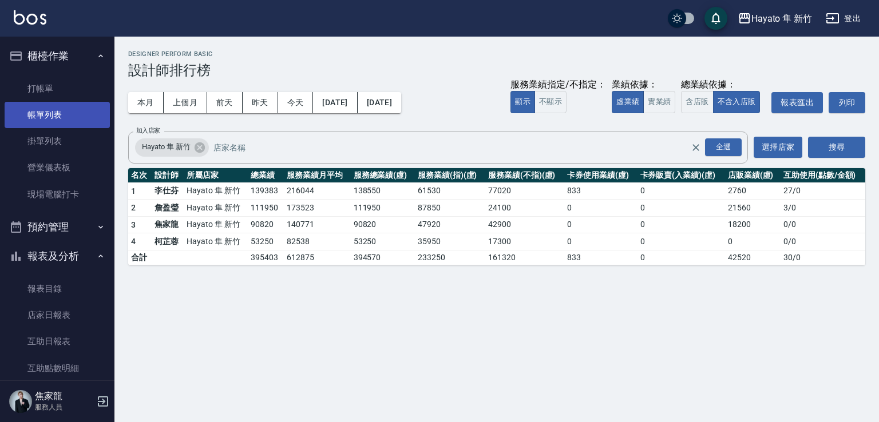
click at [52, 110] on link "帳單列表" at bounding box center [57, 115] width 105 height 26
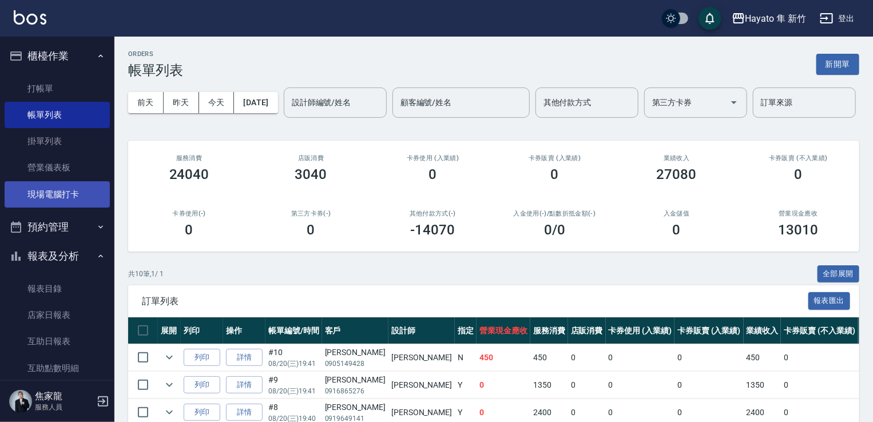
click at [73, 199] on link "現場電腦打卡" at bounding box center [57, 194] width 105 height 26
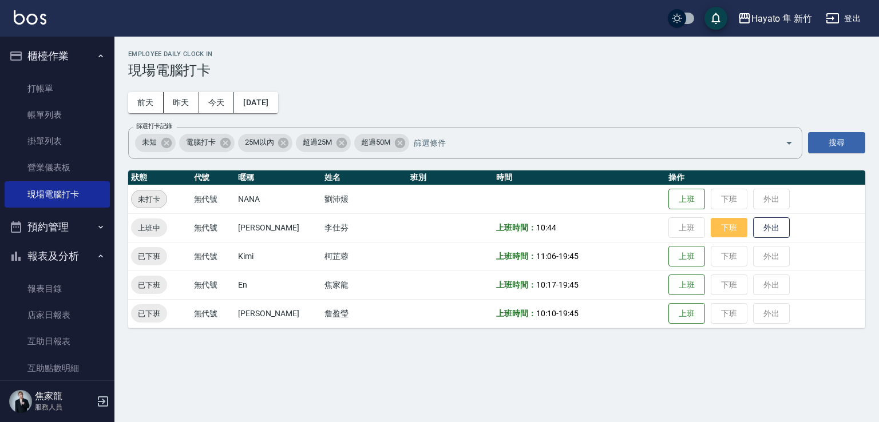
click at [719, 227] on button "下班" at bounding box center [729, 228] width 37 height 20
